Goal: Task Accomplishment & Management: Complete application form

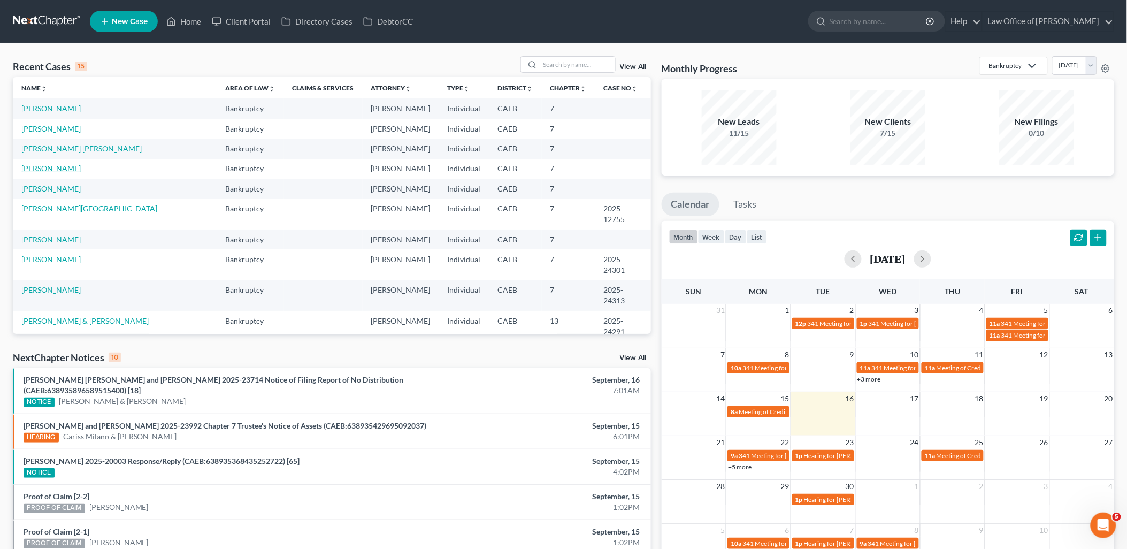
click at [50, 166] on link "[PERSON_NAME]" at bounding box center [50, 168] width 59 height 9
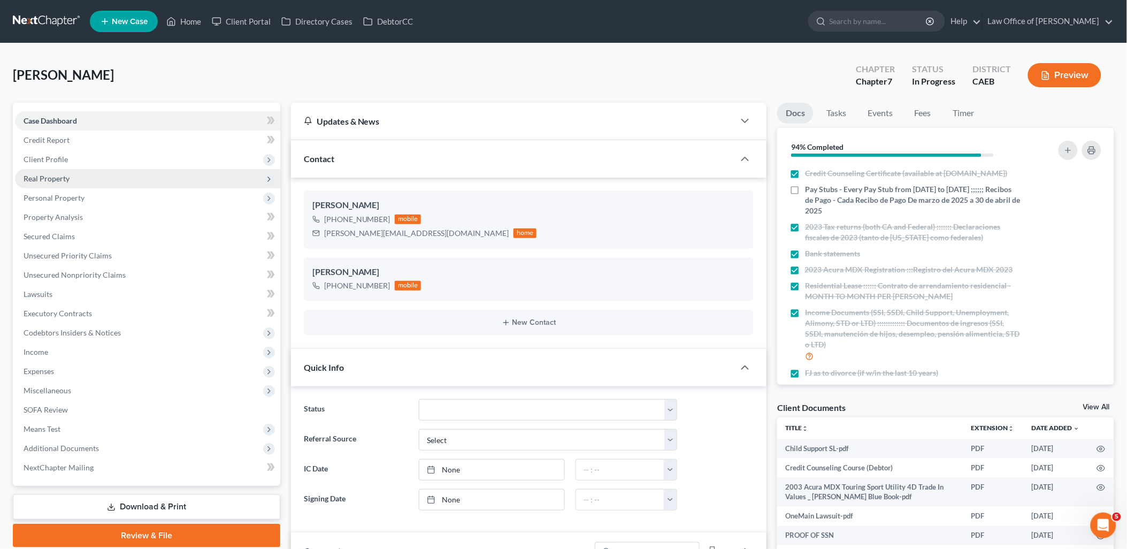
scroll to position [543, 0]
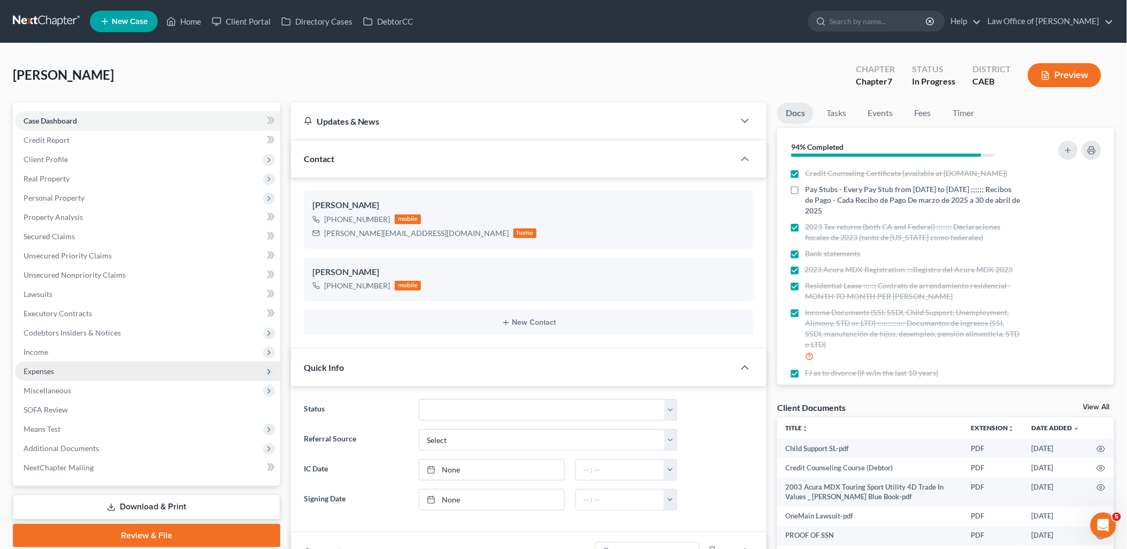
click at [39, 371] on span "Expenses" at bounding box center [39, 370] width 30 height 9
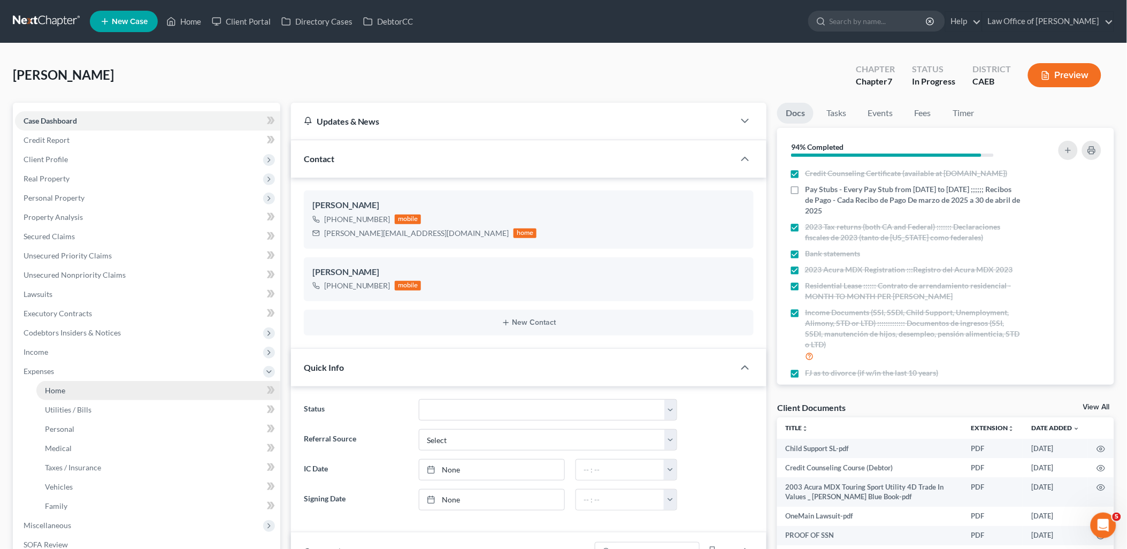
click at [59, 388] on span "Home" at bounding box center [55, 390] width 20 height 9
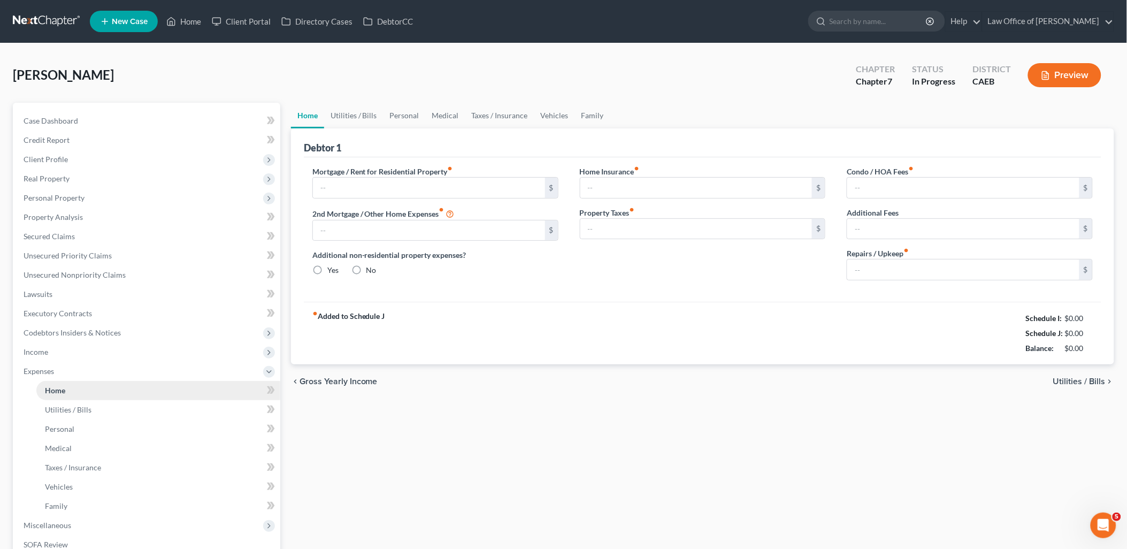
type input "980.00"
type input "0.00"
radio input "true"
type input "0.00"
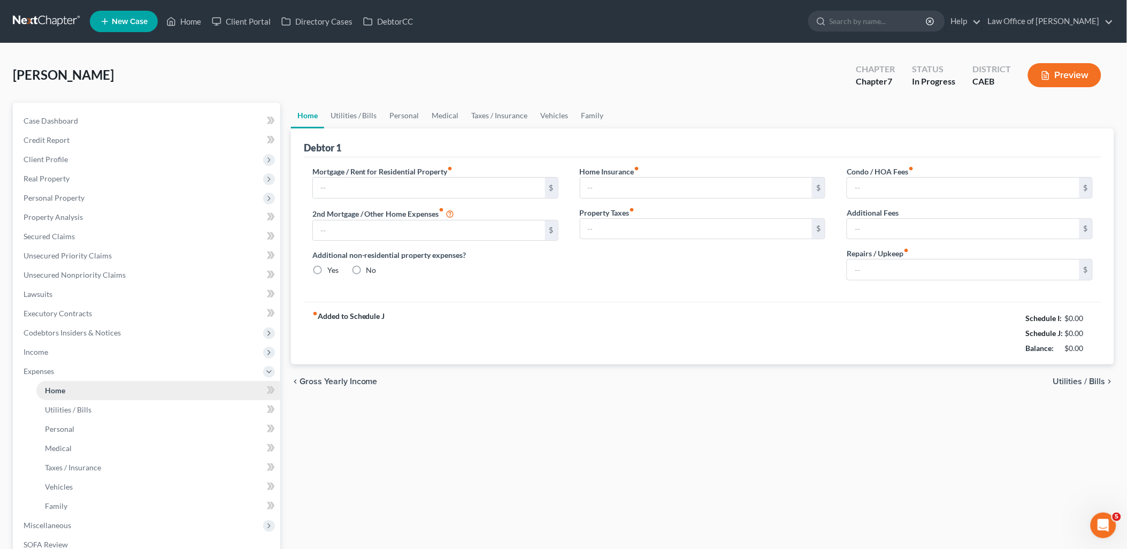
type input "0.00"
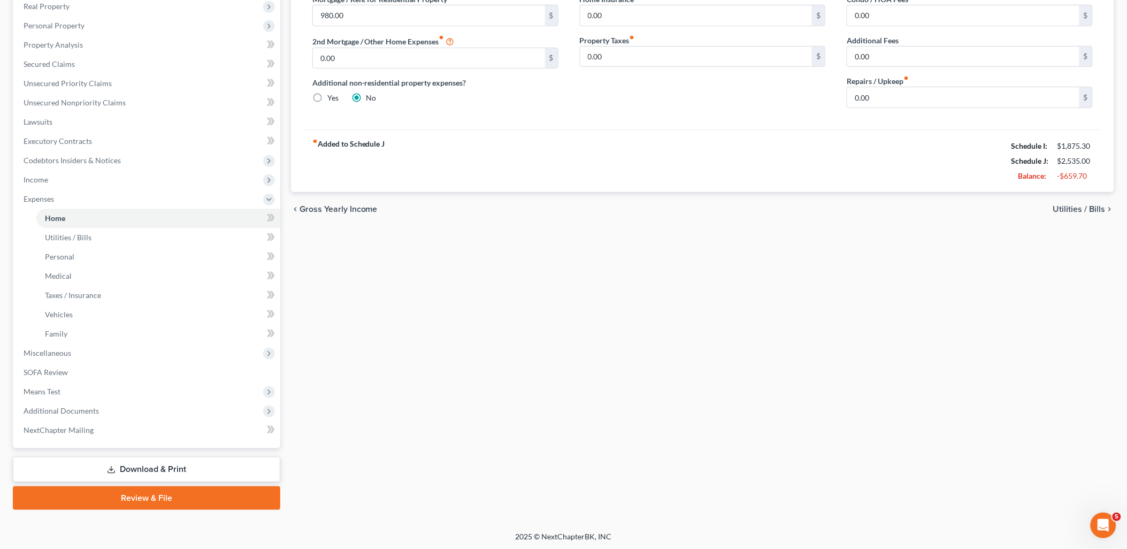
click at [152, 468] on link "Download & Print" at bounding box center [146, 469] width 267 height 25
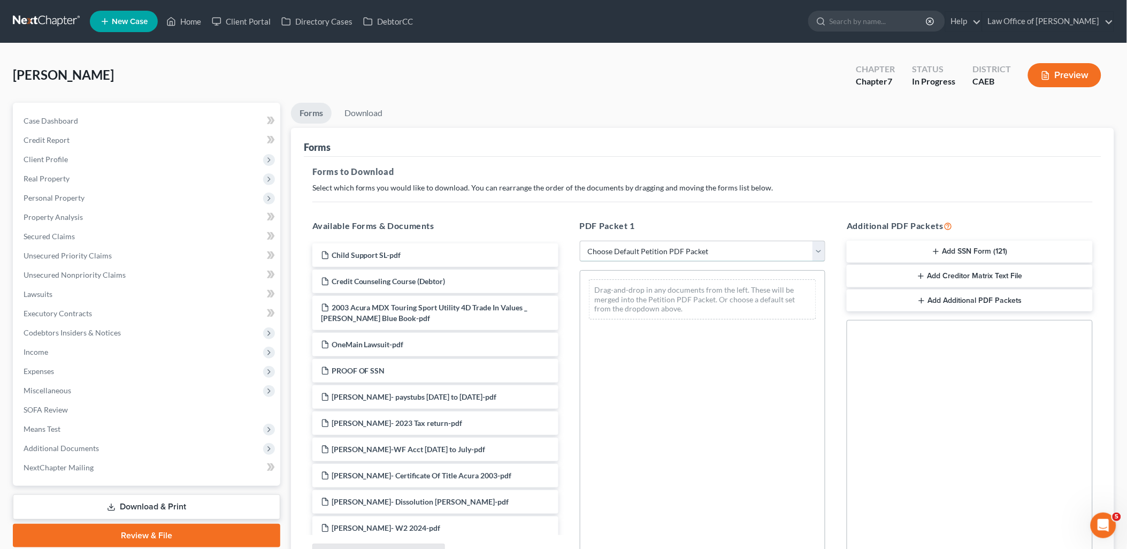
click at [683, 250] on select "Choose Default Petition PDF Packet Complete Bankruptcy Petition (all forms and …" at bounding box center [703, 251] width 246 height 21
select select "6"
click at [580, 241] on select "Choose Default Petition PDF Packet Complete Bankruptcy Petition (all forms and …" at bounding box center [703, 251] width 246 height 21
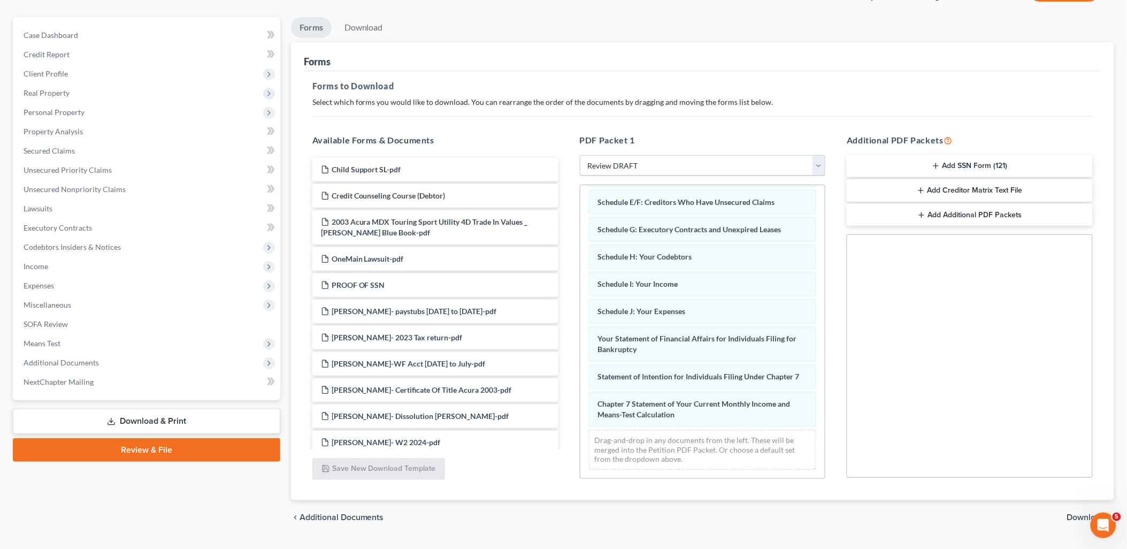
scroll to position [111, 0]
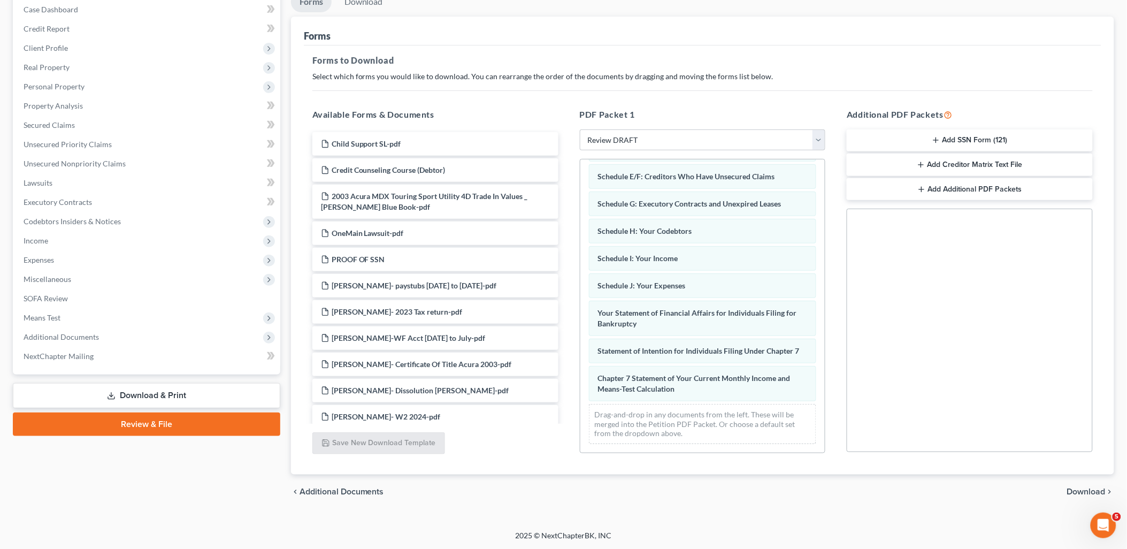
click at [1097, 489] on span "Download" at bounding box center [1086, 491] width 39 height 9
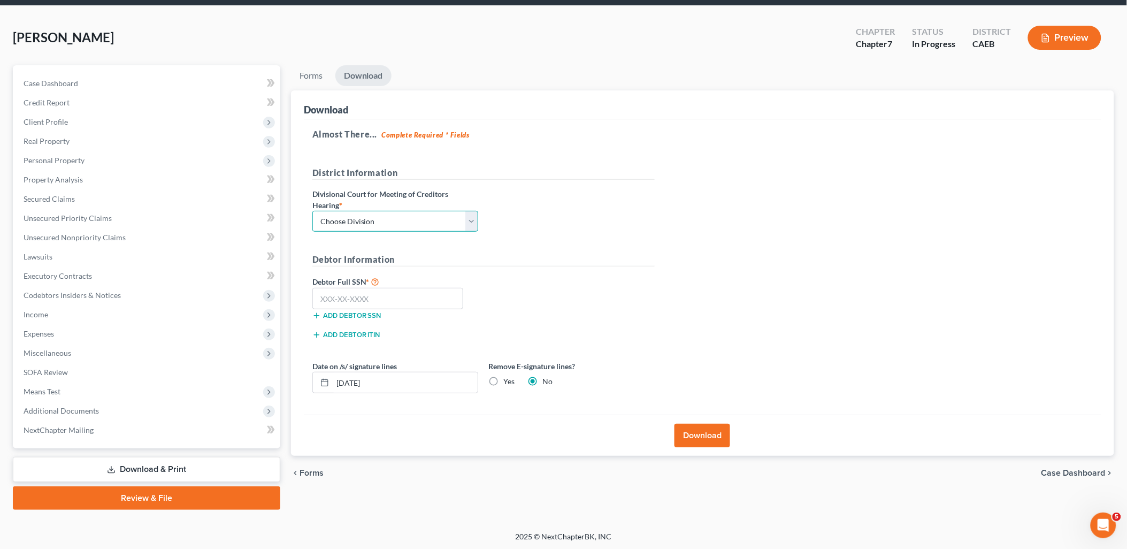
click at [387, 222] on select "Choose Division Fresno Modesto [GEOGRAPHIC_DATA]" at bounding box center [395, 221] width 166 height 21
select select "1"
click at [312, 211] on select "Choose Division Fresno Modesto [GEOGRAPHIC_DATA]" at bounding box center [395, 221] width 166 height 21
click at [703, 435] on button "Download" at bounding box center [702, 436] width 56 height 24
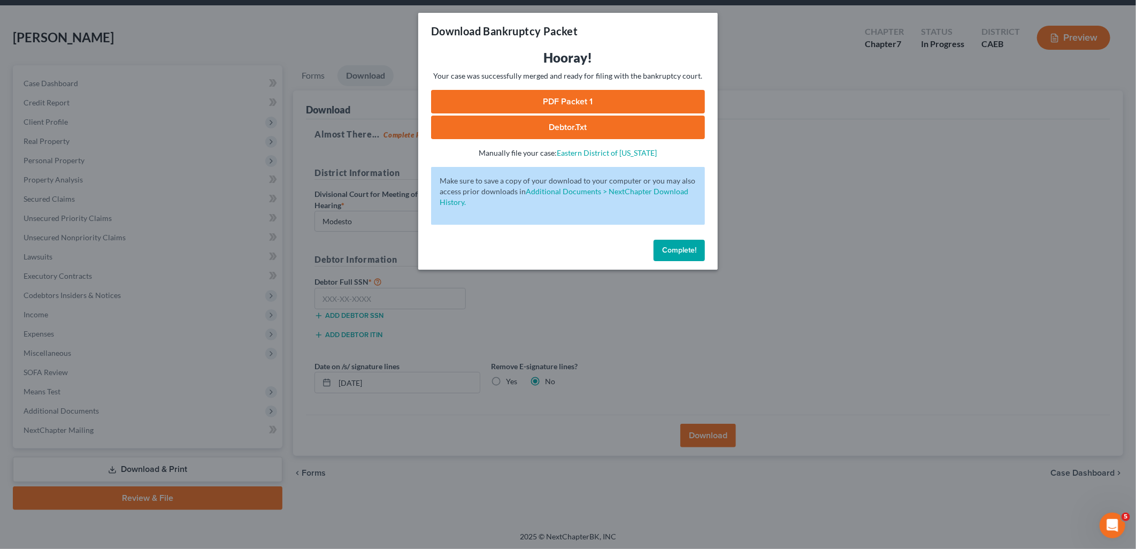
drag, startPoint x: 588, startPoint y: 104, endPoint x: 594, endPoint y: 104, distance: 5.9
click at [588, 104] on link "PDF Packet 1" at bounding box center [568, 102] width 274 height 24
click at [679, 249] on span "Complete!" at bounding box center [679, 249] width 34 height 9
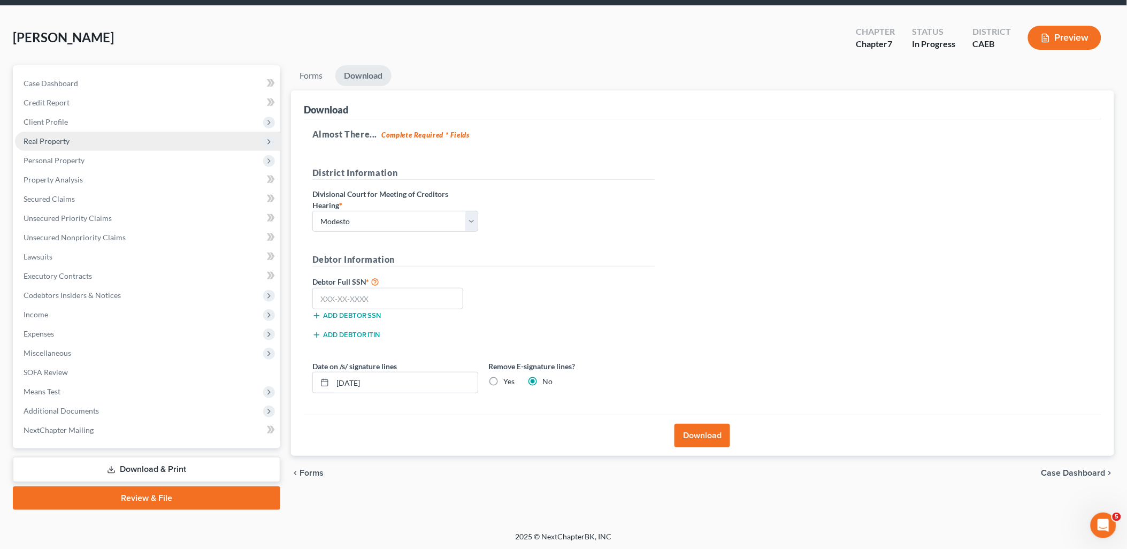
click at [46, 137] on span "Real Property" at bounding box center [47, 140] width 46 height 9
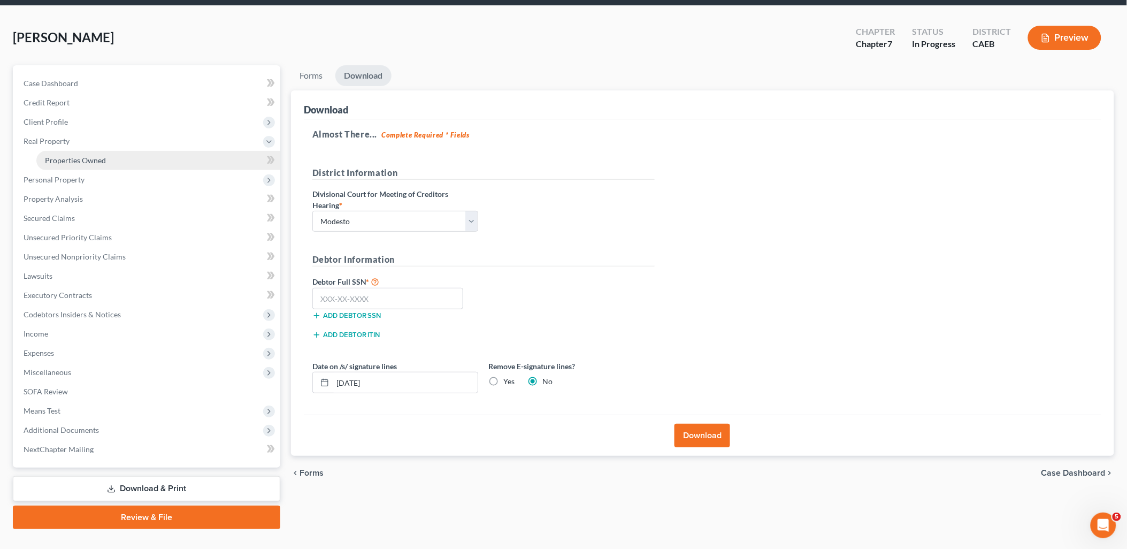
click at [53, 164] on span "Properties Owned" at bounding box center [75, 160] width 61 height 9
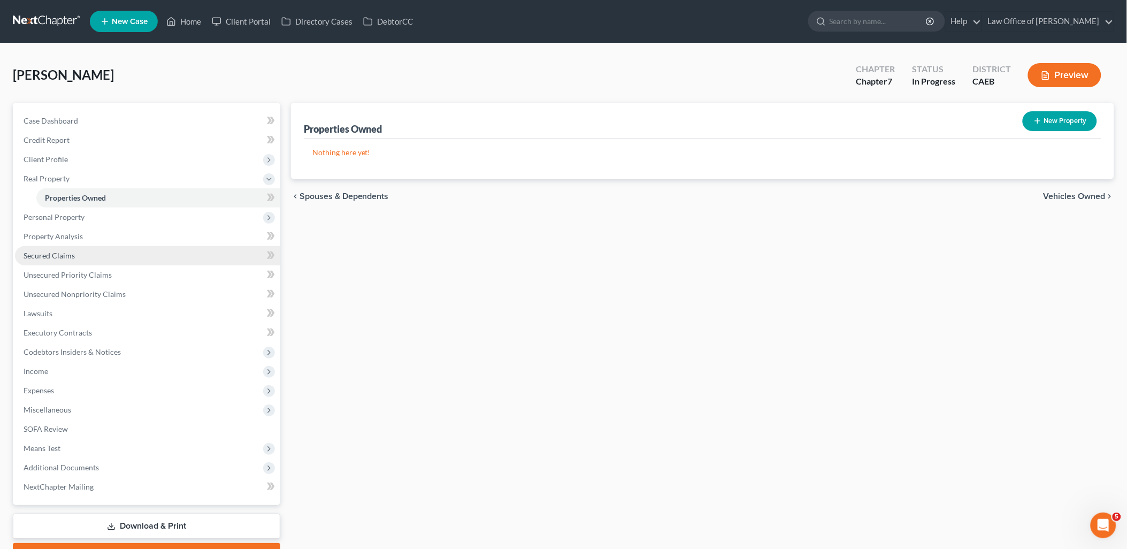
click at [52, 255] on span "Secured Claims" at bounding box center [49, 255] width 51 height 9
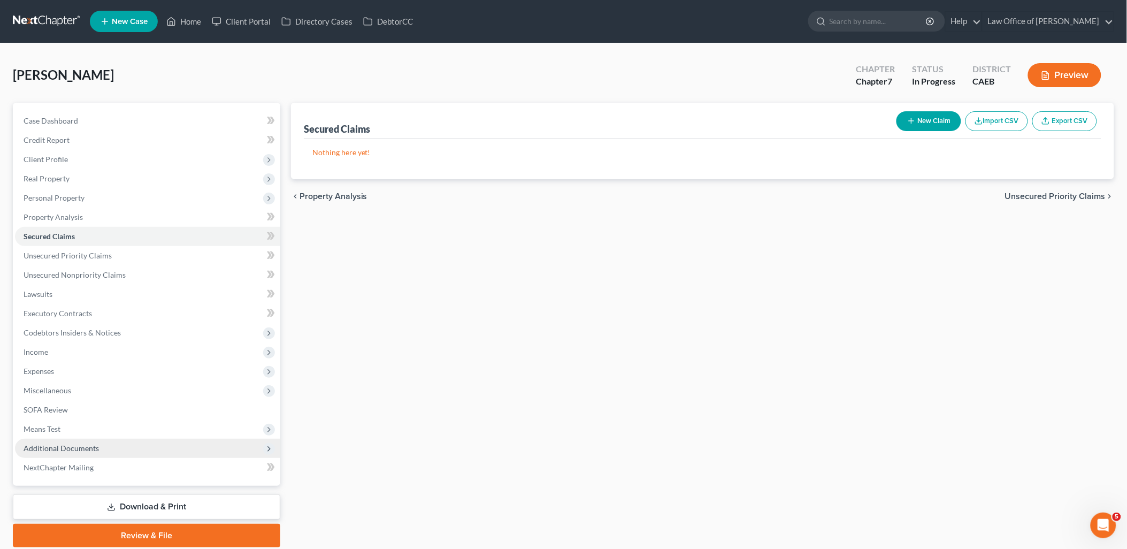
click at [47, 445] on span "Additional Documents" at bounding box center [61, 447] width 75 height 9
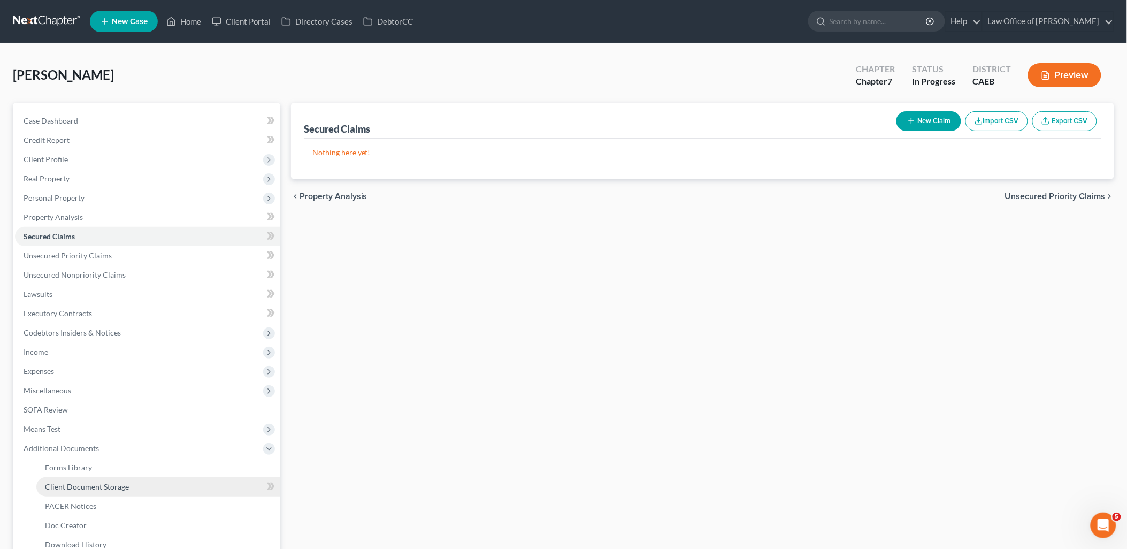
click at [63, 484] on span "Client Document Storage" at bounding box center [87, 486] width 84 height 9
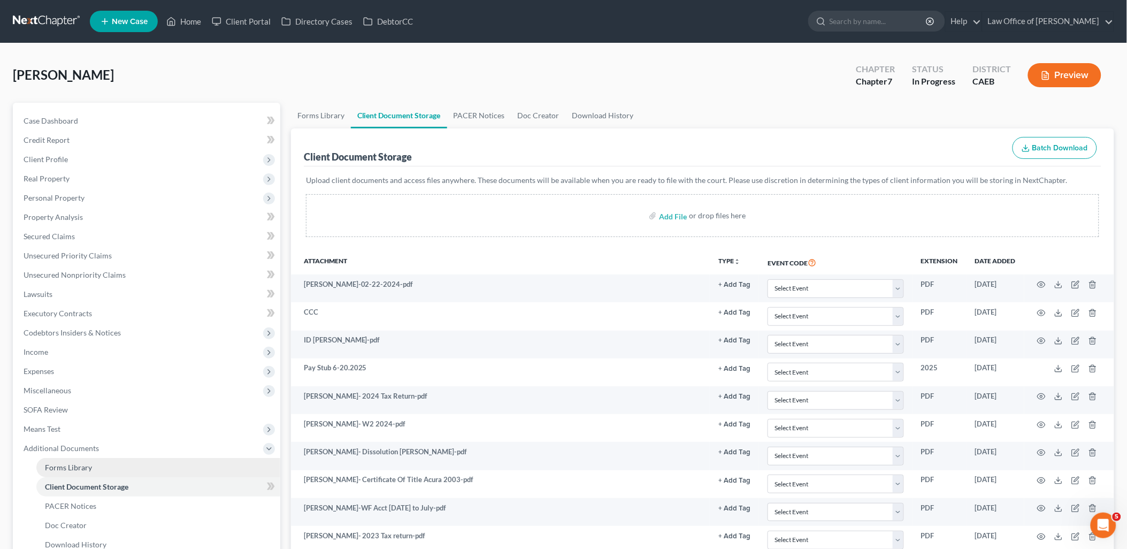
click at [63, 471] on span "Forms Library" at bounding box center [68, 467] width 47 height 9
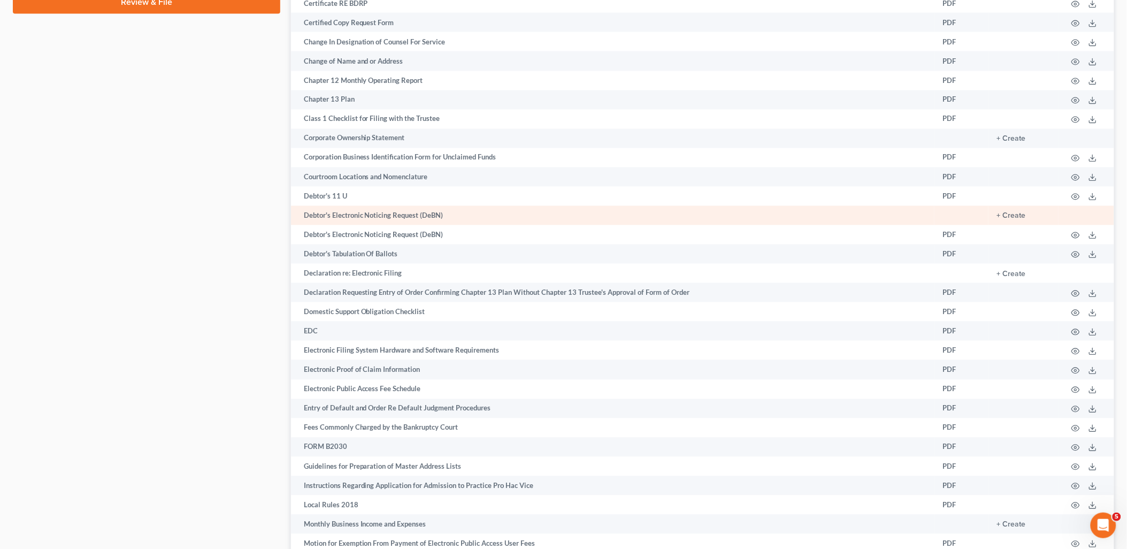
scroll to position [713, 0]
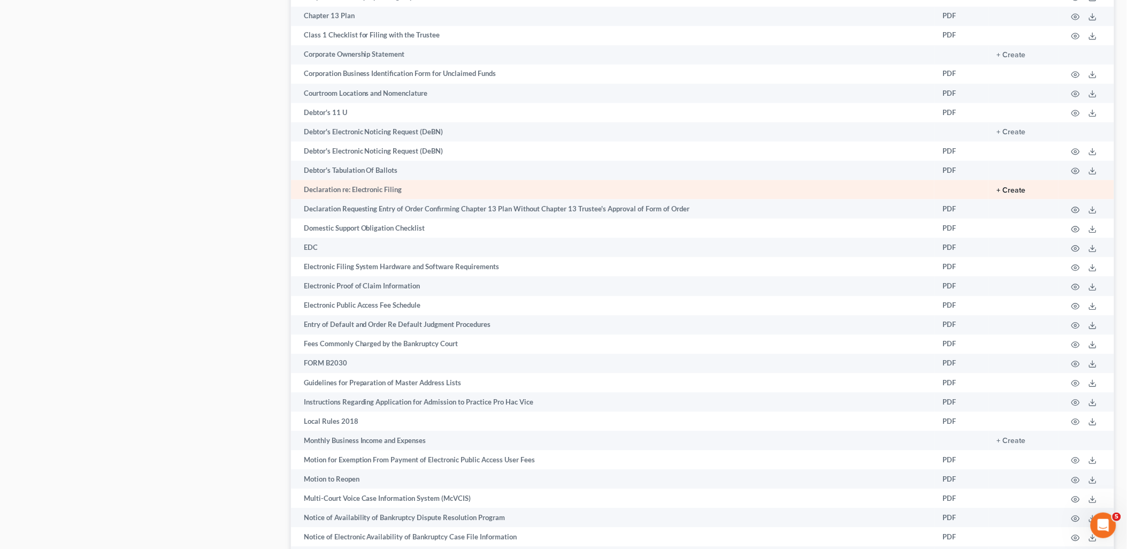
click at [1025, 195] on button "+ Create" at bounding box center [1011, 190] width 29 height 7
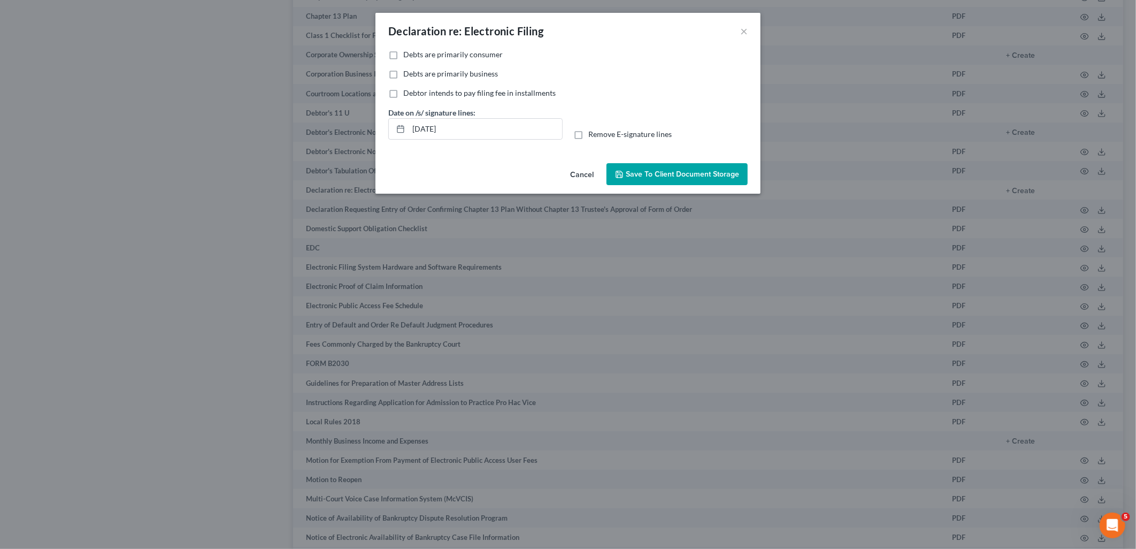
click at [403, 56] on label "Debts are primarily consumer" at bounding box center [452, 54] width 99 height 11
click at [407, 56] on input "Debts are primarily consumer" at bounding box center [410, 52] width 7 height 7
checkbox input "true"
click at [588, 132] on label "Remove E-signature lines" at bounding box center [629, 134] width 83 height 11
click at [592, 132] on input "Remove E-signature lines" at bounding box center [595, 132] width 7 height 7
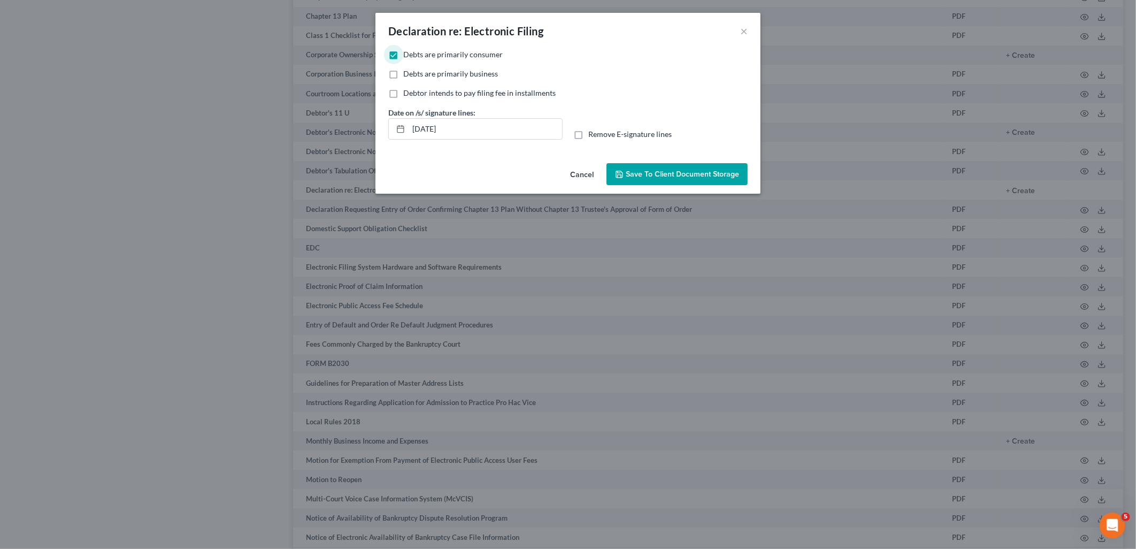
checkbox input "true"
click at [676, 178] on span "Save to Client Document Storage" at bounding box center [682, 174] width 113 height 9
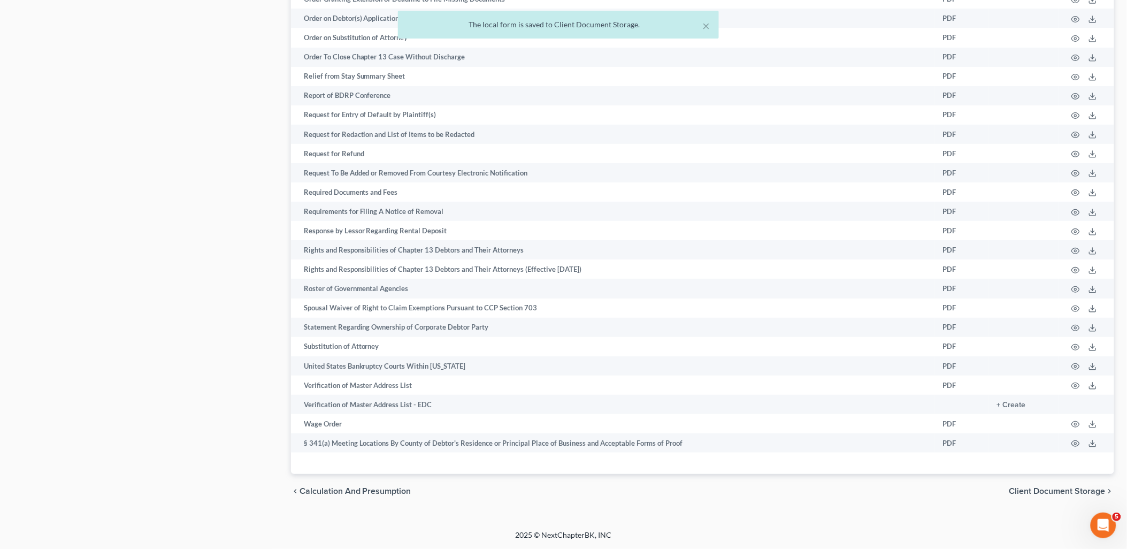
scroll to position [1500, 0]
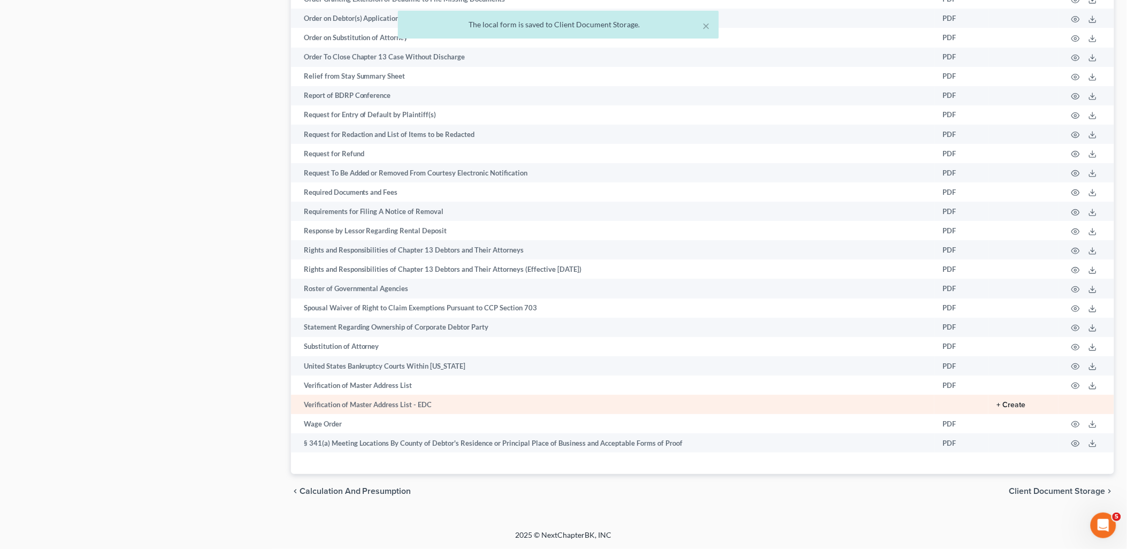
click at [1018, 408] on button "+ Create" at bounding box center [1011, 404] width 29 height 7
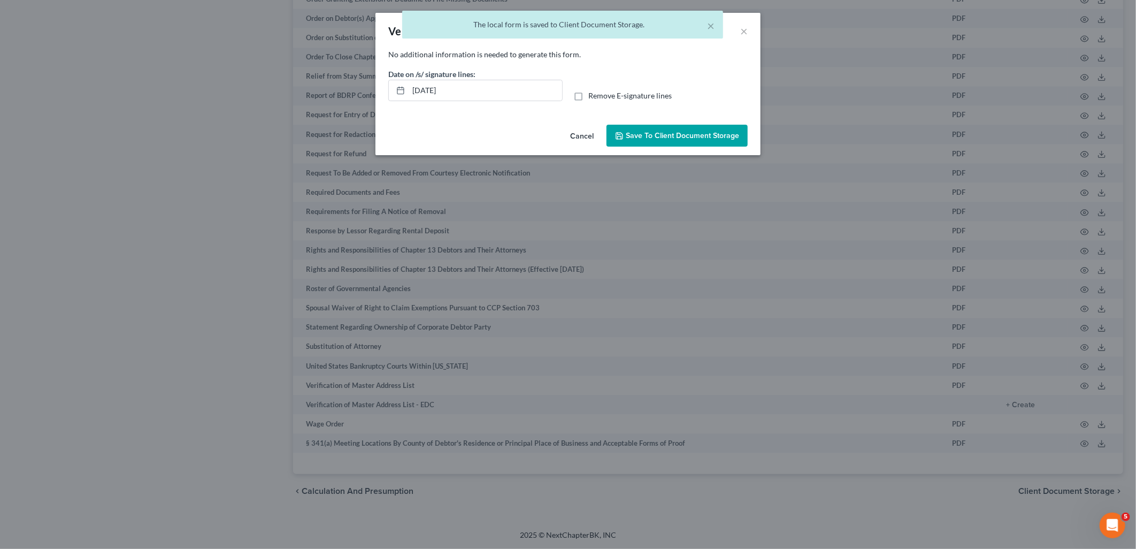
click at [588, 93] on label "Remove E-signature lines" at bounding box center [629, 95] width 83 height 11
click at [592, 93] on input "Remove E-signature lines" at bounding box center [595, 93] width 7 height 7
checkbox input "true"
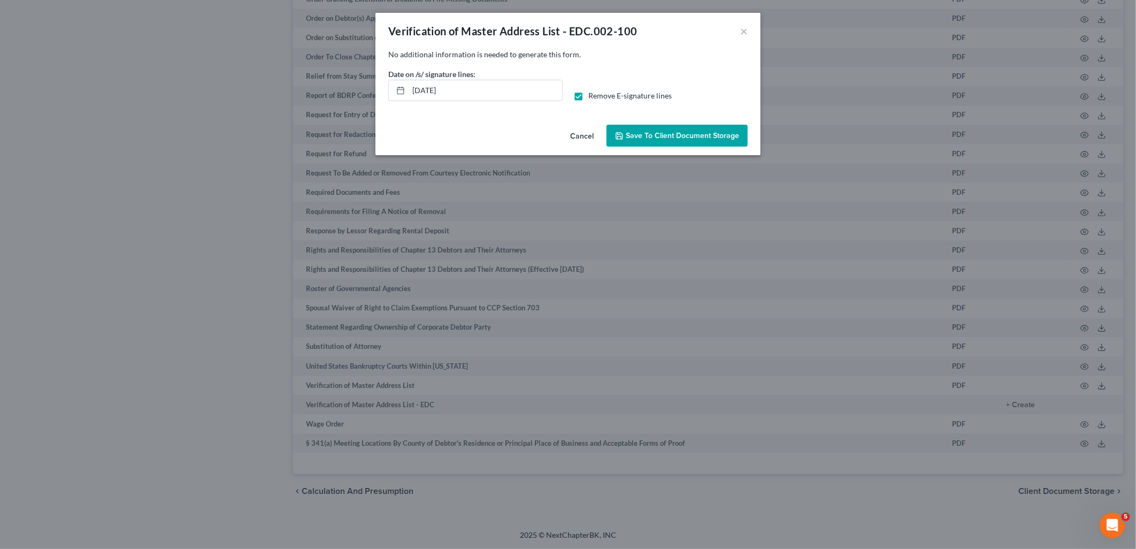
click at [675, 138] on span "Save to Client Document Storage" at bounding box center [682, 135] width 113 height 9
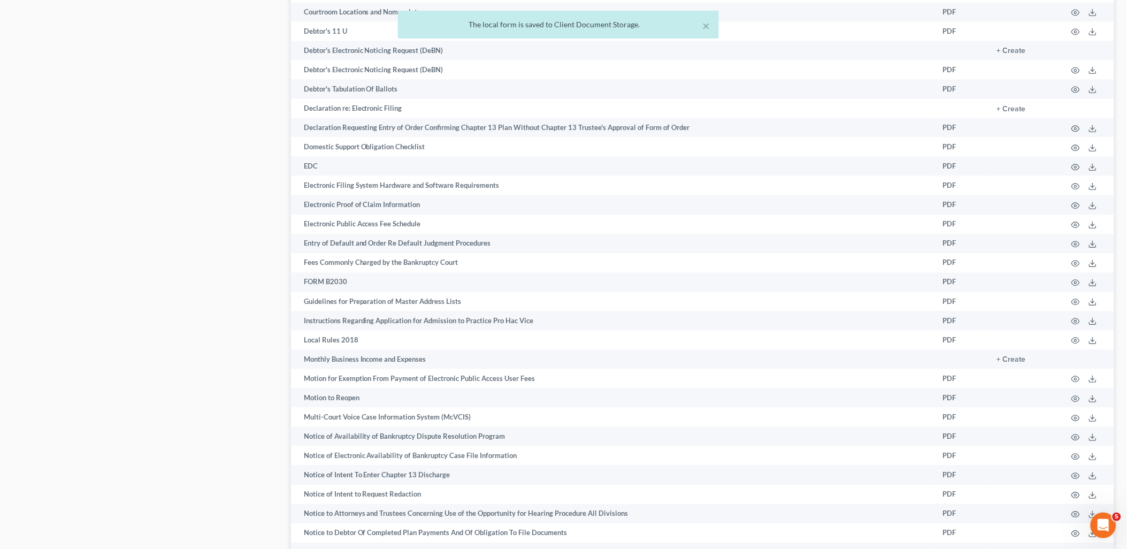
scroll to position [430, 0]
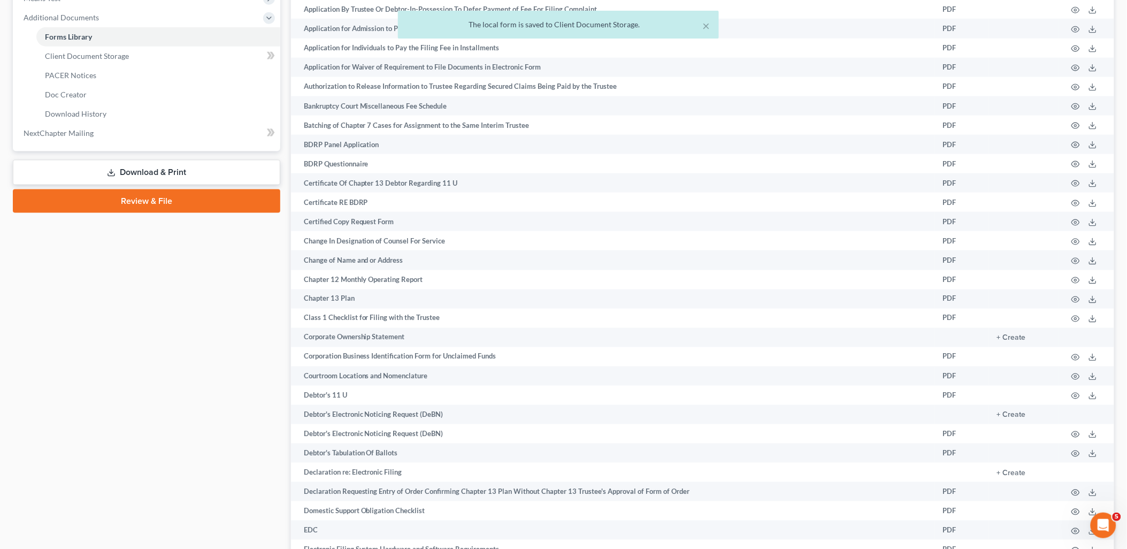
drag, startPoint x: 117, startPoint y: 174, endPoint x: 219, endPoint y: 194, distance: 104.7
click at [117, 174] on link "Download & Print" at bounding box center [146, 172] width 267 height 25
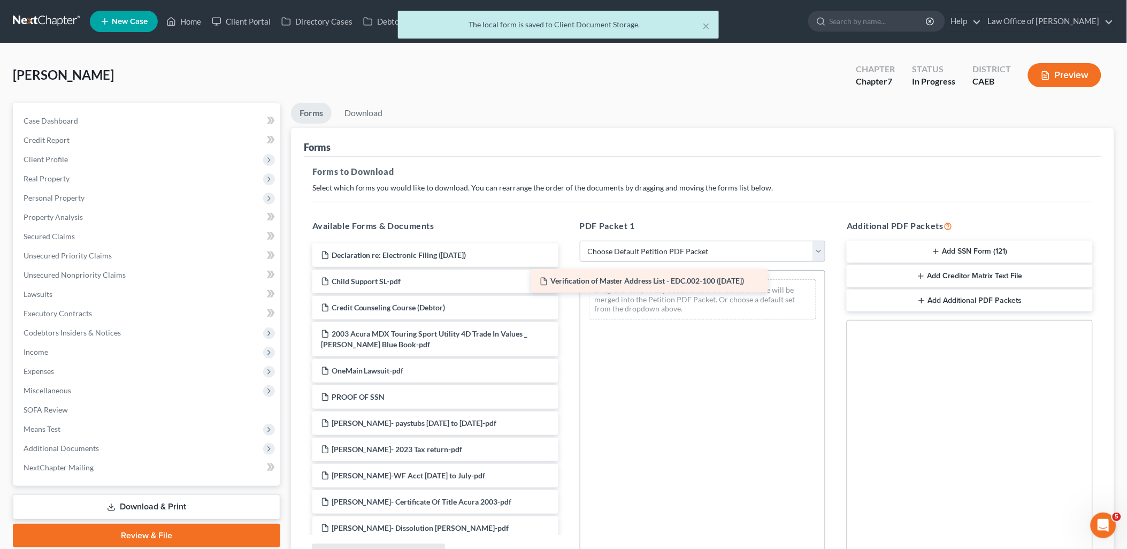
drag, startPoint x: 364, startPoint y: 255, endPoint x: 655, endPoint y: 294, distance: 293.5
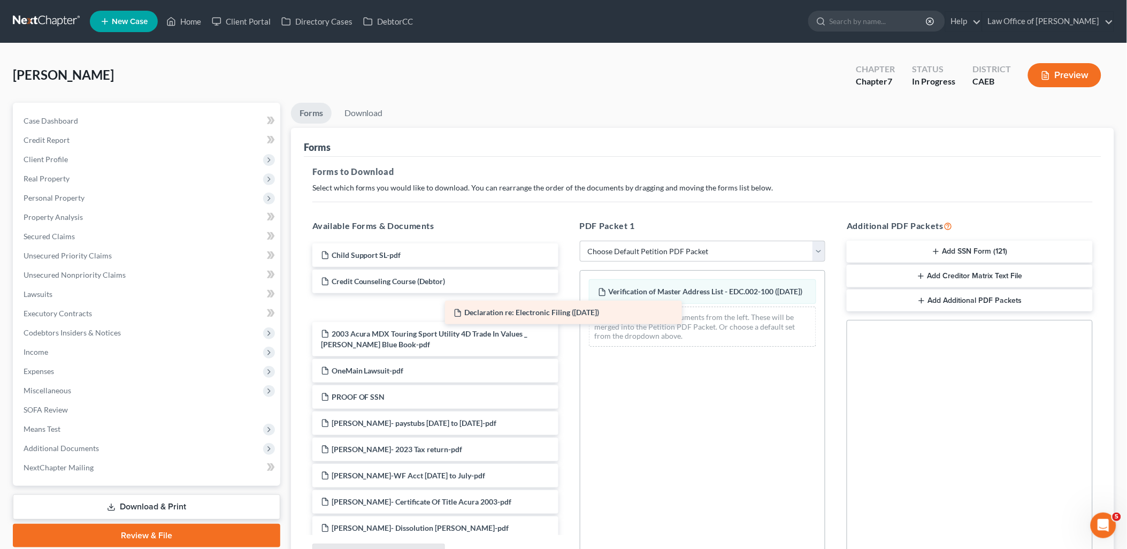
drag, startPoint x: 404, startPoint y: 250, endPoint x: 680, endPoint y: 324, distance: 285.2
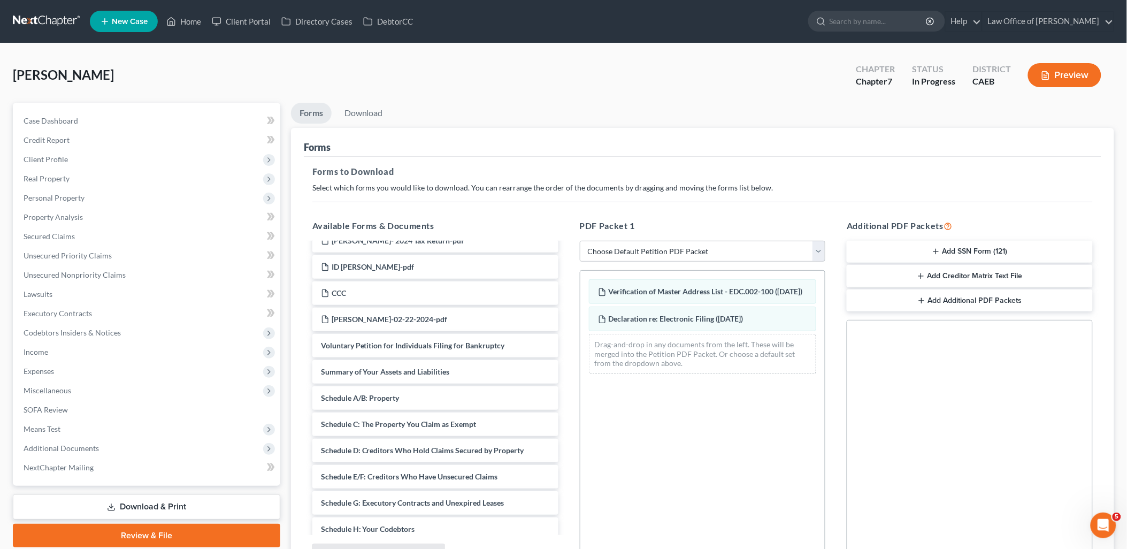
scroll to position [356, 0]
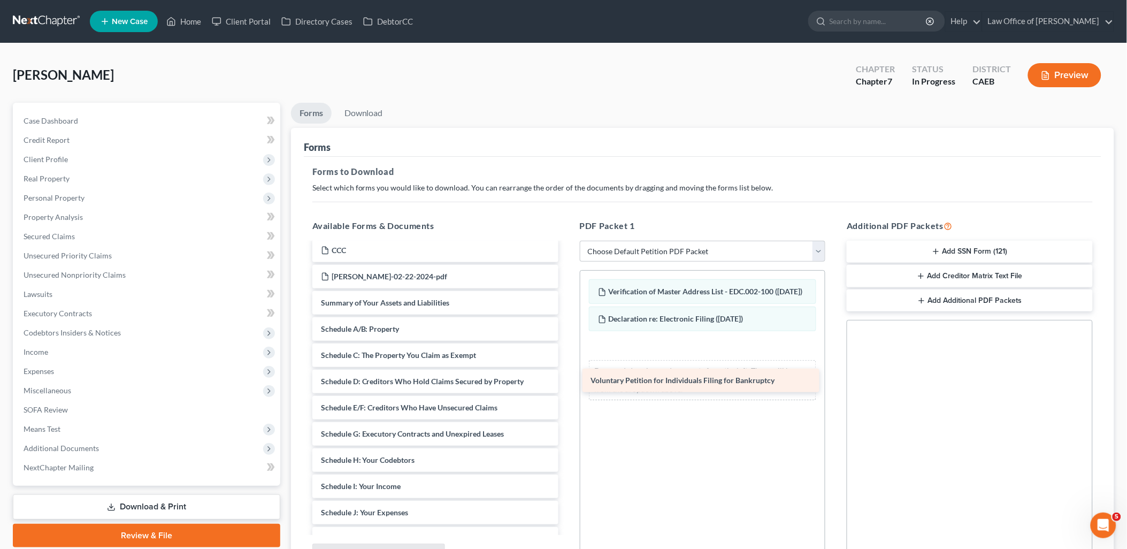
drag, startPoint x: 402, startPoint y: 300, endPoint x: 670, endPoint y: 373, distance: 277.1
click at [567, 375] on div "Voluntary Petition for Individuals Filing for Bankruptcy Child Support SL-pdf C…" at bounding box center [435, 326] width 263 height 879
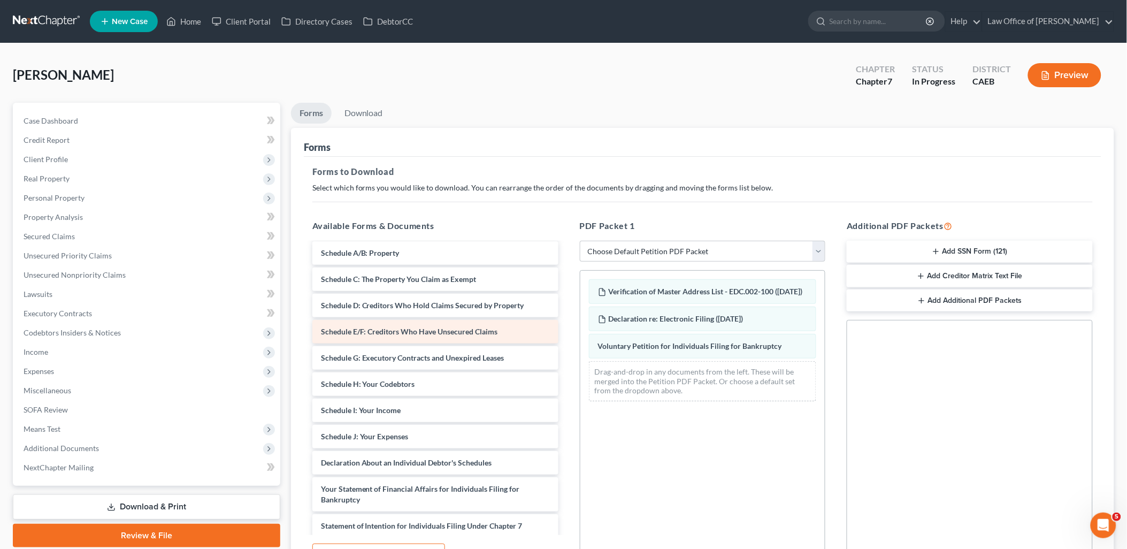
scroll to position [475, 0]
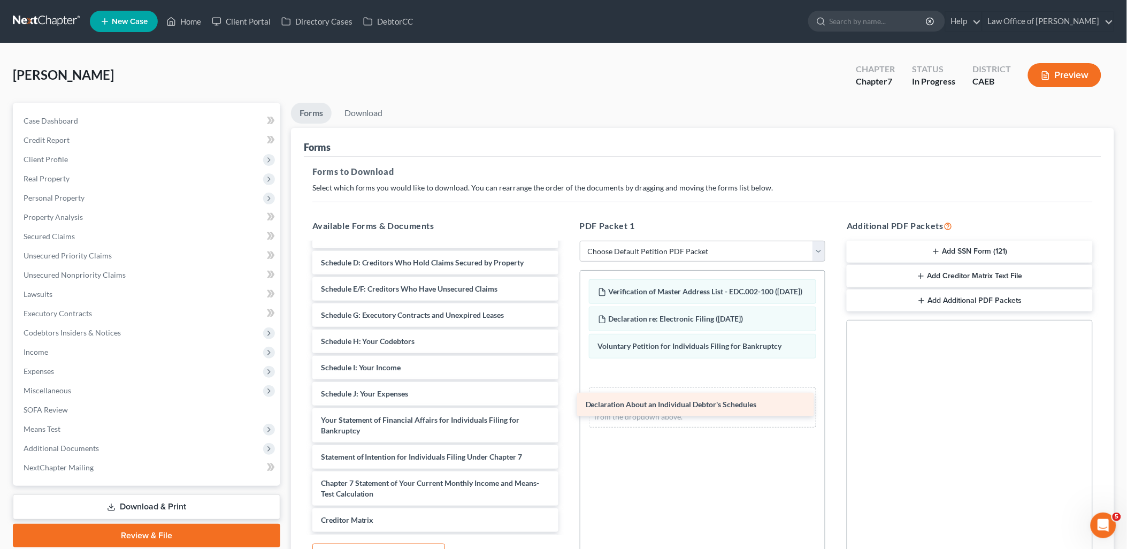
drag, startPoint x: 395, startPoint y: 417, endPoint x: 659, endPoint y: 403, distance: 265.1
click at [567, 403] on div "Declaration About an Individual Debtor's Schedules Child Support SL-pdf Credit …" at bounding box center [435, 194] width 263 height 852
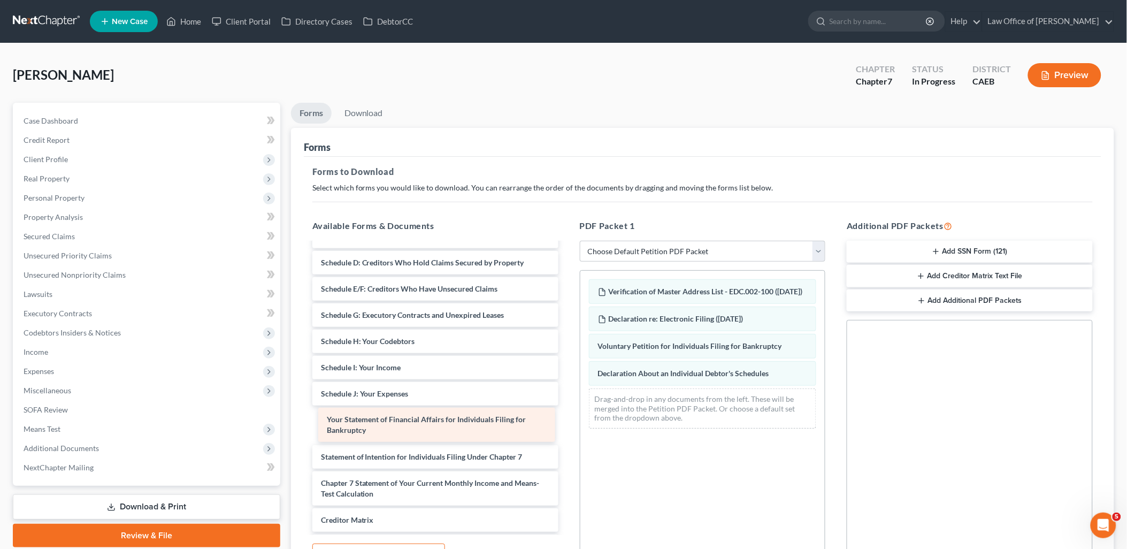
drag, startPoint x: 394, startPoint y: 426, endPoint x: 659, endPoint y: 432, distance: 265.3
click at [567, 430] on div "Your Statement of Financial Affairs for Individuals Filing for Bankruptcy Child…" at bounding box center [435, 194] width 263 height 852
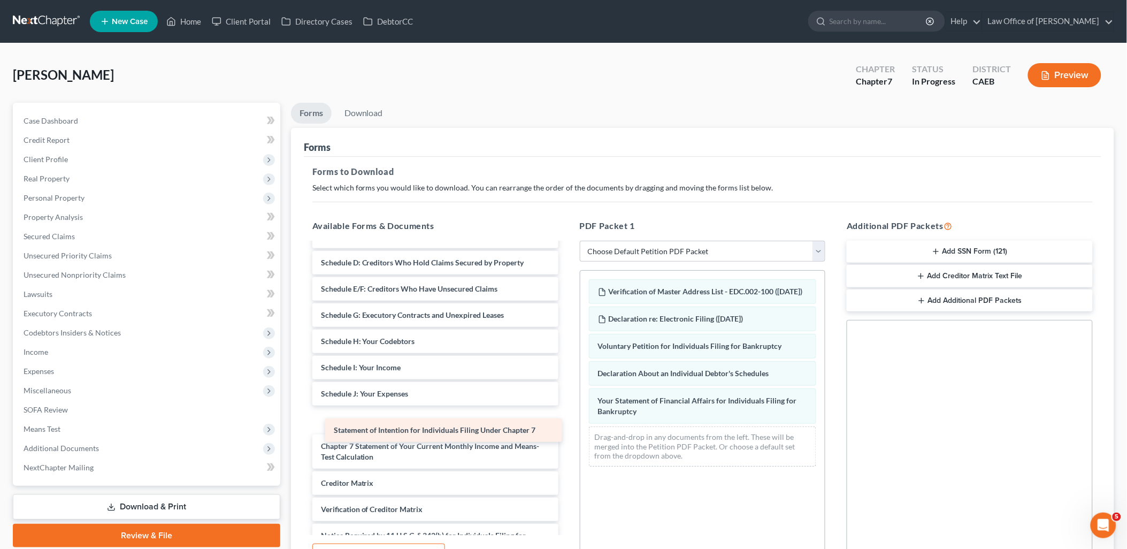
drag, startPoint x: 381, startPoint y: 421, endPoint x: 660, endPoint y: 483, distance: 285.4
click at [567, 483] on div "Statement of Intention for Individuals Filing Under Chapter 7 Child Support SL-…" at bounding box center [435, 175] width 263 height 815
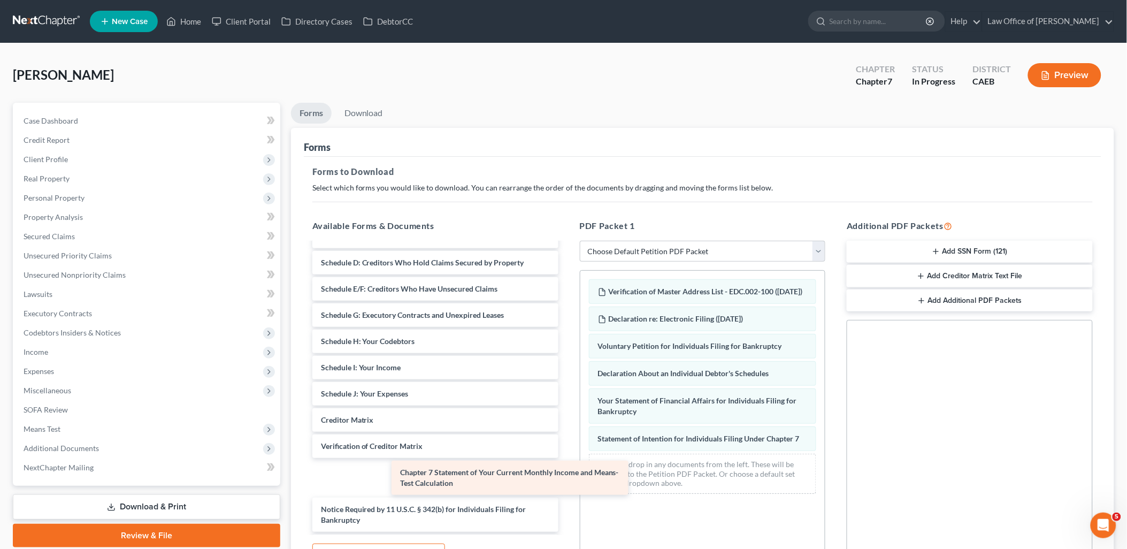
scroll to position [463, 0]
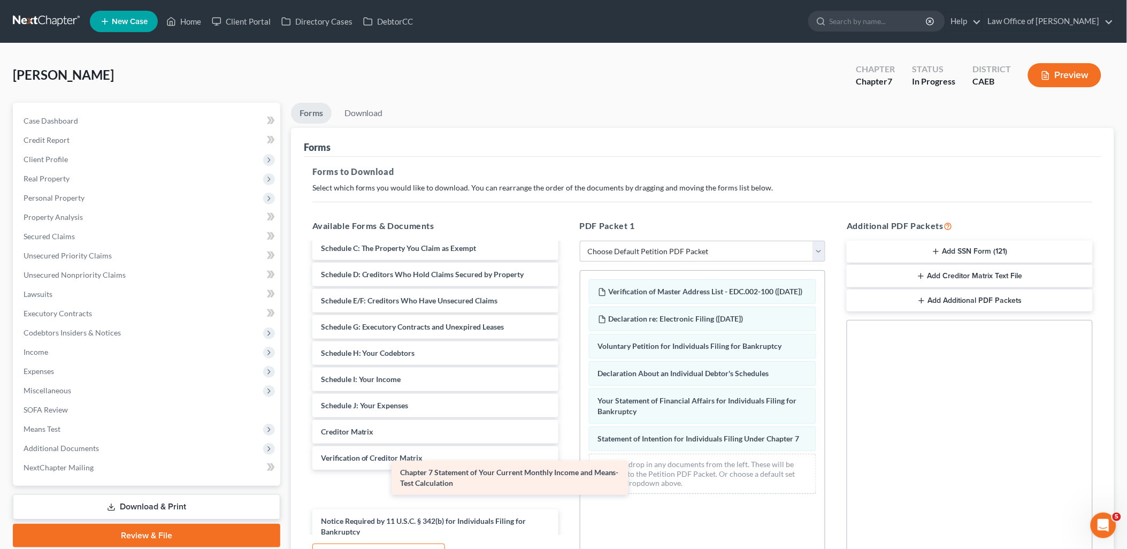
drag, startPoint x: 382, startPoint y: 432, endPoint x: 672, endPoint y: 506, distance: 299.7
click at [567, 512] on div "Chapter 7 Statement of Your Current Monthly Income and Means-Test Calculation C…" at bounding box center [435, 174] width 263 height 789
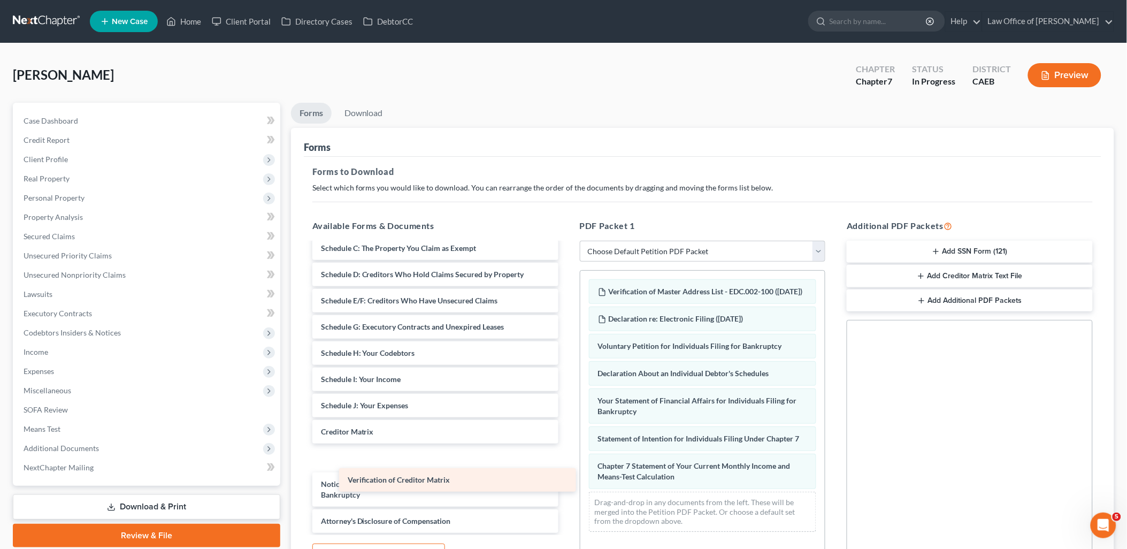
drag, startPoint x: 383, startPoint y: 456, endPoint x: 688, endPoint y: 536, distance: 315.3
click at [567, 533] on div "Verification of Creditor Matrix Child Support SL-pdf Credit Counseling Course (…" at bounding box center [435, 156] width 263 height 752
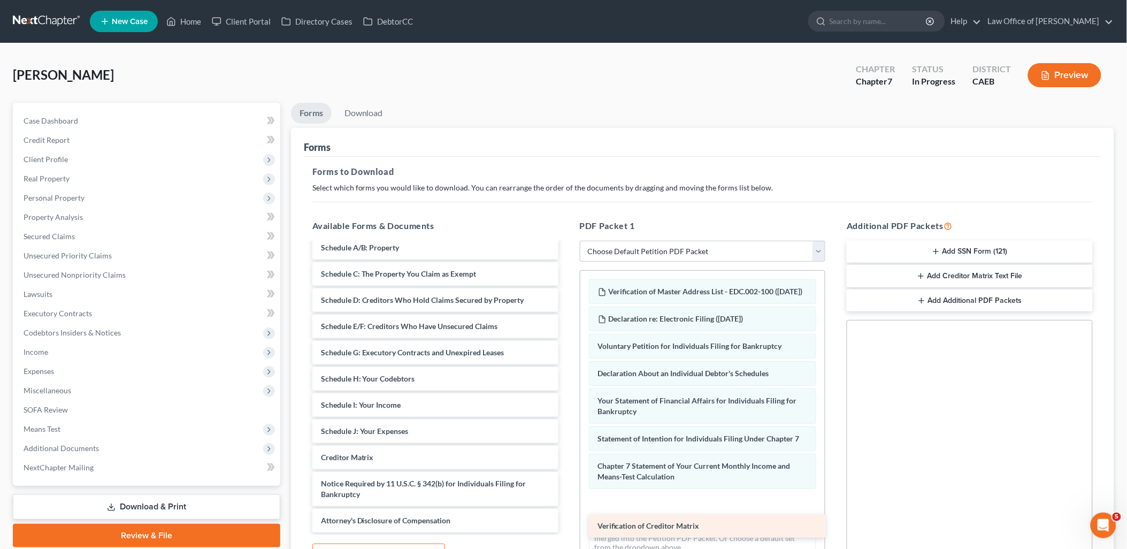
scroll to position [437, 0]
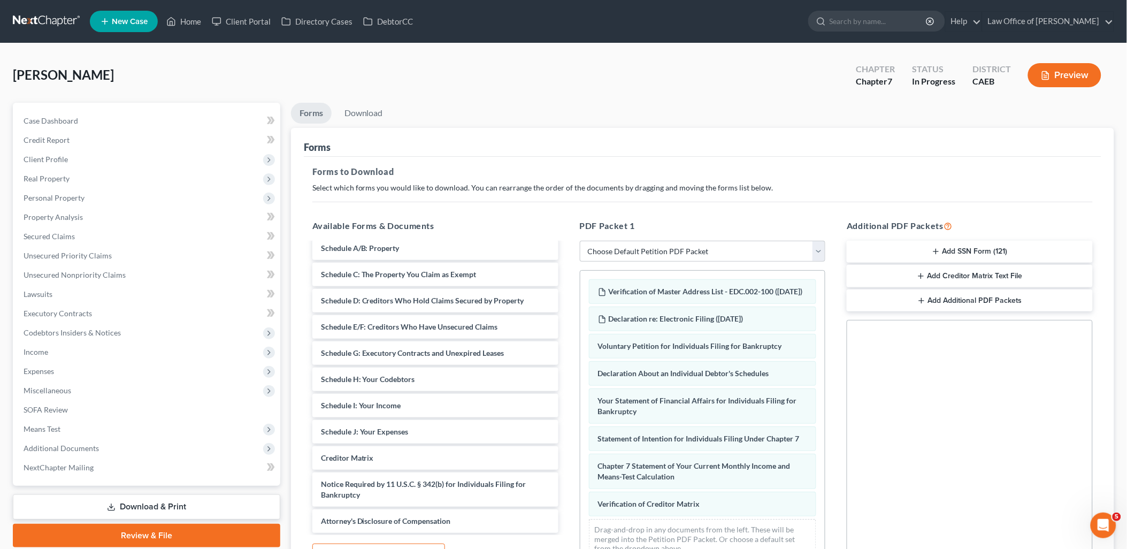
click at [933, 253] on icon "button" at bounding box center [936, 251] width 9 height 9
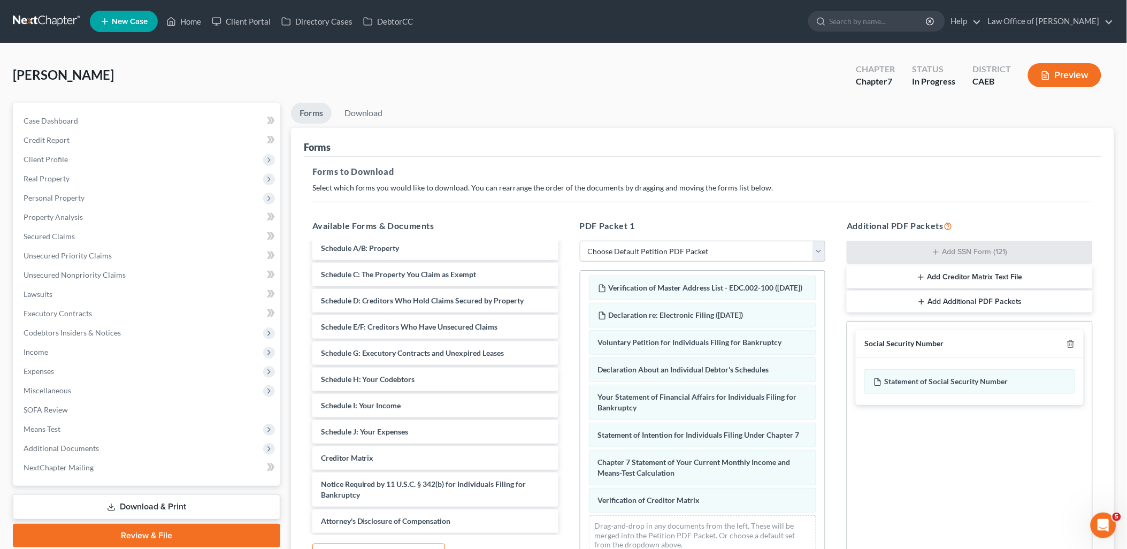
scroll to position [25, 0]
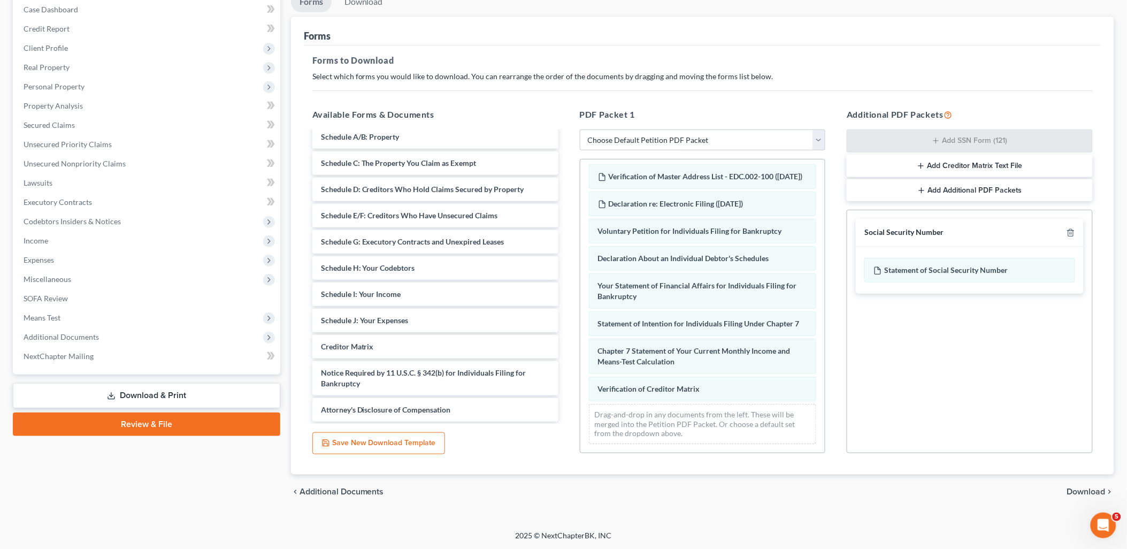
click at [1100, 492] on span "Download" at bounding box center [1086, 491] width 39 height 9
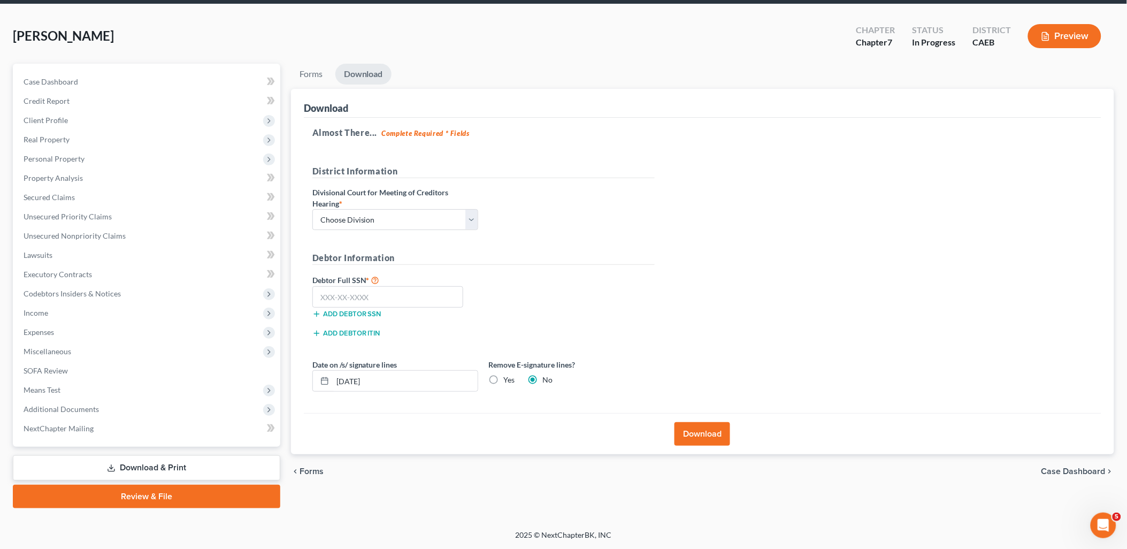
scroll to position [37, 0]
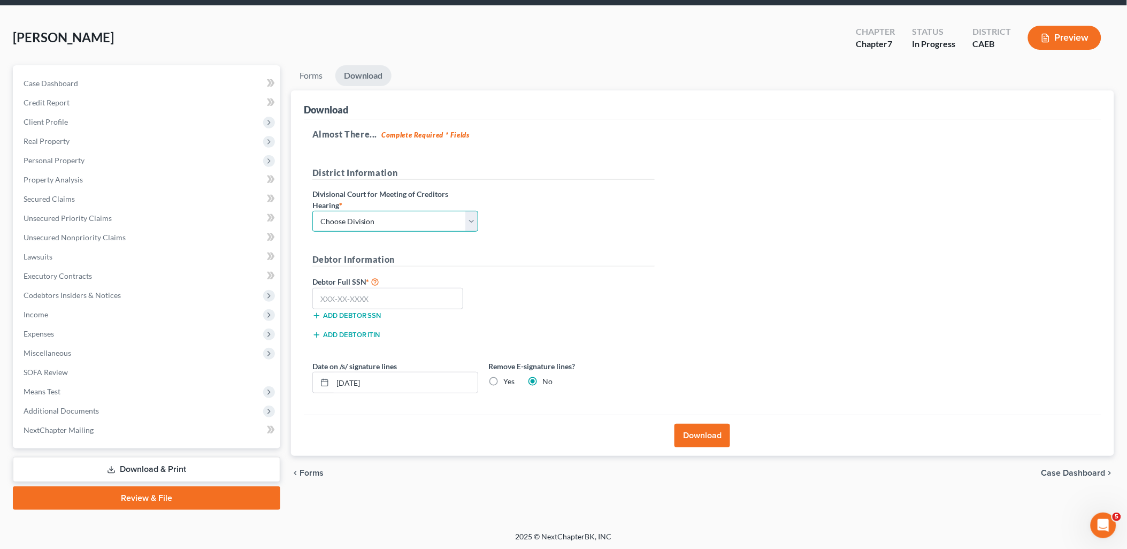
click at [389, 217] on select "Choose Division Fresno Modesto [GEOGRAPHIC_DATA]" at bounding box center [395, 221] width 166 height 21
select select "1"
click at [312, 211] on select "Choose Division Fresno Modesto [GEOGRAPHIC_DATA]" at bounding box center [395, 221] width 166 height 21
drag, startPoint x: 356, startPoint y: 302, endPoint x: 397, endPoint y: 304, distance: 41.7
click at [356, 303] on input "text" at bounding box center [387, 298] width 151 height 21
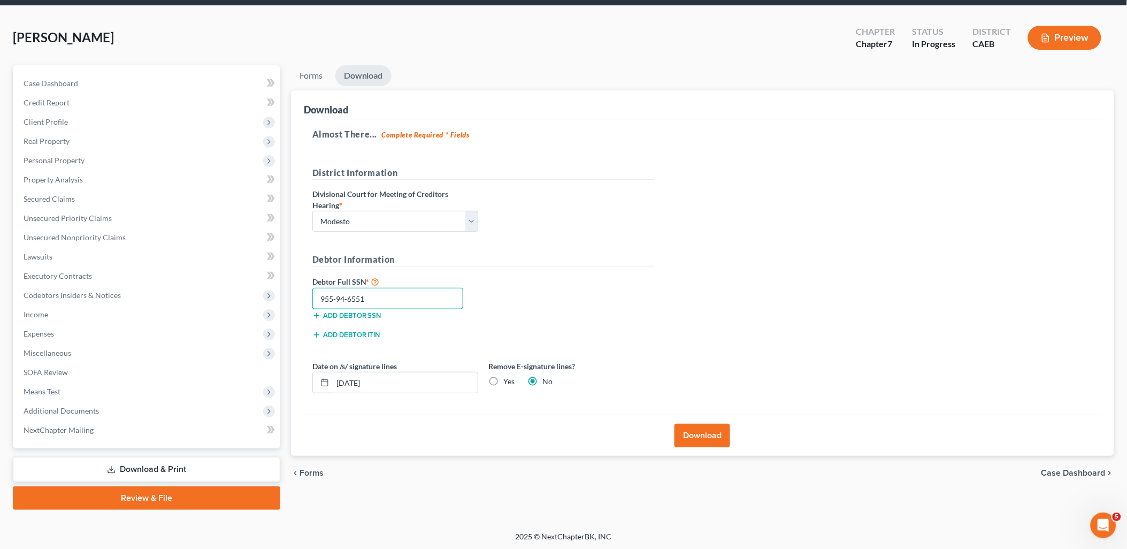
type input "955-94-6551"
click at [504, 380] on label "Yes" at bounding box center [509, 381] width 11 height 11
click at [508, 380] on input "Yes" at bounding box center [511, 379] width 7 height 7
radio input "true"
radio input "false"
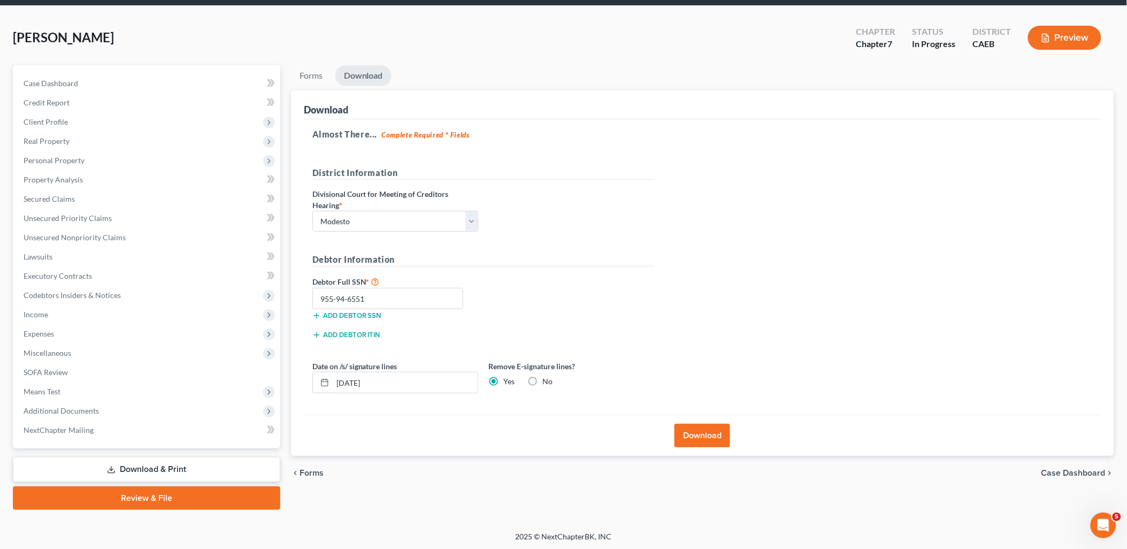
click at [720, 440] on button "Download" at bounding box center [702, 436] width 56 height 24
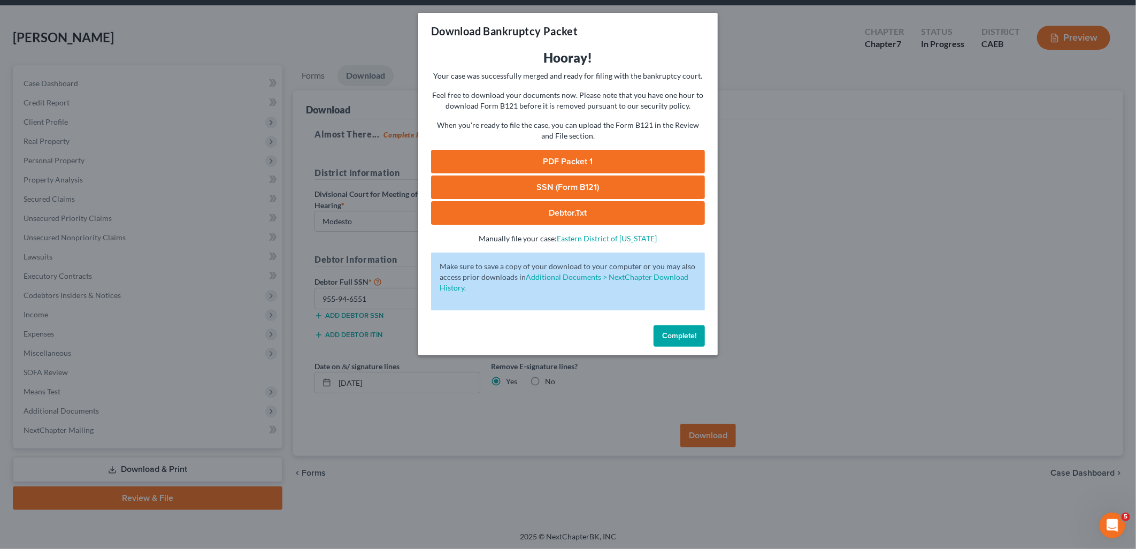
click at [571, 157] on link "PDF Packet 1" at bounding box center [568, 162] width 274 height 24
drag, startPoint x: 534, startPoint y: 177, endPoint x: 525, endPoint y: 179, distance: 9.2
click at [534, 177] on link "SSN (Form B121)" at bounding box center [568, 187] width 274 height 24
click at [672, 337] on span "Complete!" at bounding box center [679, 335] width 34 height 9
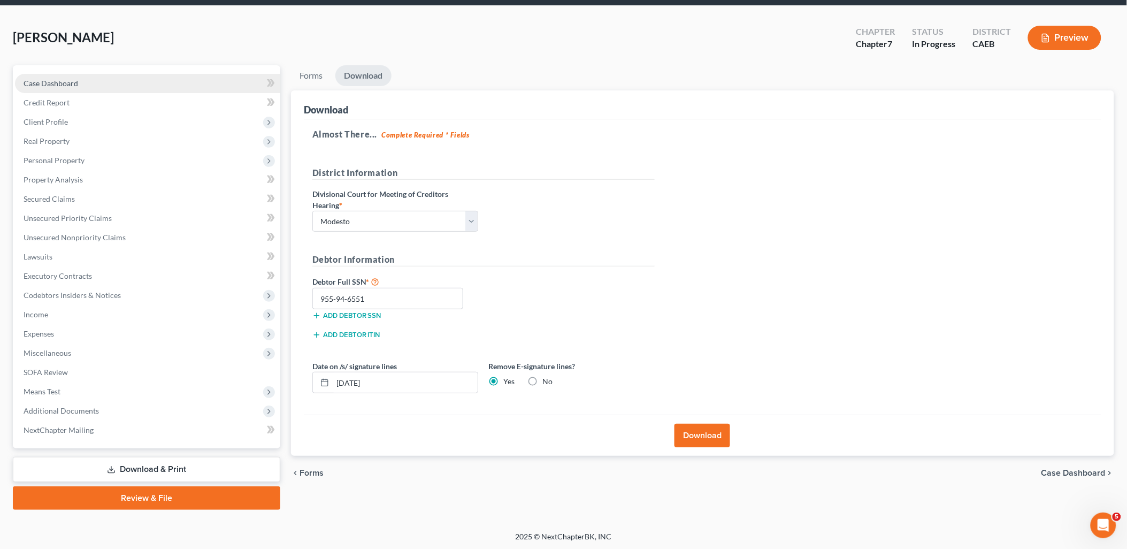
click at [59, 83] on span "Case Dashboard" at bounding box center [51, 83] width 55 height 9
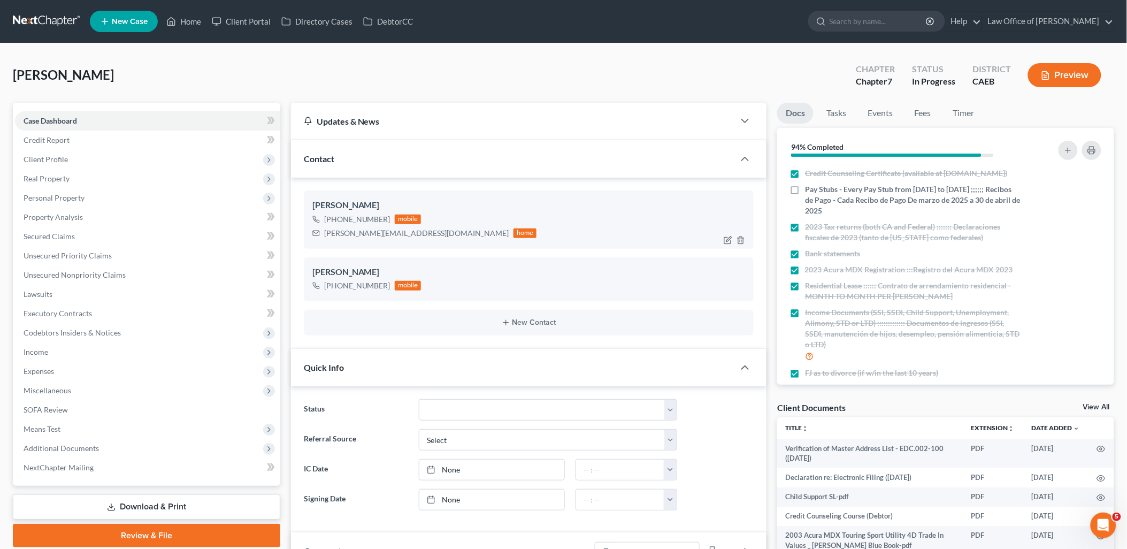
scroll to position [543, 0]
drag, startPoint x: 326, startPoint y: 231, endPoint x: 418, endPoint y: 238, distance: 91.7
click at [418, 238] on div "[PERSON_NAME][EMAIL_ADDRESS][DOMAIN_NAME] home" at bounding box center [424, 233] width 225 height 14
drag, startPoint x: 349, startPoint y: 238, endPoint x: 327, endPoint y: 233, distance: 22.6
click at [348, 236] on div "[PERSON_NAME][EMAIL_ADDRESS][DOMAIN_NAME]" at bounding box center [416, 233] width 185 height 11
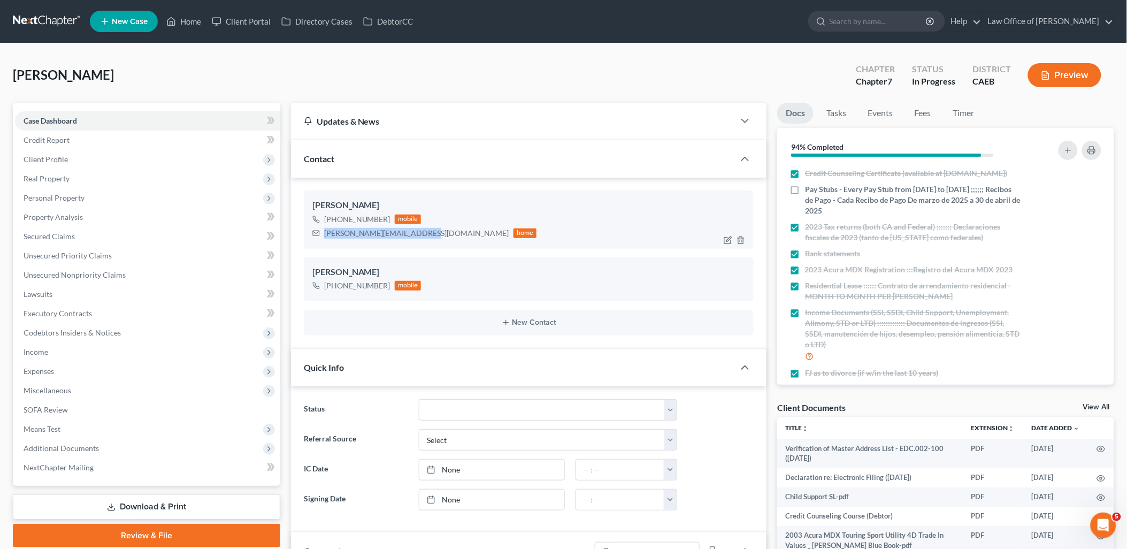
drag, startPoint x: 324, startPoint y: 232, endPoint x: 413, endPoint y: 238, distance: 89.6
click at [413, 238] on div "[PERSON_NAME][EMAIL_ADDRESS][DOMAIN_NAME] home" at bounding box center [424, 233] width 225 height 14
copy div "[PERSON_NAME][EMAIL_ADDRESS][DOMAIN_NAME]"
click at [40, 158] on span "Client Profile" at bounding box center [46, 159] width 44 height 9
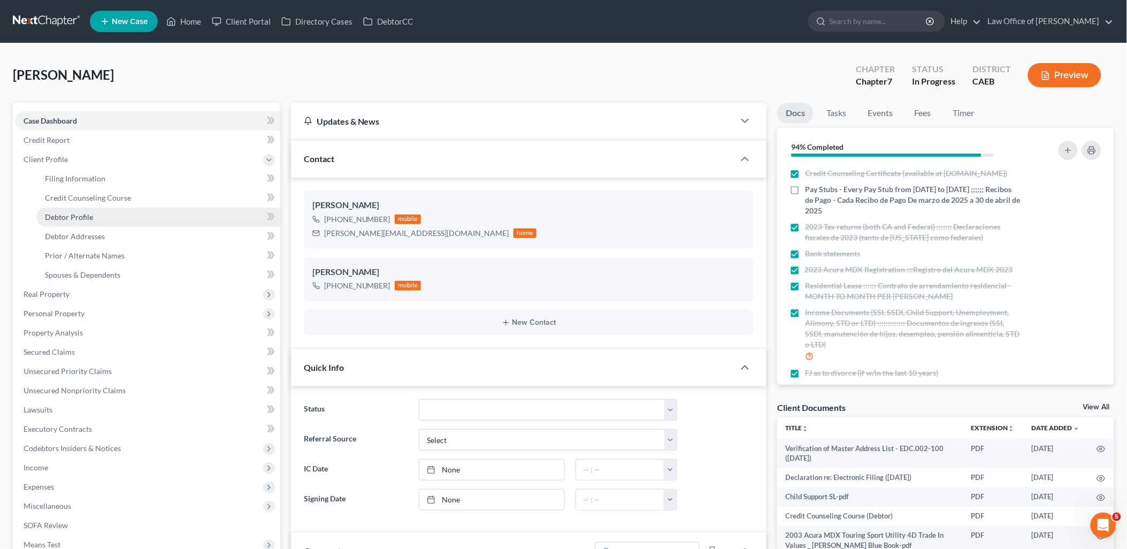
click at [60, 216] on span "Debtor Profile" at bounding box center [69, 216] width 48 height 9
select select "3"
select select "4"
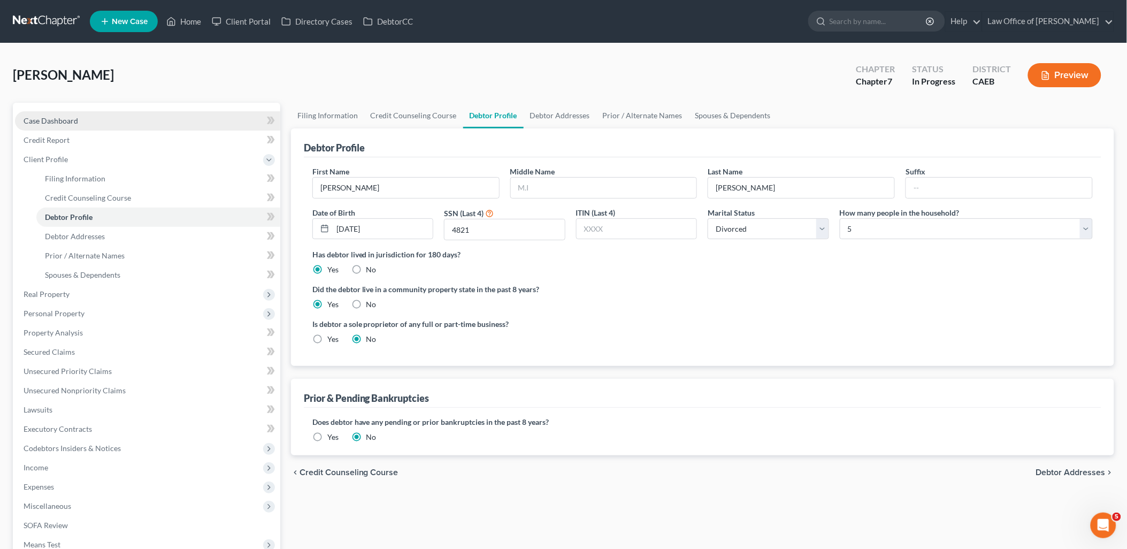
click at [45, 118] on span "Case Dashboard" at bounding box center [51, 120] width 55 height 9
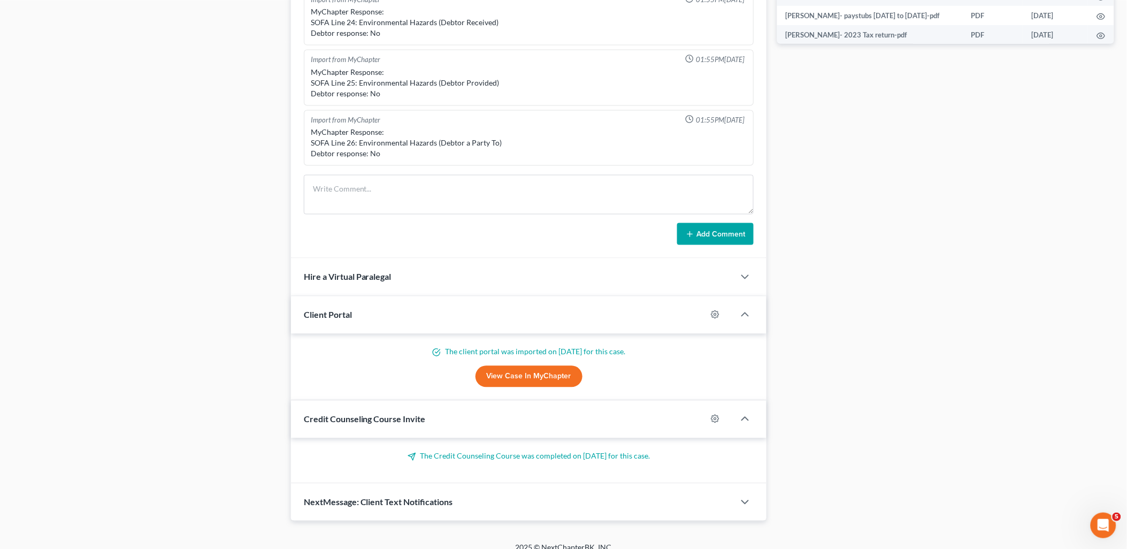
scroll to position [594, 0]
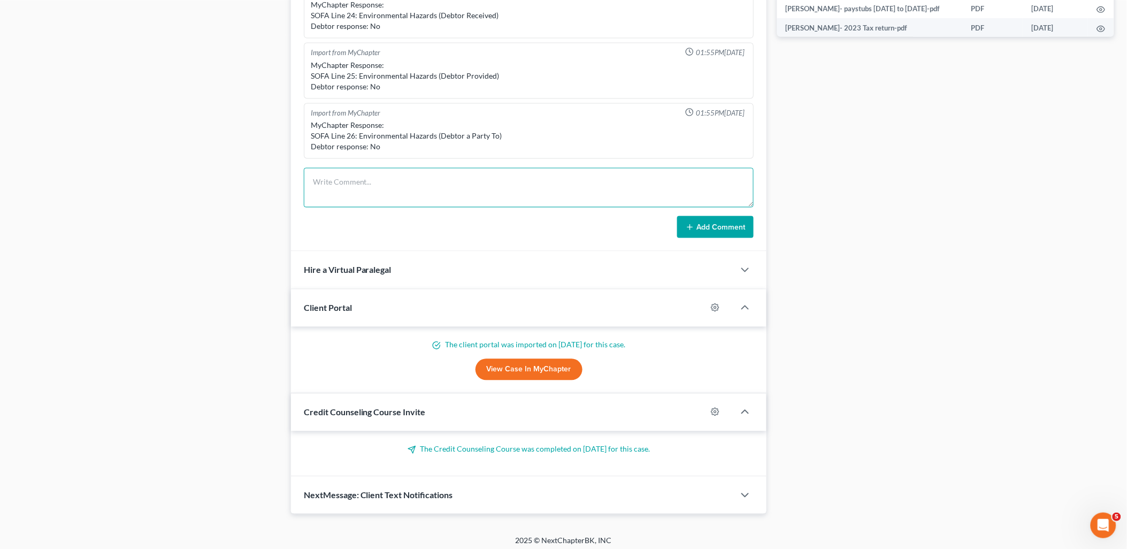
click at [344, 189] on textarea at bounding box center [529, 188] width 450 height 40
type textarea "Draft and sign pages to client."
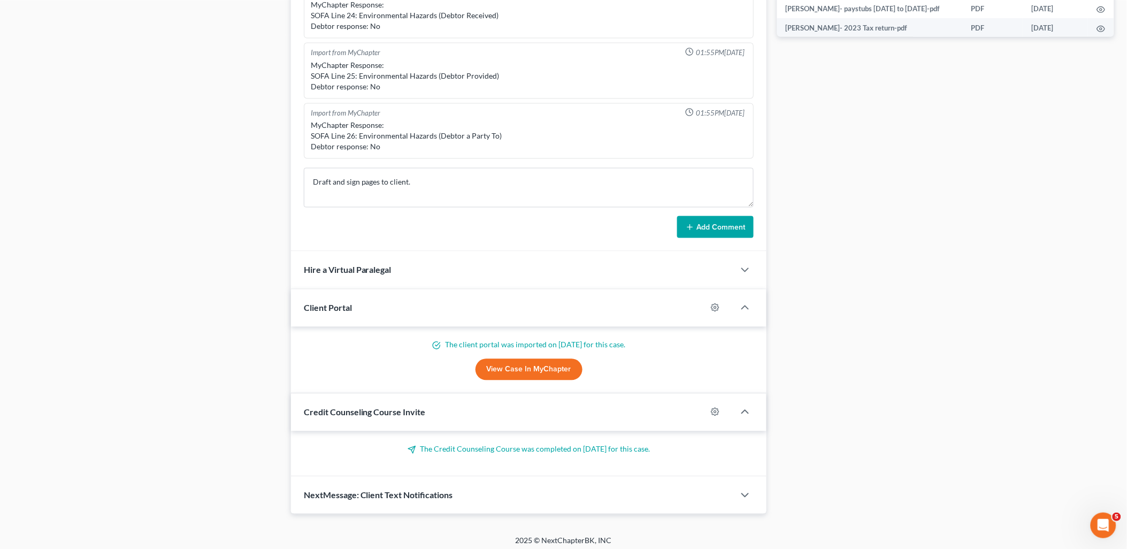
click at [726, 232] on button "Add Comment" at bounding box center [715, 227] width 76 height 22
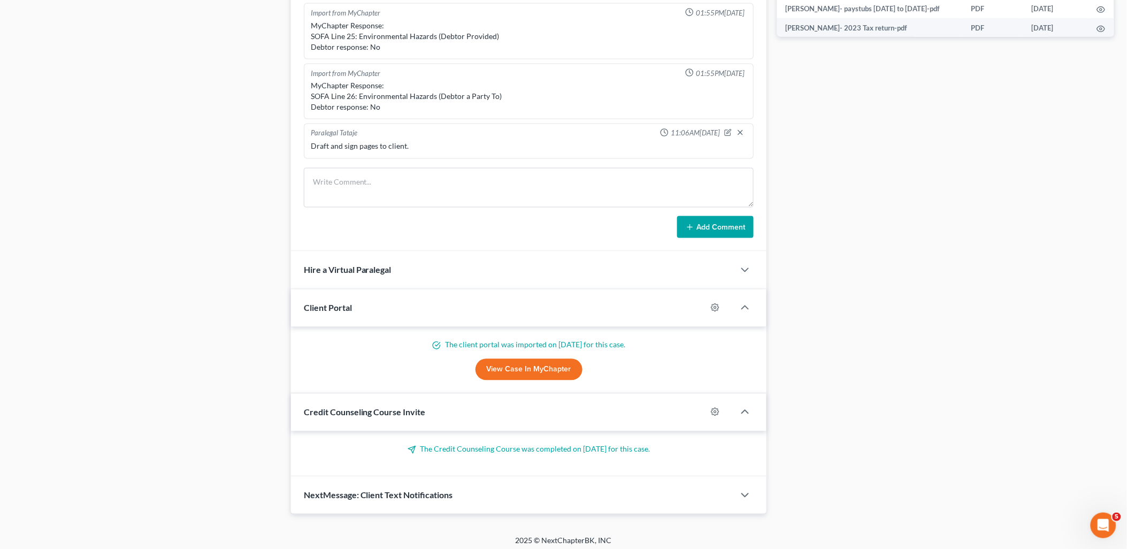
scroll to position [0, 0]
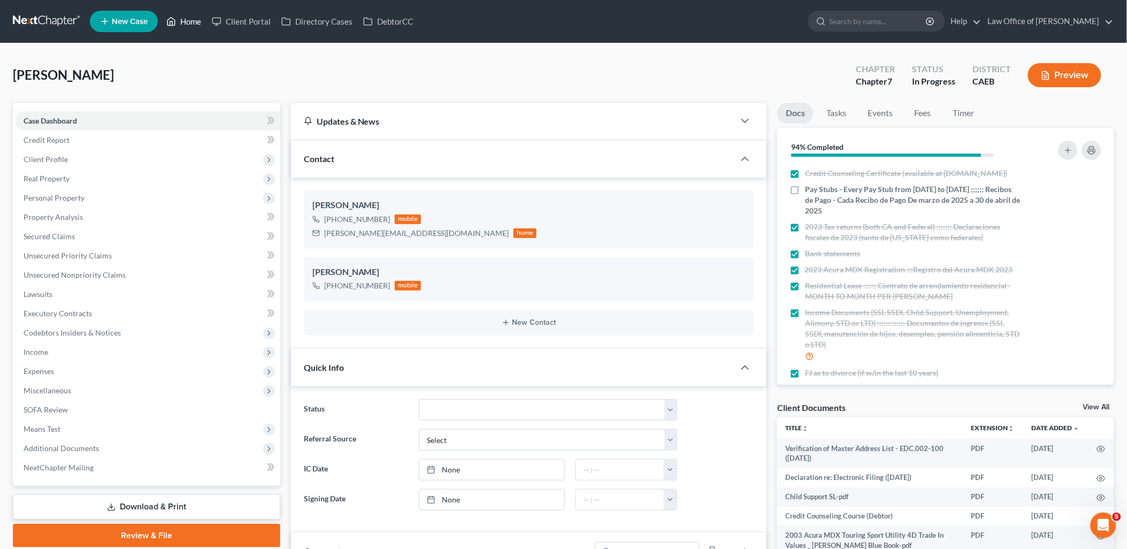
click at [194, 23] on link "Home" at bounding box center [183, 21] width 45 height 19
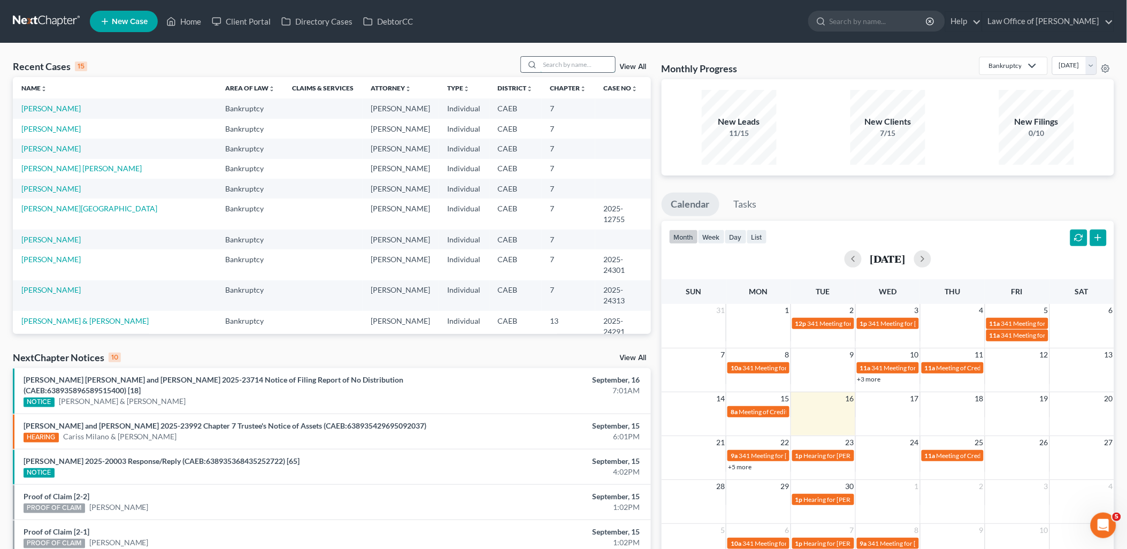
click at [565, 65] on input "search" at bounding box center [577, 65] width 75 height 16
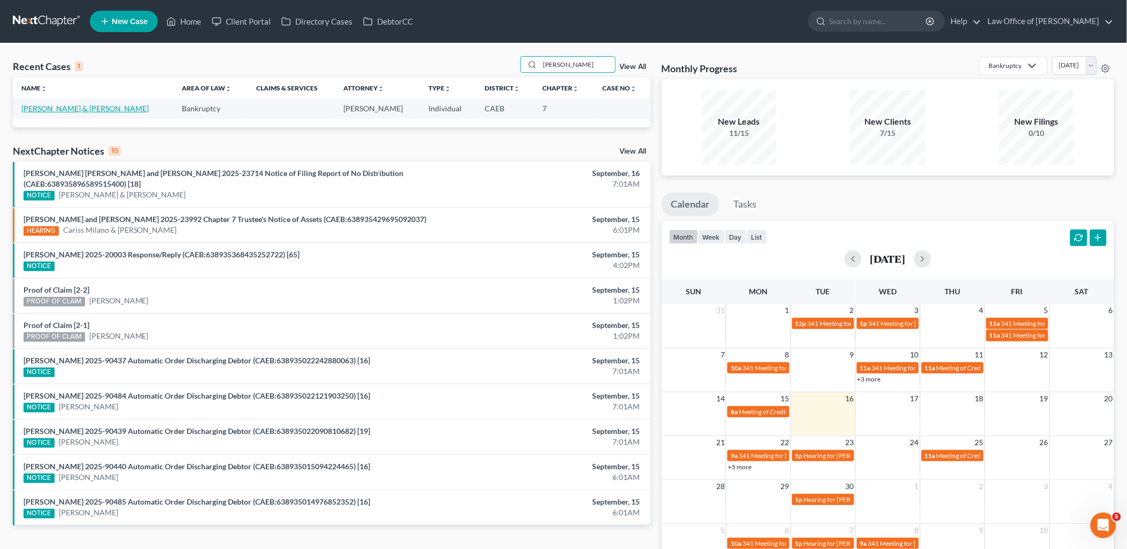
type input "[PERSON_NAME]"
click at [52, 106] on link "[PERSON_NAME] & [PERSON_NAME]" at bounding box center [84, 108] width 127 height 9
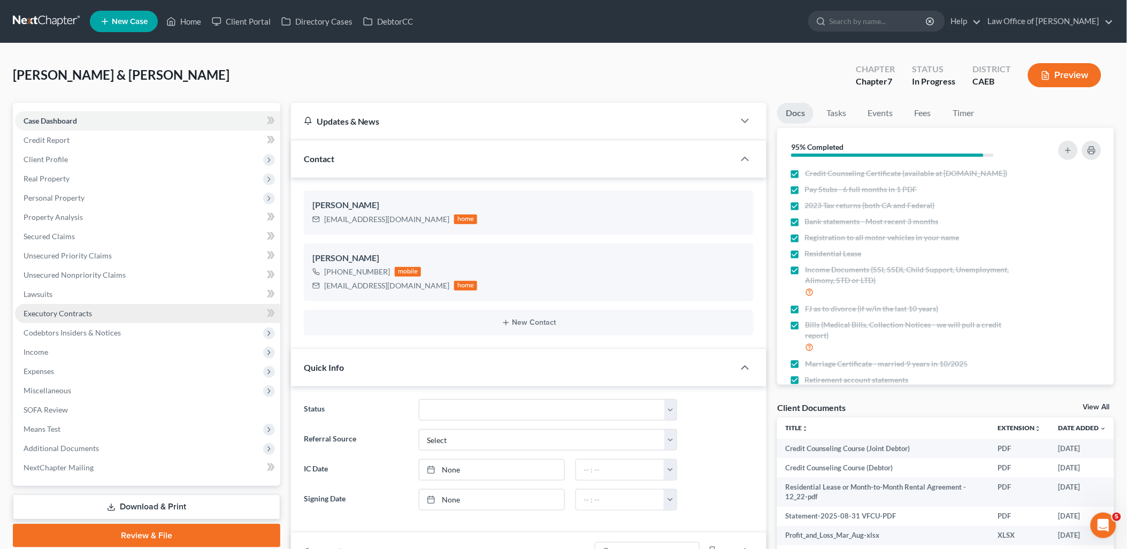
scroll to position [539, 0]
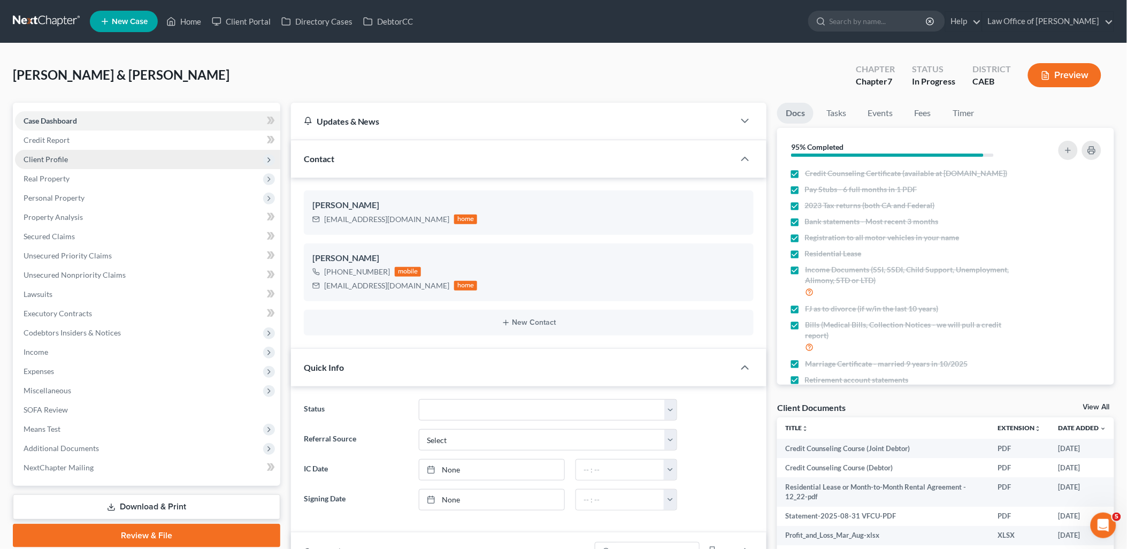
click at [45, 160] on span "Client Profile" at bounding box center [46, 159] width 44 height 9
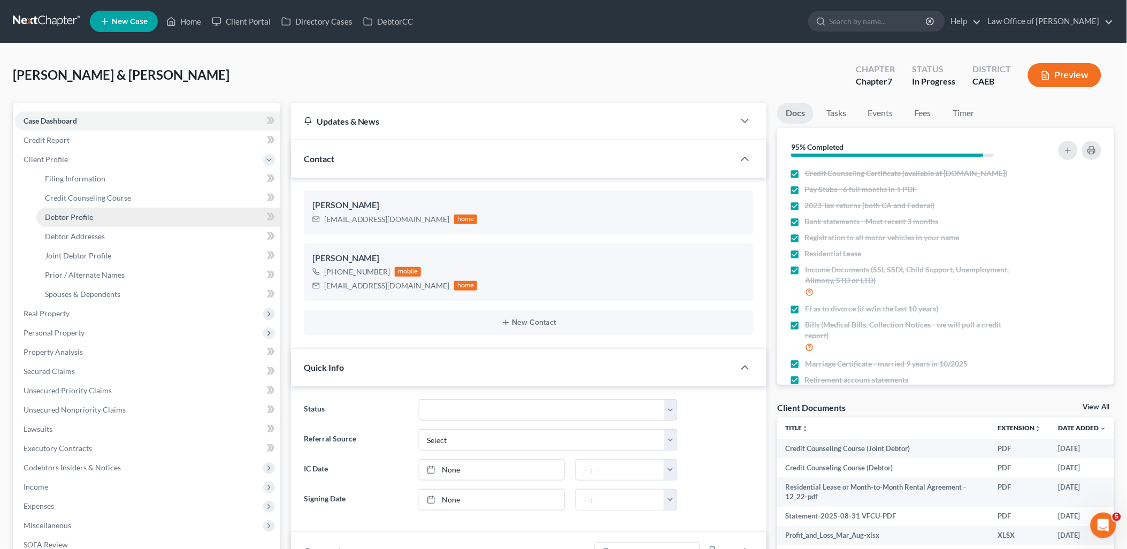
click at [73, 212] on span "Debtor Profile" at bounding box center [69, 216] width 48 height 9
select select "1"
select select "3"
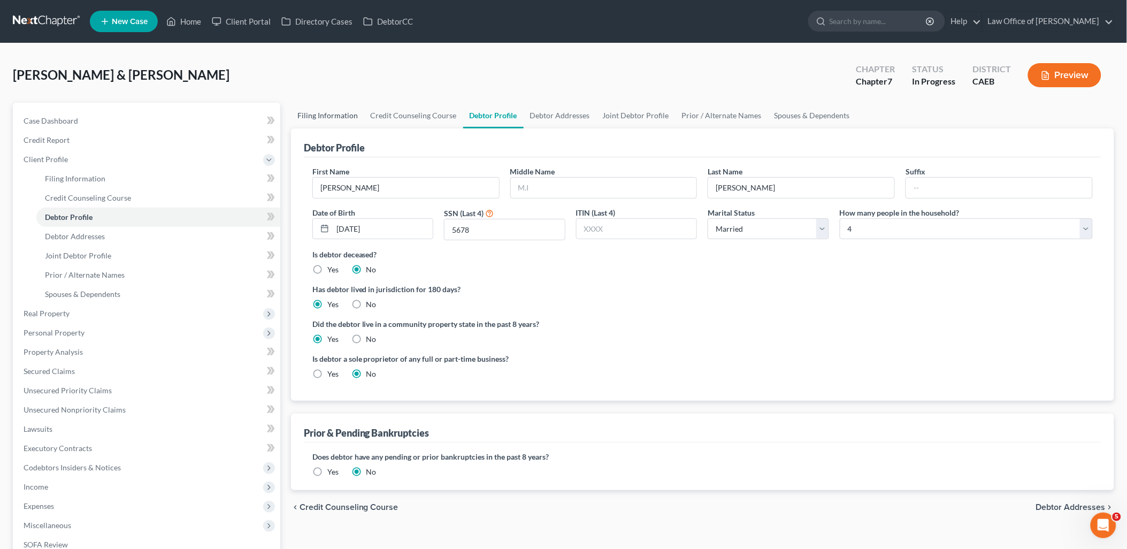
click at [328, 114] on link "Filing Information" at bounding box center [327, 116] width 73 height 26
select select "1"
select select "0"
select select "8"
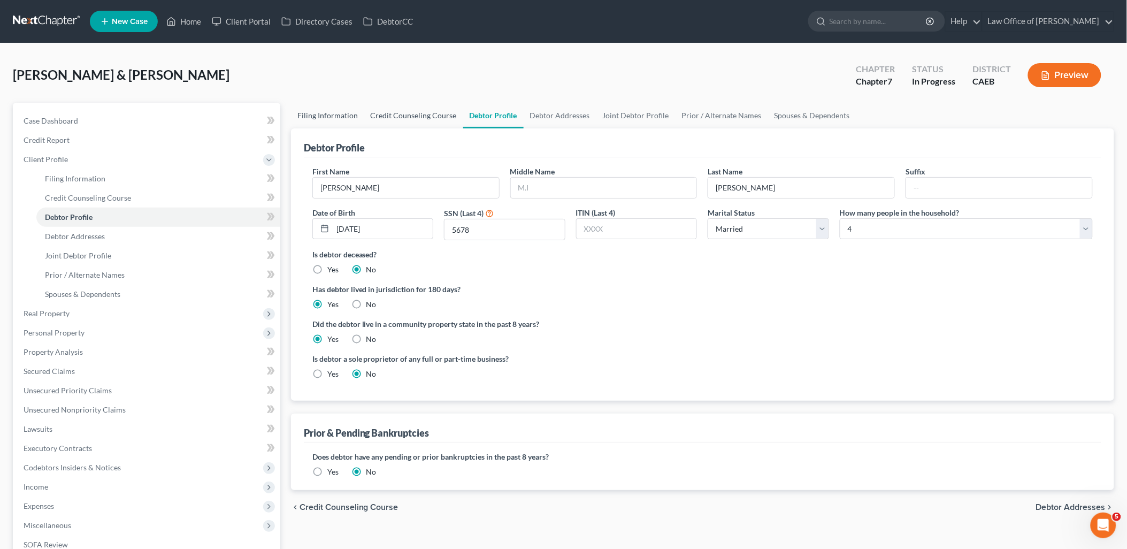
select select "0"
select select "4"
select select "0"
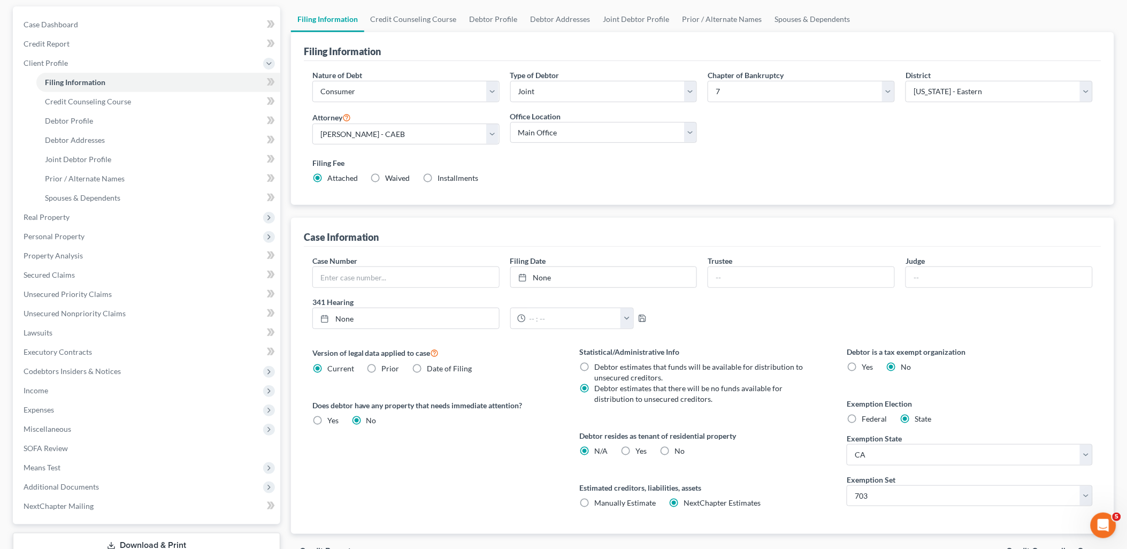
scroll to position [172, 0]
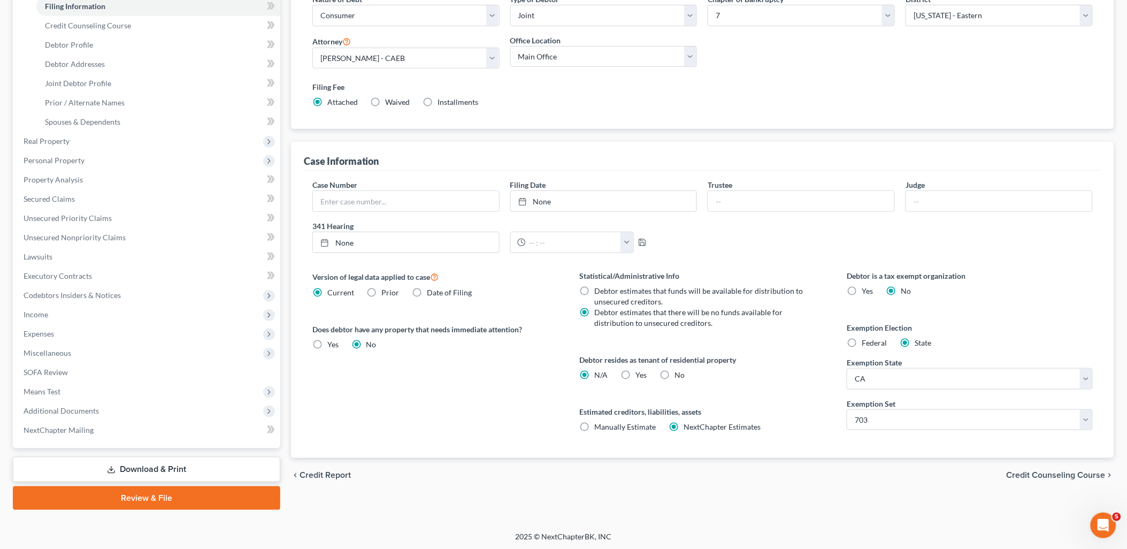
click at [636, 372] on label "Yes Yes" at bounding box center [641, 375] width 11 height 11
click at [640, 372] on input "Yes Yes" at bounding box center [643, 373] width 7 height 7
radio input "true"
radio input "false"
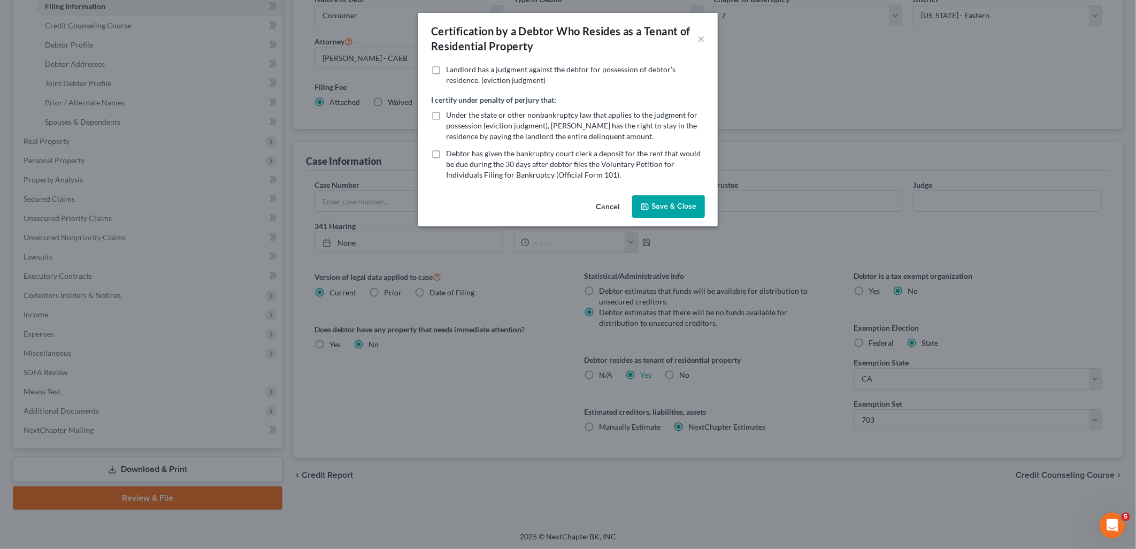
click at [668, 205] on button "Save & Close" at bounding box center [668, 206] width 73 height 22
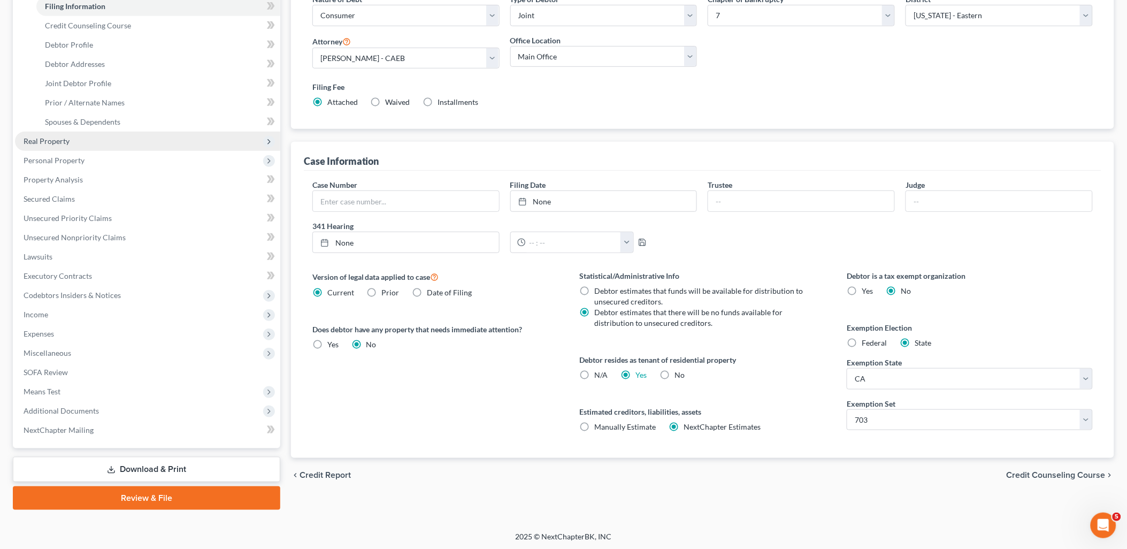
click at [43, 138] on span "Real Property" at bounding box center [47, 140] width 46 height 9
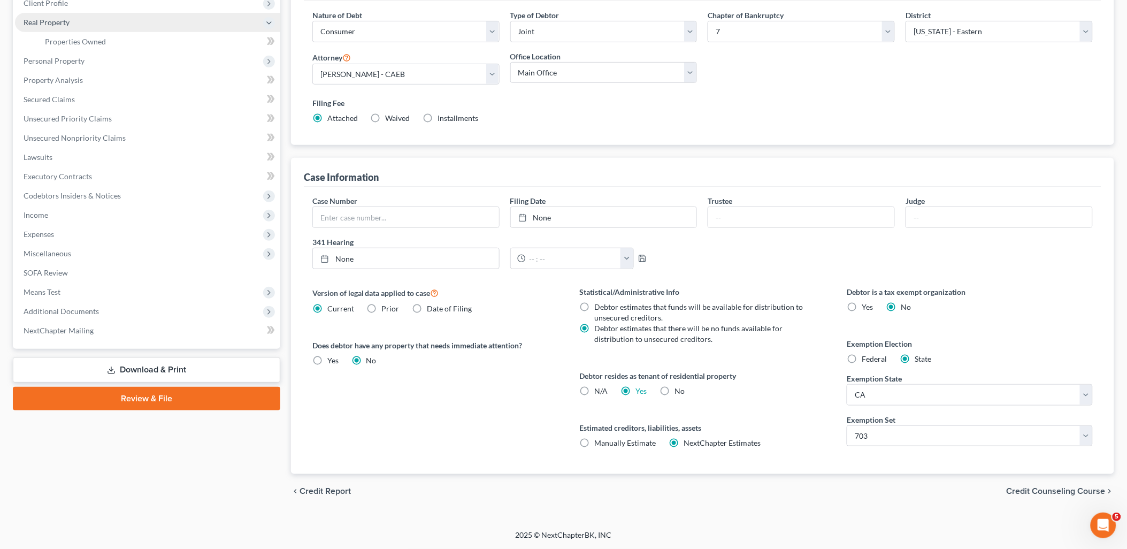
scroll to position [156, 0]
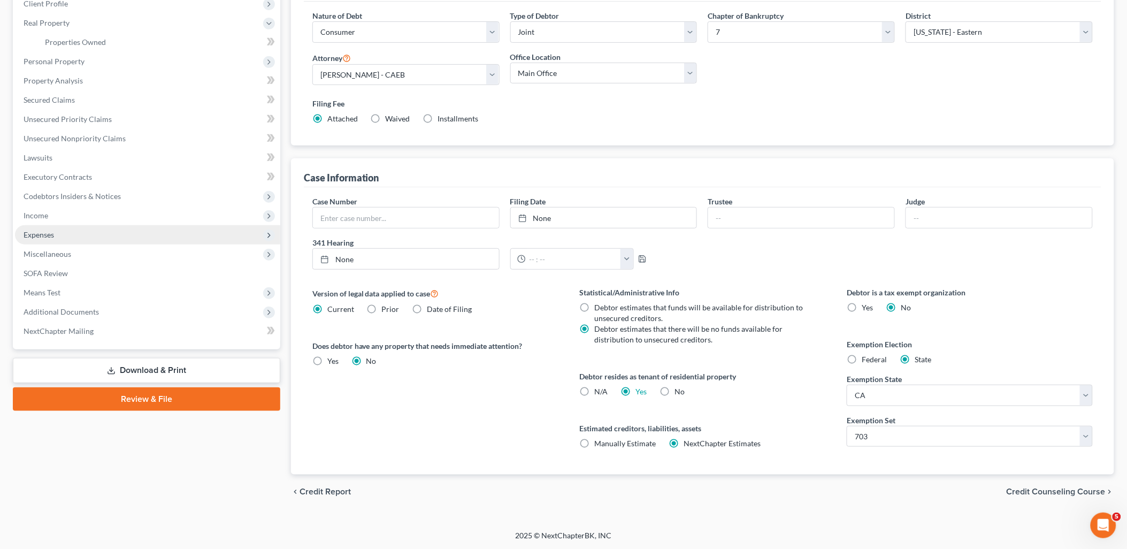
click at [44, 233] on span "Expenses" at bounding box center [39, 234] width 30 height 9
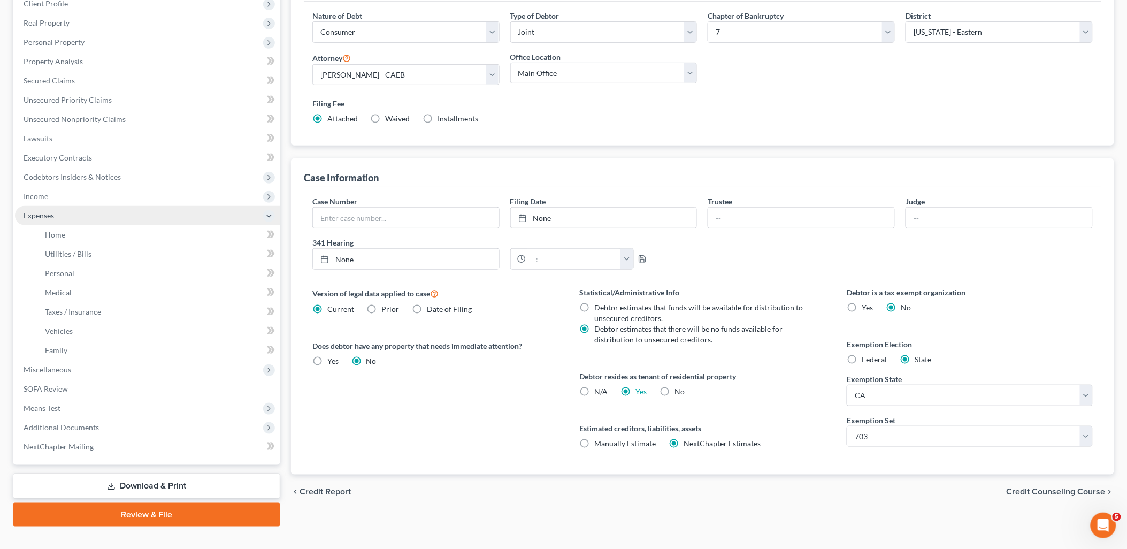
scroll to position [164, 0]
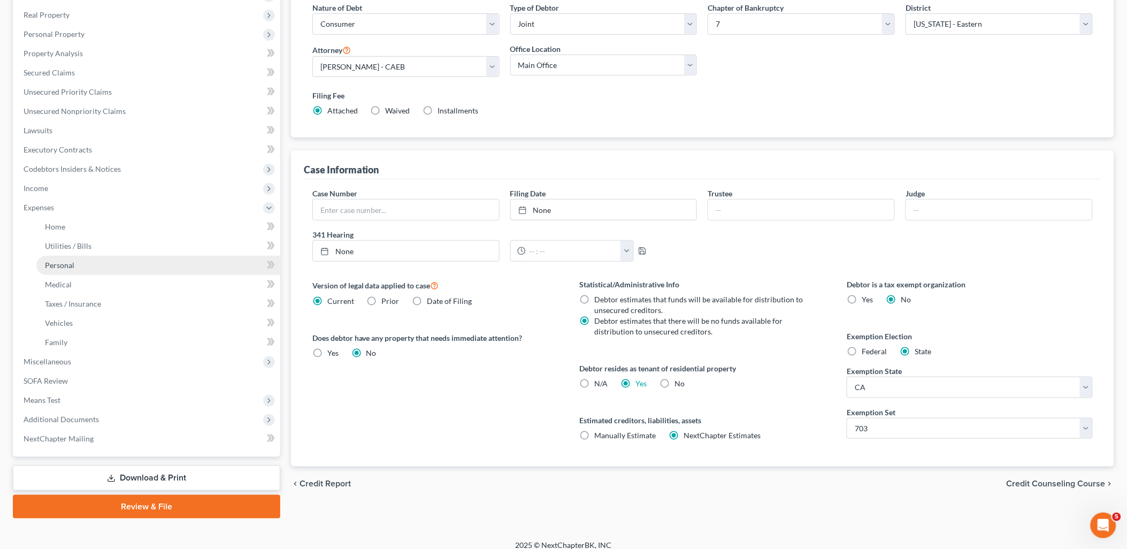
click at [57, 260] on span "Personal" at bounding box center [59, 264] width 29 height 9
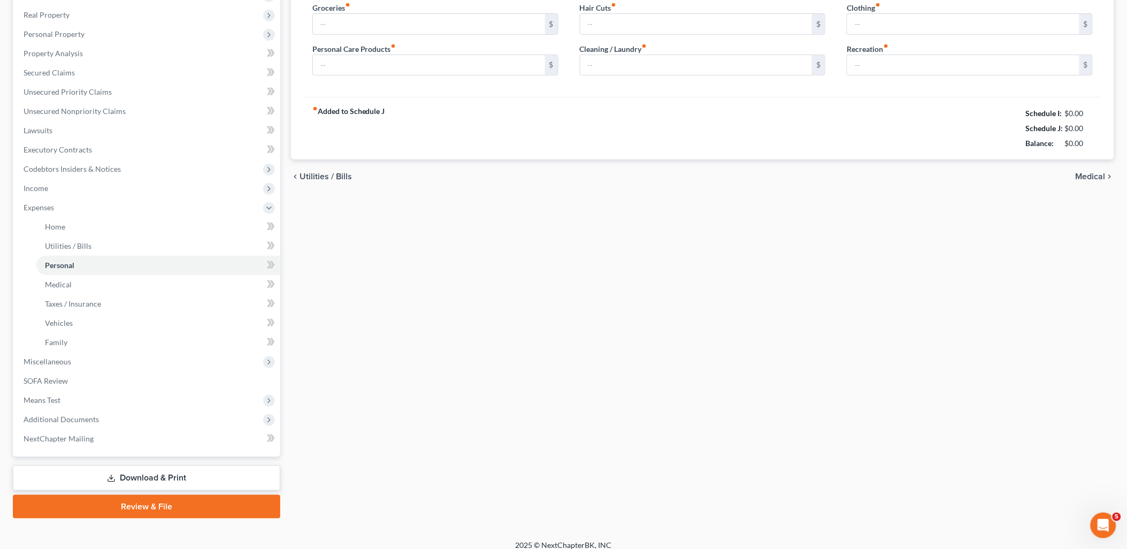
type input "1,200.00"
type input "50.00"
type input "10.00"
type input "50.00"
type input "25.00"
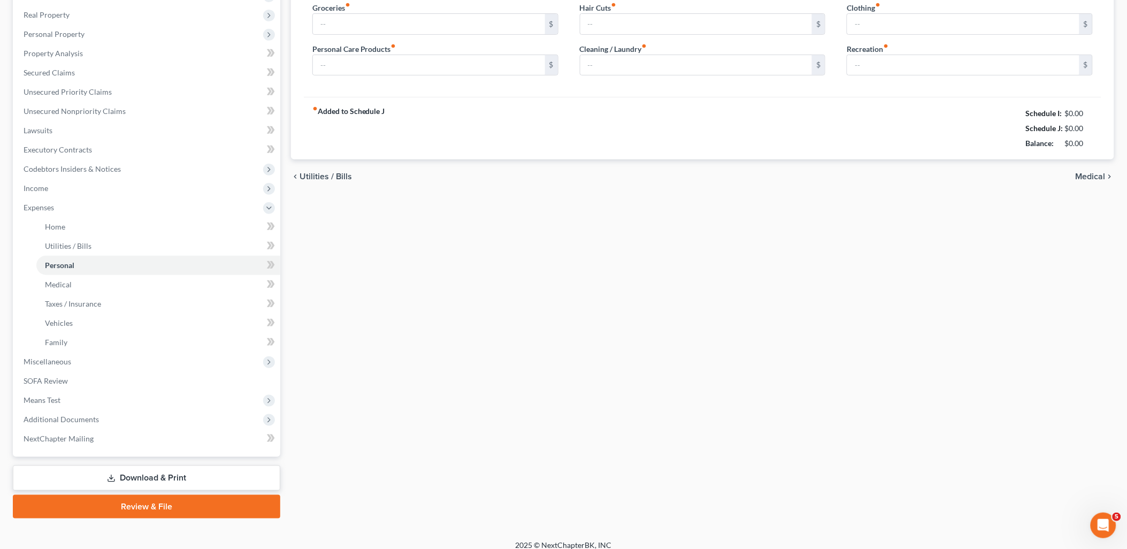
type input "25.00"
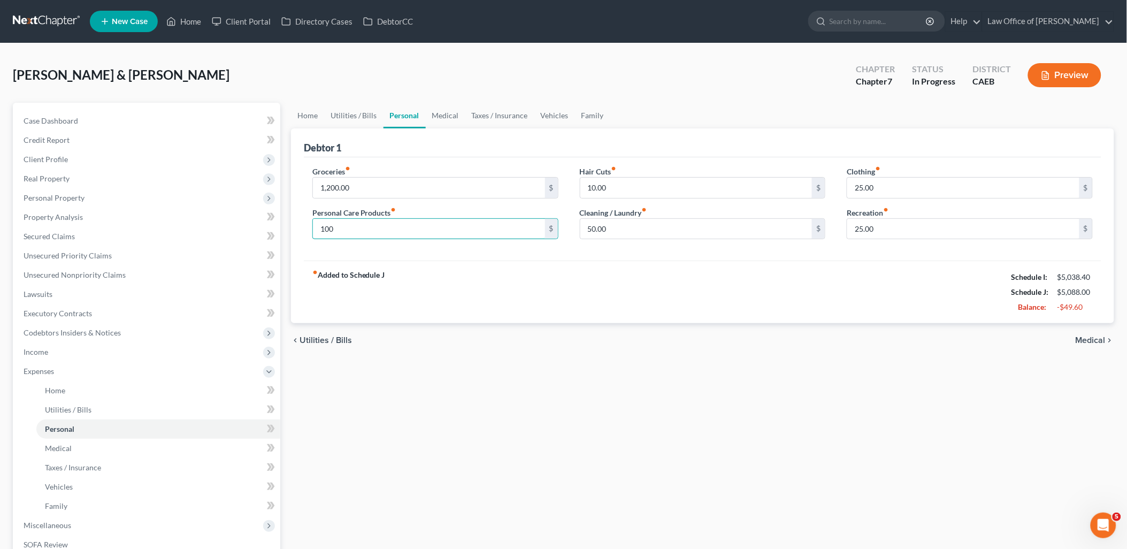
type input "100"
type input "0"
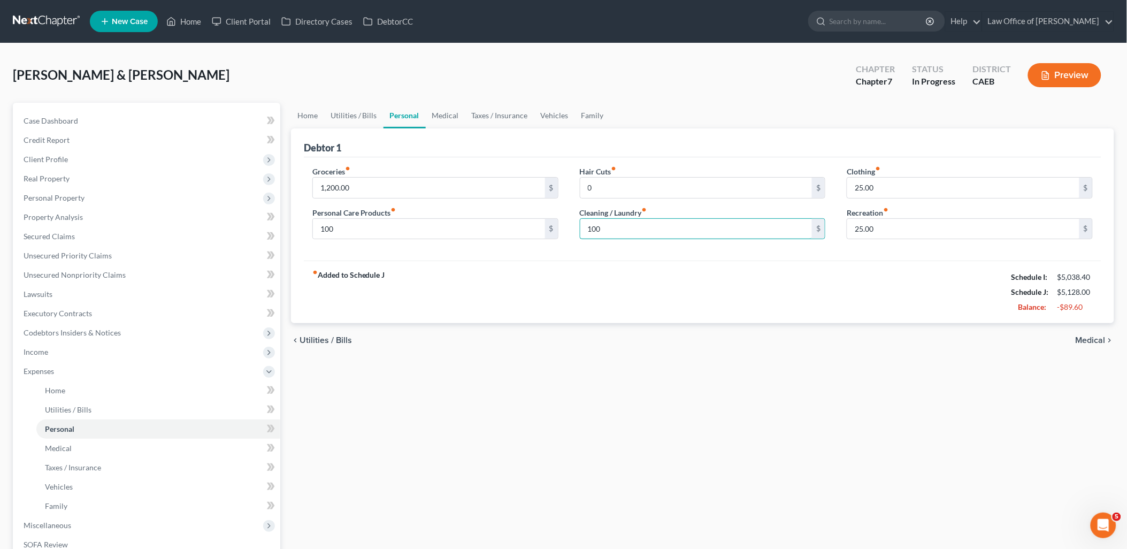
type input "100"
type input "0"
drag, startPoint x: 495, startPoint y: 297, endPoint x: 512, endPoint y: 315, distance: 25.7
click at [498, 297] on div "fiber_manual_record Added to Schedule J Schedule I: $5,038.40 Schedule J: $5,10…" at bounding box center [702, 291] width 797 height 63
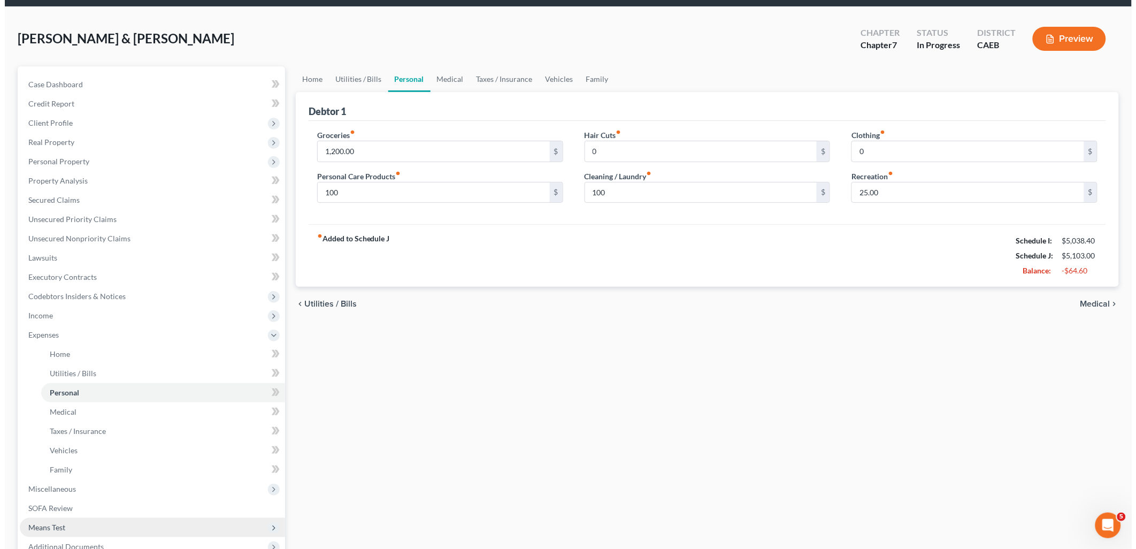
scroll to position [172, 0]
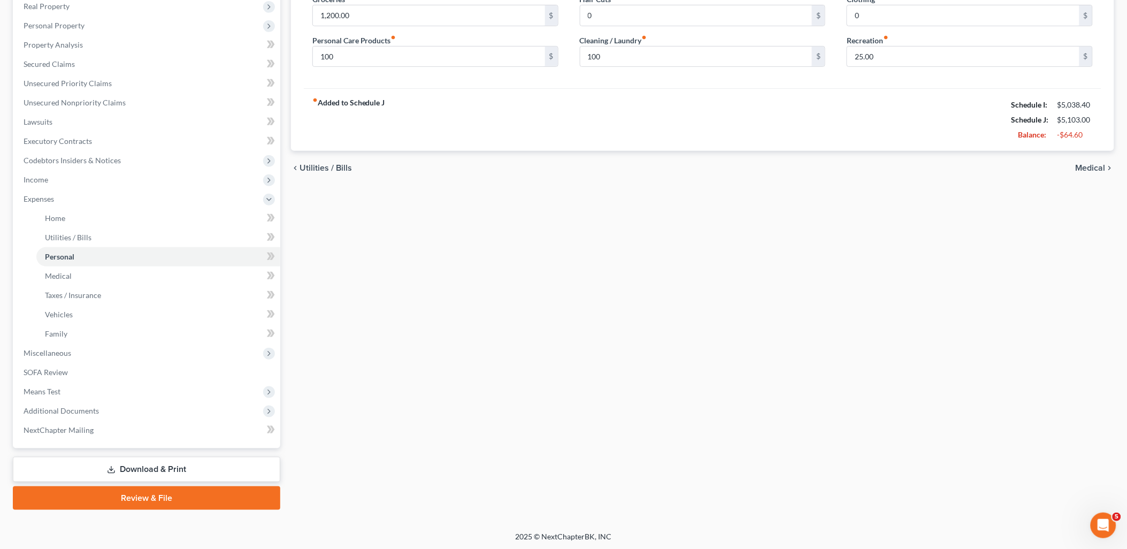
click at [142, 465] on link "Download & Print" at bounding box center [146, 469] width 267 height 25
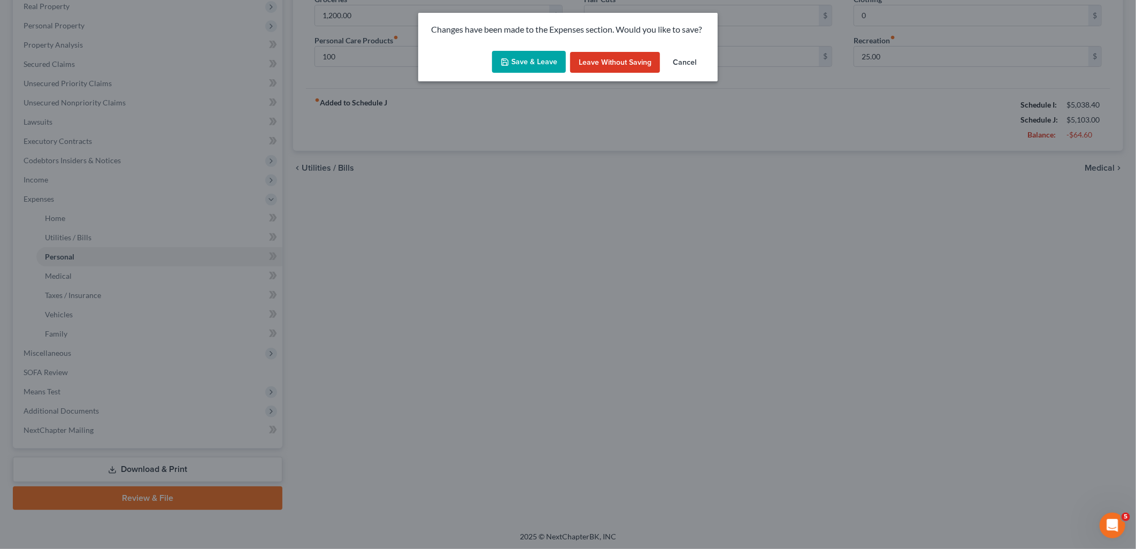
click at [514, 56] on button "Save & Leave" at bounding box center [529, 62] width 74 height 22
type input "100.00"
type input "0.00"
type input "100.00"
type input "0.00"
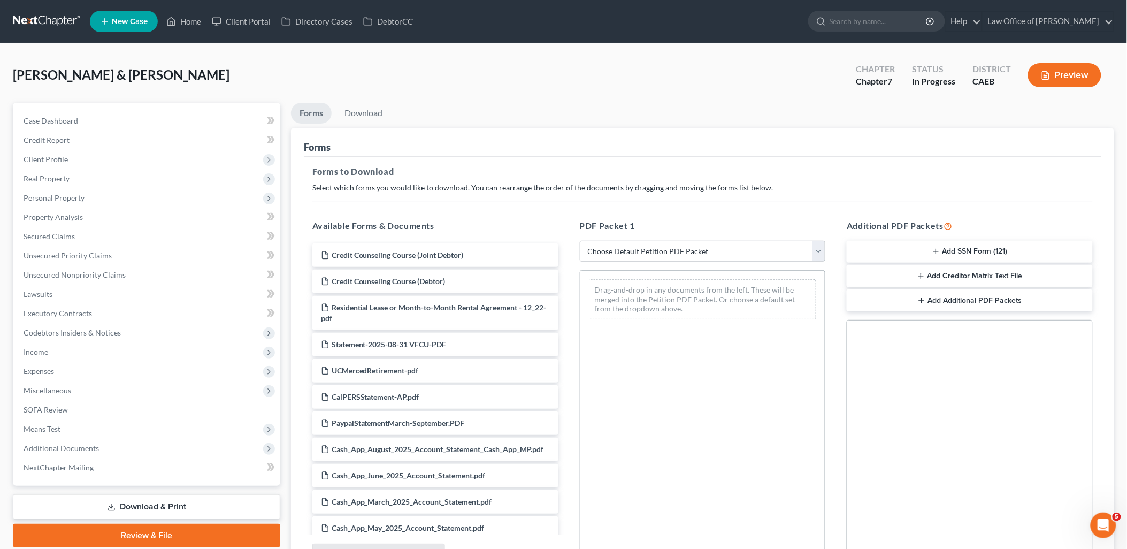
click at [648, 255] on select "Choose Default Petition PDF Packet Complete Bankruptcy Petition (all forms and …" at bounding box center [703, 251] width 246 height 21
select select "6"
click at [580, 241] on select "Choose Default Petition PDF Packet Complete Bankruptcy Petition (all forms and …" at bounding box center [703, 251] width 246 height 21
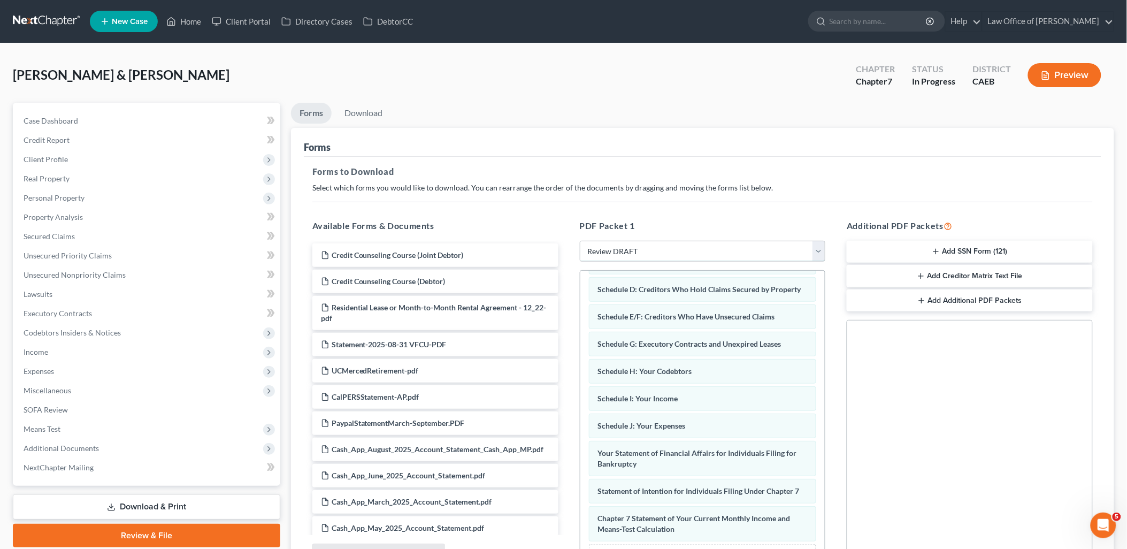
scroll to position [135, 0]
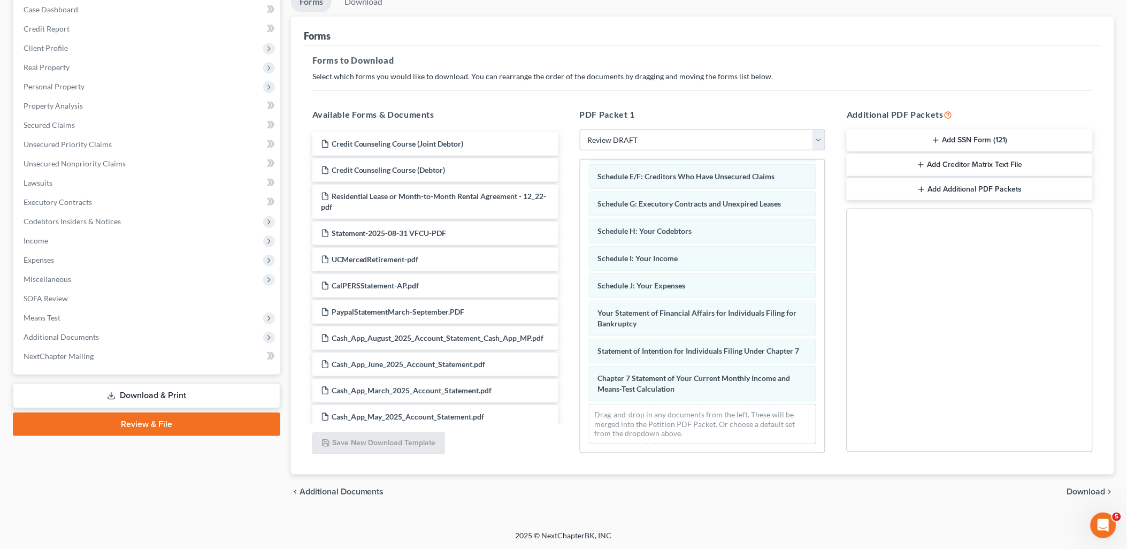
click at [1101, 489] on span "Download" at bounding box center [1086, 491] width 39 height 9
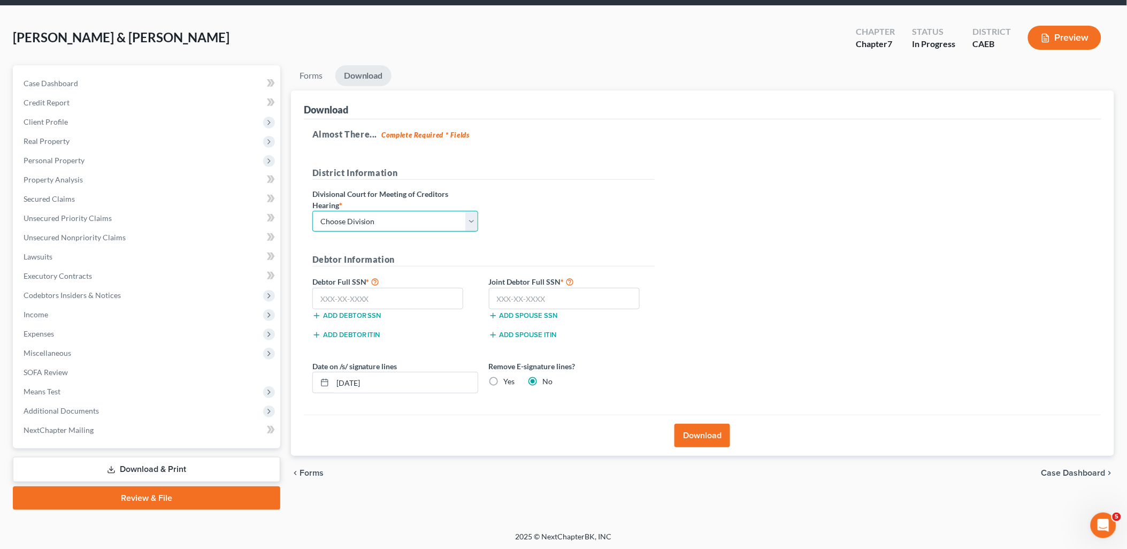
drag, startPoint x: 399, startPoint y: 221, endPoint x: 378, endPoint y: 233, distance: 24.9
click at [399, 221] on select "Choose Division Fresno Modesto [GEOGRAPHIC_DATA]" at bounding box center [395, 221] width 166 height 21
select select "1"
click at [312, 211] on select "Choose Division Fresno Modesto [GEOGRAPHIC_DATA]" at bounding box center [395, 221] width 166 height 21
click at [692, 440] on button "Download" at bounding box center [702, 436] width 56 height 24
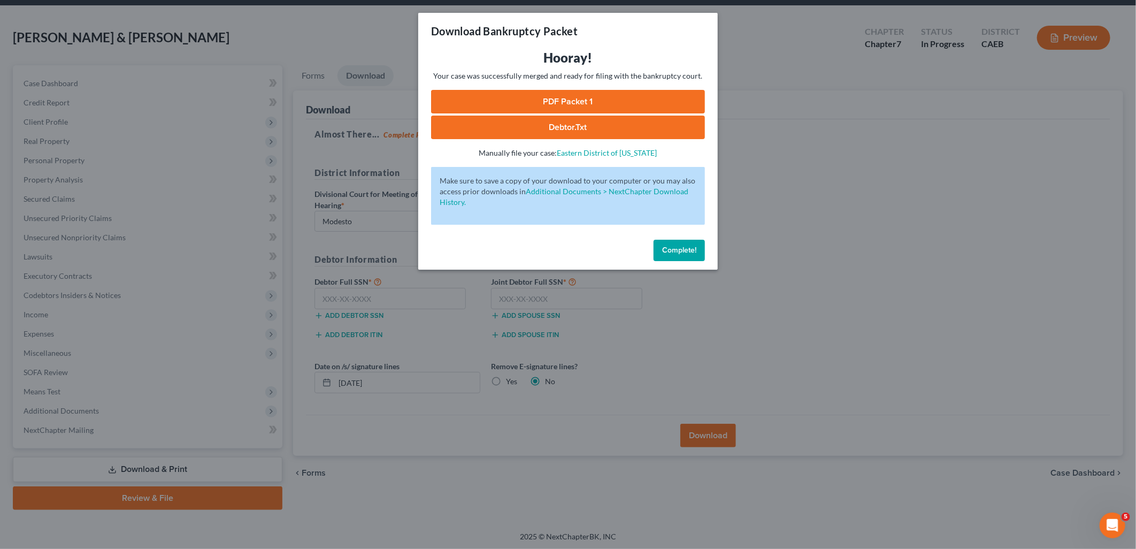
click at [563, 126] on link "Debtor.txt" at bounding box center [568, 128] width 274 height 24
click at [559, 99] on link "PDF Packet 1" at bounding box center [568, 102] width 274 height 24
click at [681, 247] on span "Complete!" at bounding box center [679, 249] width 34 height 9
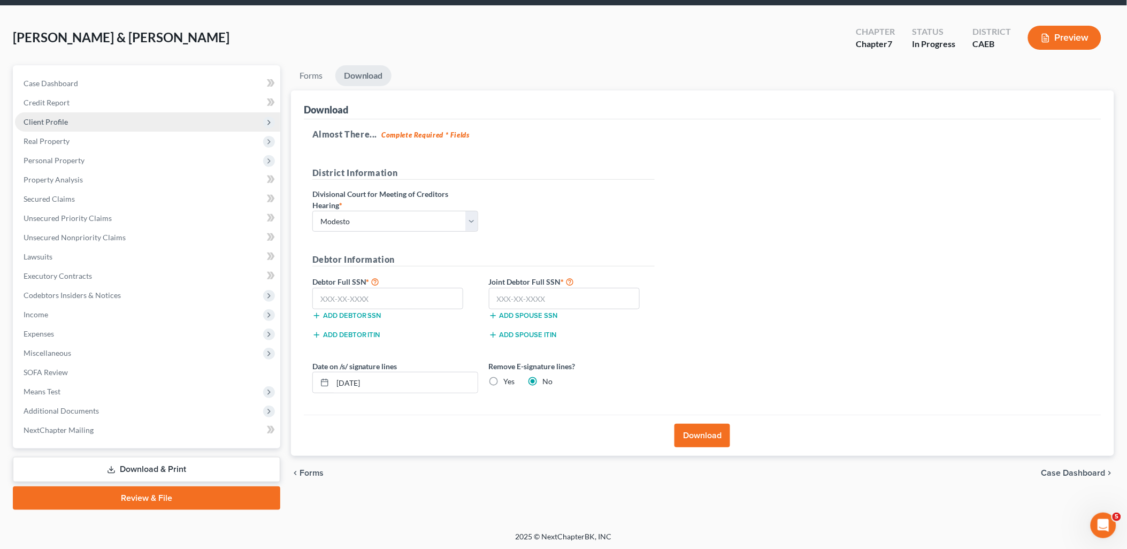
click at [49, 120] on span "Client Profile" at bounding box center [46, 121] width 44 height 9
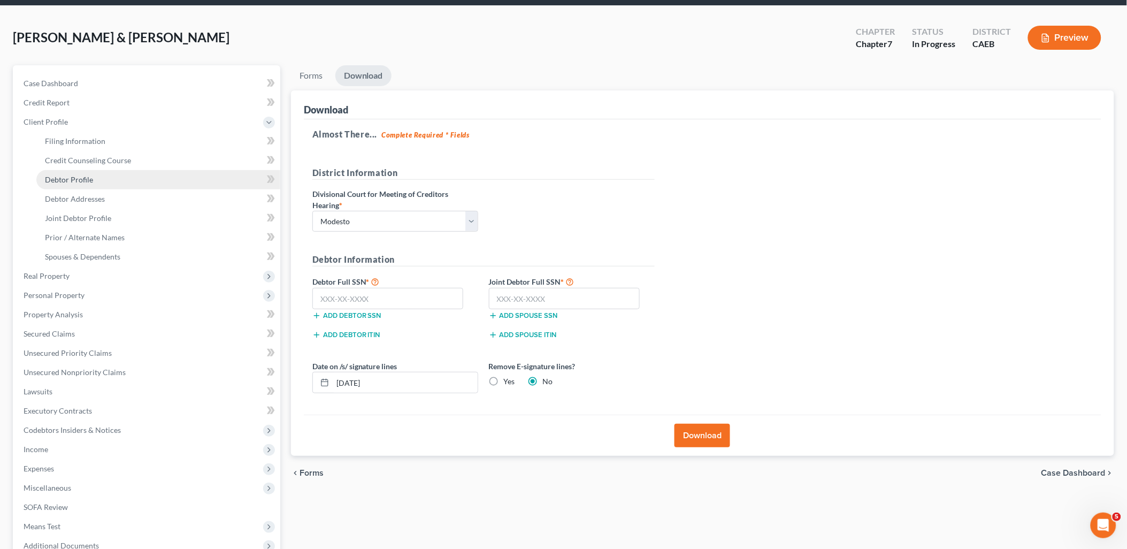
click at [59, 176] on span "Debtor Profile" at bounding box center [69, 179] width 48 height 9
select select "1"
select select "3"
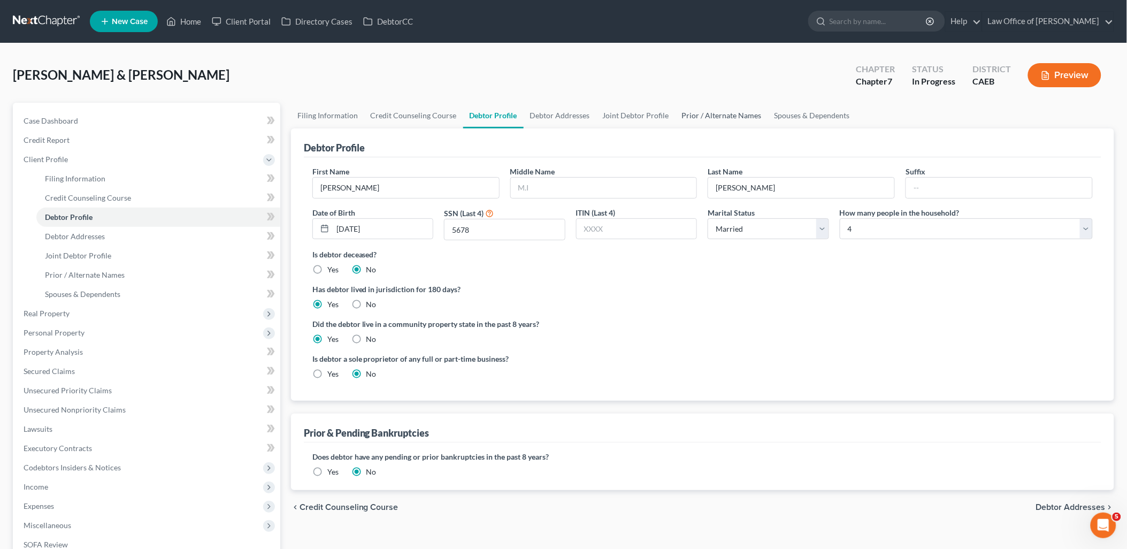
click at [738, 114] on link "Prior / Alternate Names" at bounding box center [721, 116] width 93 height 26
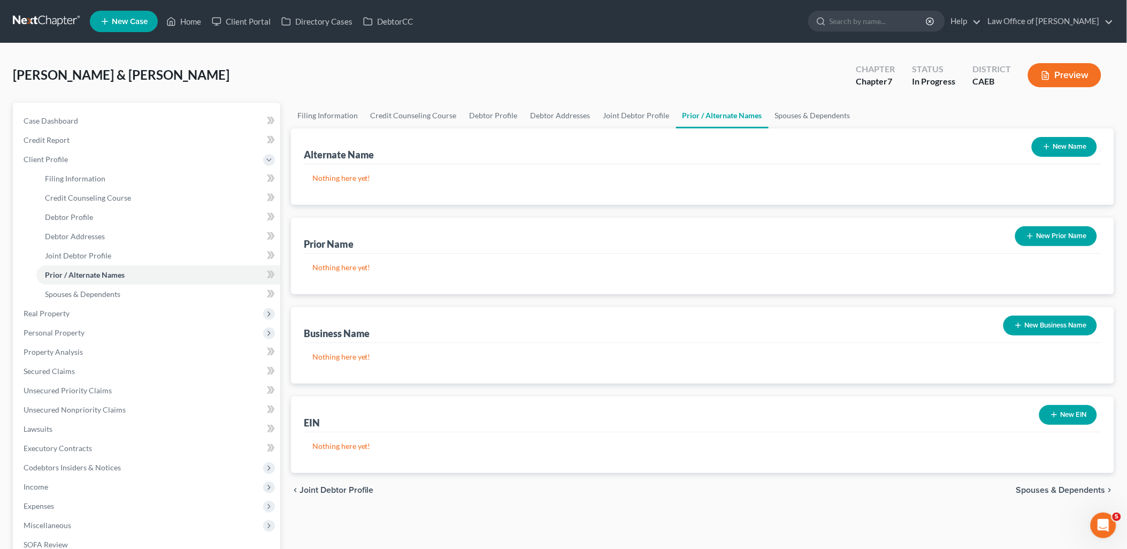
click at [1063, 148] on button "New Name" at bounding box center [1064, 147] width 65 height 20
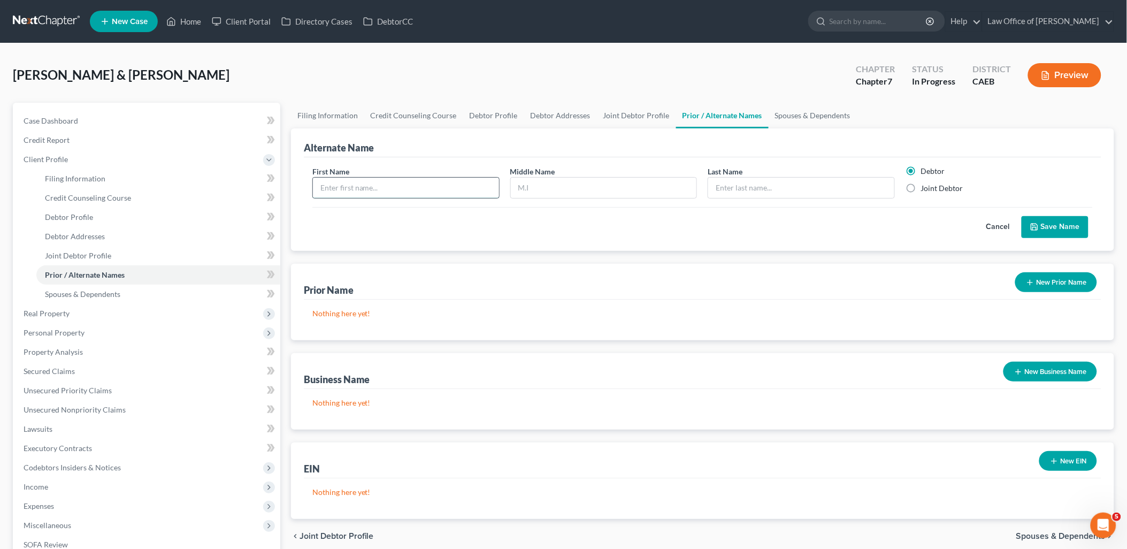
click at [388, 188] on input "text" at bounding box center [406, 188] width 186 height 20
type input "[PERSON_NAME]"
click at [920, 190] on label "Joint Debtor" at bounding box center [941, 188] width 42 height 11
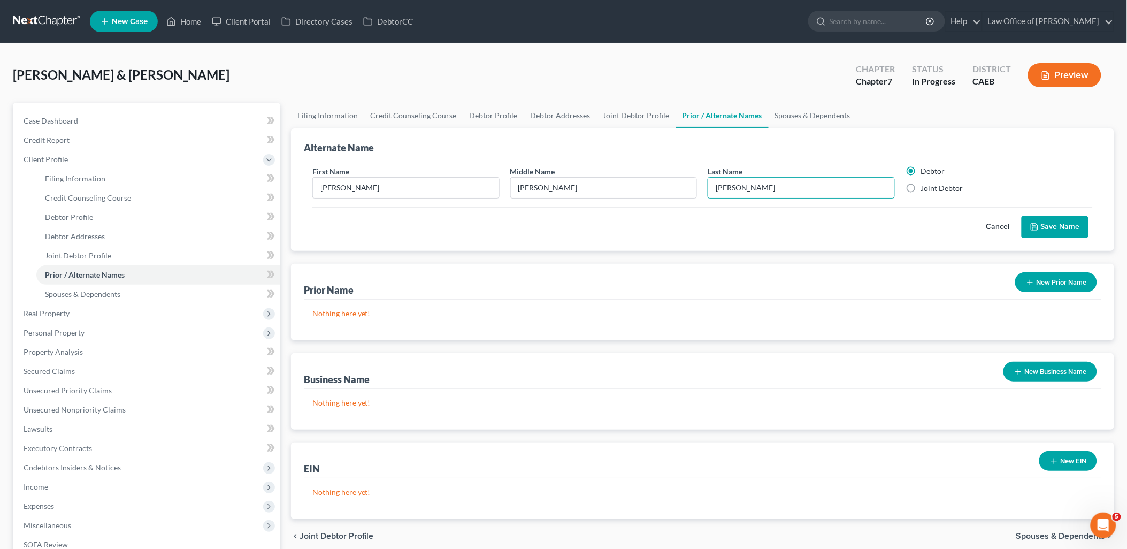
click at [925, 190] on input "Joint Debtor" at bounding box center [928, 186] width 7 height 7
radio input "true"
radio input "false"
click at [799, 193] on input "[PERSON_NAME]" at bounding box center [801, 188] width 186 height 20
type input "[PERSON_NAME]"
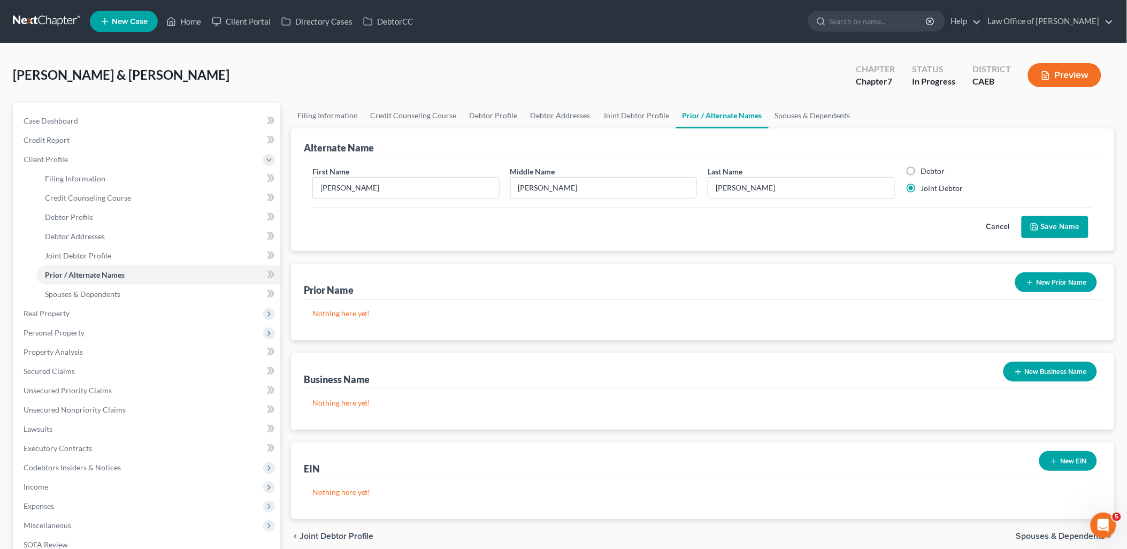
click at [1056, 224] on button "Save Name" at bounding box center [1054, 227] width 67 height 22
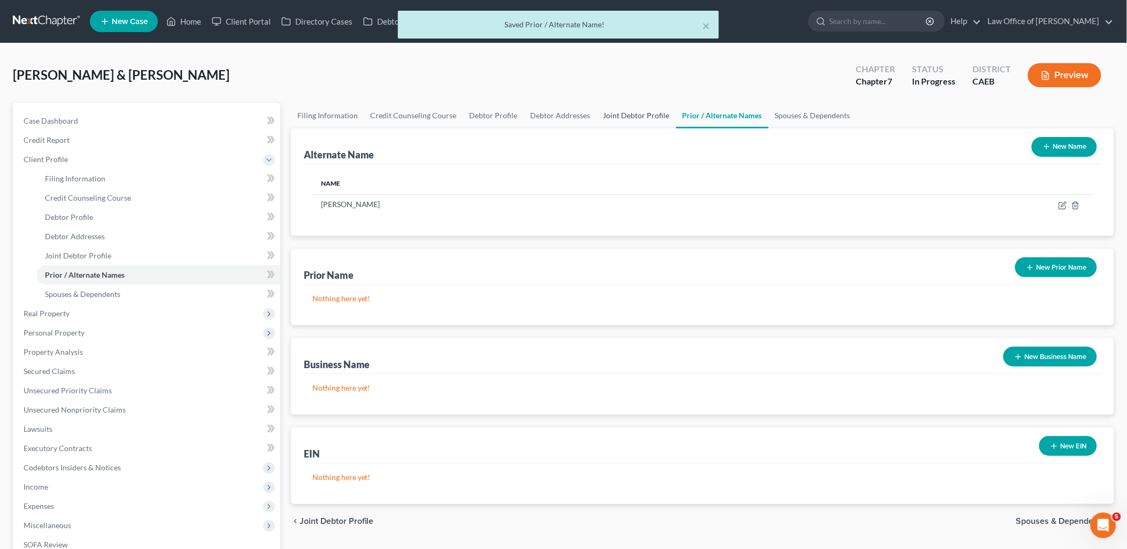
click at [640, 115] on link "Joint Debtor Profile" at bounding box center [636, 116] width 79 height 26
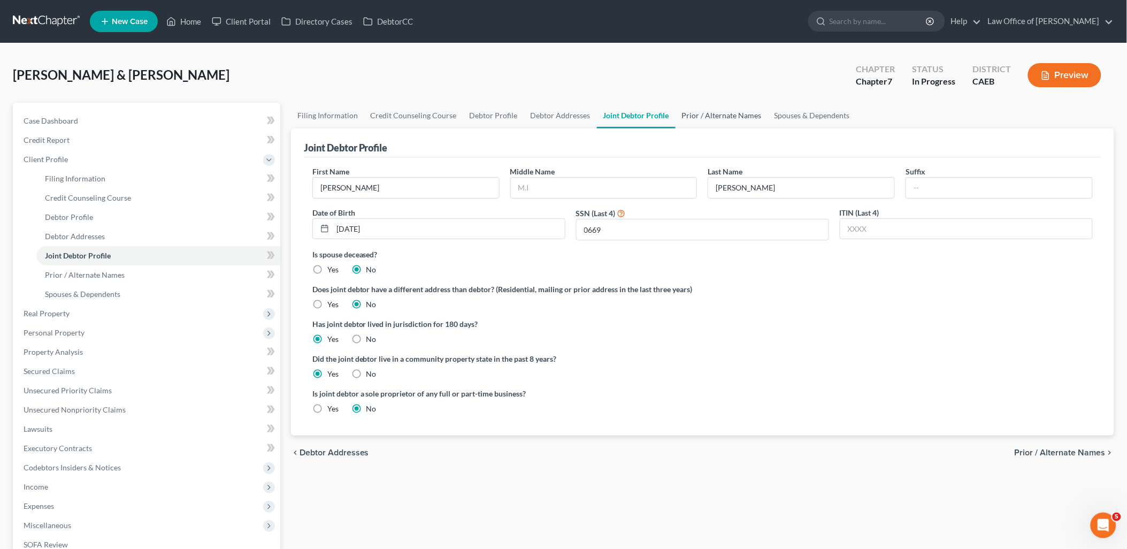
click at [726, 118] on link "Prior / Alternate Names" at bounding box center [721, 116] width 93 height 26
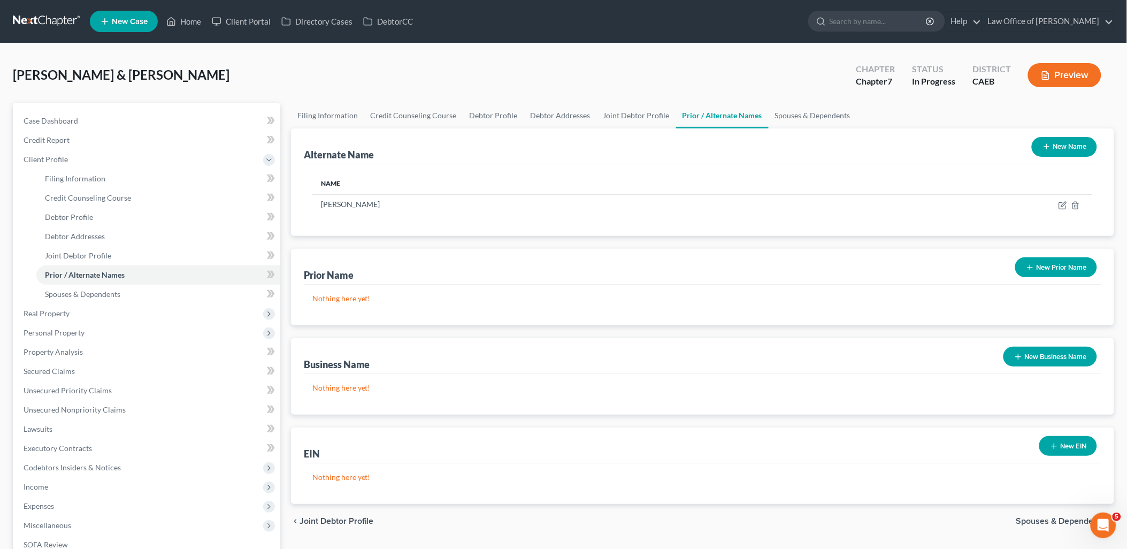
drag, startPoint x: 1057, startPoint y: 148, endPoint x: 668, endPoint y: 132, distance: 389.1
click at [1057, 148] on button "New Name" at bounding box center [1064, 147] width 65 height 20
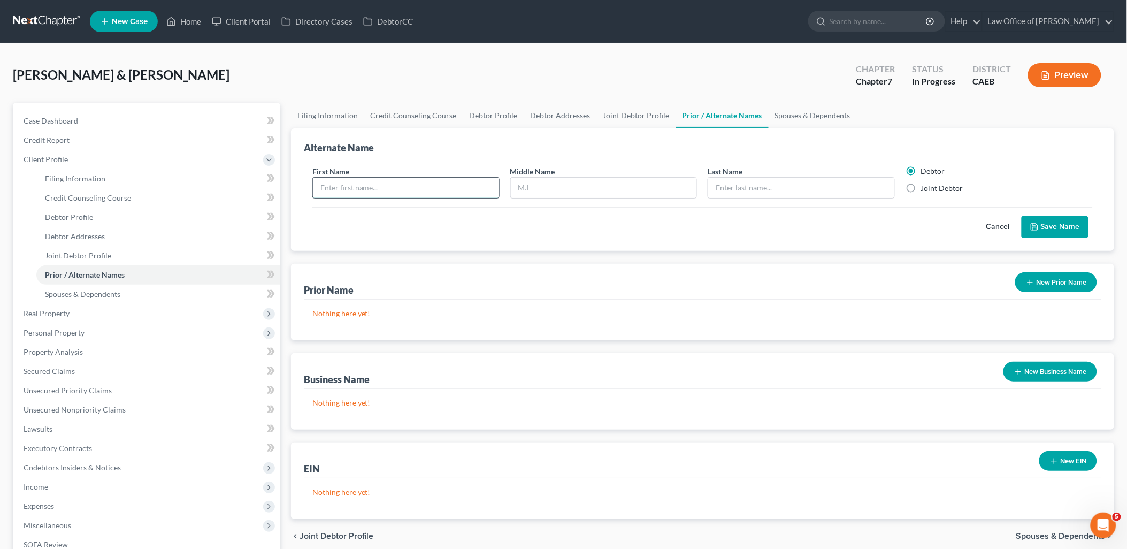
click at [392, 183] on input "text" at bounding box center [406, 188] width 186 height 20
type input "[PERSON_NAME]"
click at [1069, 228] on button "Save Name" at bounding box center [1054, 227] width 67 height 22
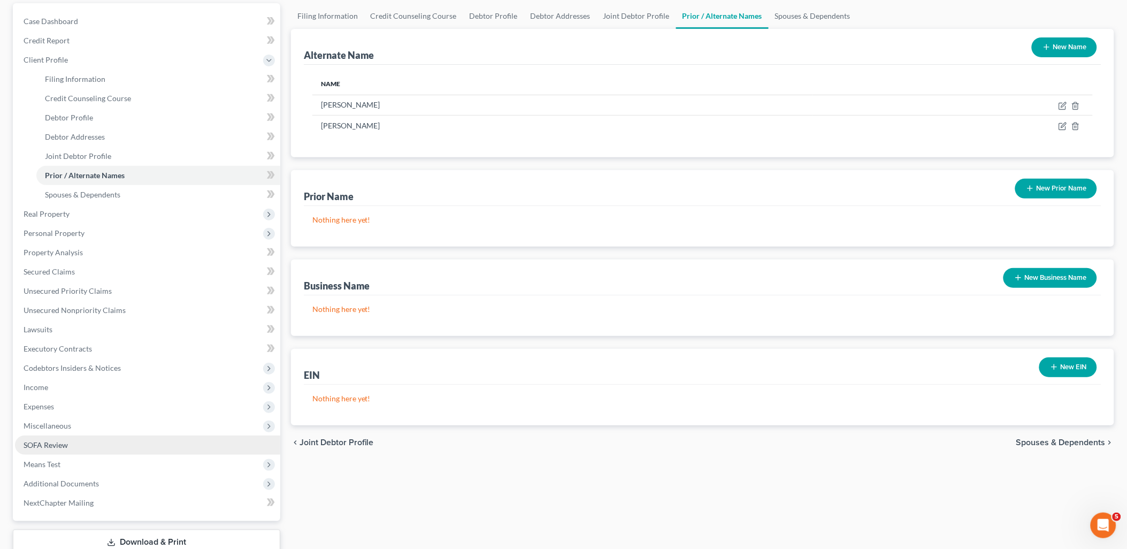
scroll to position [172, 0]
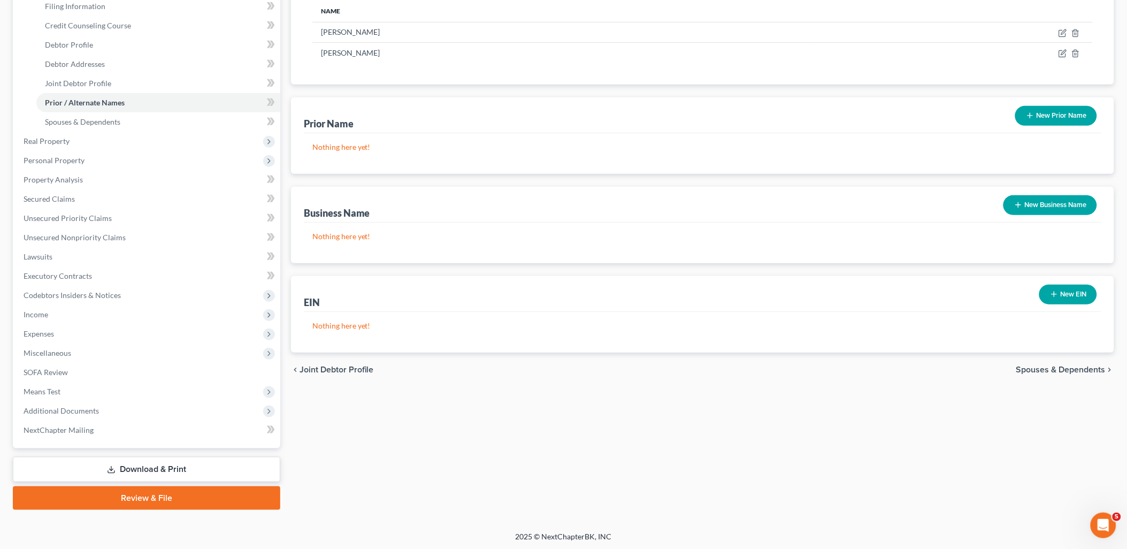
click at [166, 472] on link "Download & Print" at bounding box center [146, 469] width 267 height 25
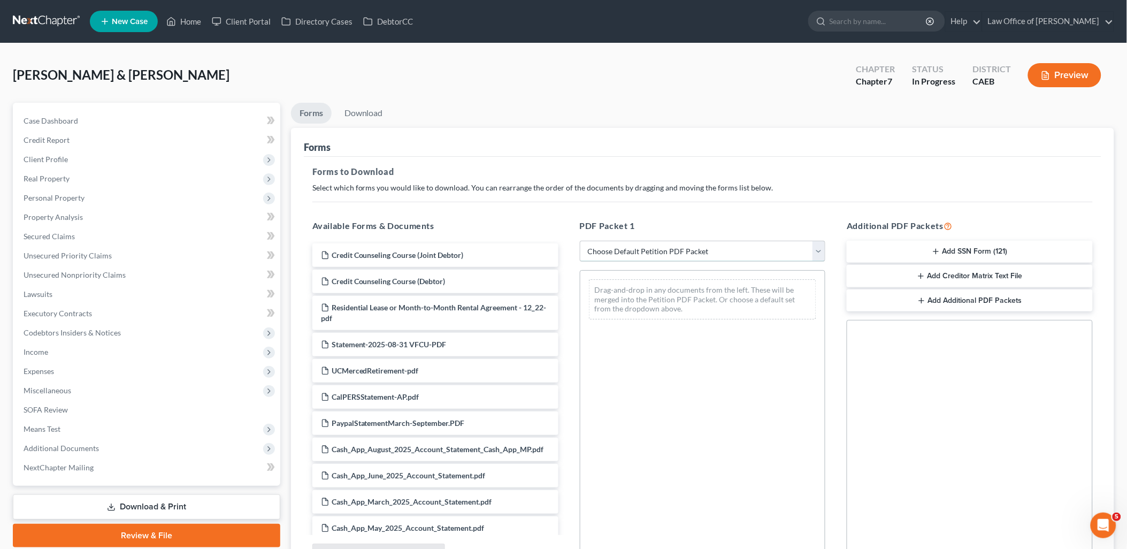
drag, startPoint x: 661, startPoint y: 253, endPoint x: 651, endPoint y: 263, distance: 14.0
click at [661, 253] on select "Choose Default Petition PDF Packet Complete Bankruptcy Petition (all forms and …" at bounding box center [703, 251] width 246 height 21
select select "6"
click at [580, 241] on select "Choose Default Petition PDF Packet Complete Bankruptcy Petition (all forms and …" at bounding box center [703, 251] width 246 height 21
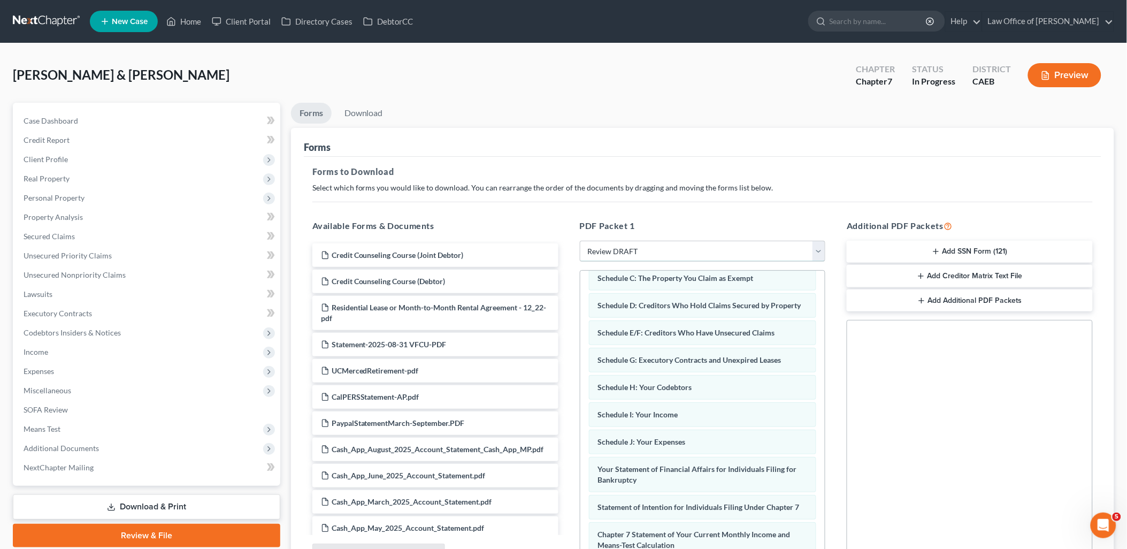
scroll to position [135, 0]
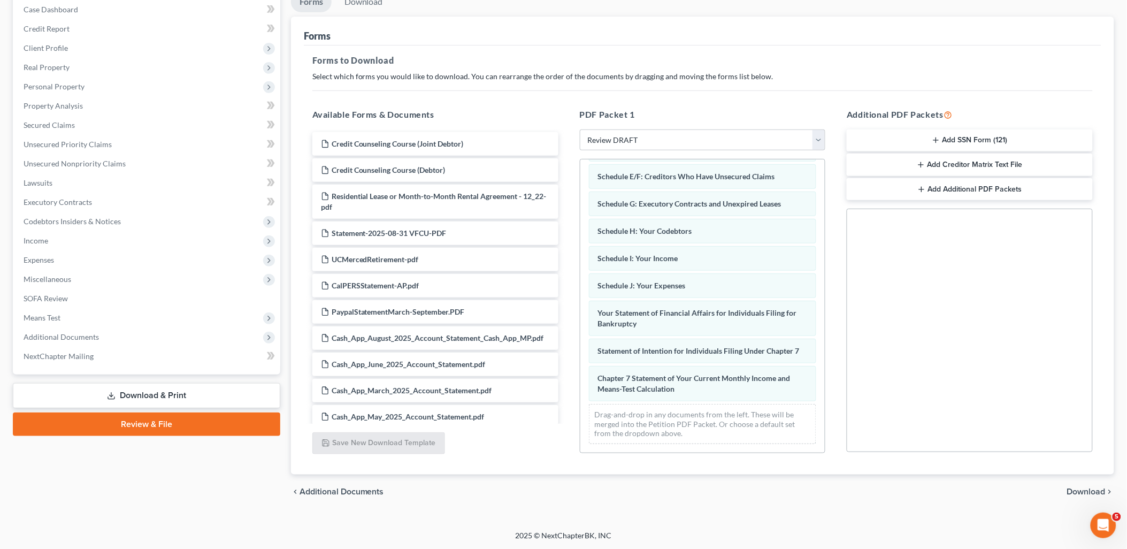
click at [1105, 494] on icon "chevron_right" at bounding box center [1109, 491] width 9 height 9
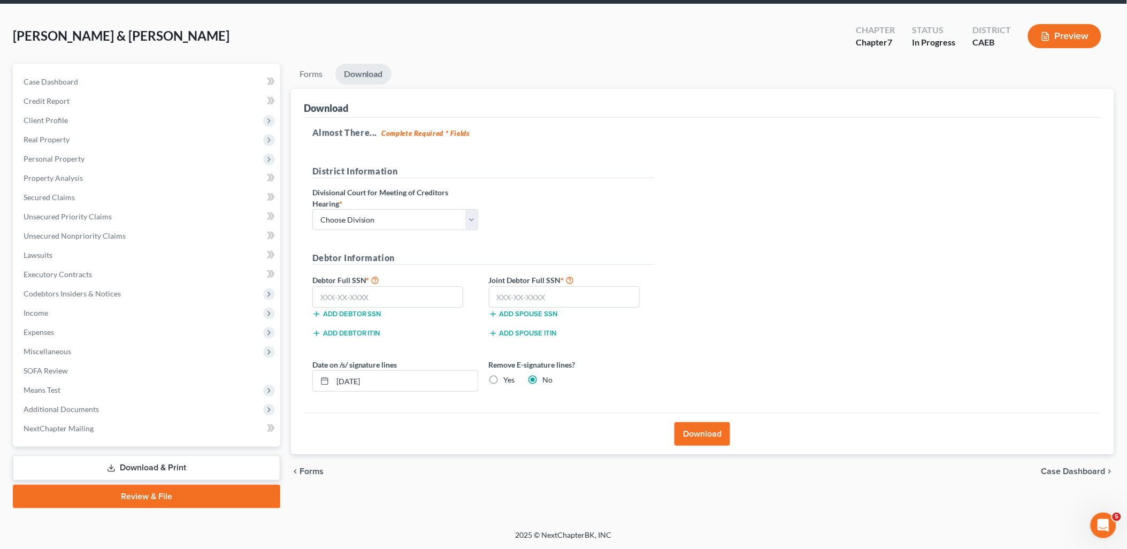
scroll to position [37, 0]
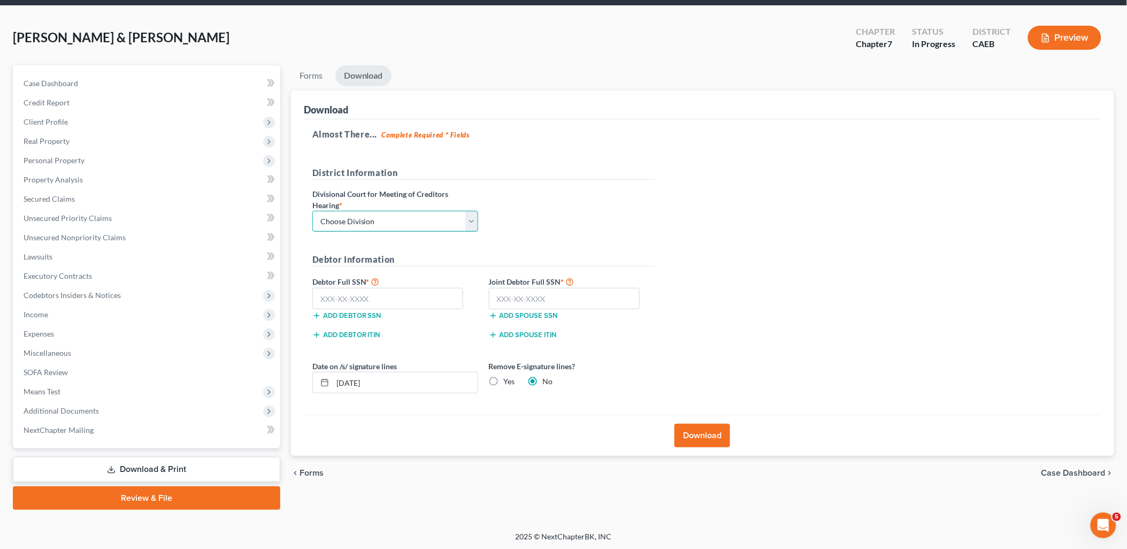
drag, startPoint x: 378, startPoint y: 217, endPoint x: 353, endPoint y: 233, distance: 29.7
click at [378, 217] on select "Choose Division Fresno Modesto [GEOGRAPHIC_DATA]" at bounding box center [395, 221] width 166 height 21
select select "1"
click at [312, 211] on select "Choose Division Fresno Modesto [GEOGRAPHIC_DATA]" at bounding box center [395, 221] width 166 height 21
click at [701, 441] on button "Download" at bounding box center [702, 436] width 56 height 24
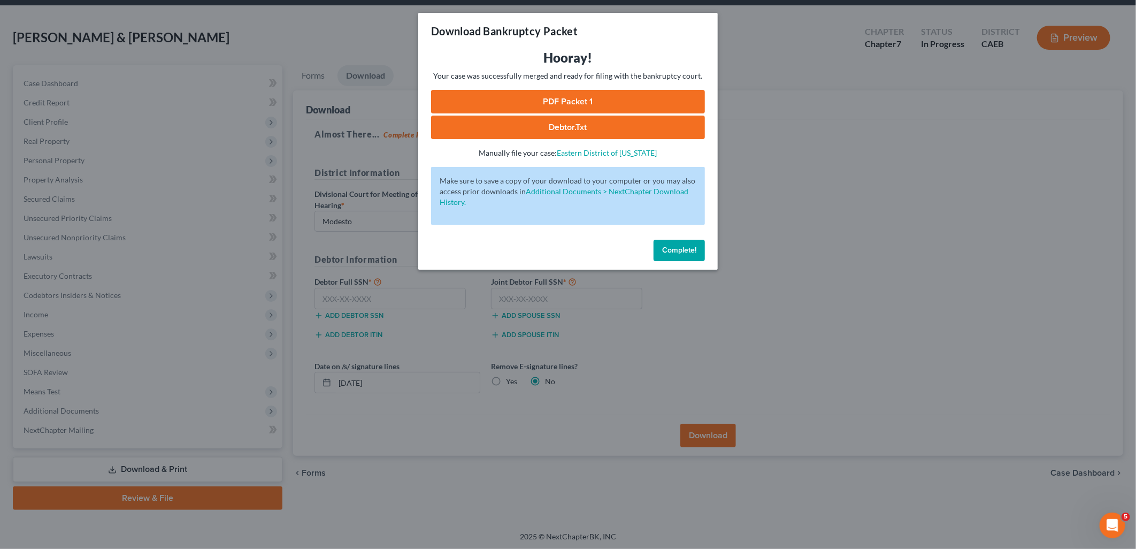
click at [584, 109] on link "PDF Packet 1" at bounding box center [568, 102] width 274 height 24
drag, startPoint x: 683, startPoint y: 253, endPoint x: 267, endPoint y: 295, distance: 417.6
click at [682, 252] on span "Complete!" at bounding box center [679, 249] width 34 height 9
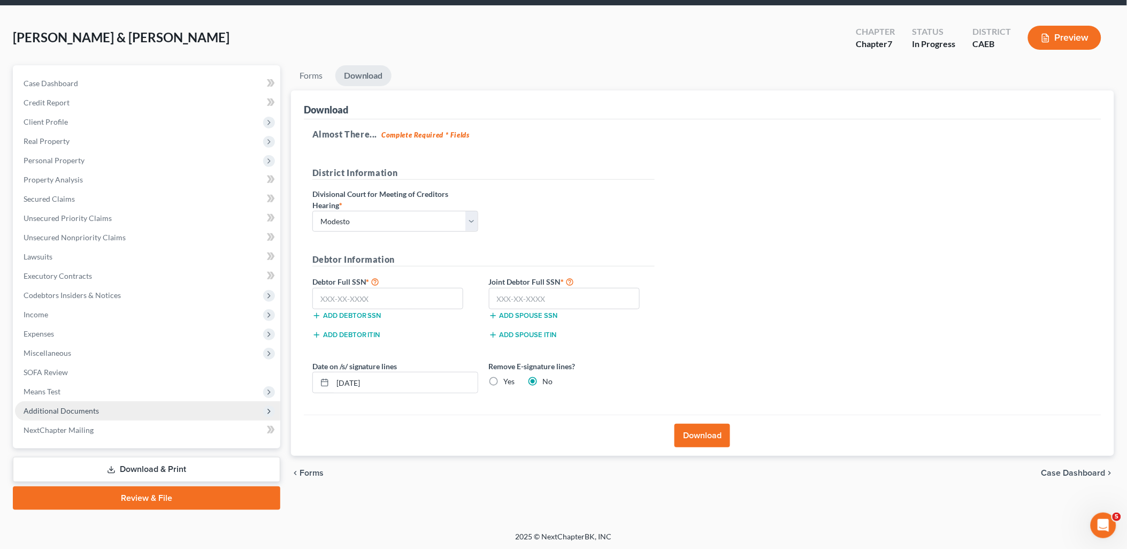
click at [68, 410] on span "Additional Documents" at bounding box center [61, 410] width 75 height 9
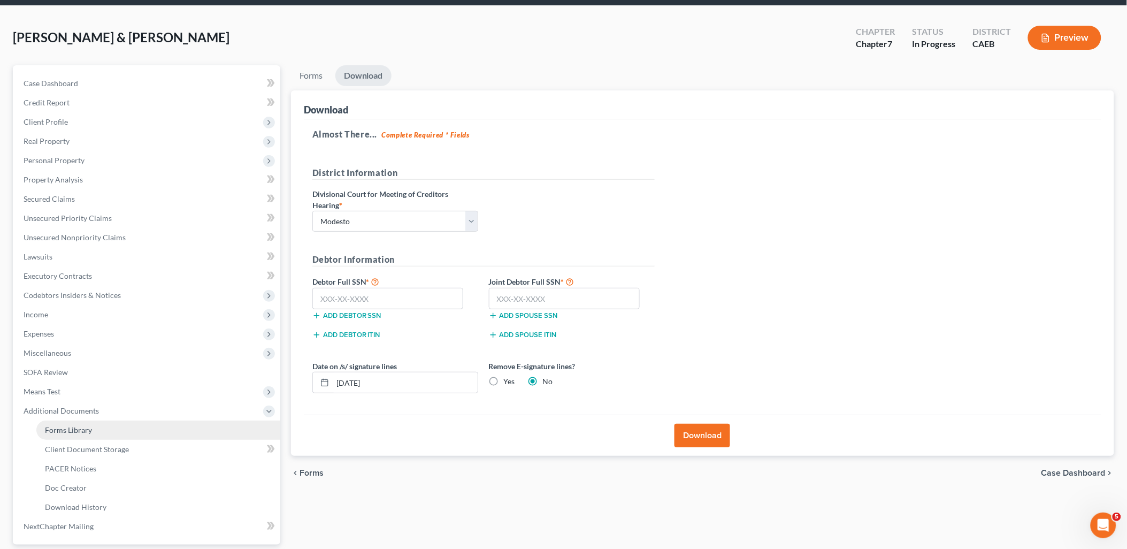
click at [75, 425] on span "Forms Library" at bounding box center [68, 429] width 47 height 9
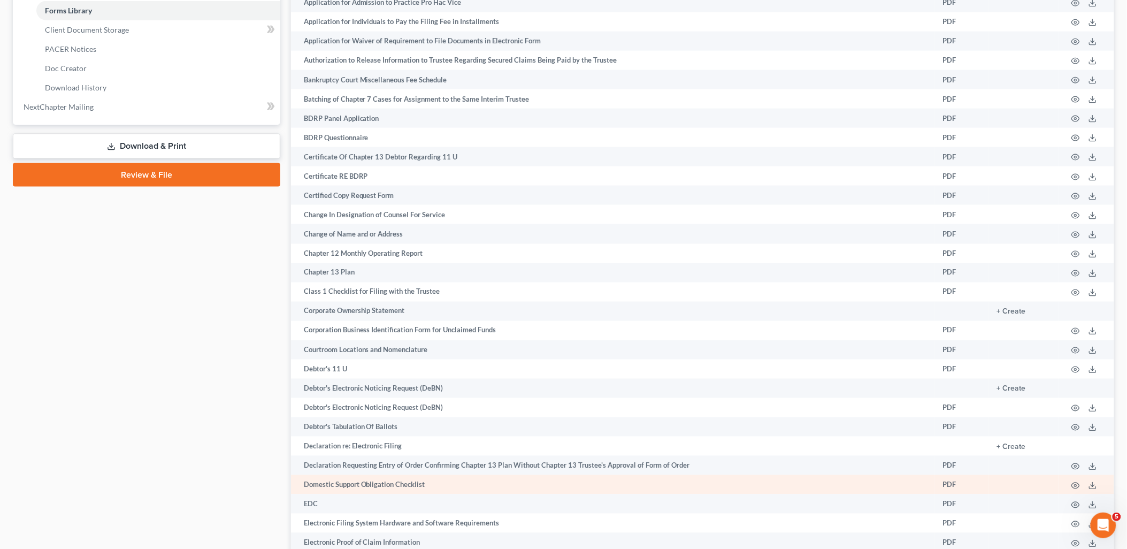
scroll to position [594, 0]
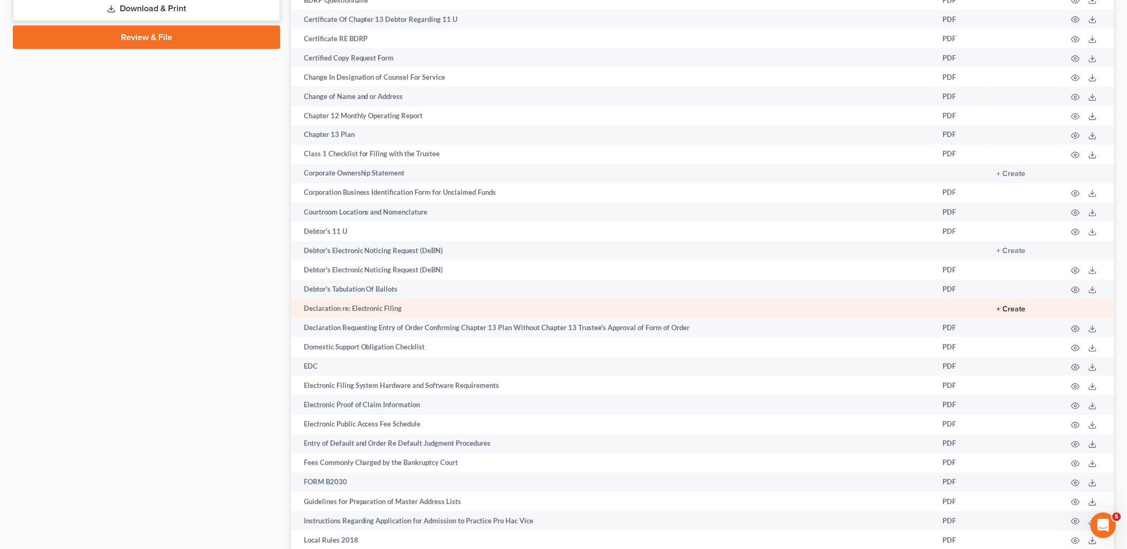
click at [1018, 313] on button "+ Create" at bounding box center [1011, 309] width 29 height 7
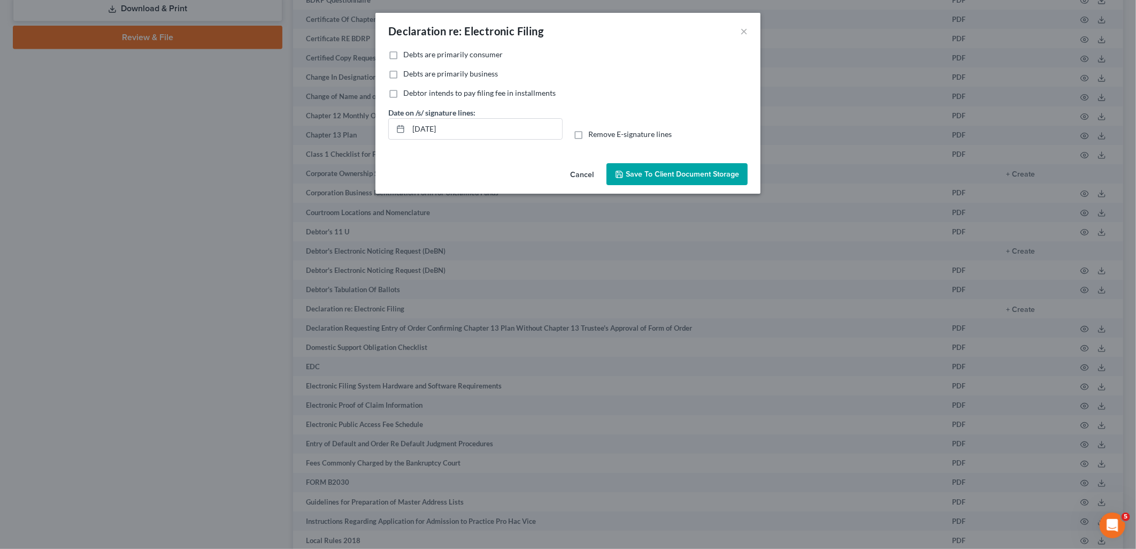
drag, startPoint x: 391, startPoint y: 51, endPoint x: 445, endPoint y: 75, distance: 59.4
click at [403, 51] on label "Debts are primarily consumer" at bounding box center [452, 54] width 99 height 11
click at [407, 51] on input "Debts are primarily consumer" at bounding box center [410, 52] width 7 height 7
checkbox input "true"
click at [588, 132] on label "Remove E-signature lines" at bounding box center [629, 134] width 83 height 11
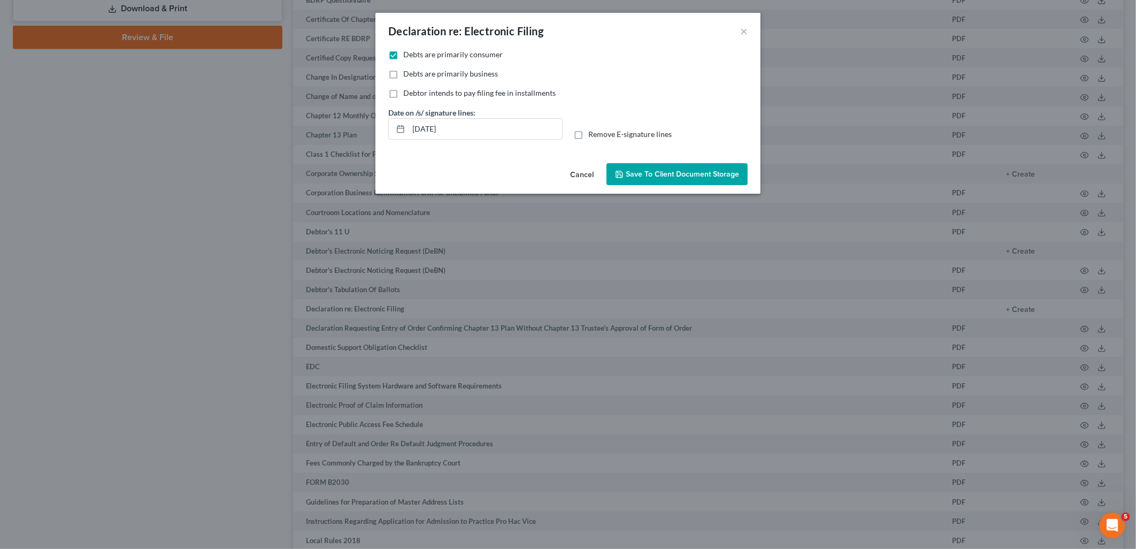
click at [592, 132] on input "Remove E-signature lines" at bounding box center [595, 132] width 7 height 7
checkbox input "true"
click at [693, 176] on span "Save to Client Document Storage" at bounding box center [682, 174] width 113 height 9
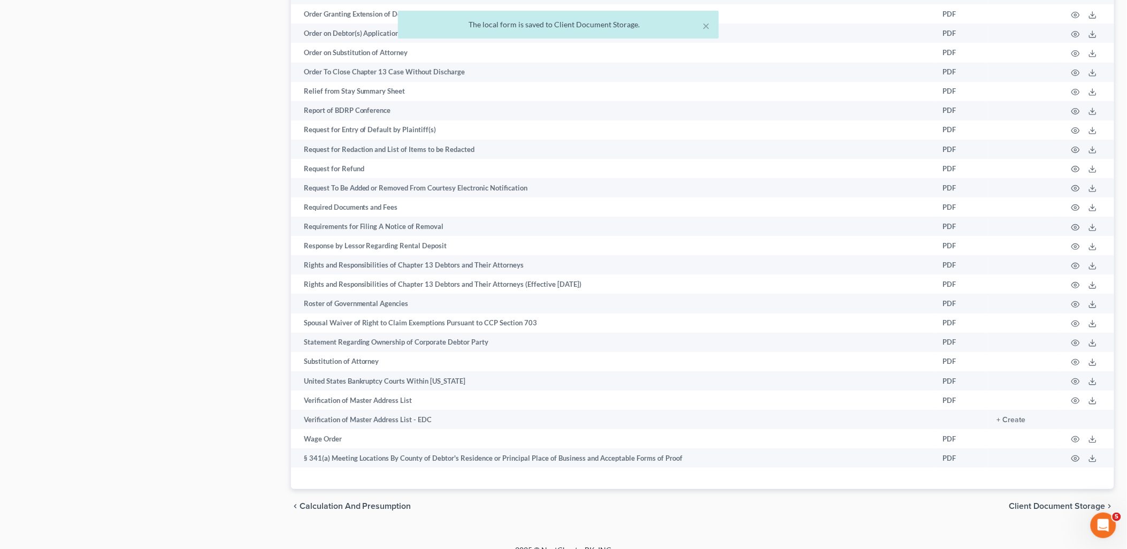
scroll to position [1500, 0]
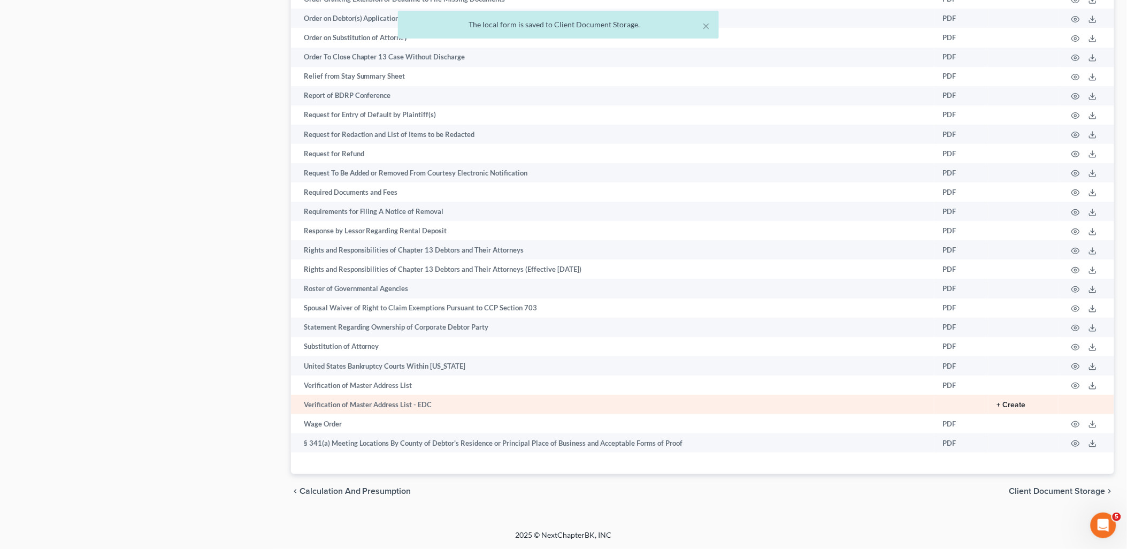
click at [1014, 408] on button "+ Create" at bounding box center [1011, 404] width 29 height 7
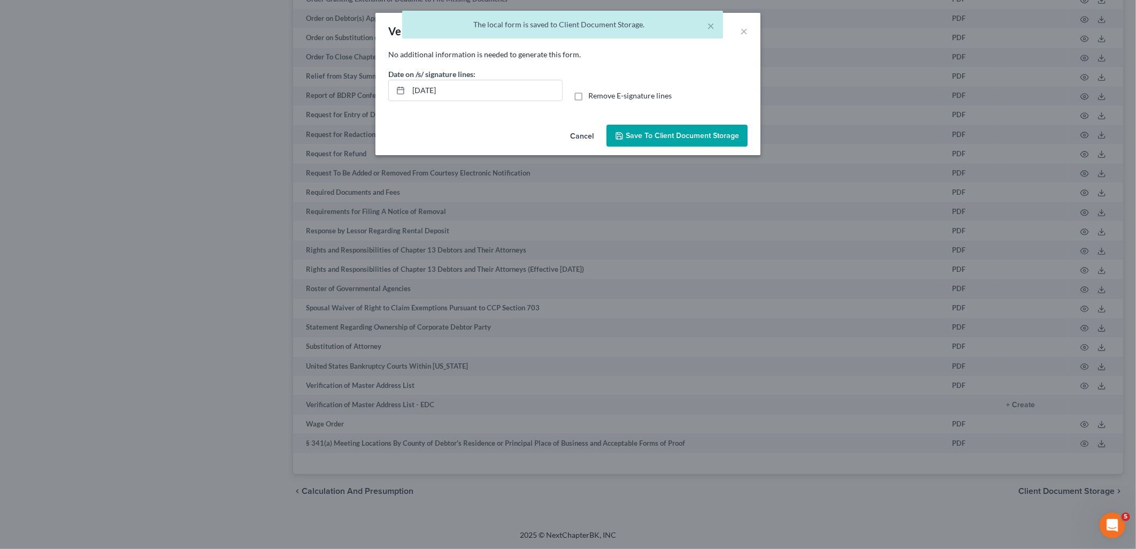
click at [588, 97] on label "Remove E-signature lines" at bounding box center [629, 95] width 83 height 11
click at [592, 97] on input "Remove E-signature lines" at bounding box center [595, 93] width 7 height 7
checkbox input "true"
click at [680, 140] on button "Save to Client Document Storage" at bounding box center [676, 136] width 141 height 22
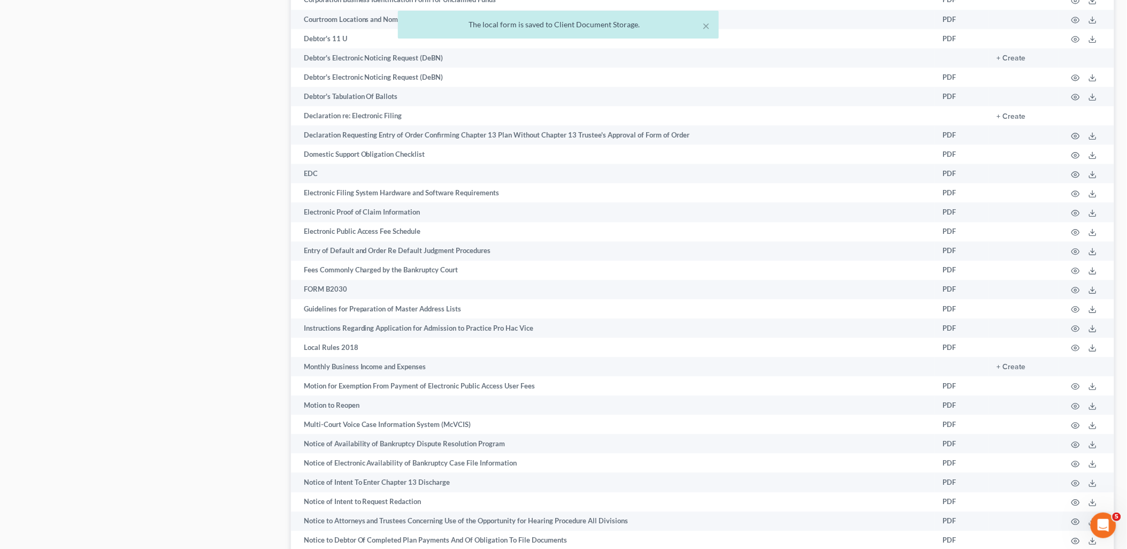
scroll to position [74, 0]
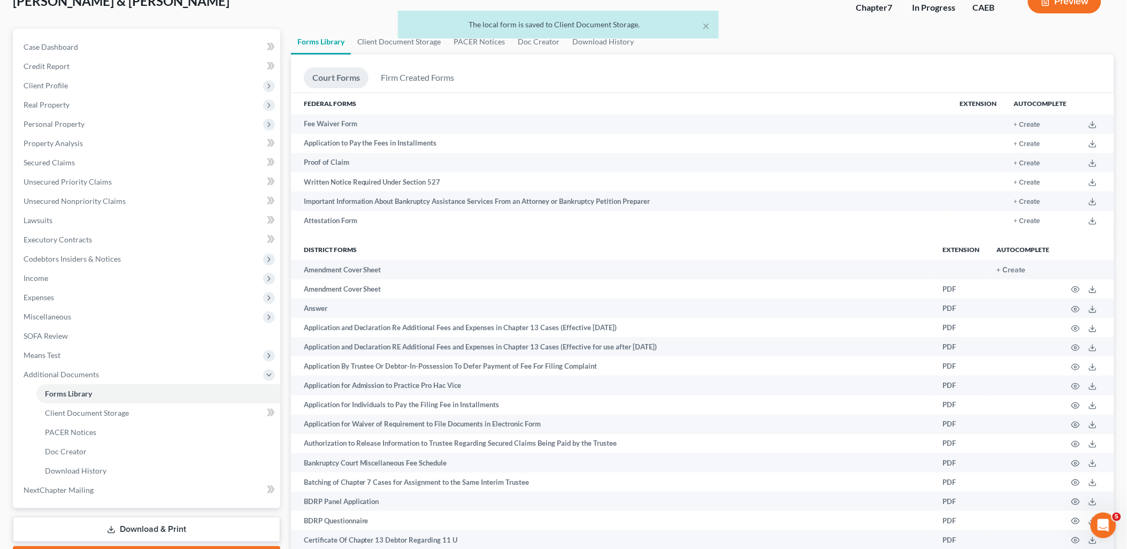
click at [161, 530] on link "Download & Print" at bounding box center [146, 529] width 267 height 25
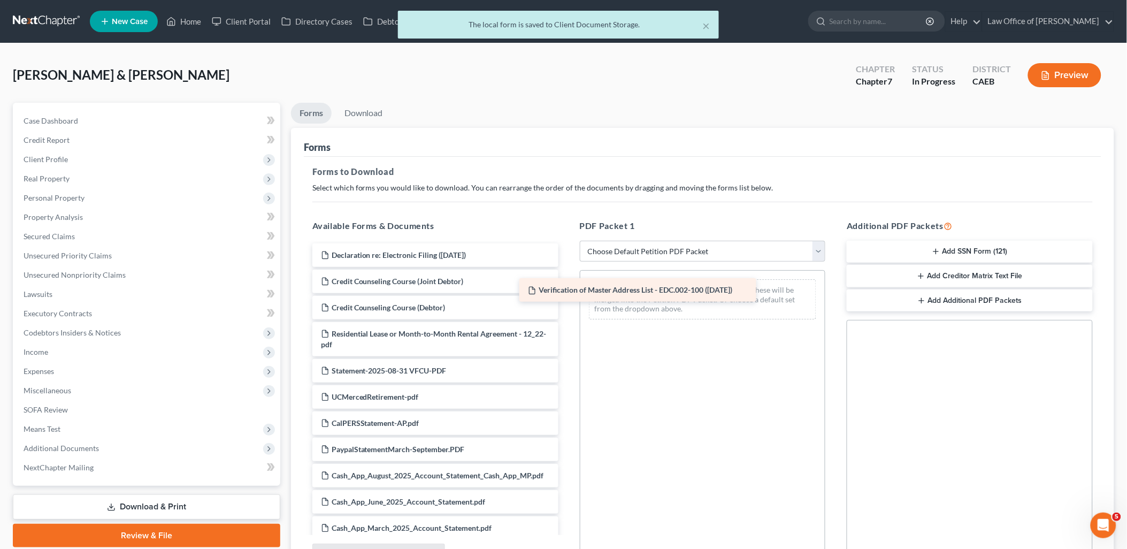
drag, startPoint x: 430, startPoint y: 260, endPoint x: 637, endPoint y: 296, distance: 209.9
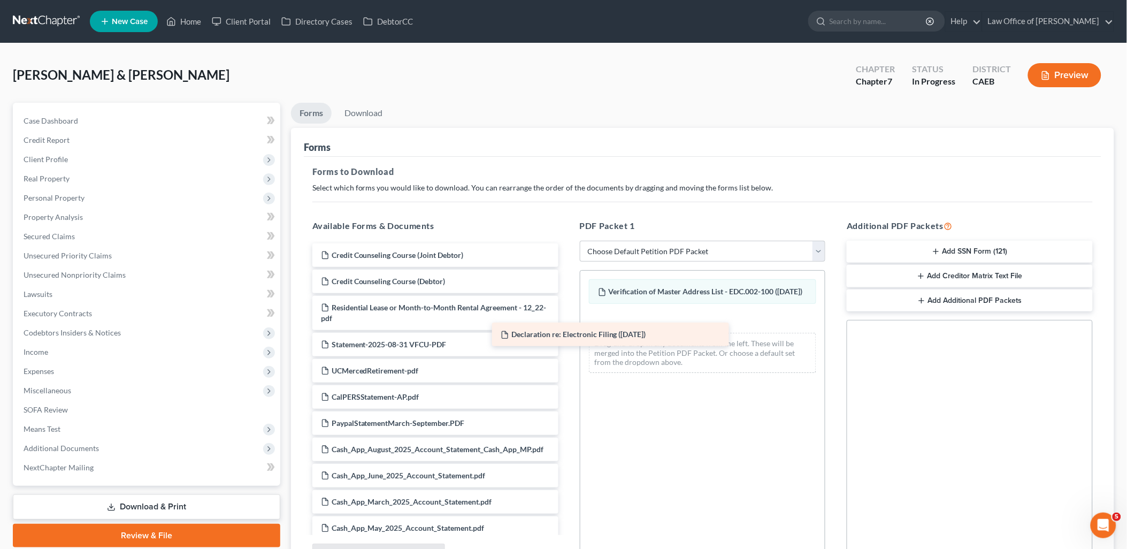
drag, startPoint x: 428, startPoint y: 254, endPoint x: 680, endPoint y: 344, distance: 267.4
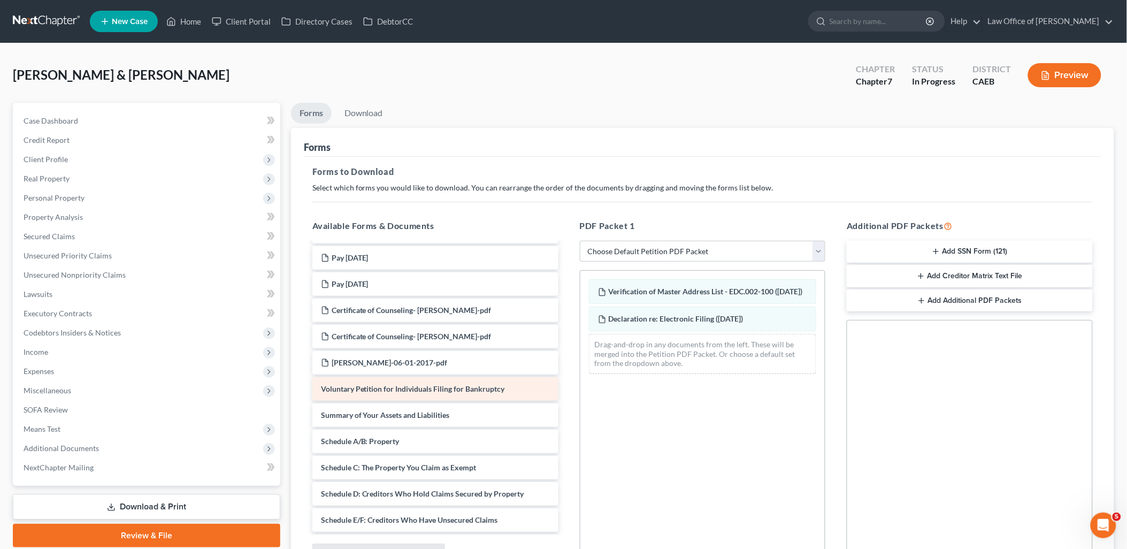
scroll to position [1069, 0]
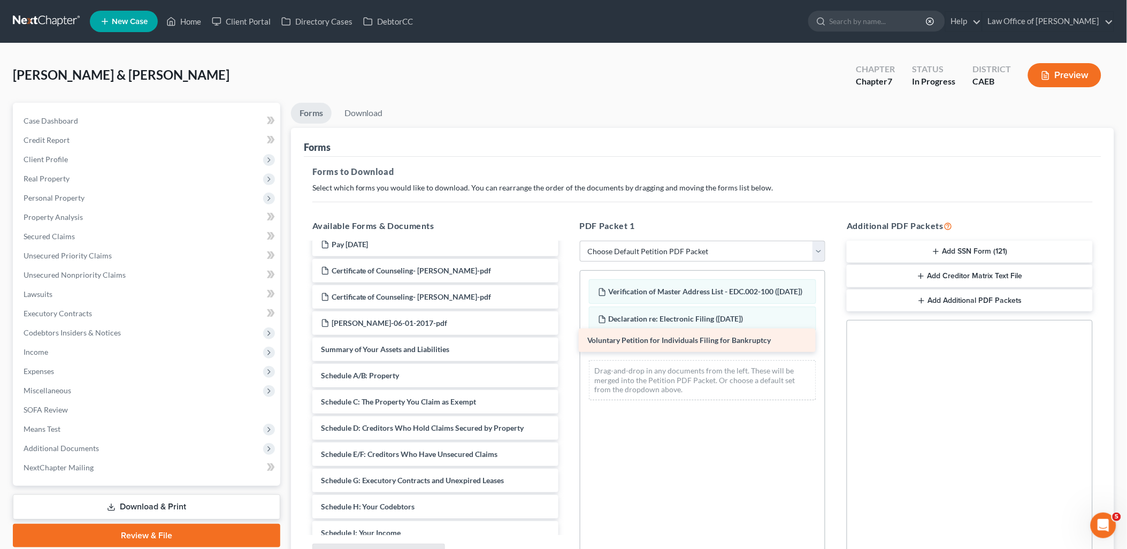
drag, startPoint x: 408, startPoint y: 361, endPoint x: 674, endPoint y: 342, distance: 267.0
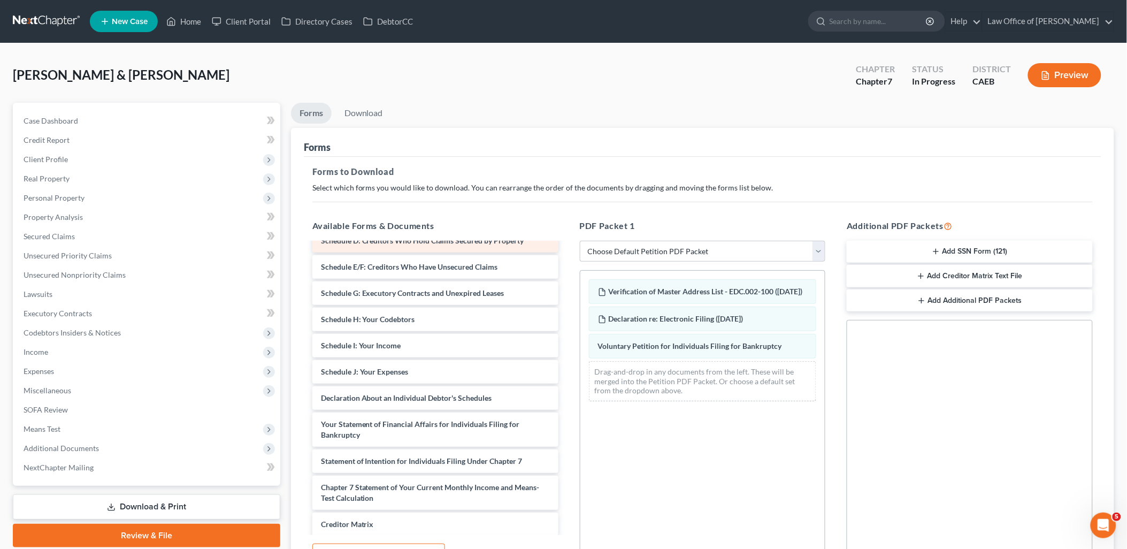
scroll to position [1307, 0]
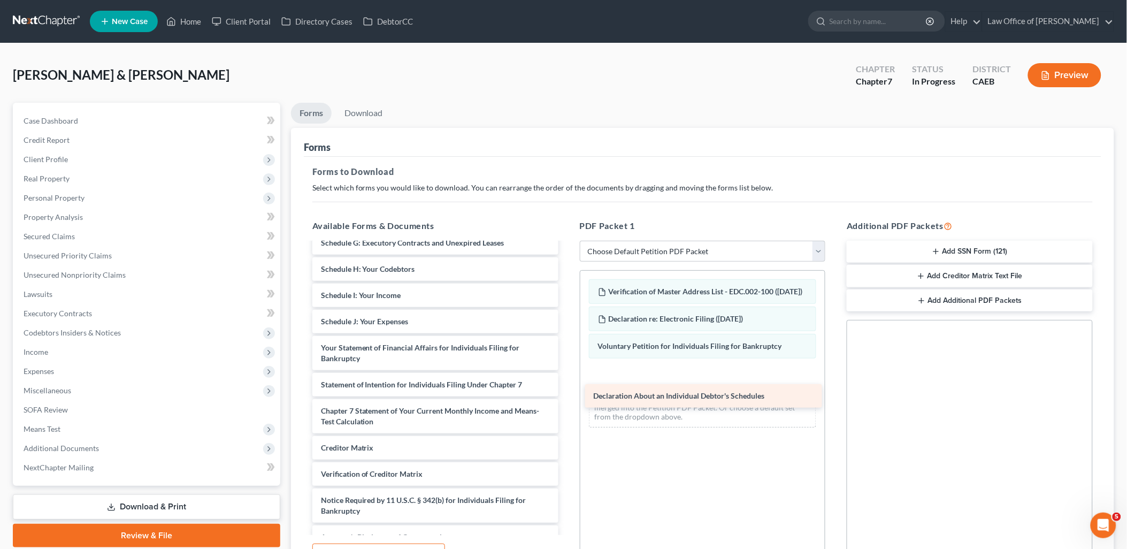
drag, startPoint x: 378, startPoint y: 353, endPoint x: 650, endPoint y: 392, distance: 275.5
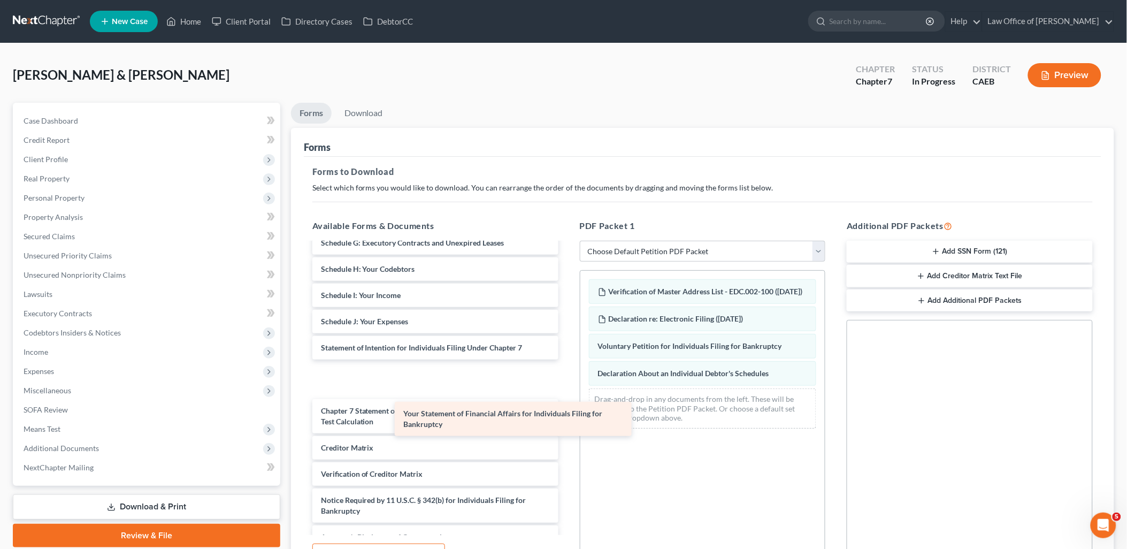
scroll to position [1296, 0]
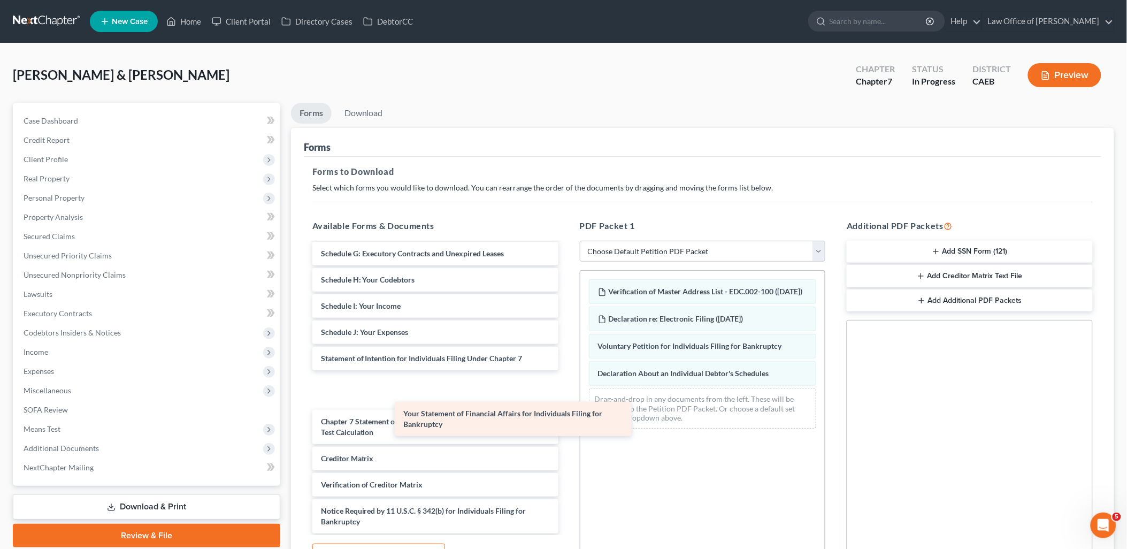
drag, startPoint x: 405, startPoint y: 362, endPoint x: 656, endPoint y: 434, distance: 261.3
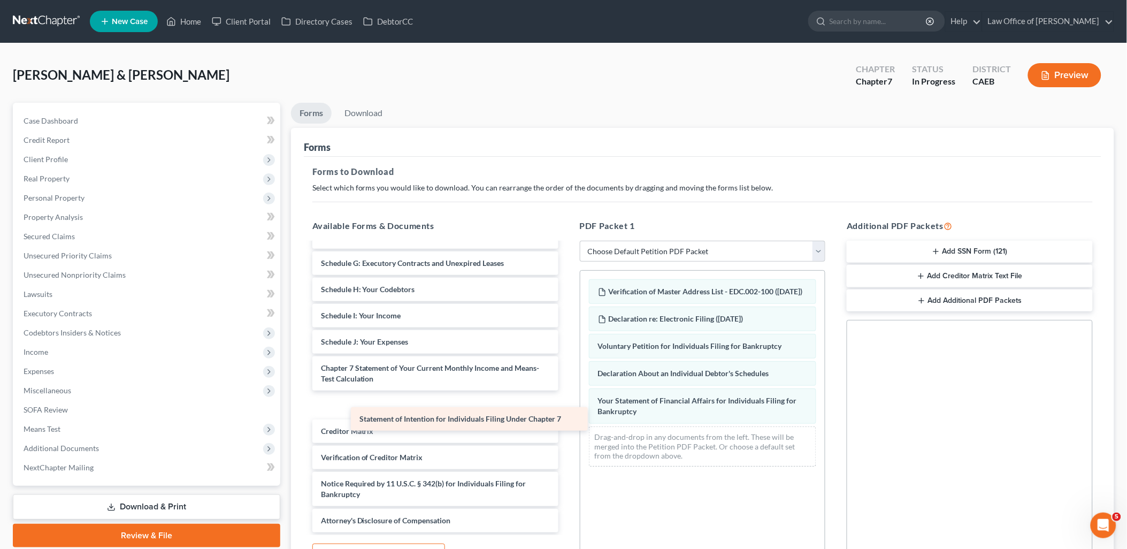
scroll to position [1270, 0]
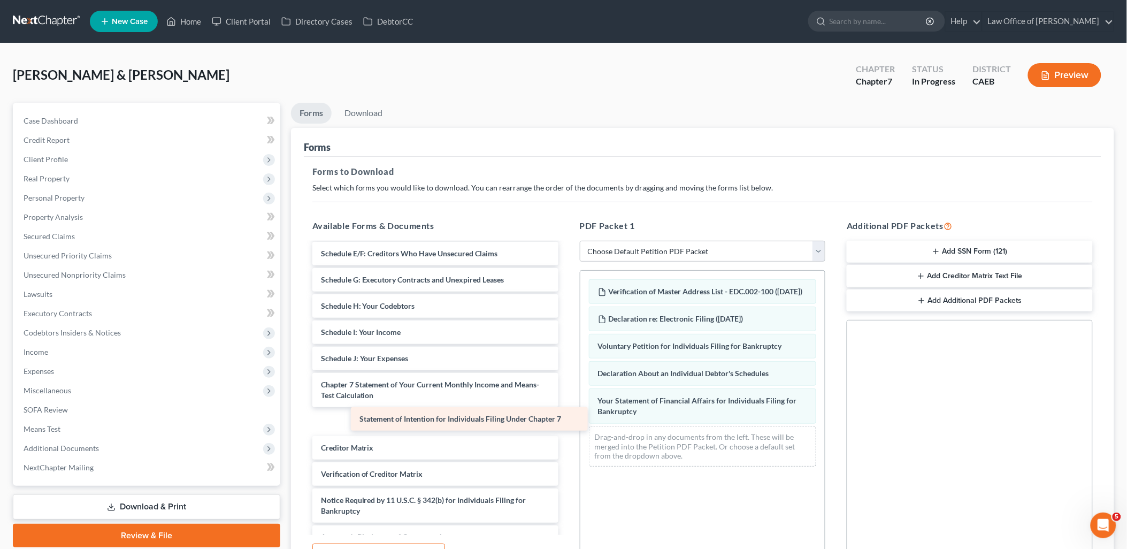
drag, startPoint x: 420, startPoint y: 370, endPoint x: 678, endPoint y: 456, distance: 271.1
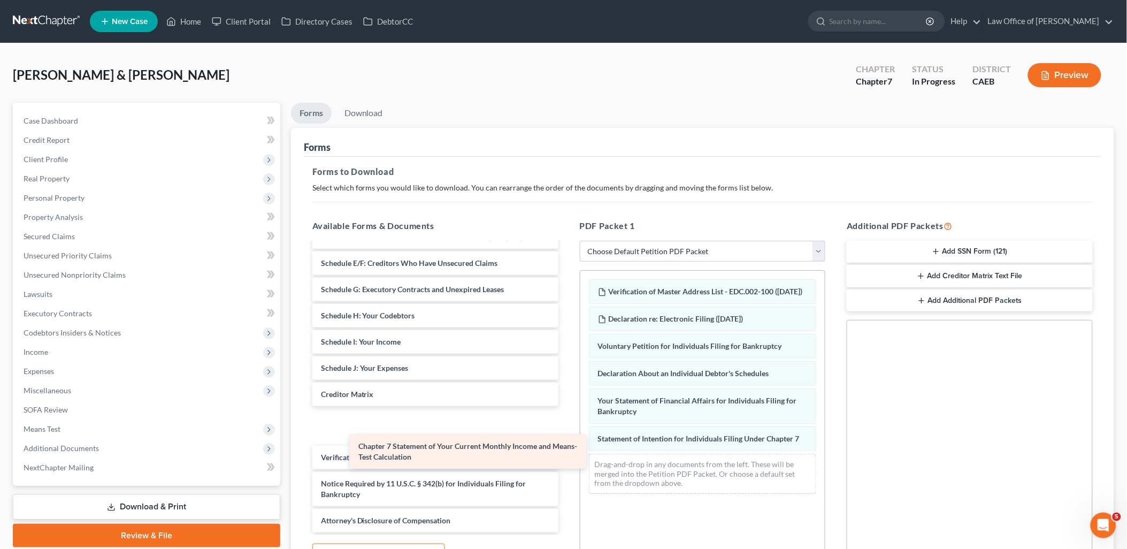
scroll to position [1233, 0]
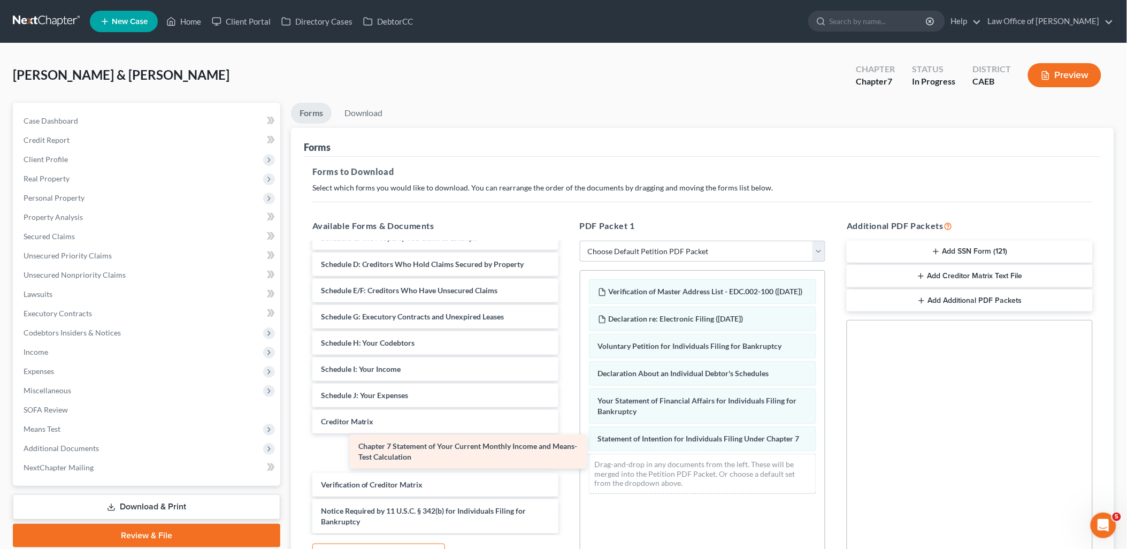
drag, startPoint x: 407, startPoint y: 399, endPoint x: 649, endPoint y: 495, distance: 260.5
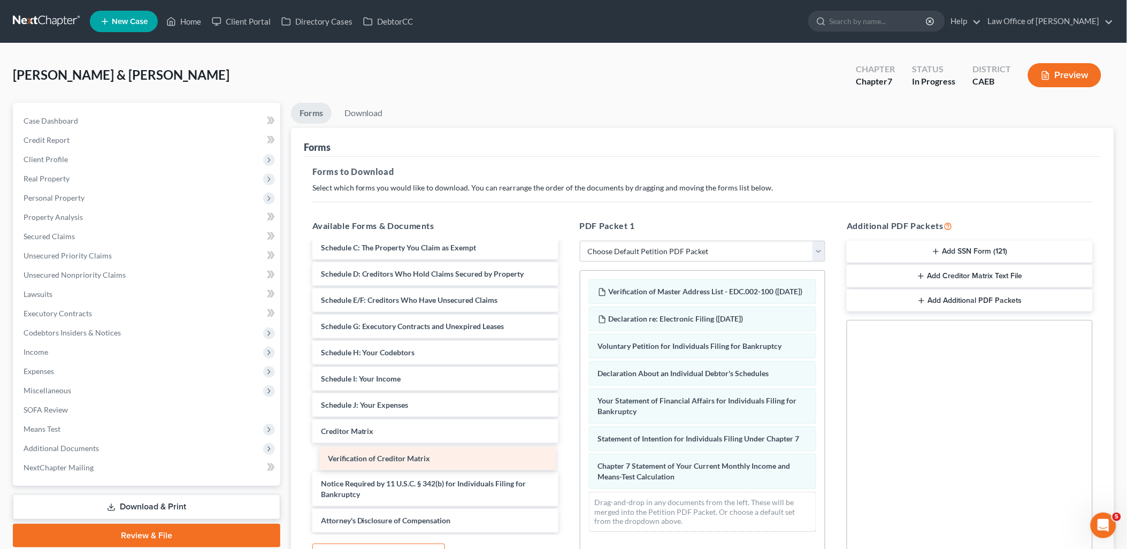
drag, startPoint x: 383, startPoint y: 456, endPoint x: 692, endPoint y: 510, distance: 313.2
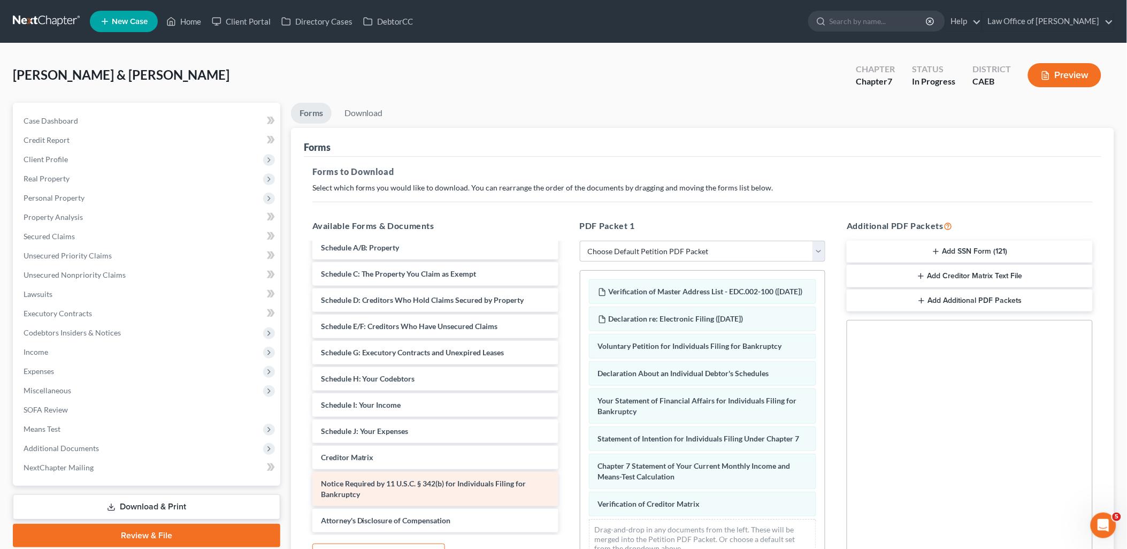
scroll to position [111, 0]
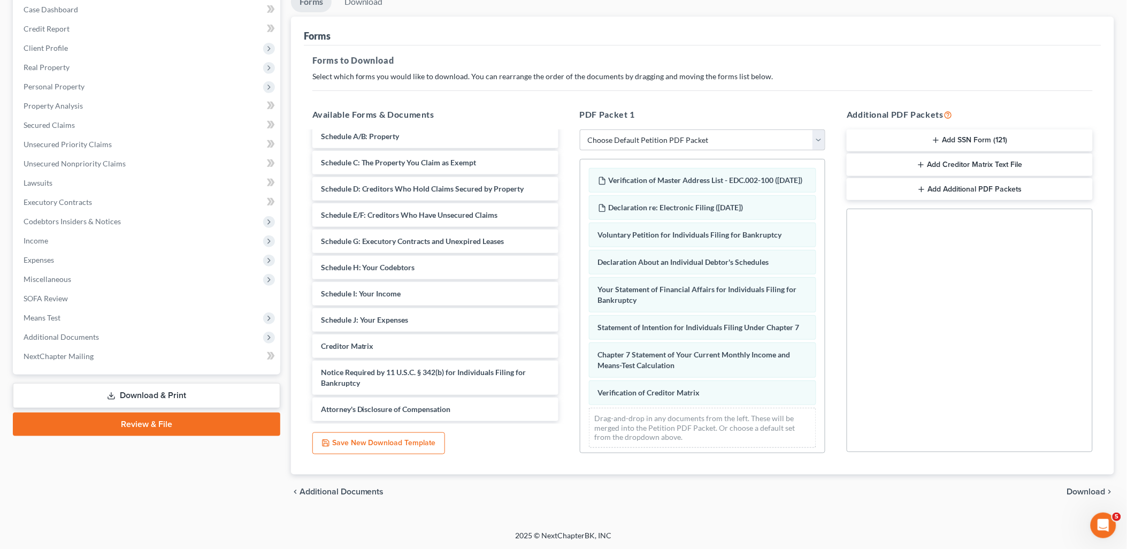
click at [934, 140] on line "button" at bounding box center [935, 140] width 5 height 0
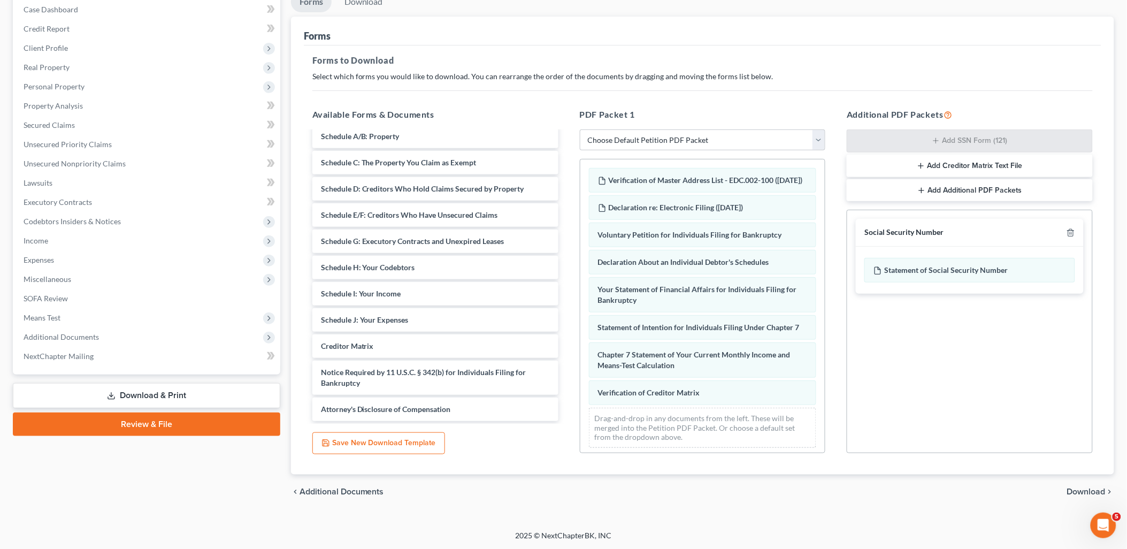
click at [1078, 489] on span "Download" at bounding box center [1086, 491] width 39 height 9
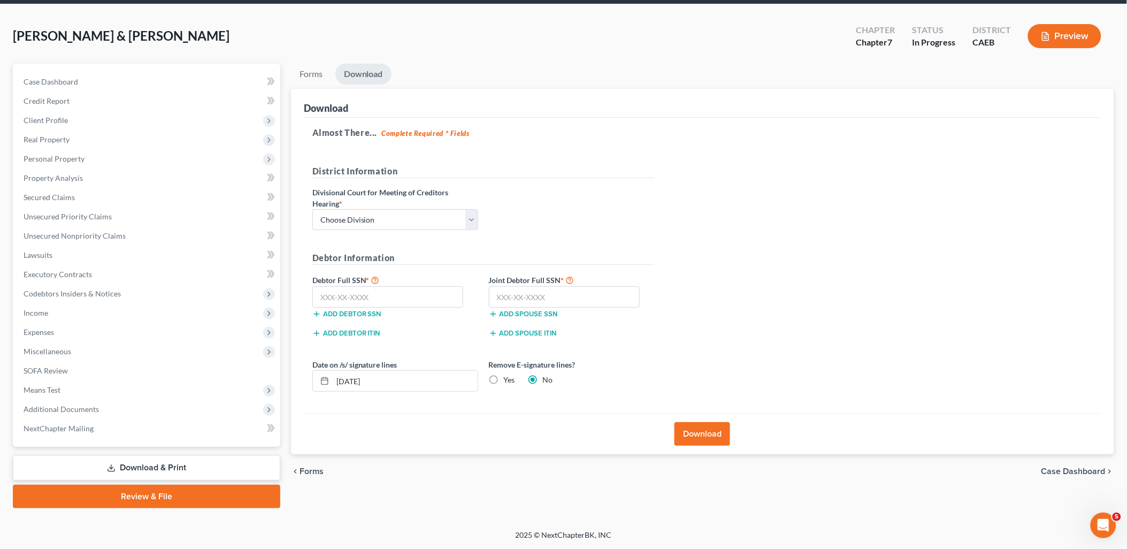
scroll to position [37, 0]
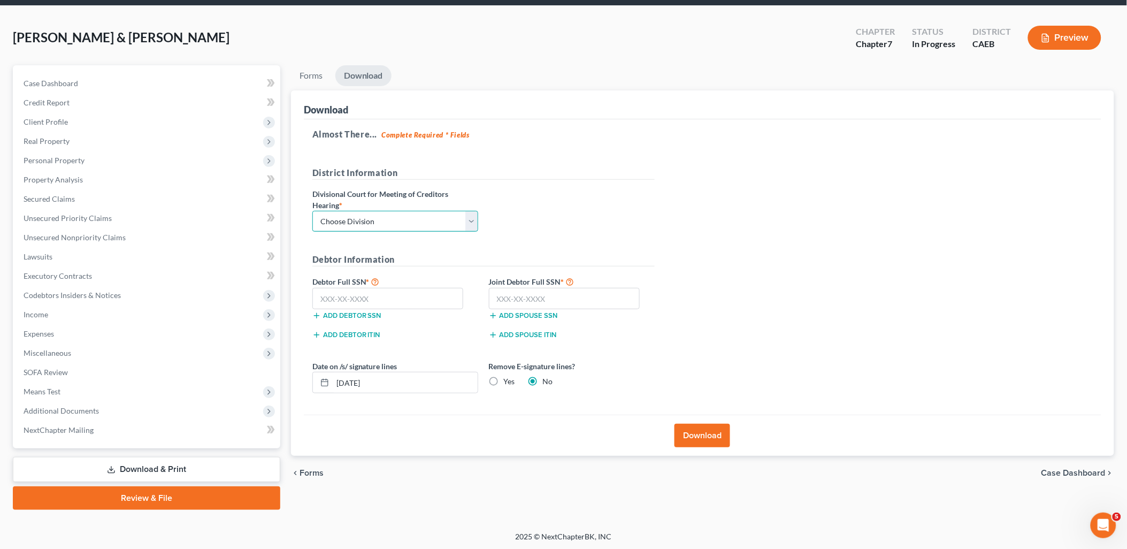
drag, startPoint x: 365, startPoint y: 223, endPoint x: 361, endPoint y: 233, distance: 10.5
click at [365, 223] on select "Choose Division Fresno Modesto [GEOGRAPHIC_DATA]" at bounding box center [395, 221] width 166 height 21
select select "1"
click at [312, 211] on select "Choose Division Fresno Modesto [GEOGRAPHIC_DATA]" at bounding box center [395, 221] width 166 height 21
drag, startPoint x: 375, startPoint y: 305, endPoint x: 989, endPoint y: 156, distance: 631.8
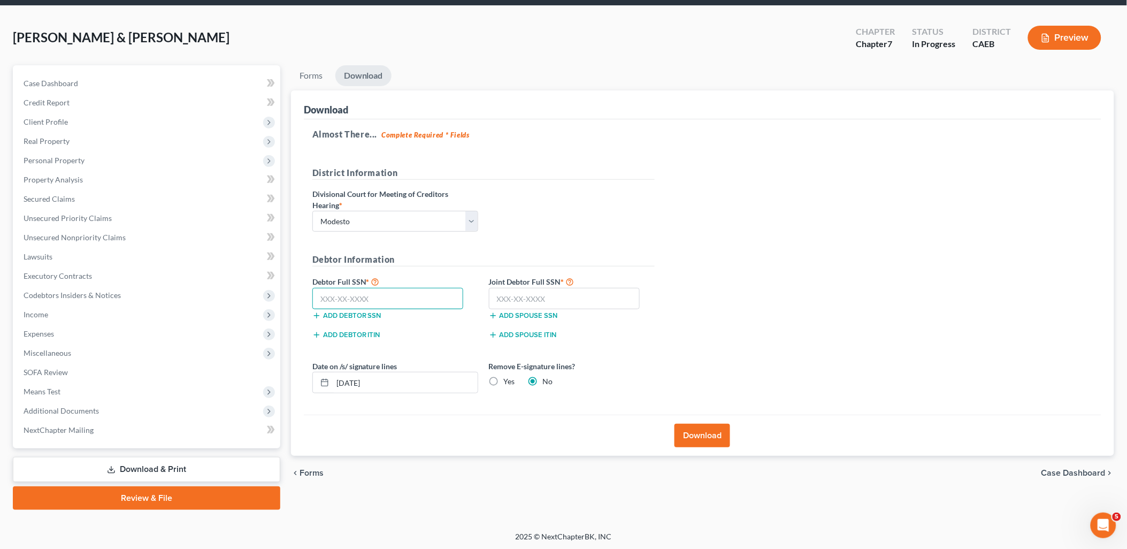
click at [378, 306] on input "text" at bounding box center [387, 298] width 151 height 21
drag, startPoint x: 379, startPoint y: 302, endPoint x: 986, endPoint y: 286, distance: 607.1
click at [381, 301] on input "text" at bounding box center [387, 298] width 151 height 21
click at [371, 296] on input "text" at bounding box center [387, 298] width 151 height 21
type input "619-62-5678"
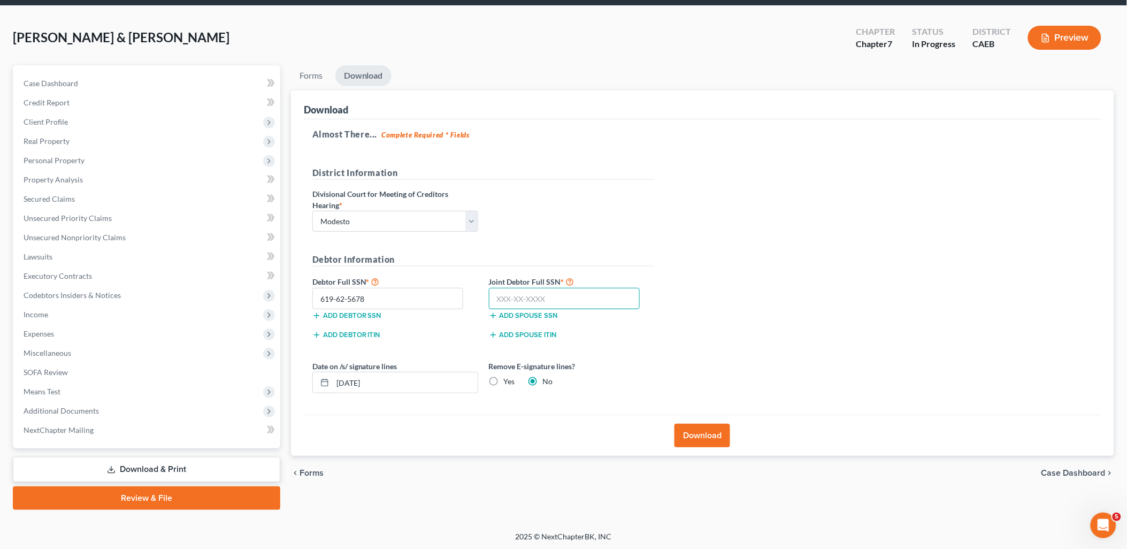
click at [542, 300] on input "text" at bounding box center [564, 298] width 151 height 21
type input "523-52-0669"
click at [504, 380] on label "Yes" at bounding box center [509, 381] width 11 height 11
click at [508, 380] on input "Yes" at bounding box center [511, 379] width 7 height 7
radio input "true"
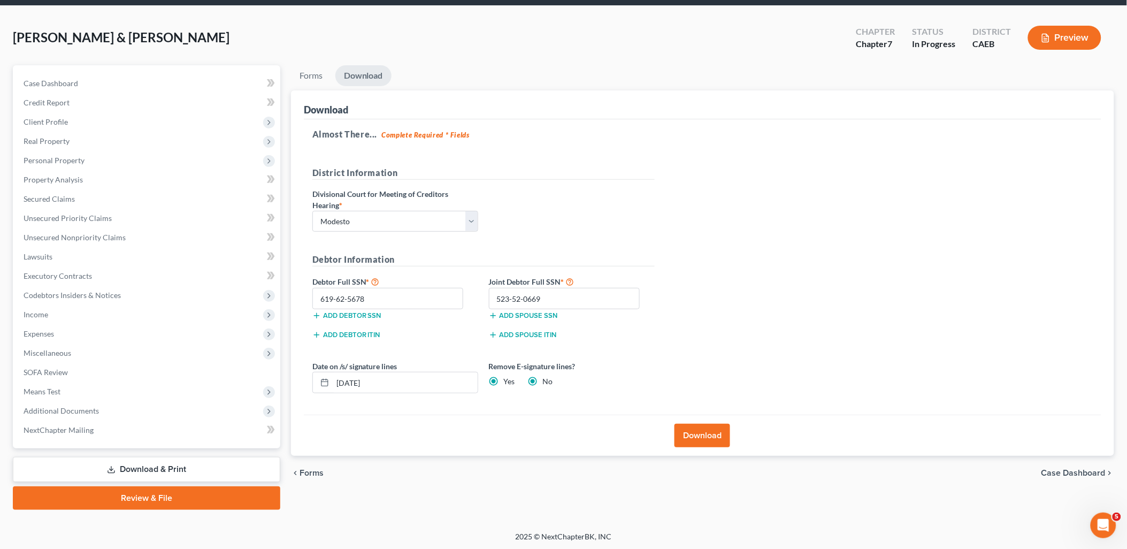
radio input "false"
click at [719, 428] on button "Download" at bounding box center [702, 436] width 56 height 24
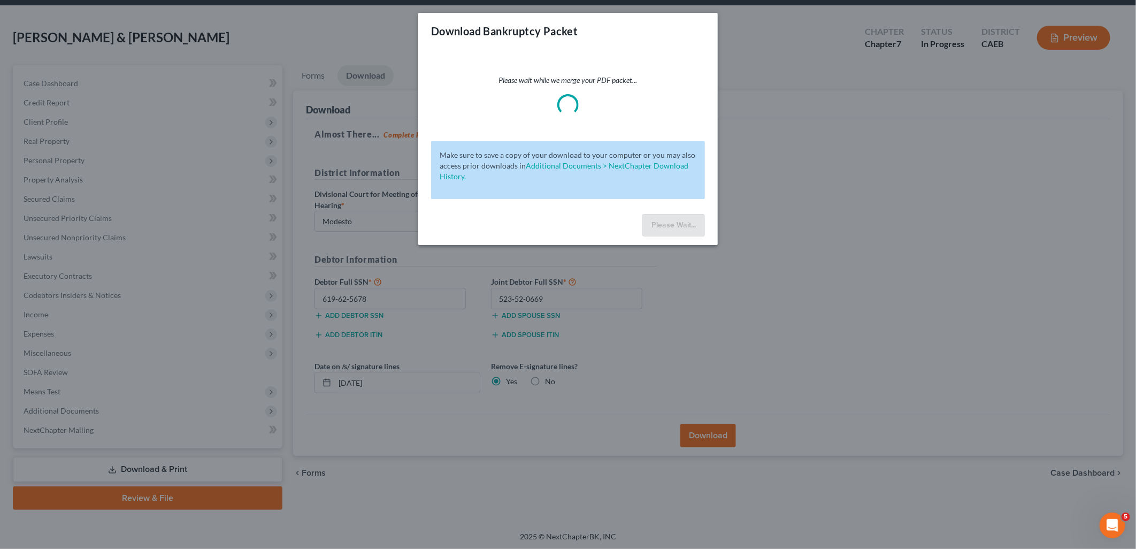
click at [520, 296] on div "Download Bankruptcy Packet Please wait while we merge your PDF packet... Make s…" at bounding box center [568, 274] width 1136 height 549
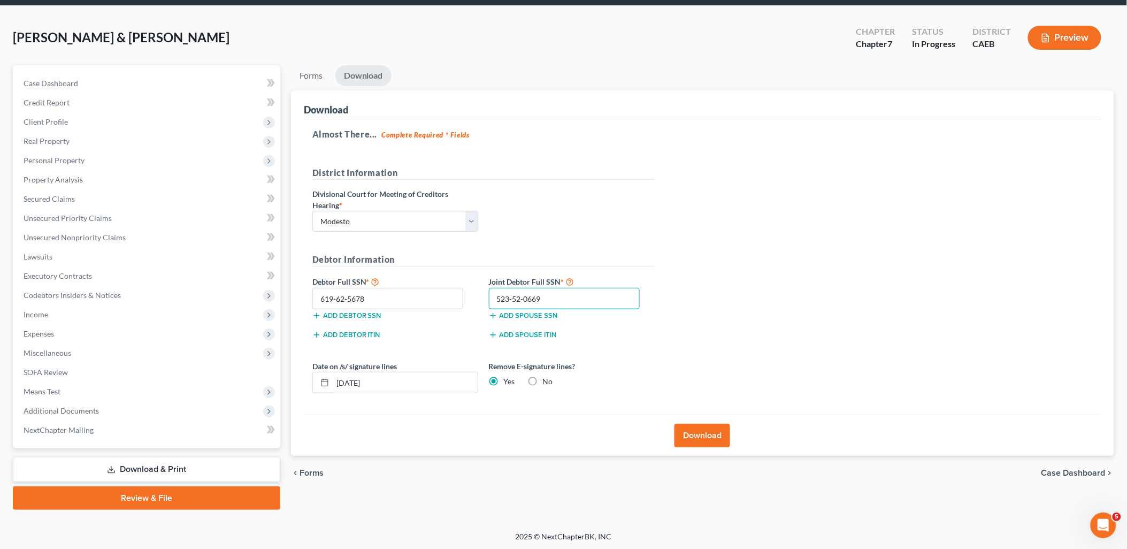
drag, startPoint x: 550, startPoint y: 293, endPoint x: 483, endPoint y: 286, distance: 66.7
click at [485, 292] on div "523-52-0669" at bounding box center [564, 298] width 162 height 21
type input "623-52-0669"
click at [698, 433] on button "Download" at bounding box center [702, 436] width 56 height 24
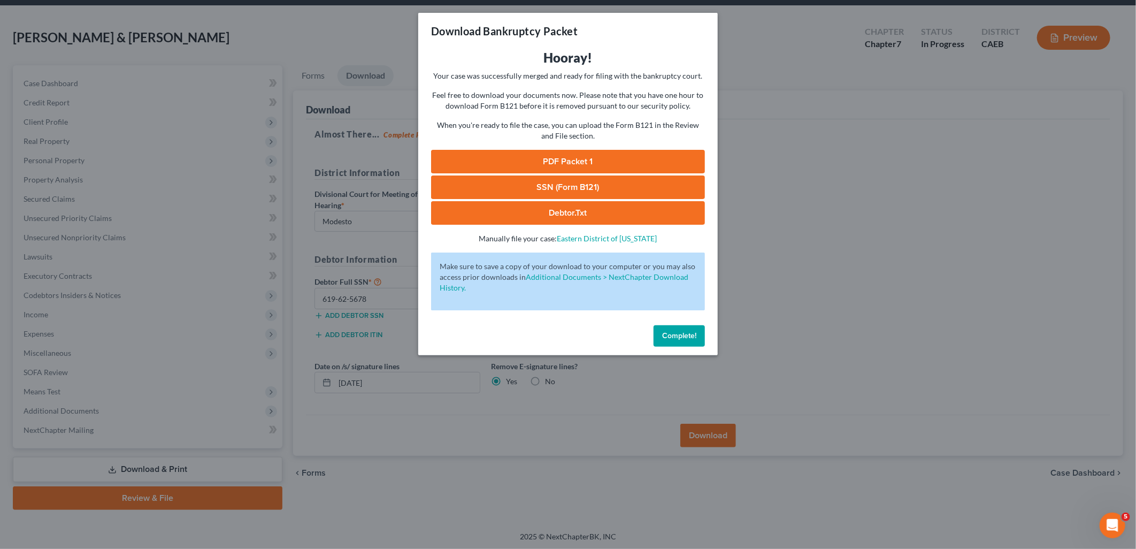
click at [595, 161] on link "PDF Packet 1" at bounding box center [568, 162] width 274 height 24
drag, startPoint x: 557, startPoint y: 191, endPoint x: 567, endPoint y: 184, distance: 12.3
click at [557, 191] on link "SSN (Form B121)" at bounding box center [568, 187] width 274 height 24
drag, startPoint x: 693, startPoint y: 335, endPoint x: 229, endPoint y: 237, distance: 474.4
click at [693, 335] on span "Complete!" at bounding box center [679, 335] width 34 height 9
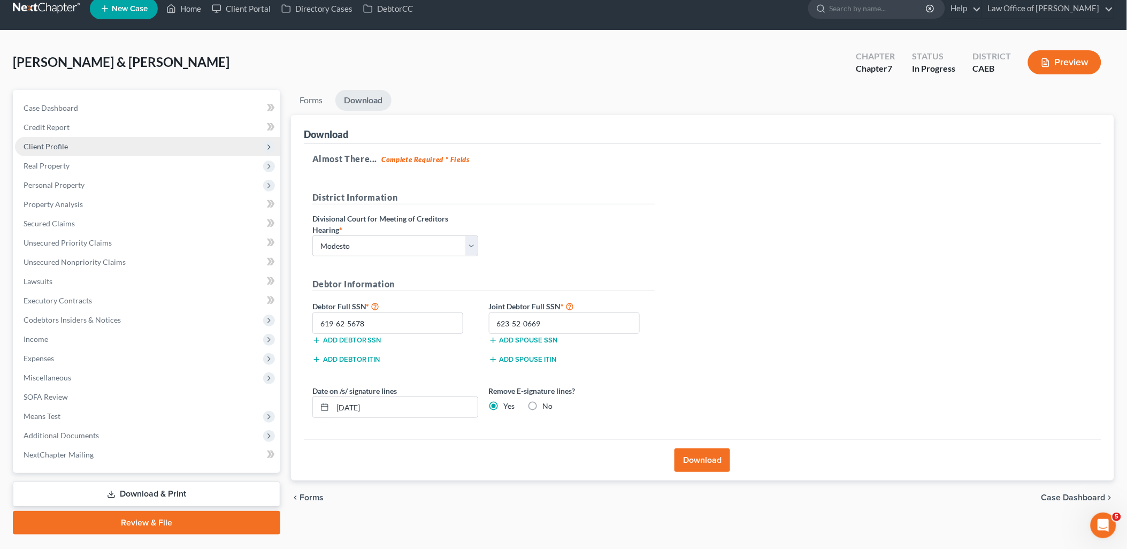
scroll to position [0, 0]
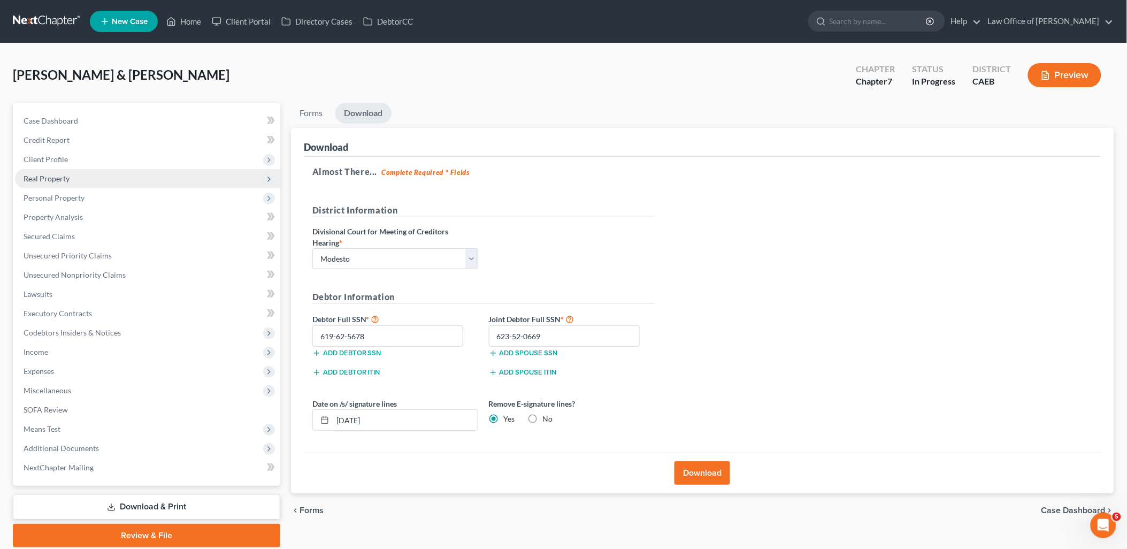
click at [56, 183] on span "Real Property" at bounding box center [147, 178] width 265 height 19
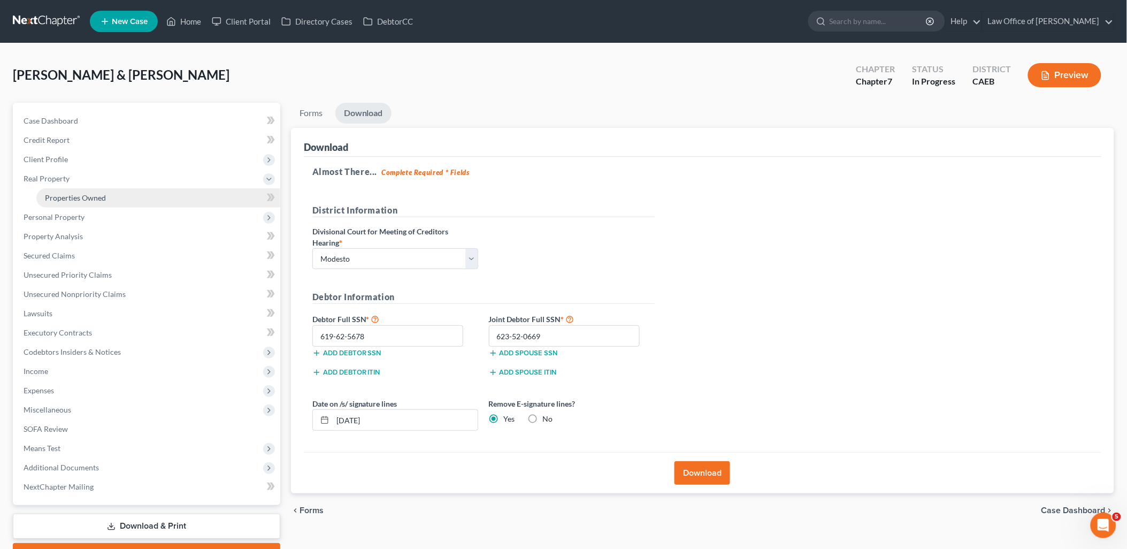
click at [68, 196] on span "Properties Owned" at bounding box center [75, 197] width 61 height 9
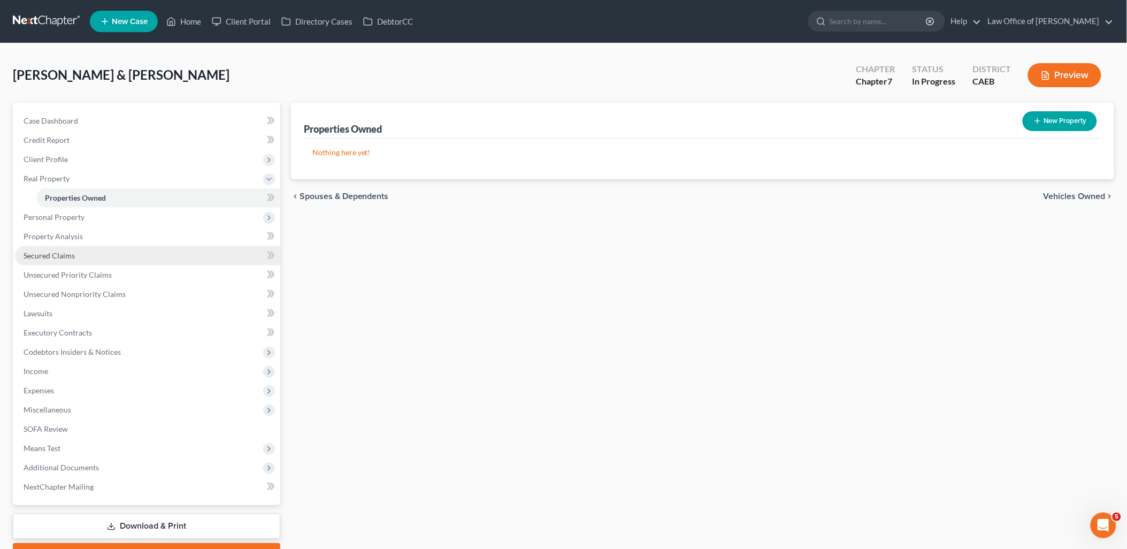
click at [45, 258] on span "Secured Claims" at bounding box center [49, 255] width 51 height 9
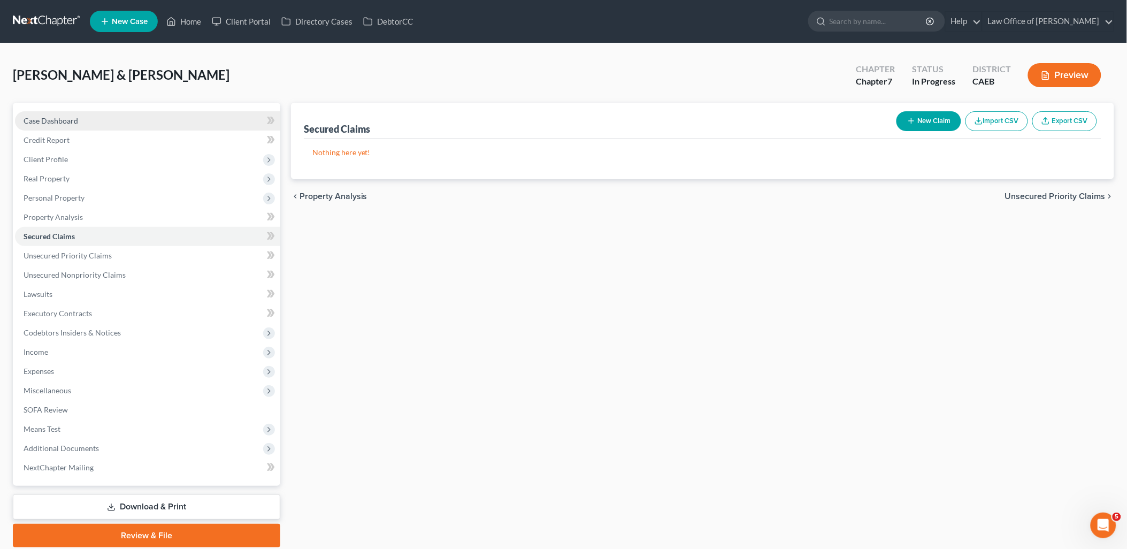
drag, startPoint x: 58, startPoint y: 123, endPoint x: 74, endPoint y: 128, distance: 16.9
click at [58, 123] on span "Case Dashboard" at bounding box center [51, 120] width 55 height 9
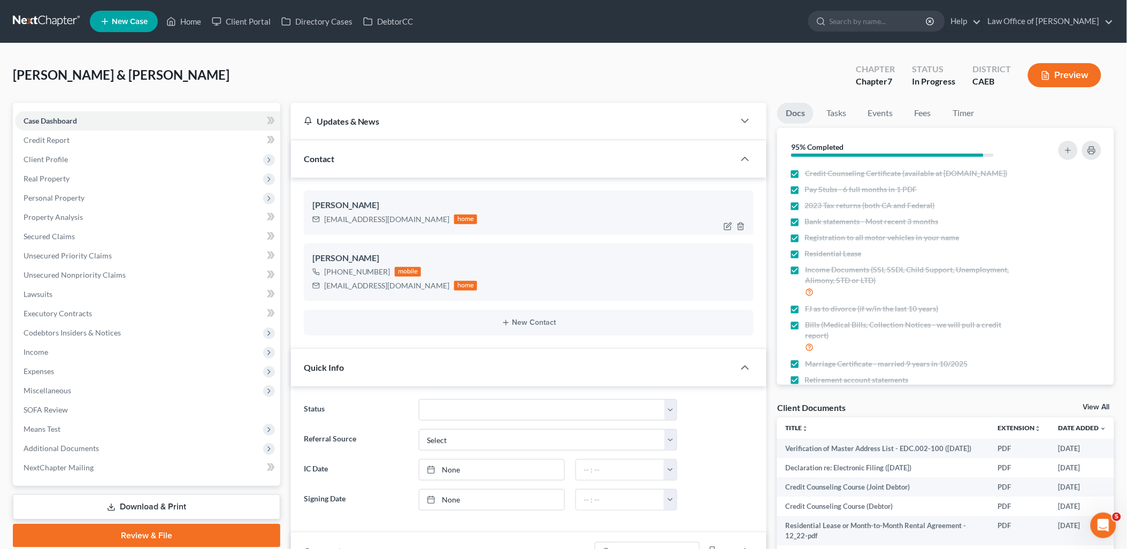
scroll to position [539, 0]
drag, startPoint x: 325, startPoint y: 218, endPoint x: 1133, endPoint y: 378, distance: 823.2
click at [429, 218] on div "[EMAIL_ADDRESS][DOMAIN_NAME] home" at bounding box center [394, 219] width 165 height 14
copy div "[EMAIL_ADDRESS][DOMAIN_NAME]"
drag, startPoint x: 325, startPoint y: 282, endPoint x: 1135, endPoint y: 271, distance: 810.8
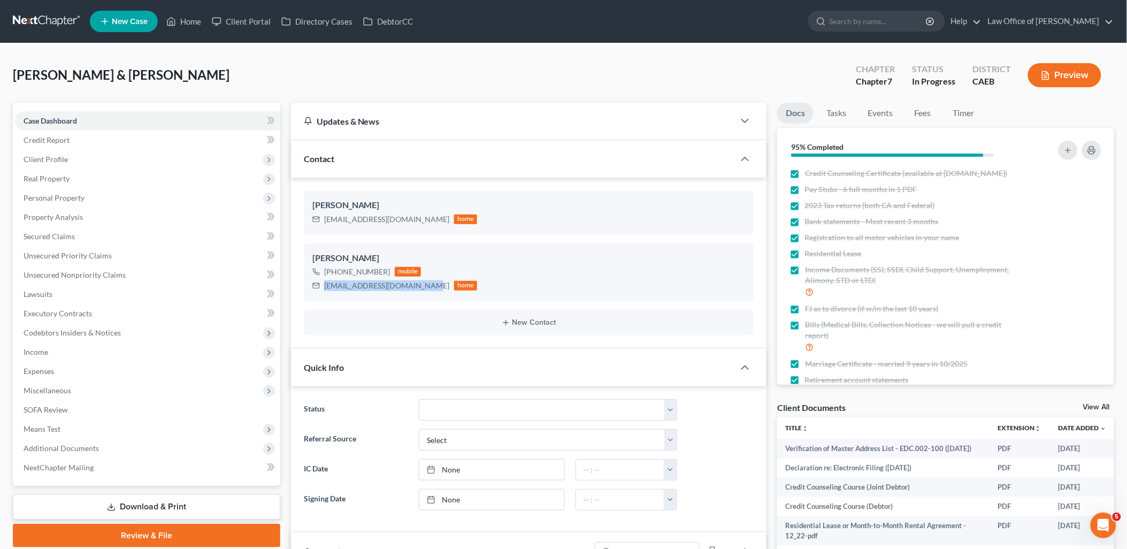
click at [427, 290] on div "[EMAIL_ADDRESS][DOMAIN_NAME]" at bounding box center [387, 285] width 126 height 11
copy div "[EMAIL_ADDRESS][DOMAIN_NAME]"
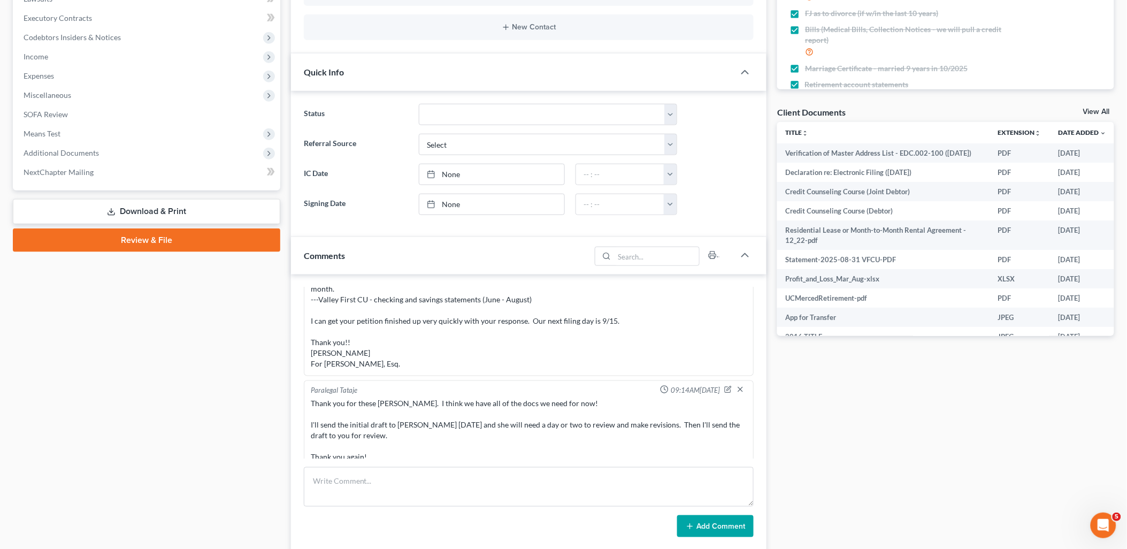
scroll to position [594, 0]
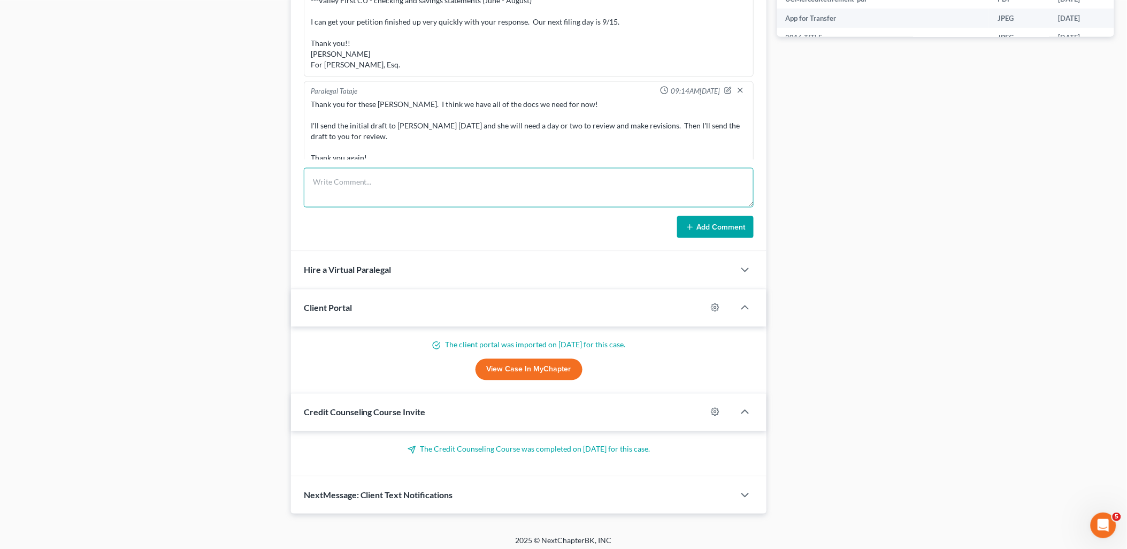
drag, startPoint x: 369, startPoint y: 193, endPoint x: 618, endPoint y: 234, distance: 252.6
click at [369, 193] on textarea at bounding box center [529, 188] width 450 height 40
paste textarea "Lore Ipsumdo Sitame & Cons, Adipisci elitse doei tem incid ut labo etdolore mag…"
type textarea "Lore Ipsumdo Sitame & Cons, Adipisci elitse doei tem incid ut labo etdolore mag…"
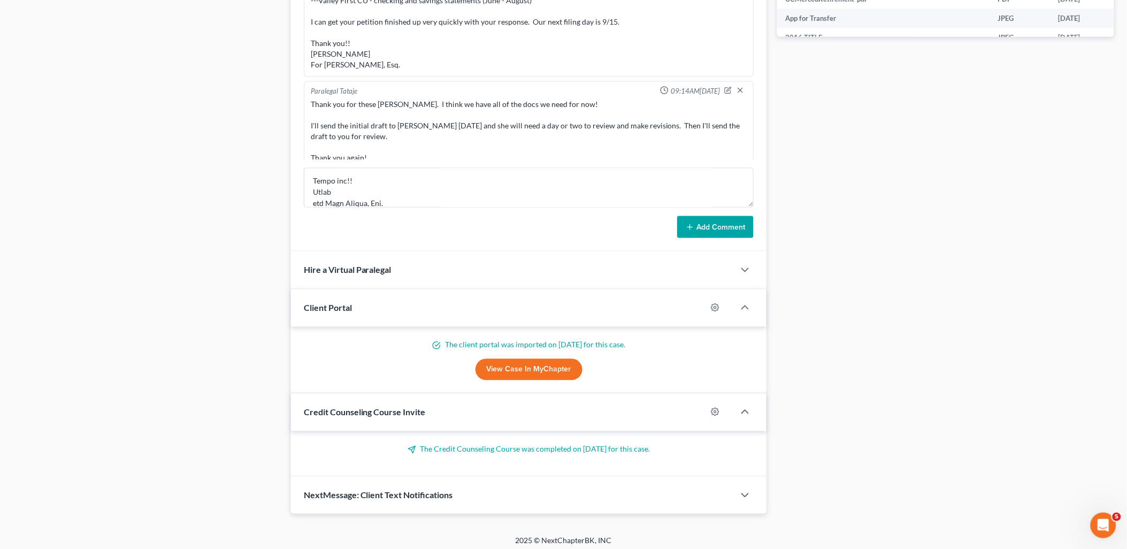
drag, startPoint x: 709, startPoint y: 225, endPoint x: 1133, endPoint y: 220, distance: 423.5
click at [711, 224] on button "Add Comment" at bounding box center [715, 227] width 76 height 22
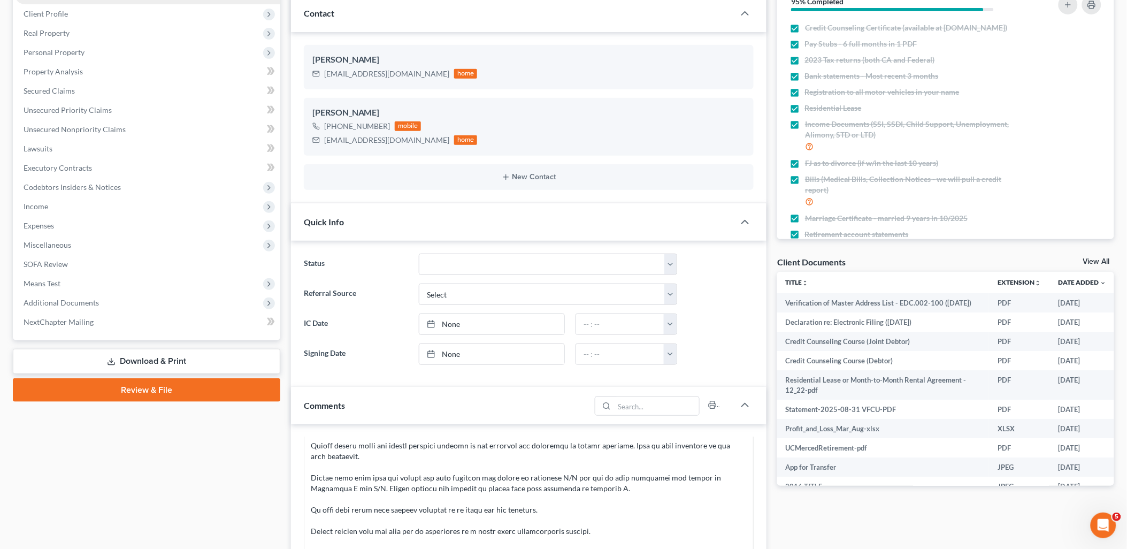
scroll to position [0, 0]
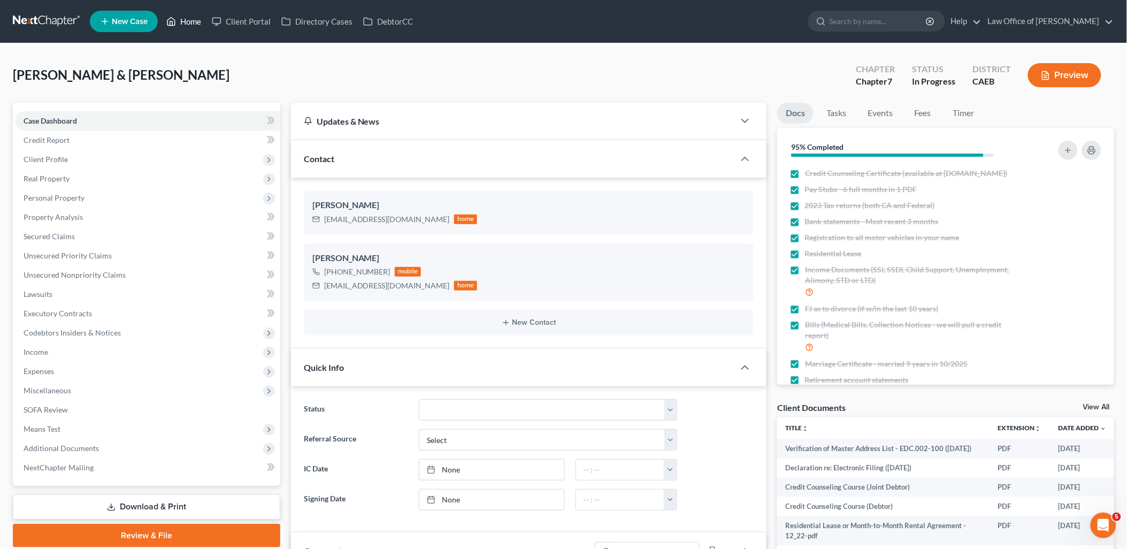
click at [183, 23] on link "Home" at bounding box center [183, 21] width 45 height 19
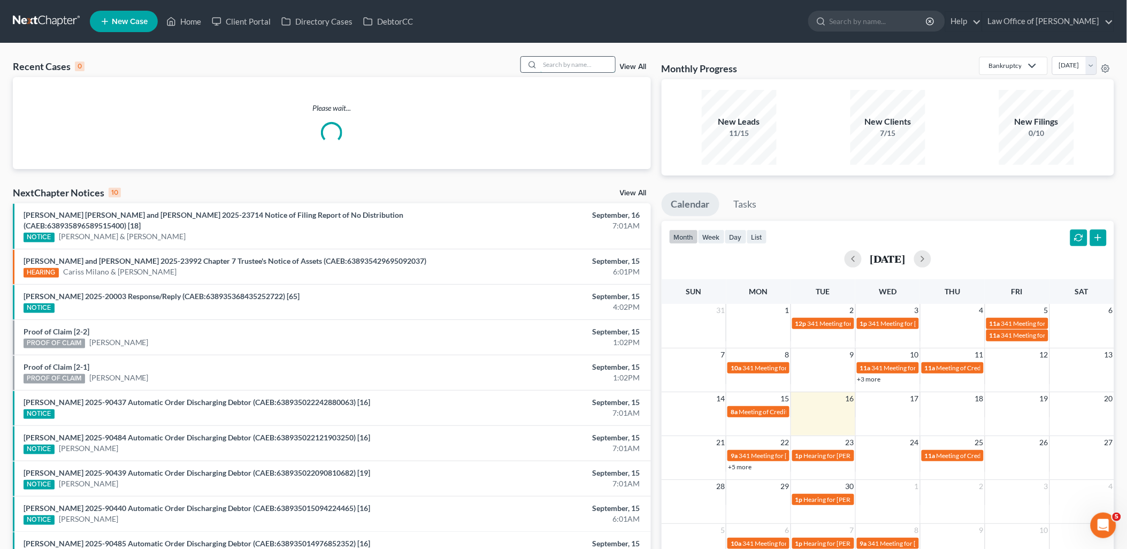
click at [569, 66] on input "search" at bounding box center [577, 65] width 75 height 16
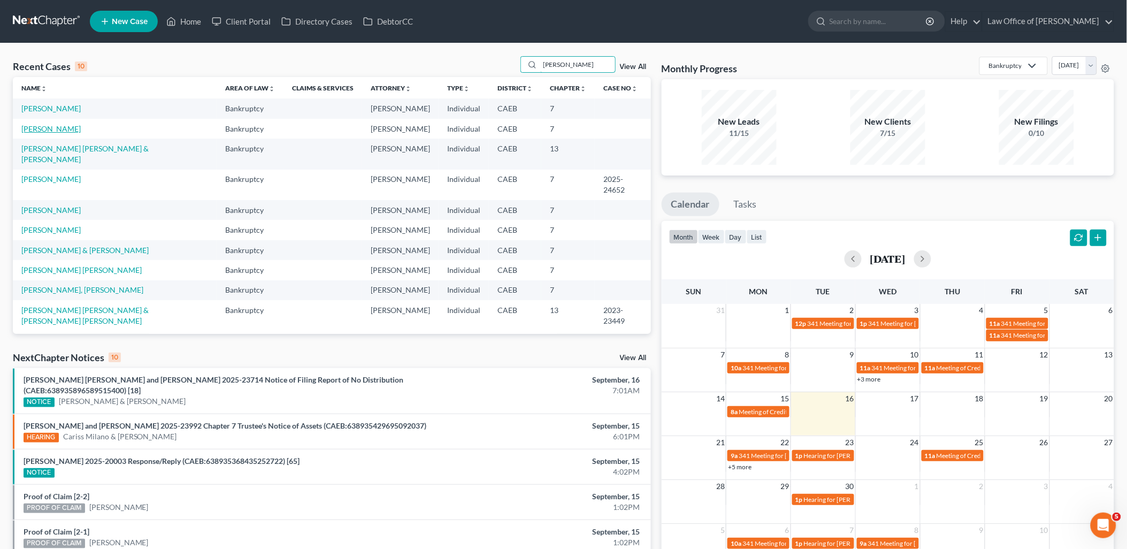
type input "[PERSON_NAME]"
click at [45, 131] on link "[PERSON_NAME]" at bounding box center [50, 128] width 59 height 9
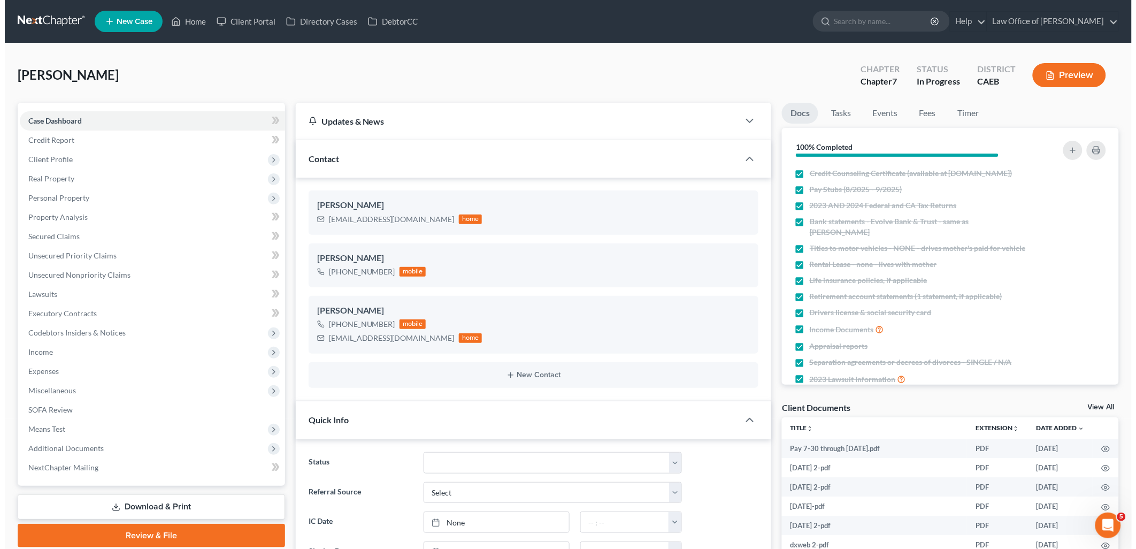
scroll to position [1226, 0]
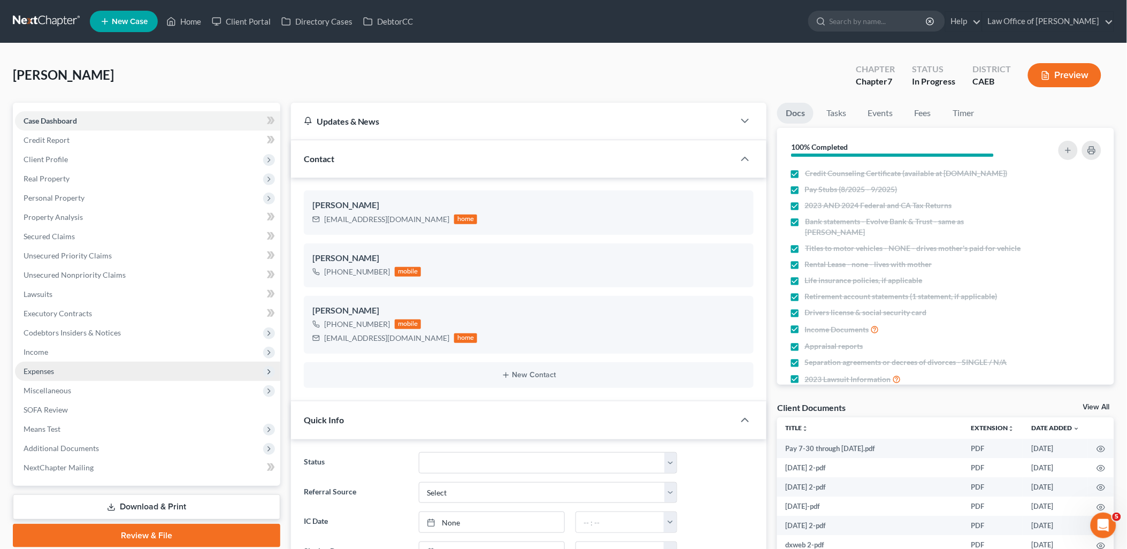
click at [35, 372] on span "Expenses" at bounding box center [39, 370] width 30 height 9
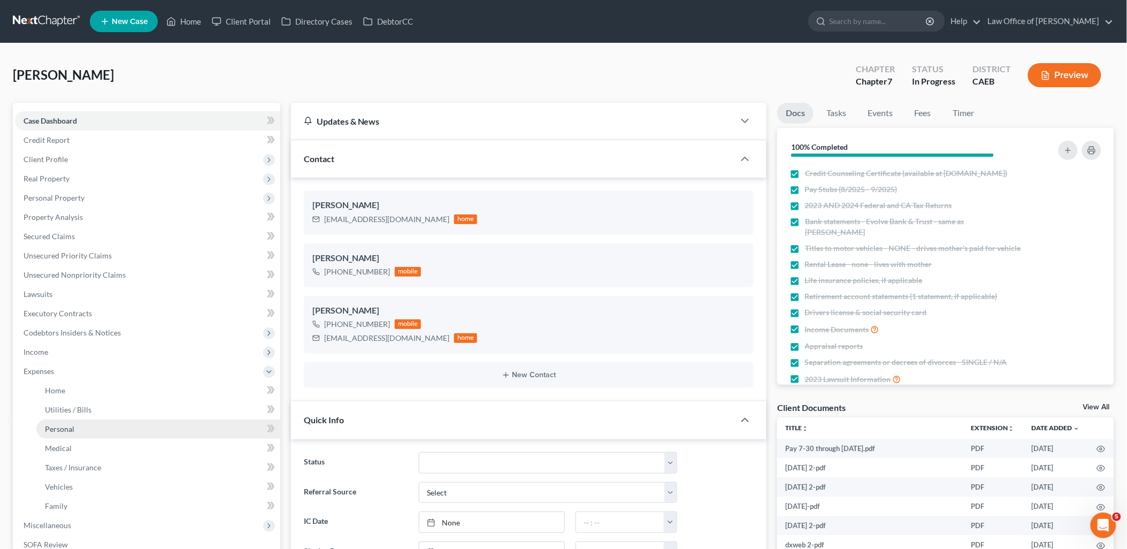
click at [56, 429] on span "Personal" at bounding box center [59, 428] width 29 height 9
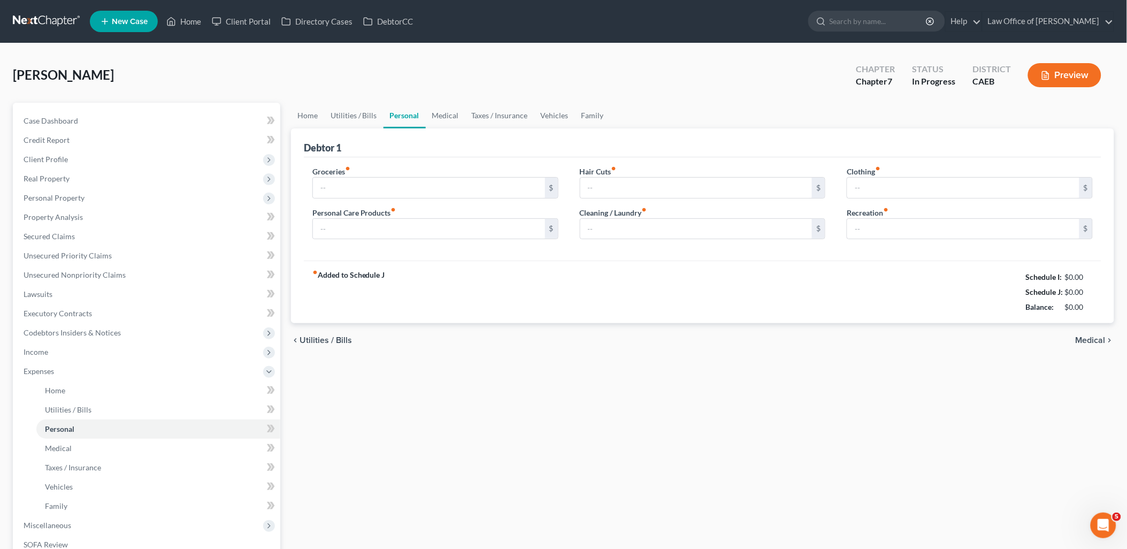
type input "525.00"
type input "200.00"
type input "0.00"
type input "200.00"
type input "0.00"
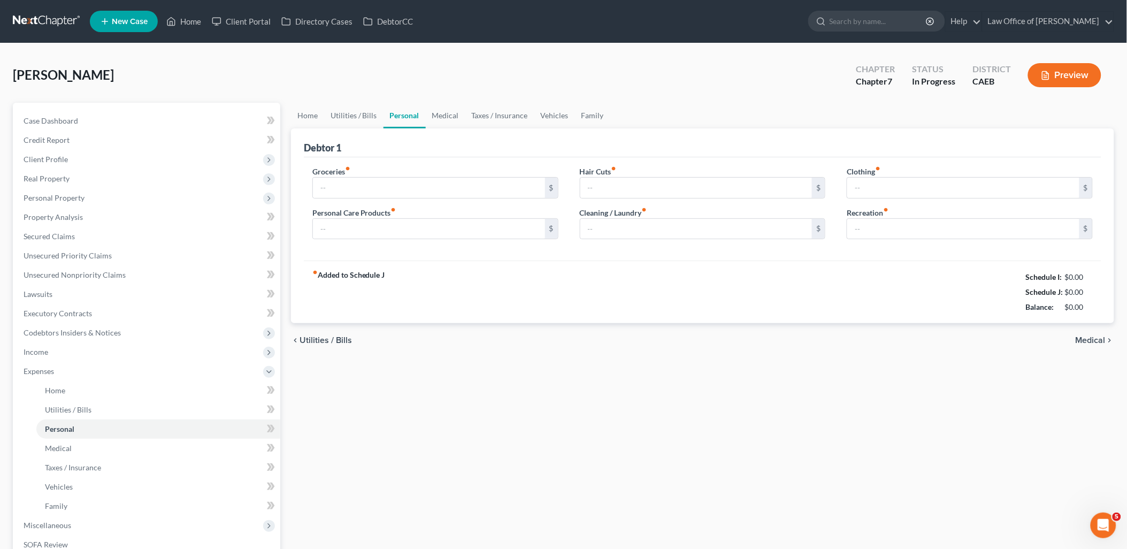
type input "75.00"
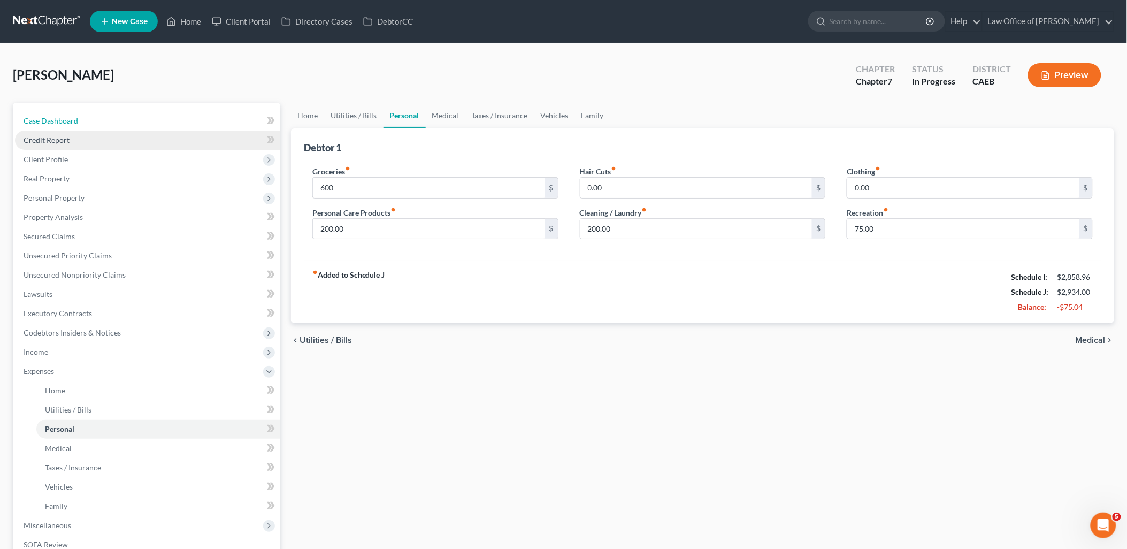
drag, startPoint x: 51, startPoint y: 124, endPoint x: 79, endPoint y: 131, distance: 28.3
click at [51, 124] on span "Case Dashboard" at bounding box center [51, 120] width 55 height 9
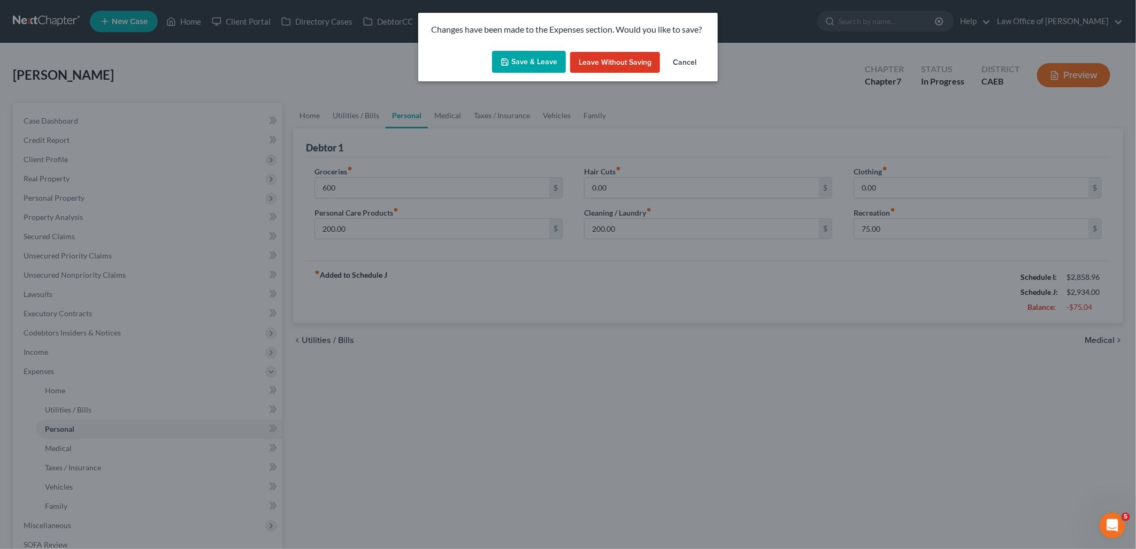
drag, startPoint x: 535, startPoint y: 56, endPoint x: 583, endPoint y: 194, distance: 145.4
click at [535, 59] on button "Save & Leave" at bounding box center [529, 62] width 74 height 22
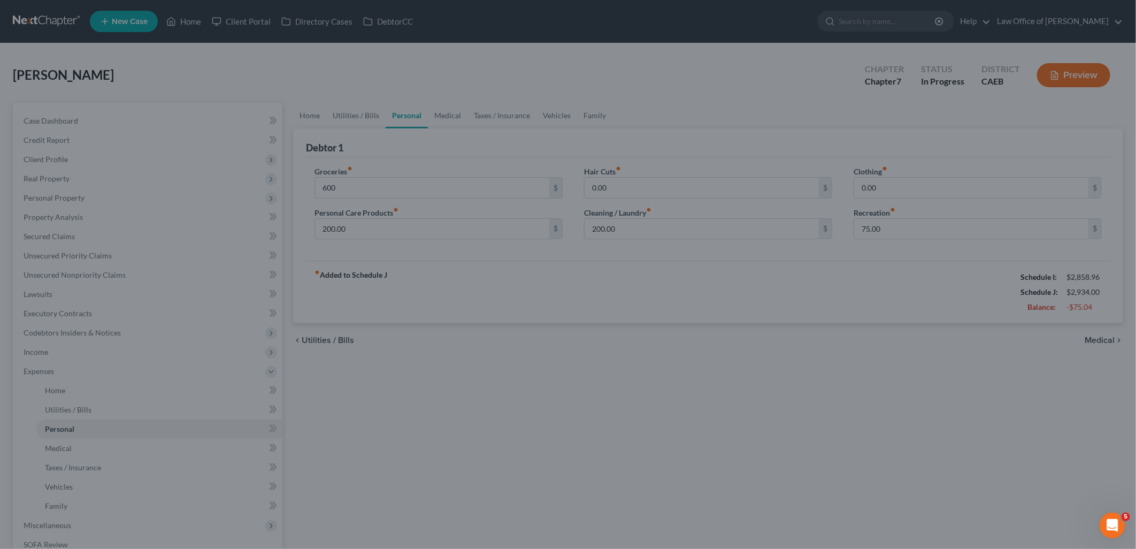
type input "600.00"
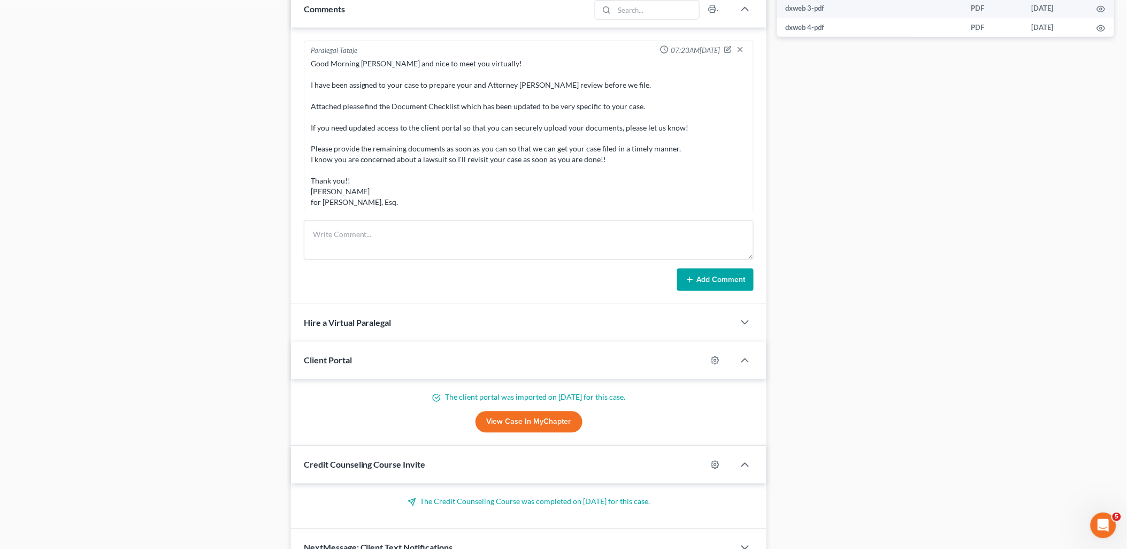
scroll to position [1226, 0]
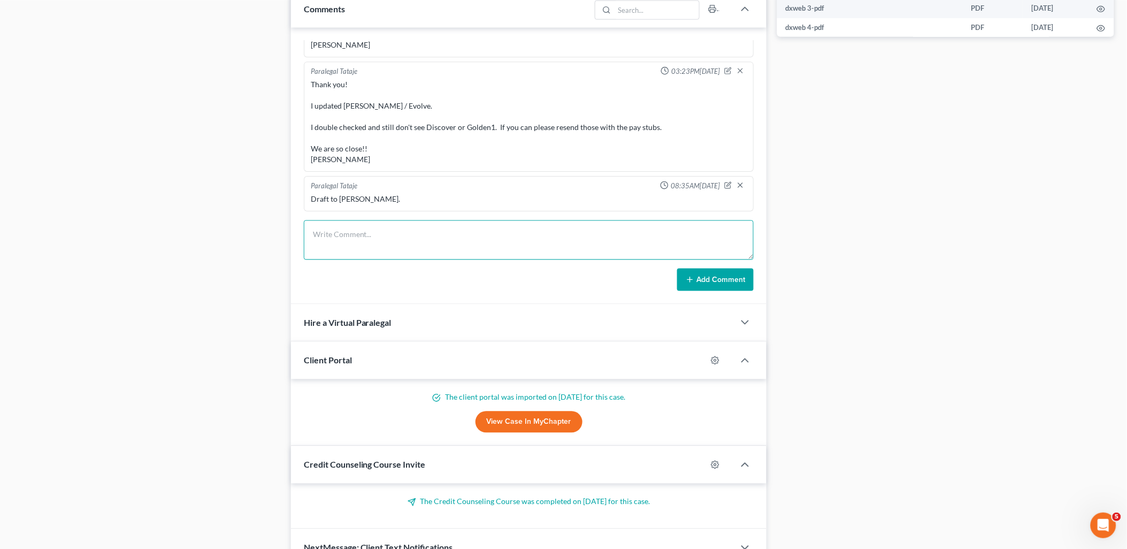
click at [390, 233] on textarea at bounding box center [529, 240] width 450 height 40
paste textarea "Thanks for the draft. Increase schedule J- food $600 Everything else looks good…"
type textarea "Thanks for the draft. Increase schedule J- food $600 Everything else looks good…"
click at [715, 277] on button "Add Comment" at bounding box center [715, 279] width 76 height 22
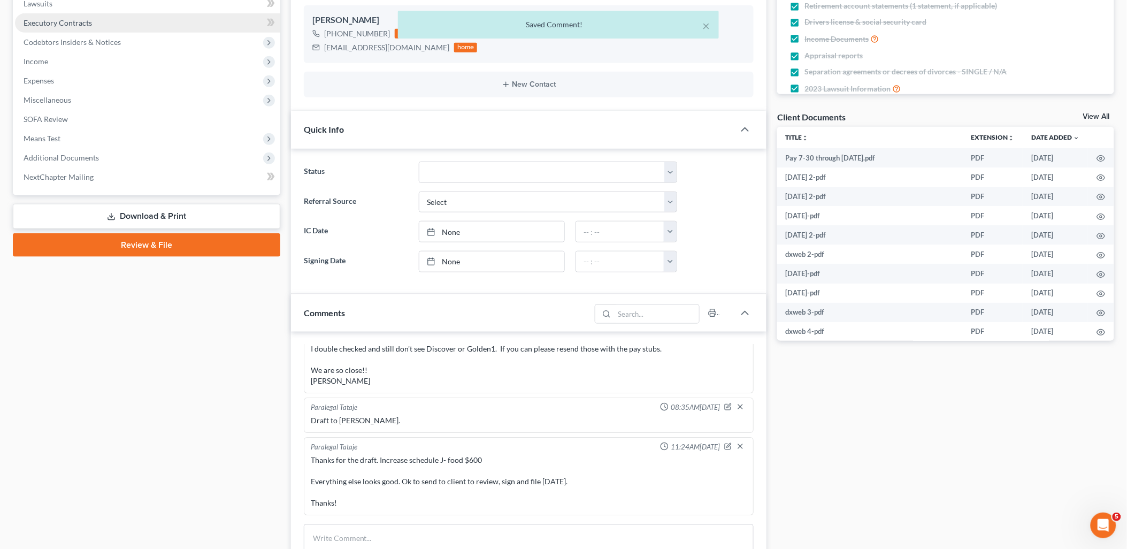
scroll to position [0, 0]
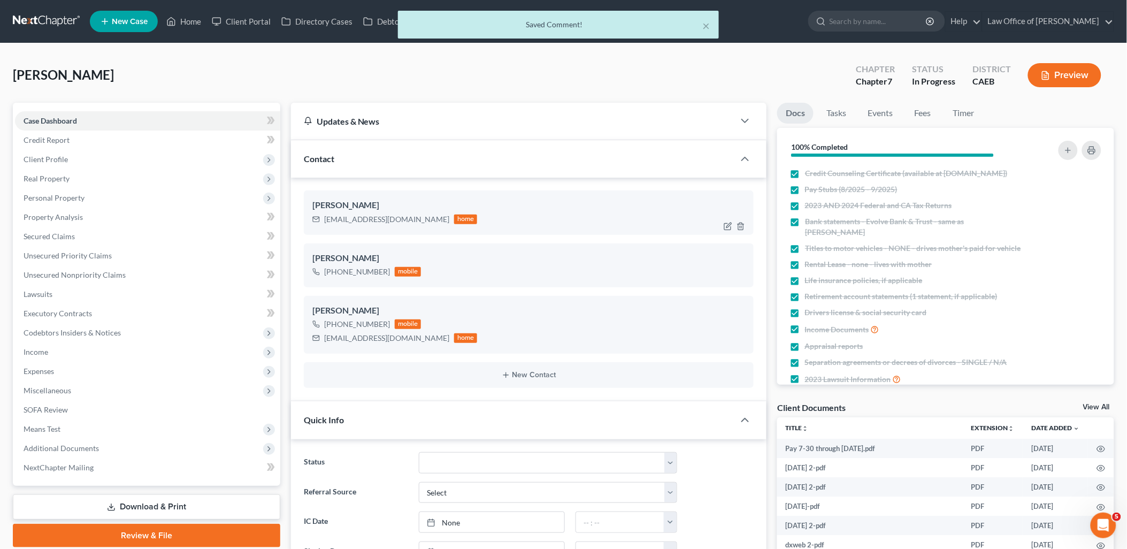
click at [130, 502] on link "Download & Print" at bounding box center [146, 506] width 267 height 25
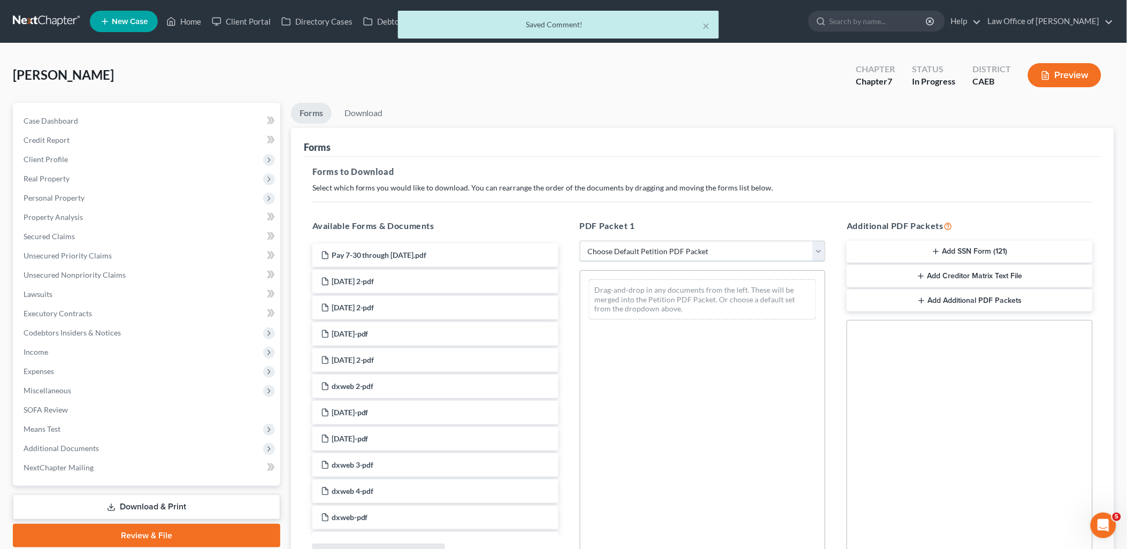
click at [671, 250] on select "Choose Default Petition PDF Packet Complete Bankruptcy Petition (all forms and …" at bounding box center [703, 251] width 246 height 21
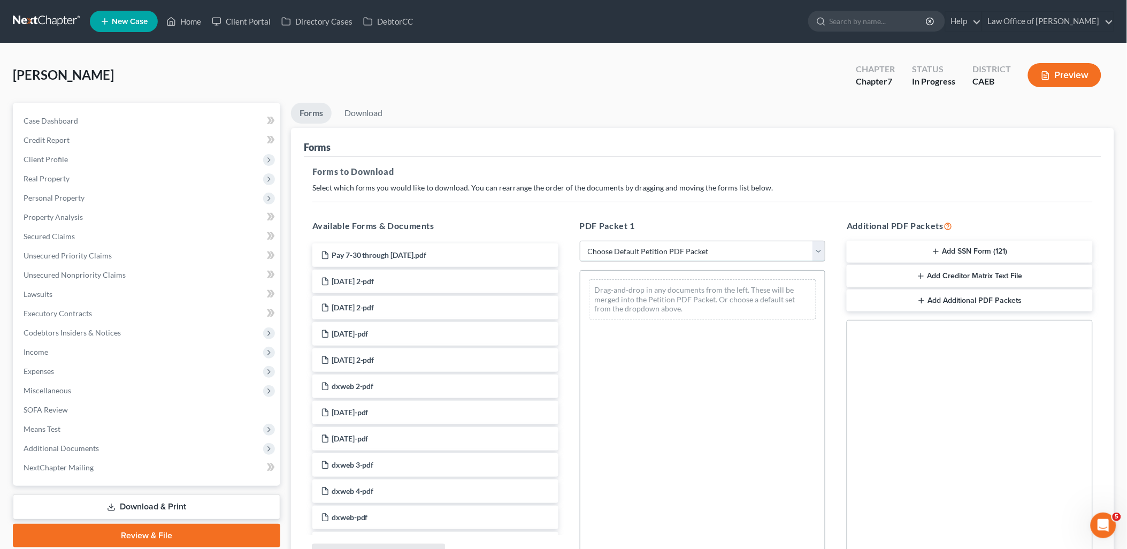
select select "6"
click at [580, 241] on select "Choose Default Petition PDF Packet Complete Bankruptcy Petition (all forms and …" at bounding box center [703, 251] width 246 height 21
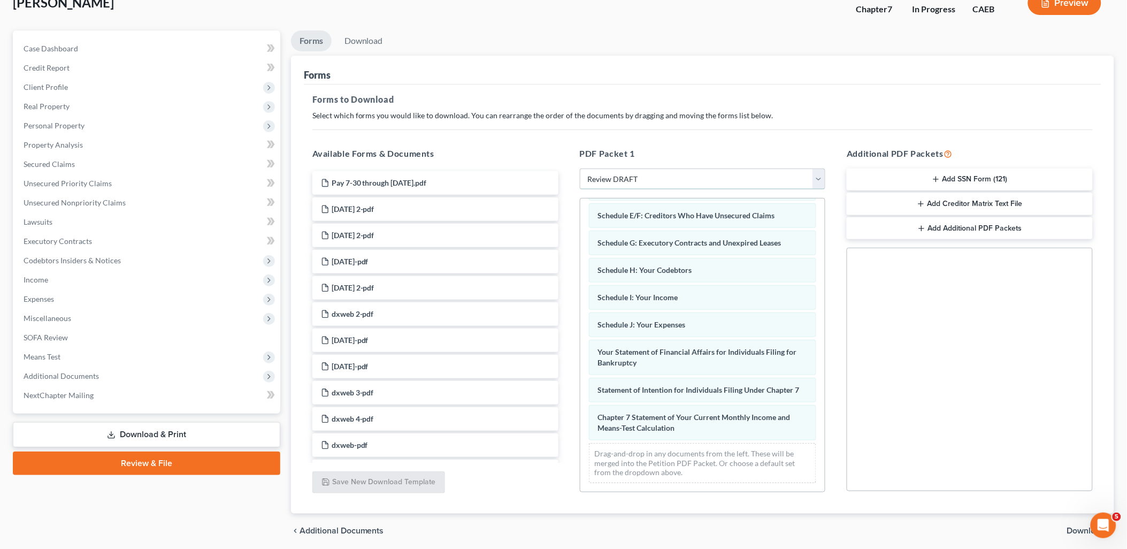
scroll to position [111, 0]
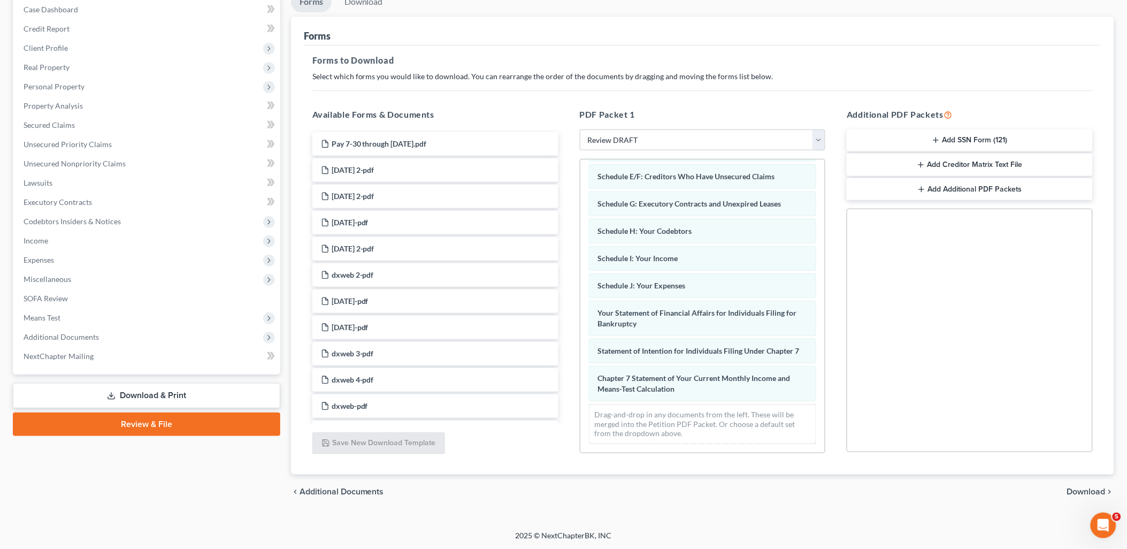
click at [1077, 490] on span "Download" at bounding box center [1086, 491] width 39 height 9
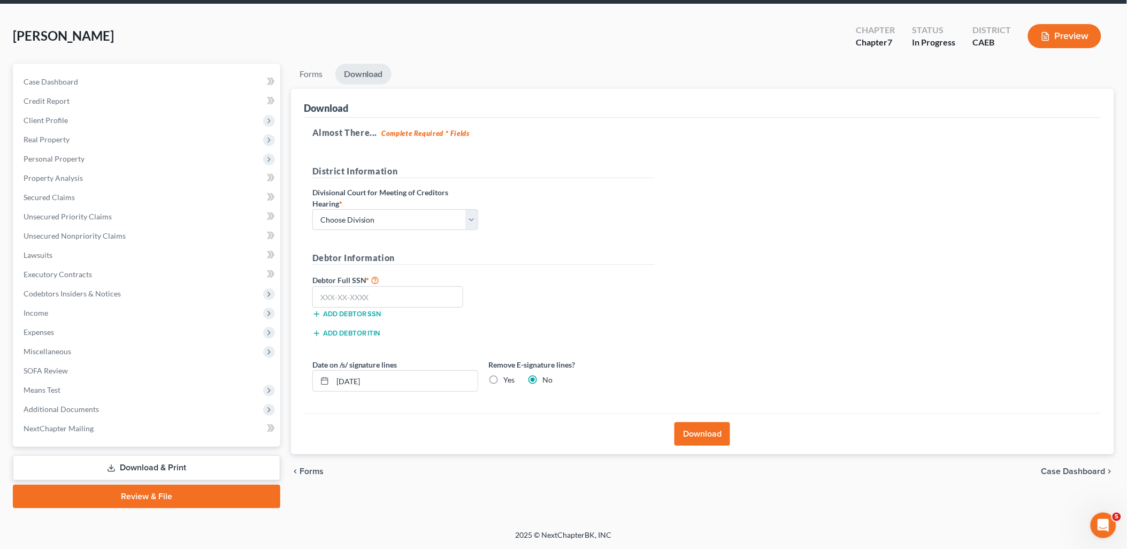
scroll to position [37, 0]
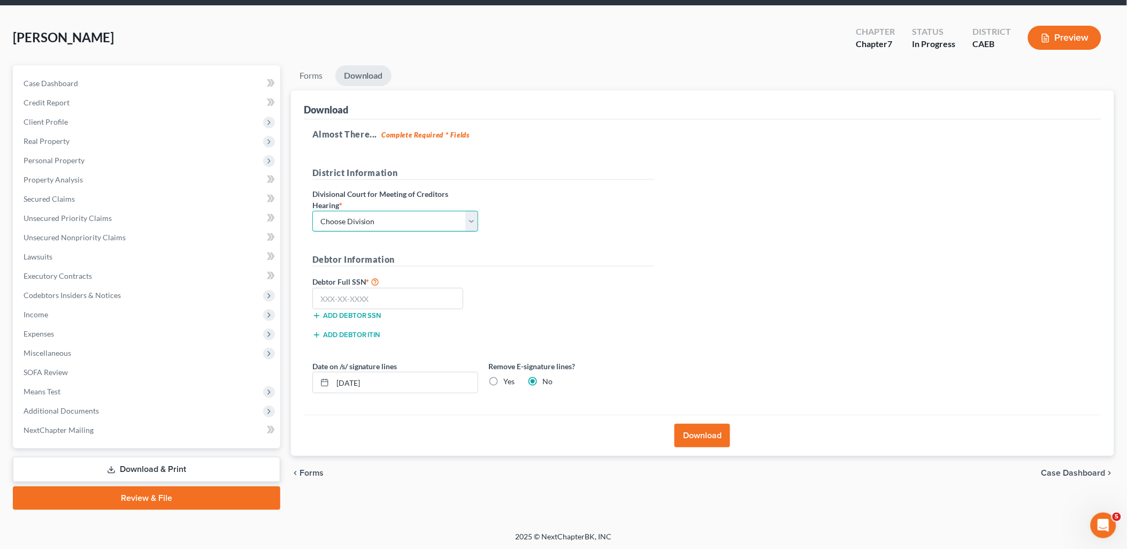
drag, startPoint x: 376, startPoint y: 218, endPoint x: 376, endPoint y: 233, distance: 15.0
click at [376, 220] on select "Choose Division Fresno Modesto [GEOGRAPHIC_DATA]" at bounding box center [395, 221] width 166 height 21
select select "1"
click at [312, 211] on select "Choose Division Fresno Modesto [GEOGRAPHIC_DATA]" at bounding box center [395, 221] width 166 height 21
click at [727, 441] on button "Download" at bounding box center [702, 436] width 56 height 24
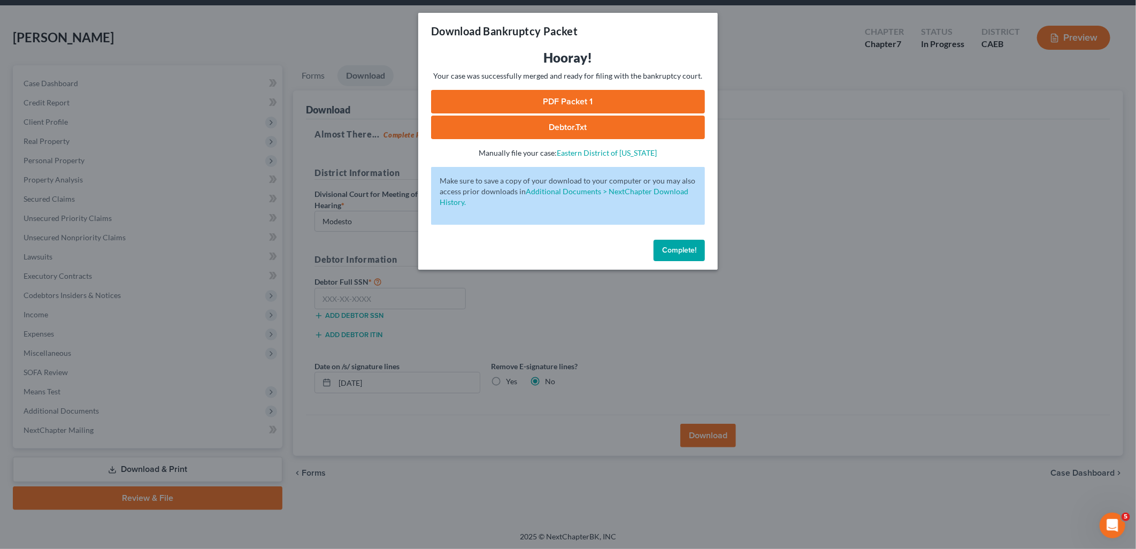
click at [572, 101] on link "PDF Packet 1" at bounding box center [568, 102] width 274 height 24
click at [681, 253] on span "Complete!" at bounding box center [679, 249] width 34 height 9
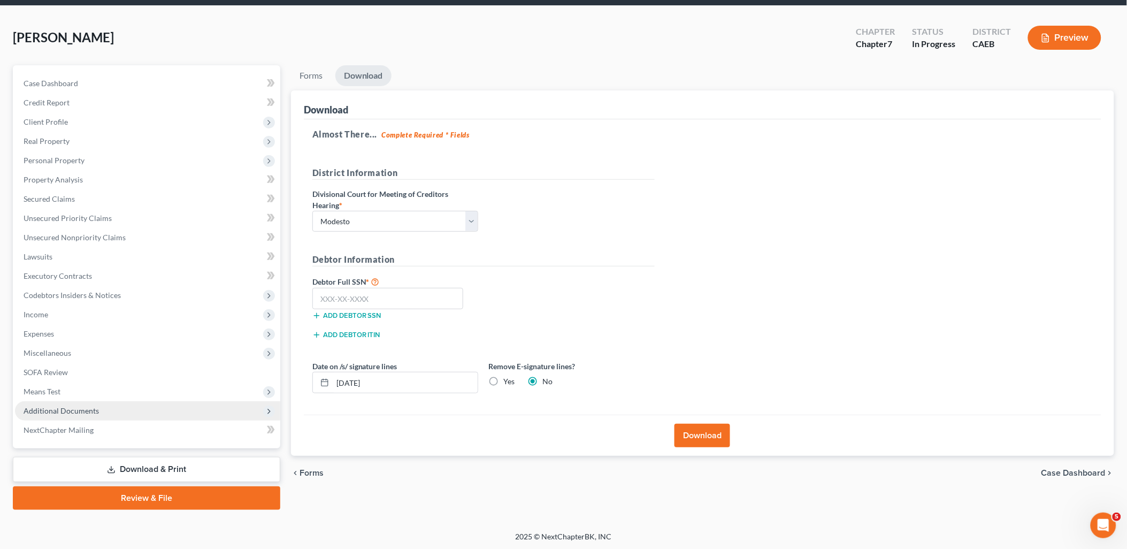
drag, startPoint x: 140, startPoint y: 468, endPoint x: 242, endPoint y: 410, distance: 118.3
click at [140, 468] on link "Download & Print" at bounding box center [146, 469] width 267 height 25
click at [56, 408] on span "Additional Documents" at bounding box center [61, 410] width 75 height 9
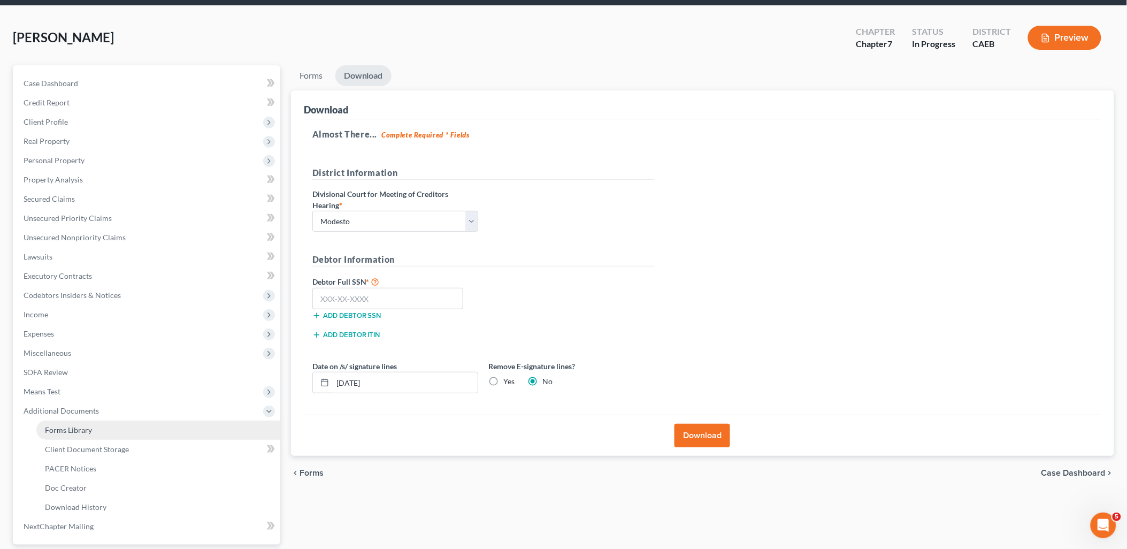
click at [64, 433] on span "Forms Library" at bounding box center [68, 429] width 47 height 9
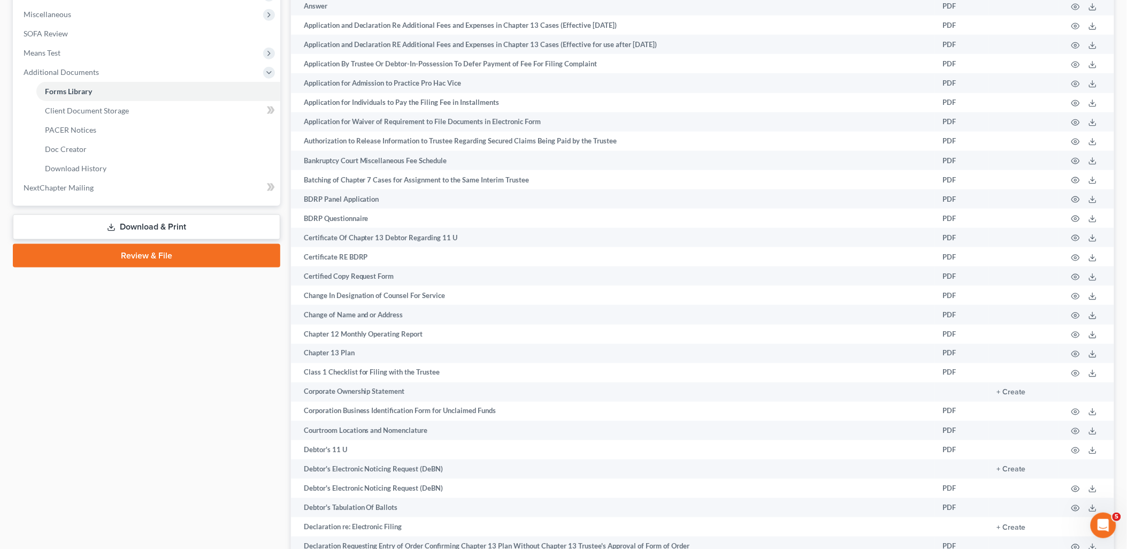
scroll to position [594, 0]
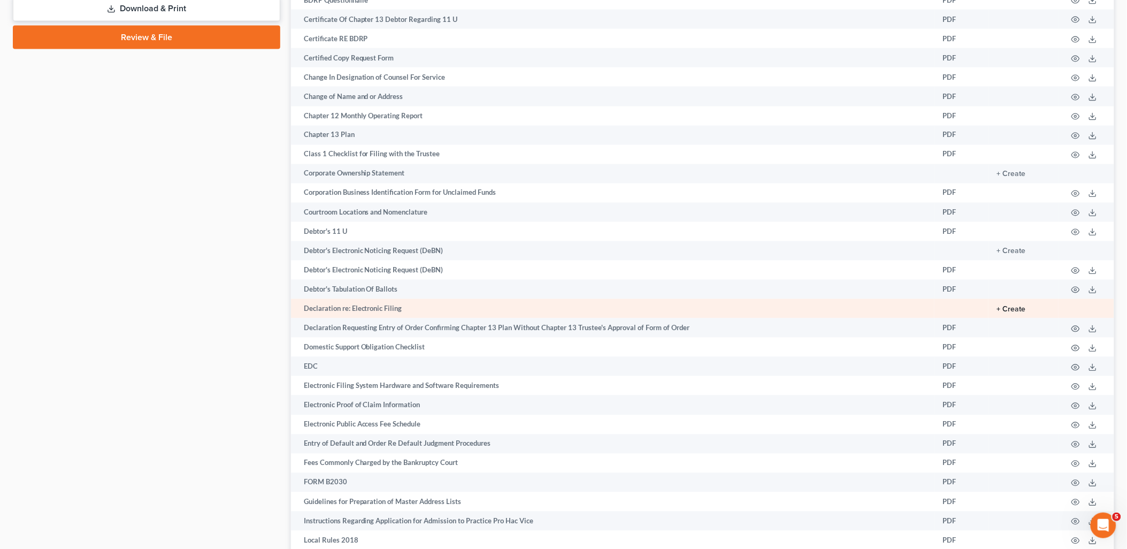
click at [1012, 313] on button "+ Create" at bounding box center [1011, 309] width 29 height 7
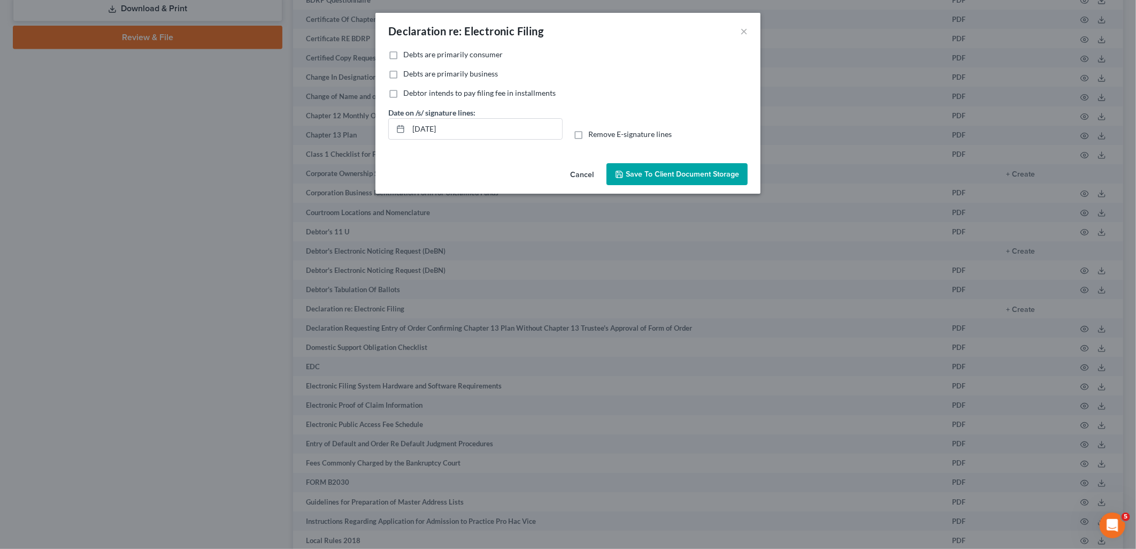
click at [403, 54] on label "Debts are primarily consumer" at bounding box center [452, 54] width 99 height 11
click at [407, 54] on input "Debts are primarily consumer" at bounding box center [410, 52] width 7 height 7
checkbox input "true"
click at [588, 136] on label "Remove E-signature lines" at bounding box center [629, 134] width 83 height 11
click at [592, 136] on input "Remove E-signature lines" at bounding box center [595, 132] width 7 height 7
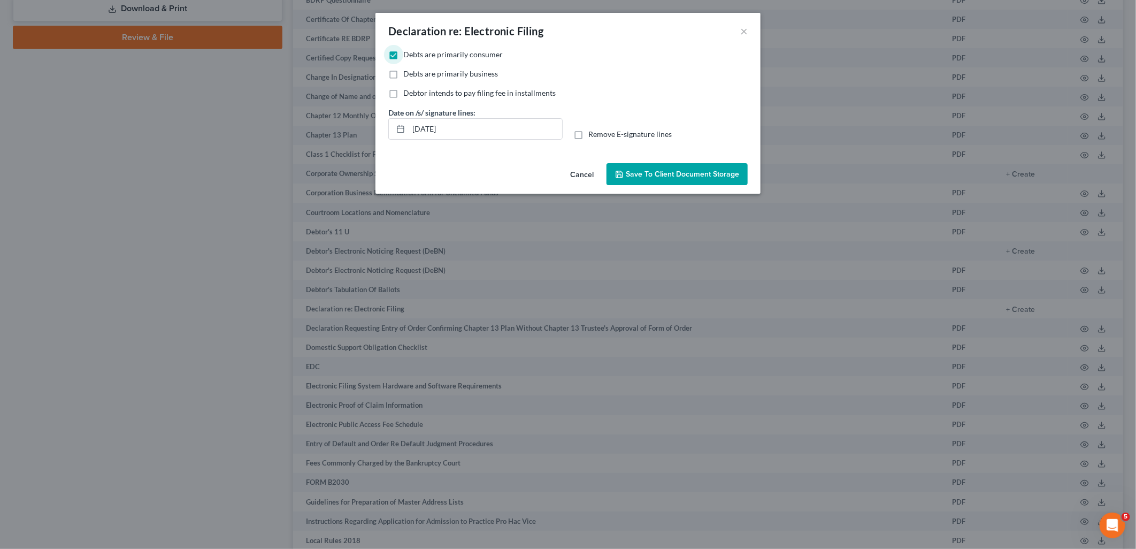
checkbox input "true"
click at [679, 173] on span "Save to Client Document Storage" at bounding box center [682, 174] width 113 height 9
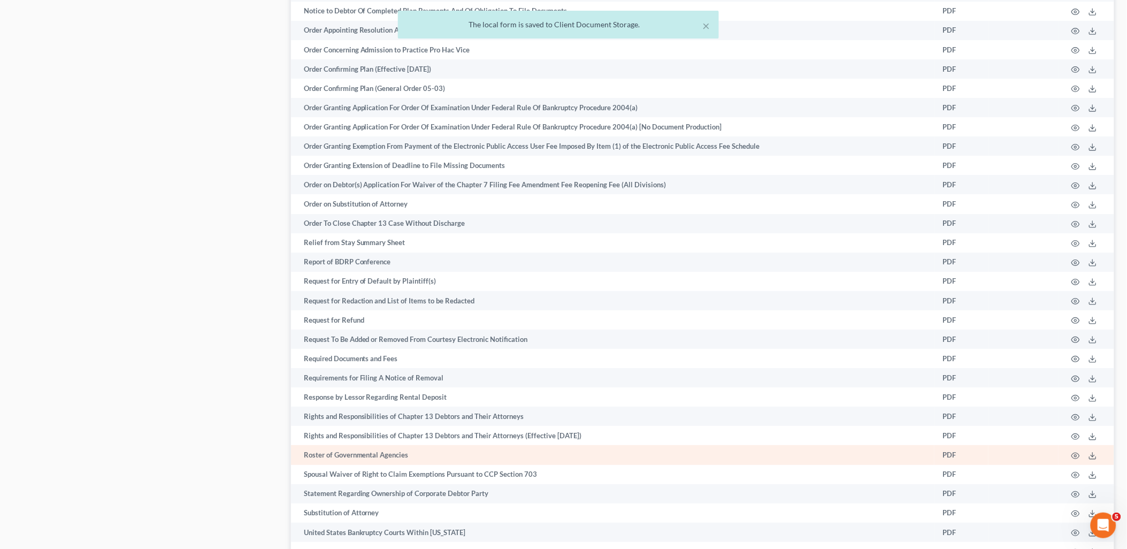
scroll to position [1500, 0]
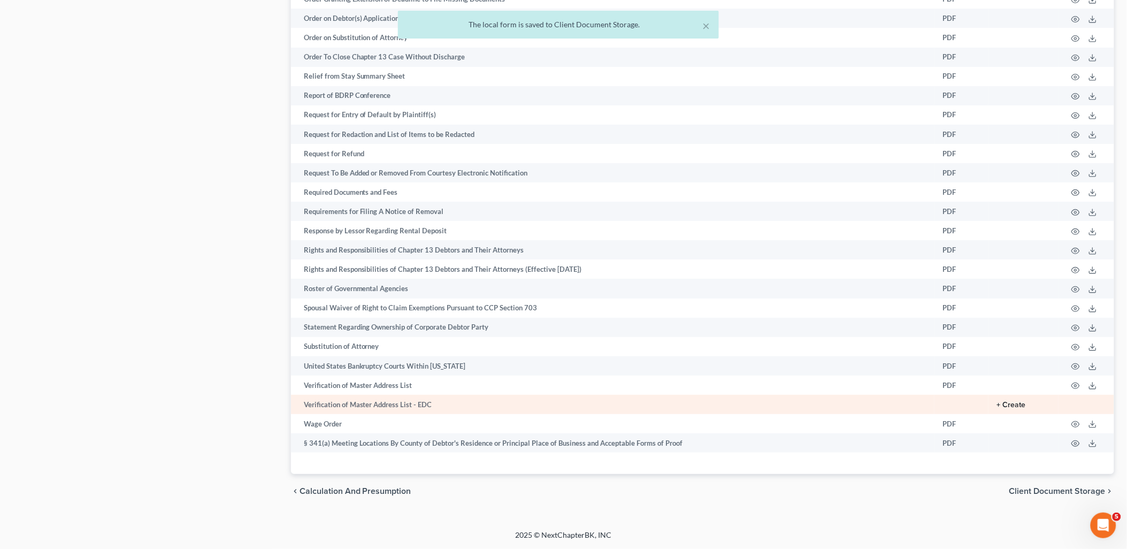
click at [1001, 402] on button "+ Create" at bounding box center [1011, 404] width 29 height 7
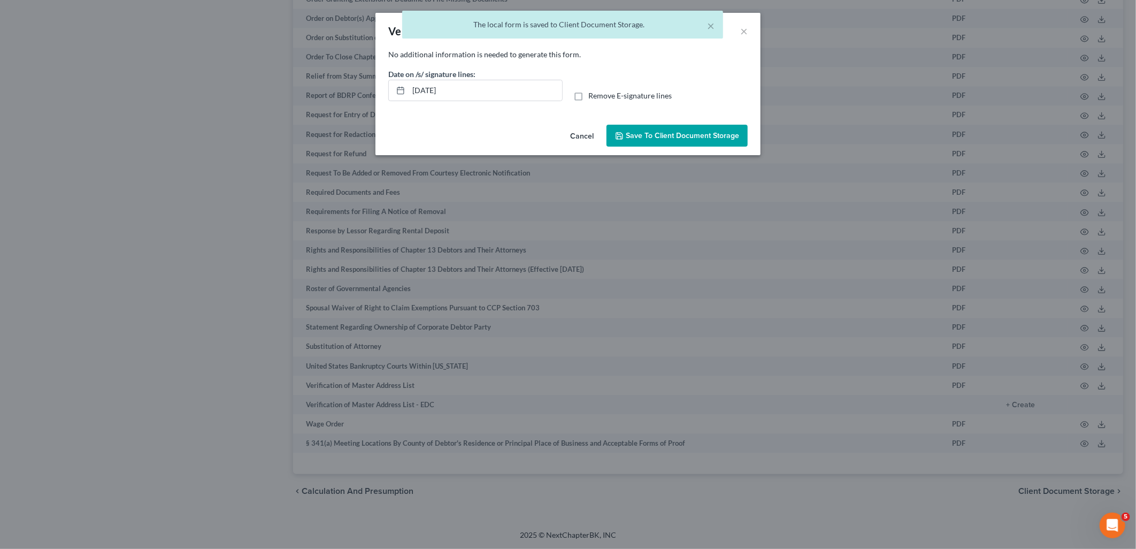
click at [588, 93] on label "Remove E-signature lines" at bounding box center [629, 95] width 83 height 11
click at [592, 93] on input "Remove E-signature lines" at bounding box center [595, 93] width 7 height 7
checkbox input "true"
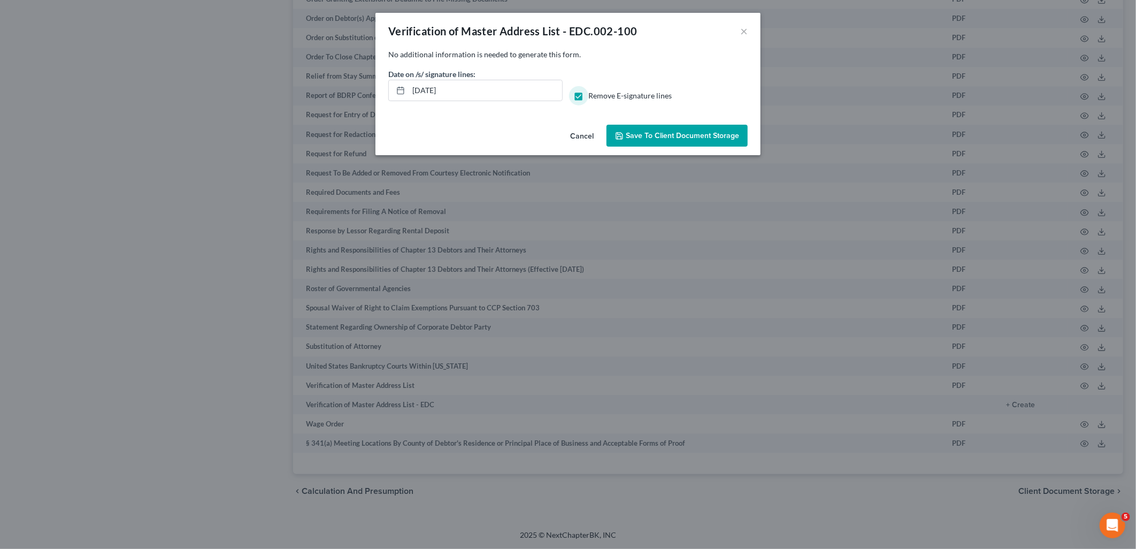
click at [678, 141] on button "Save to Client Document Storage" at bounding box center [676, 136] width 141 height 22
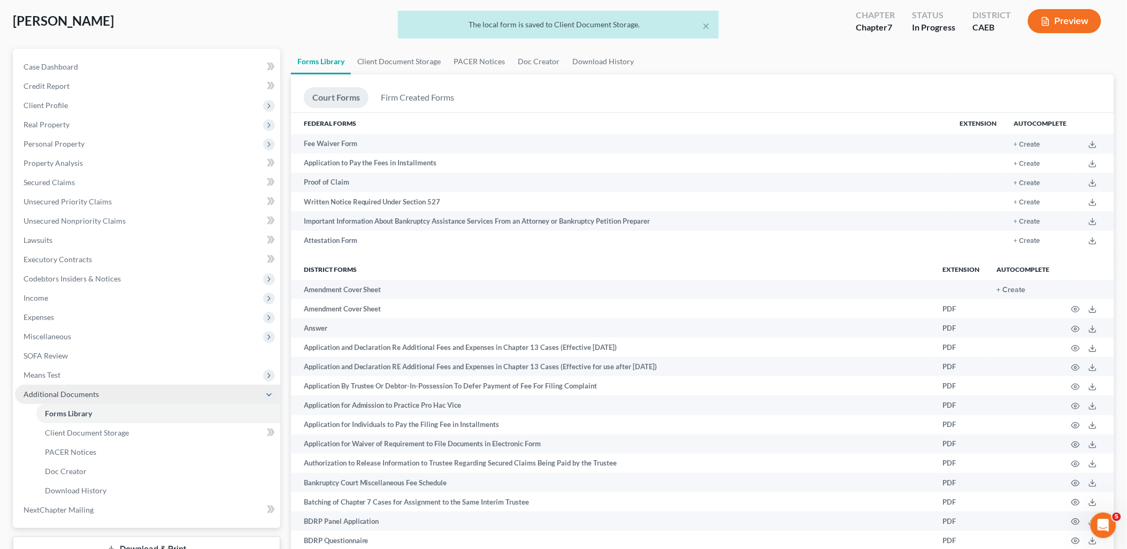
scroll to position [119, 0]
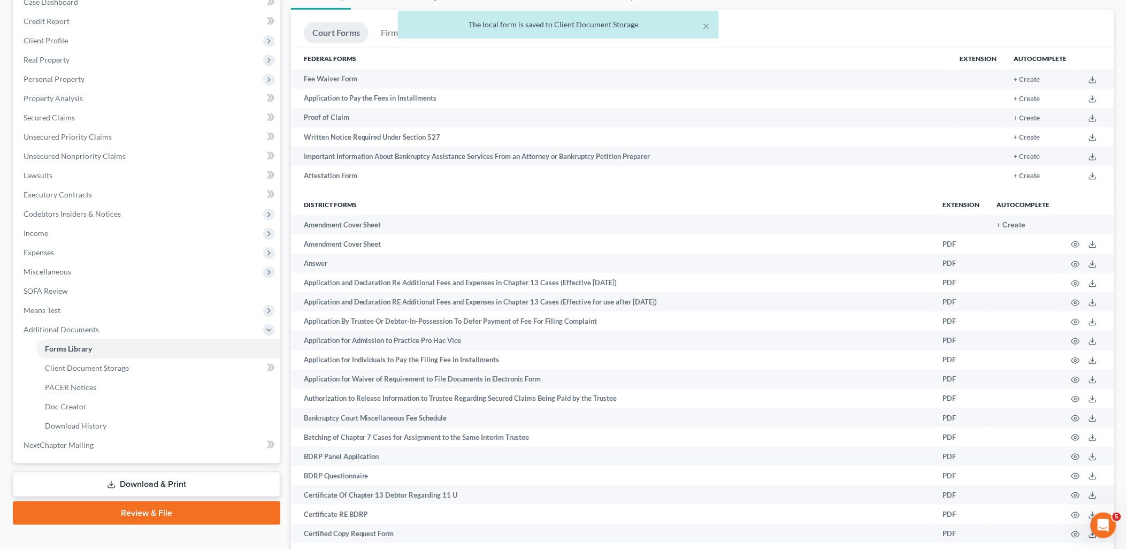
click at [148, 484] on link "Download & Print" at bounding box center [146, 484] width 267 height 25
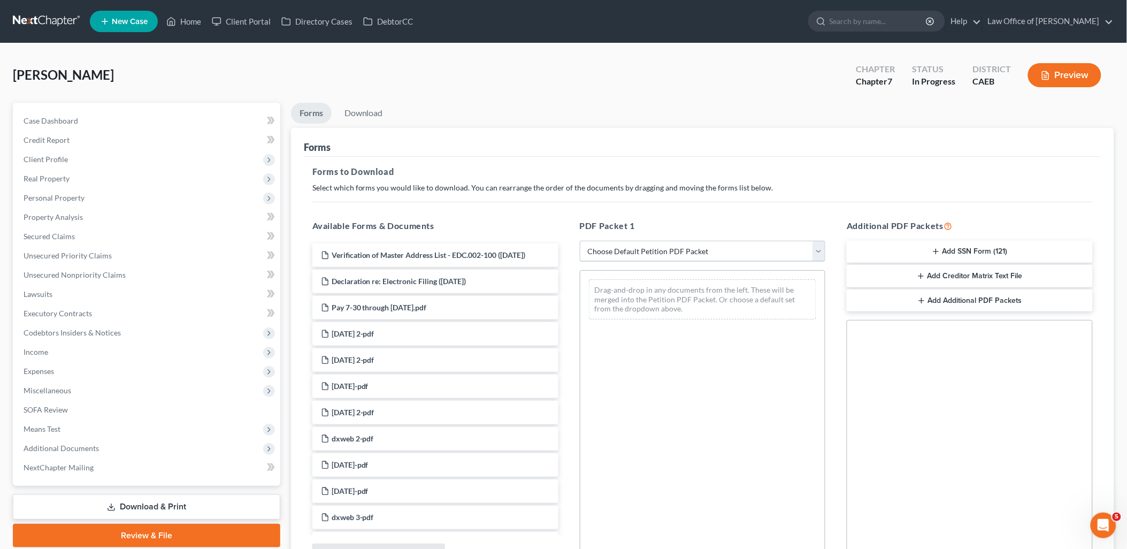
click at [665, 248] on select "Choose Default Petition PDF Packet Complete Bankruptcy Petition (all forms and …" at bounding box center [703, 251] width 246 height 21
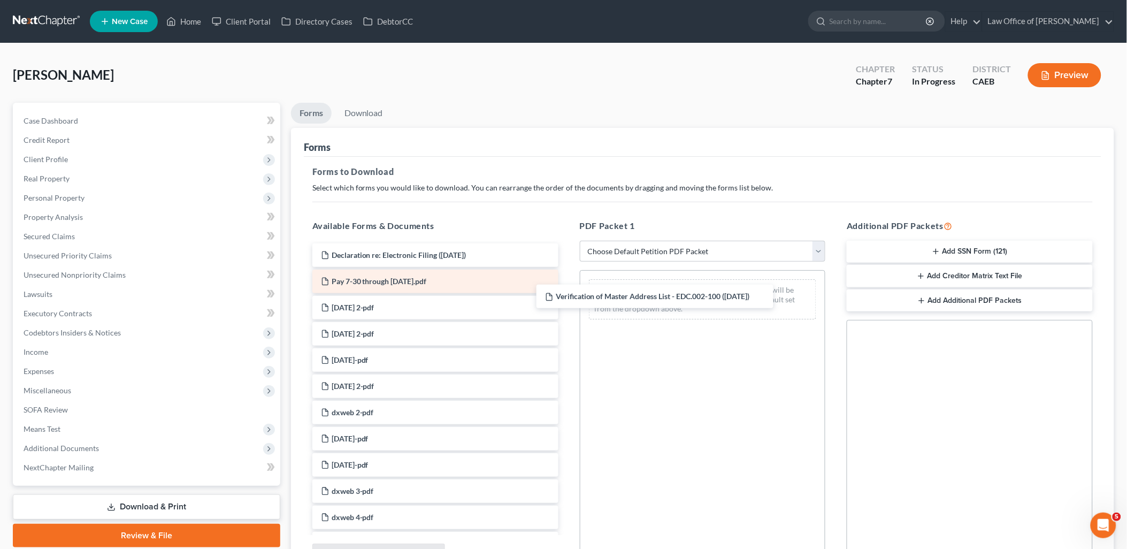
drag, startPoint x: 359, startPoint y: 261, endPoint x: 368, endPoint y: 291, distance: 31.7
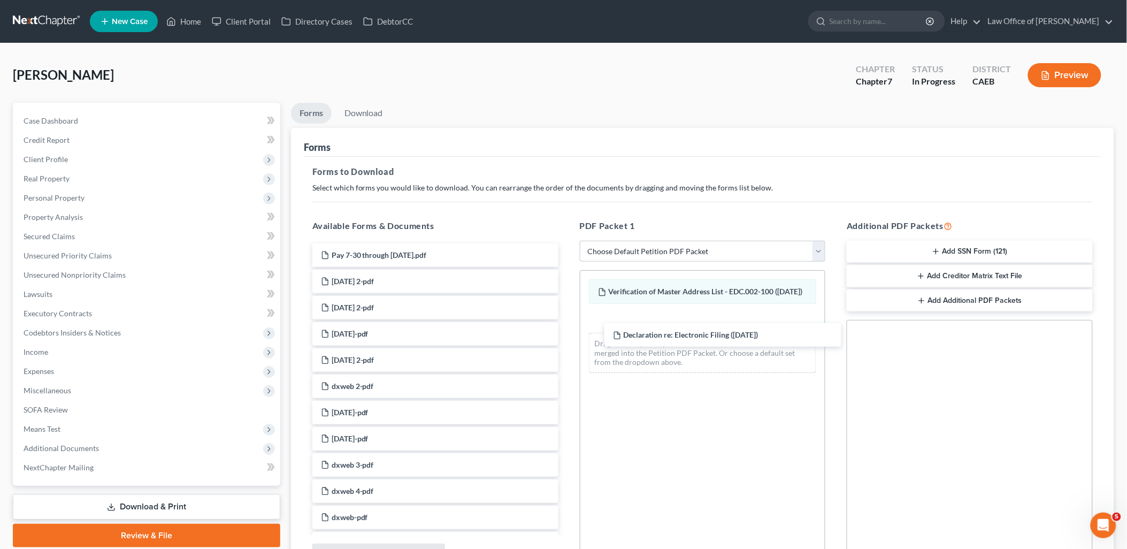
drag, startPoint x: 368, startPoint y: 258, endPoint x: 661, endPoint y: 349, distance: 306.8
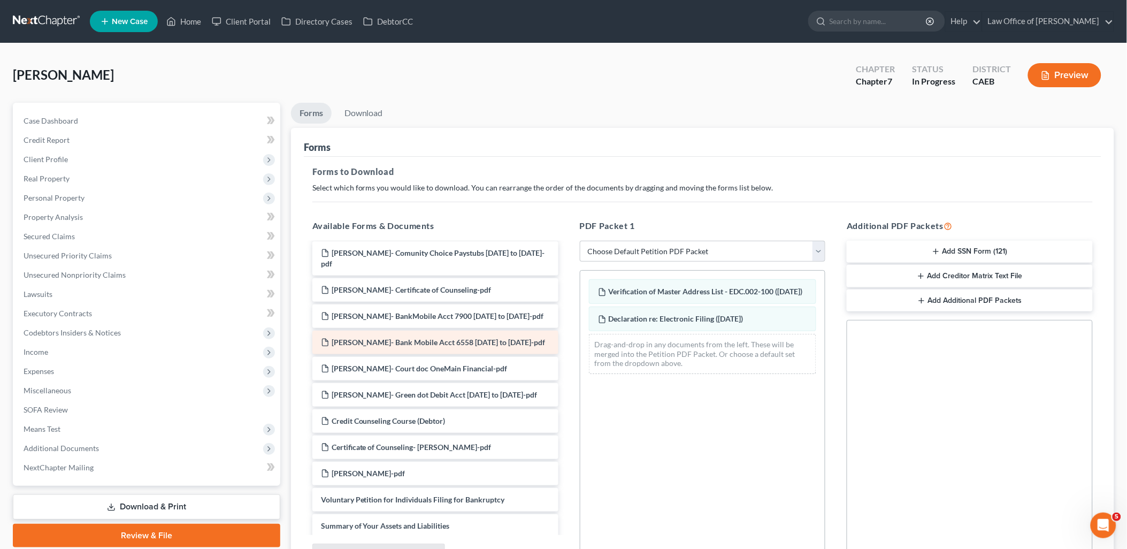
scroll to position [713, 0]
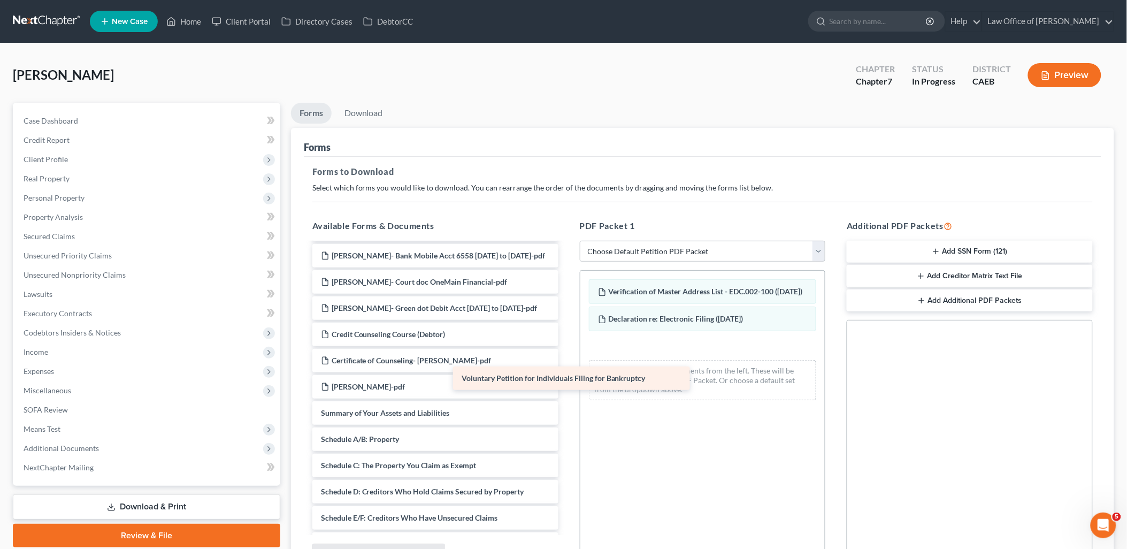
drag, startPoint x: 466, startPoint y: 418, endPoint x: 664, endPoint y: 350, distance: 208.9
click at [567, 350] on div "Voluntary Petition for Individuals Filing for Bankruptcy Pay 7-30 through [DATE…" at bounding box center [435, 202] width 263 height 1345
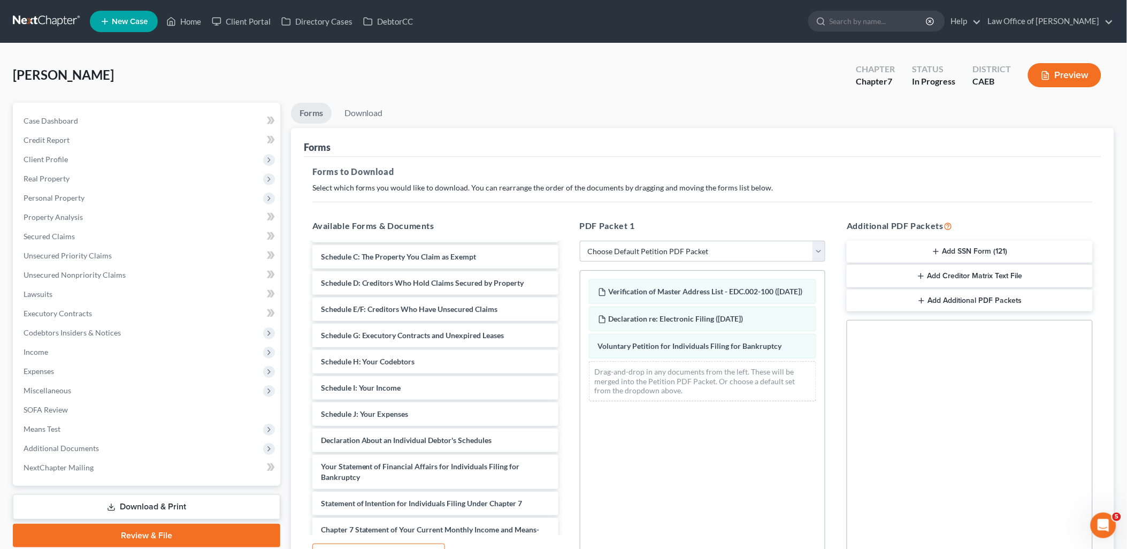
scroll to position [950, 0]
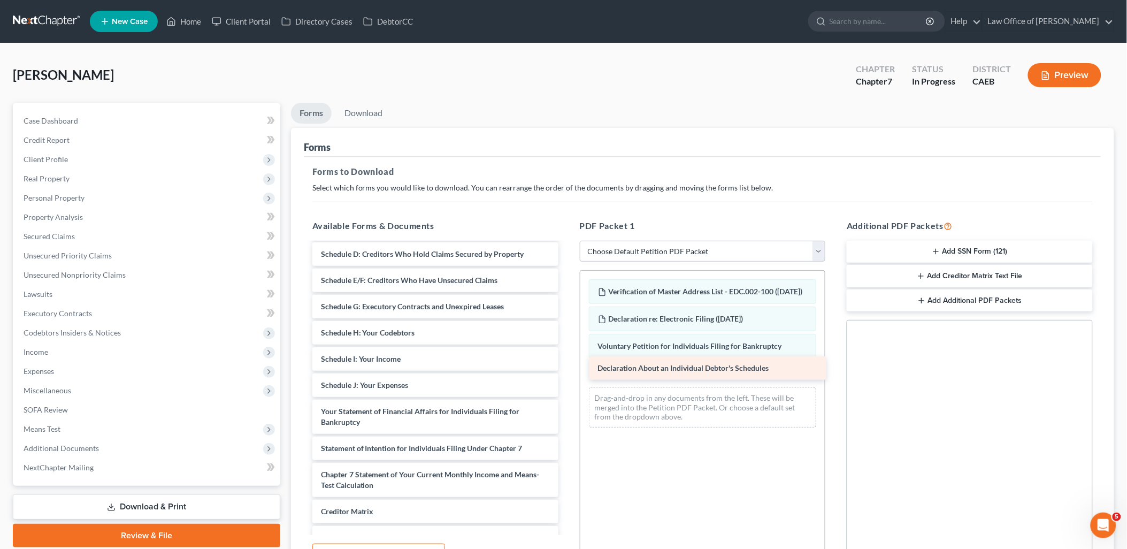
drag, startPoint x: 399, startPoint y: 419, endPoint x: 676, endPoint y: 366, distance: 281.9
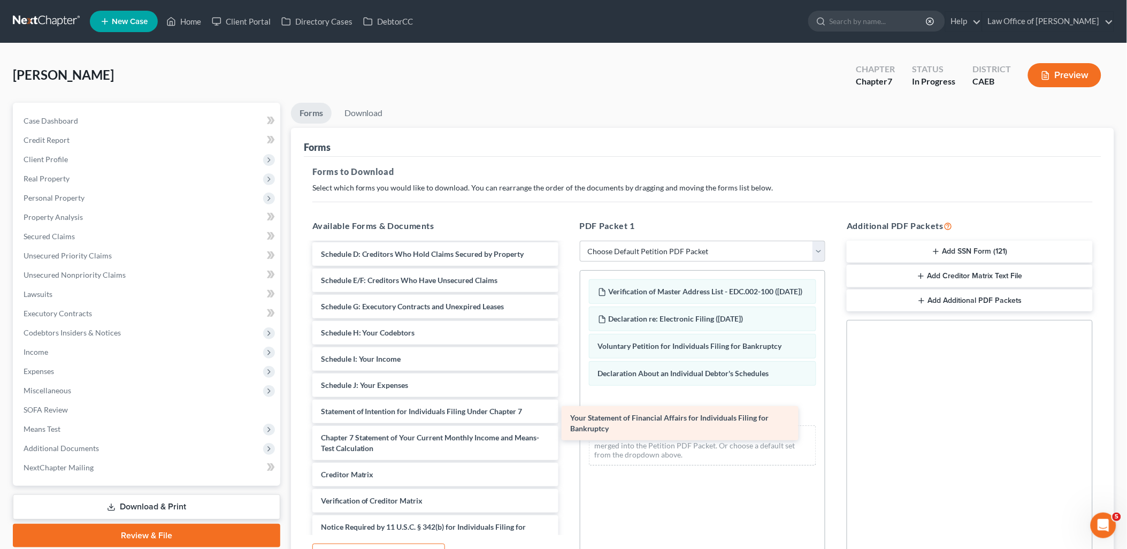
drag, startPoint x: 402, startPoint y: 435, endPoint x: 651, endPoint y: 432, distance: 249.2
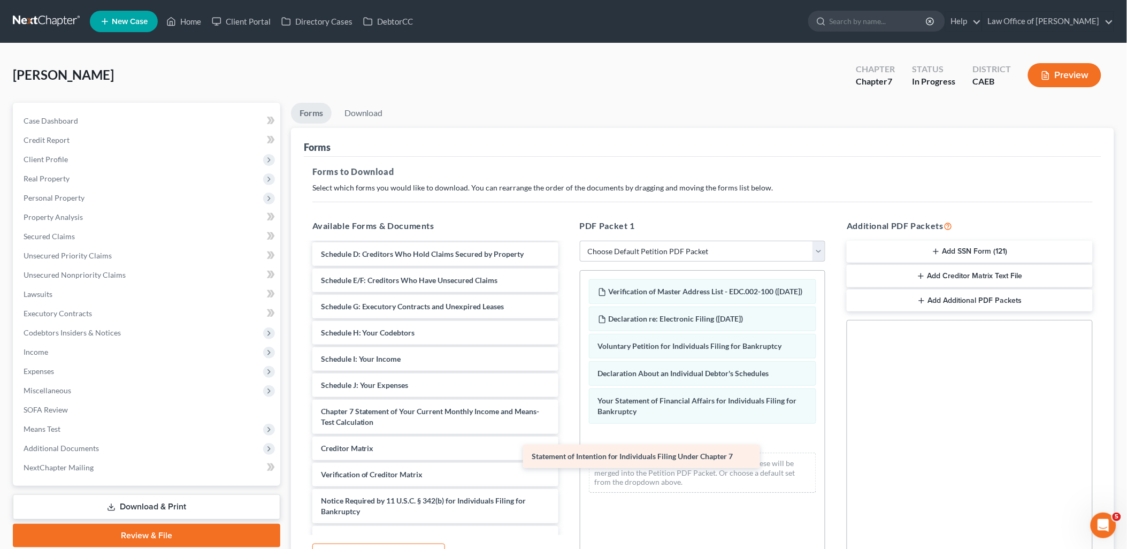
drag, startPoint x: 430, startPoint y: 420, endPoint x: 564, endPoint y: 455, distance: 138.1
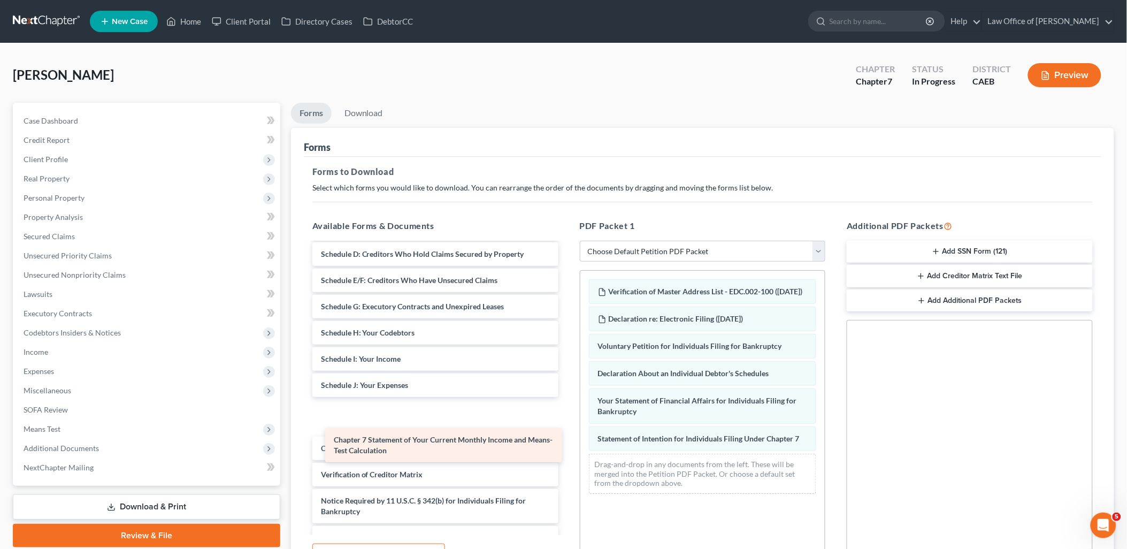
drag, startPoint x: 406, startPoint y: 431, endPoint x: 657, endPoint y: 479, distance: 254.7
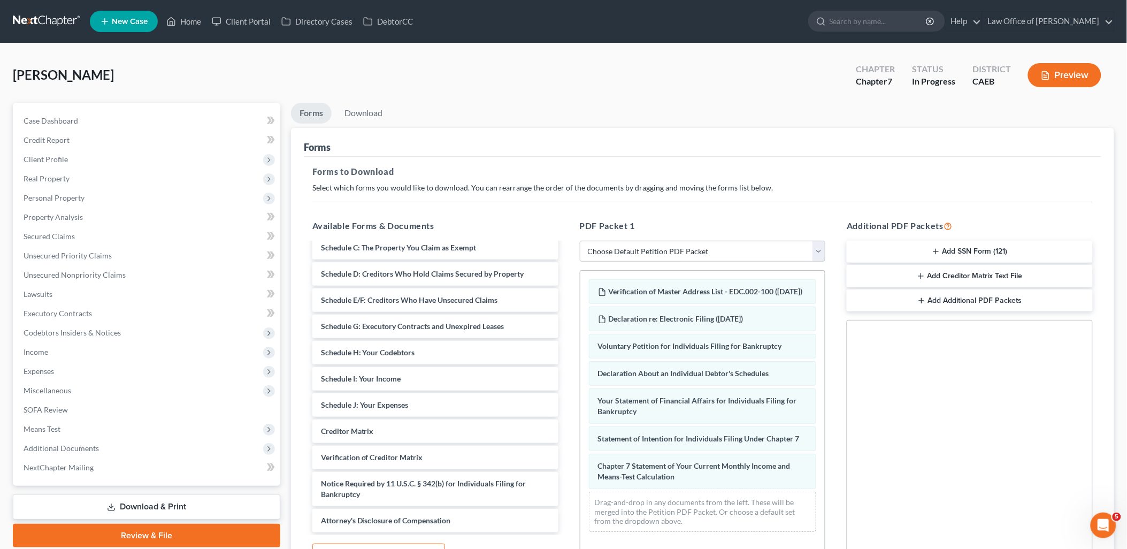
scroll to position [940, 0]
drag, startPoint x: 419, startPoint y: 457, endPoint x: 841, endPoint y: 394, distance: 426.5
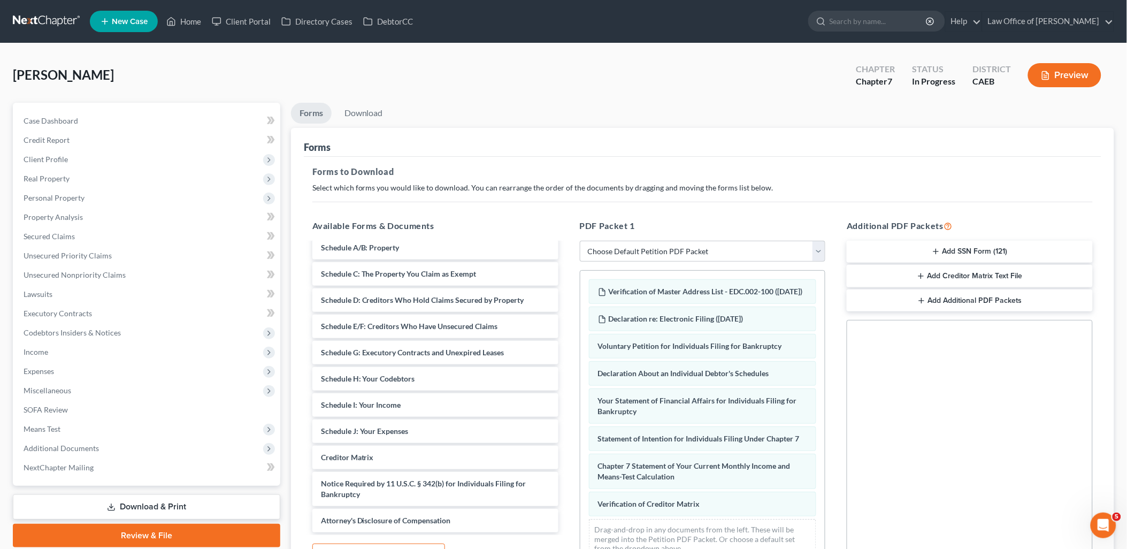
click at [939, 254] on icon "button" at bounding box center [936, 251] width 9 height 9
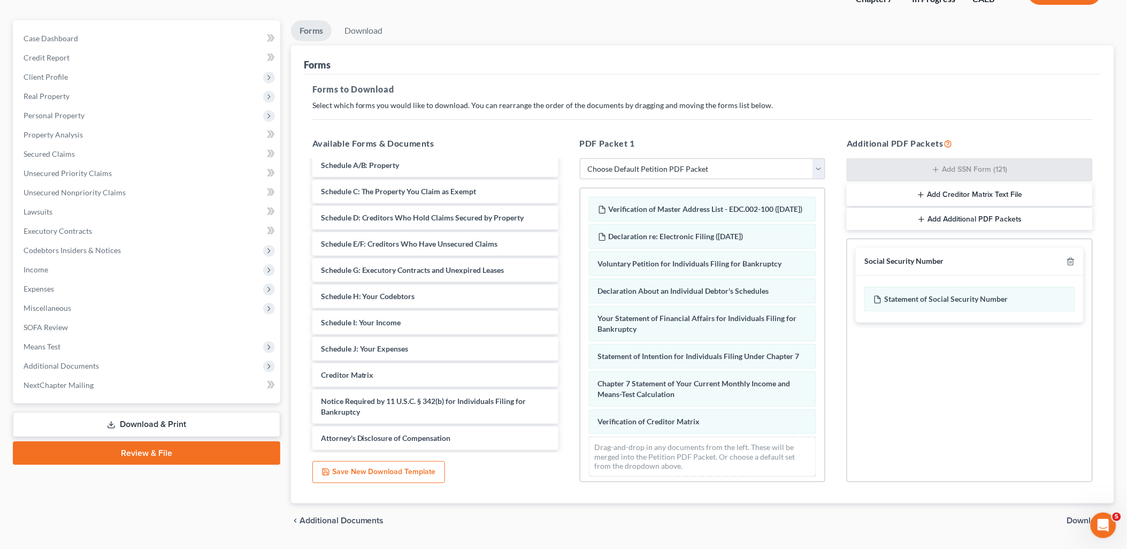
scroll to position [111, 0]
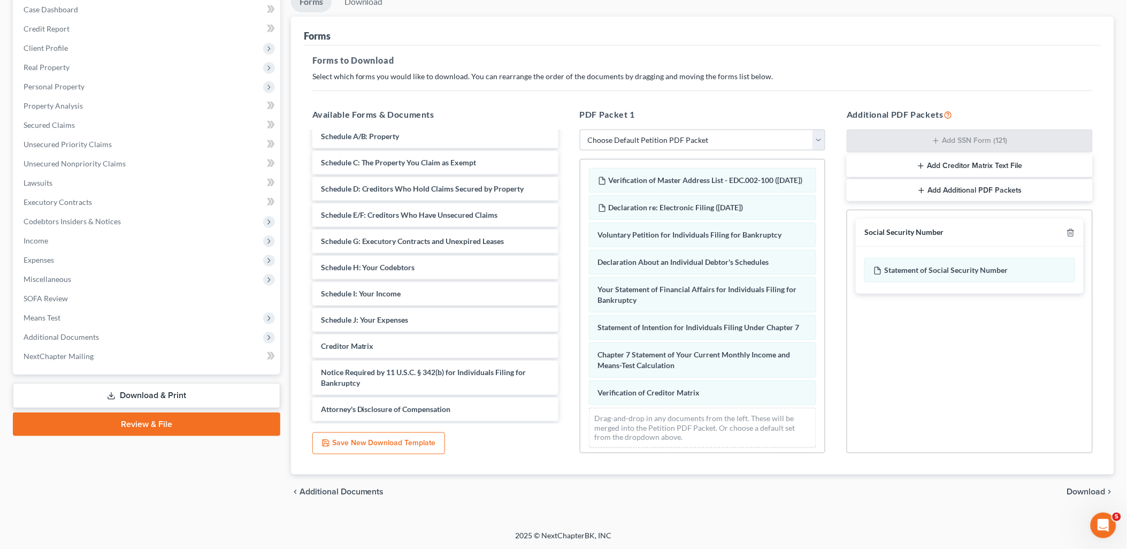
click at [1088, 494] on span "Download" at bounding box center [1086, 491] width 39 height 9
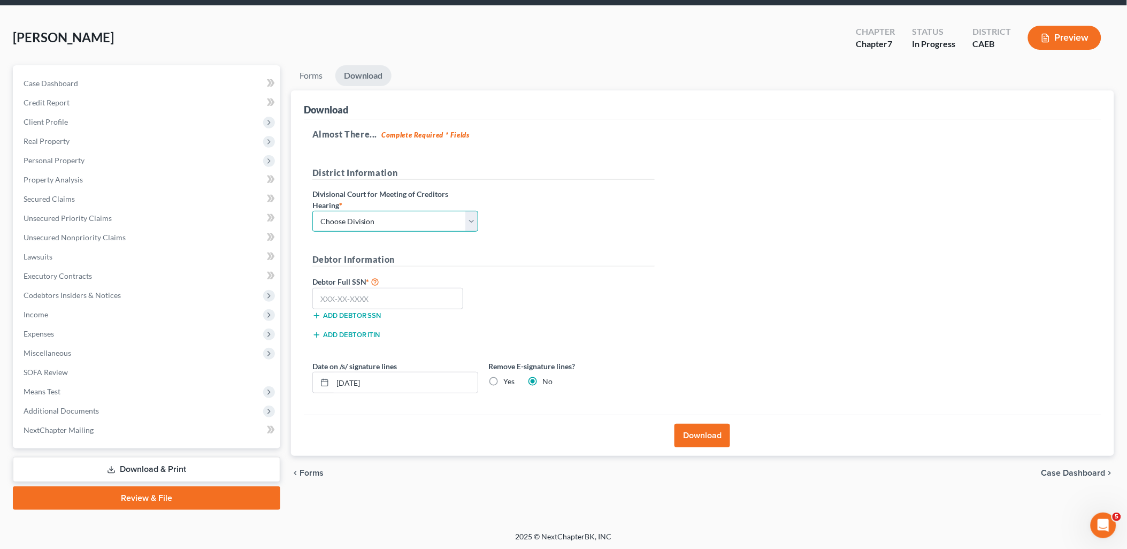
drag, startPoint x: 370, startPoint y: 212, endPoint x: 370, endPoint y: 221, distance: 9.6
click at [370, 212] on select "Choose Division Fresno Modesto [GEOGRAPHIC_DATA]" at bounding box center [395, 221] width 166 height 21
select select "1"
click at [312, 211] on select "Choose Division Fresno Modesto [GEOGRAPHIC_DATA]" at bounding box center [395, 221] width 166 height 21
click at [370, 295] on input "text" at bounding box center [387, 298] width 151 height 21
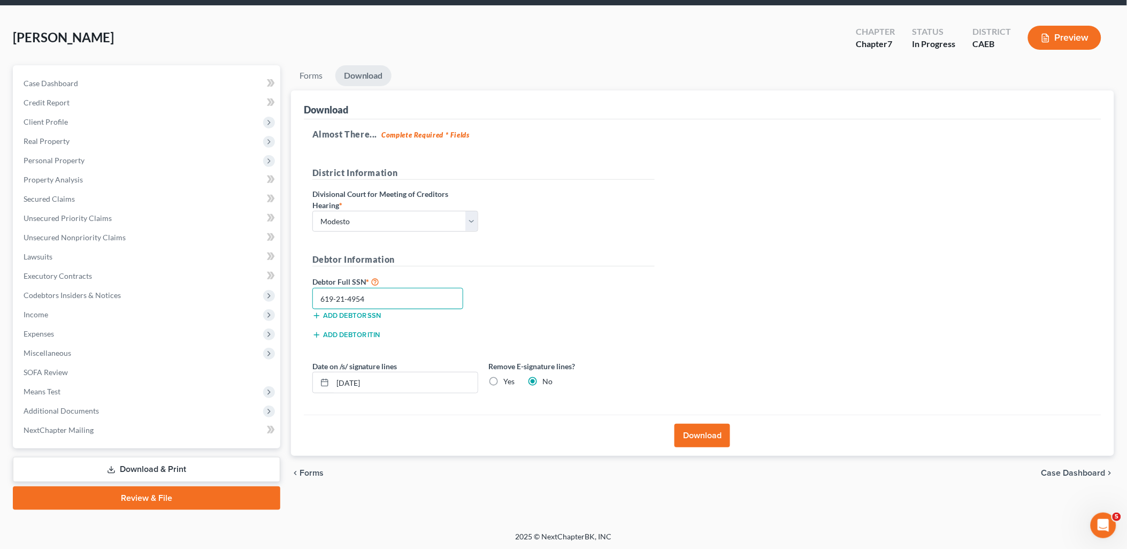
type input "619-21-4954"
click at [504, 382] on label "Yes" at bounding box center [509, 381] width 11 height 11
click at [508, 382] on input "Yes" at bounding box center [511, 379] width 7 height 7
radio input "true"
radio input "false"
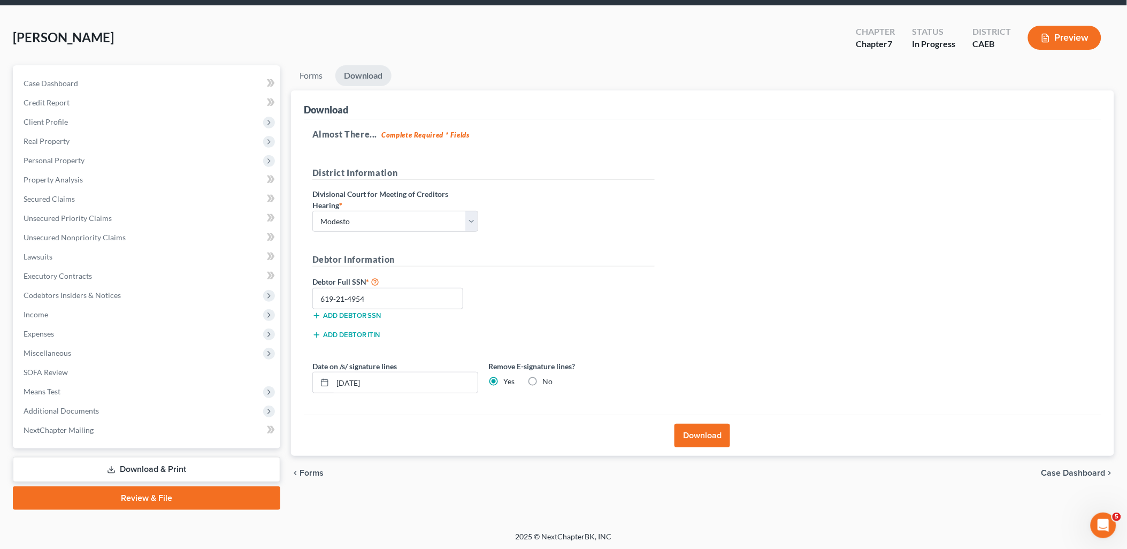
click at [709, 437] on button "Download" at bounding box center [702, 436] width 56 height 24
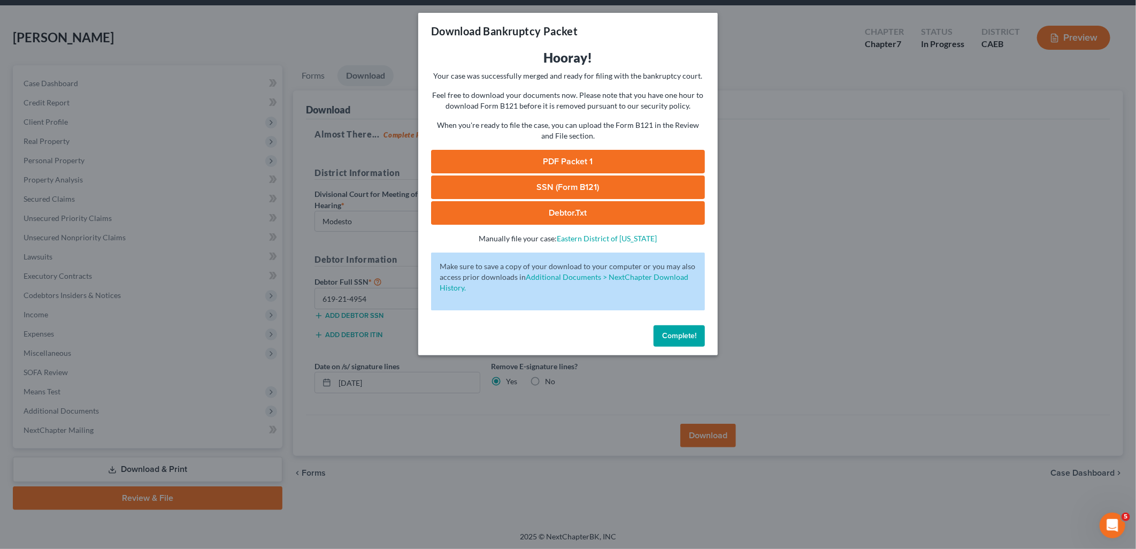
click at [576, 163] on link "PDF Packet 1" at bounding box center [568, 162] width 274 height 24
click at [536, 189] on link "SSN (Form B121)" at bounding box center [568, 187] width 274 height 24
drag, startPoint x: 667, startPoint y: 340, endPoint x: 212, endPoint y: 242, distance: 465.1
click at [667, 340] on button "Complete!" at bounding box center [678, 335] width 51 height 21
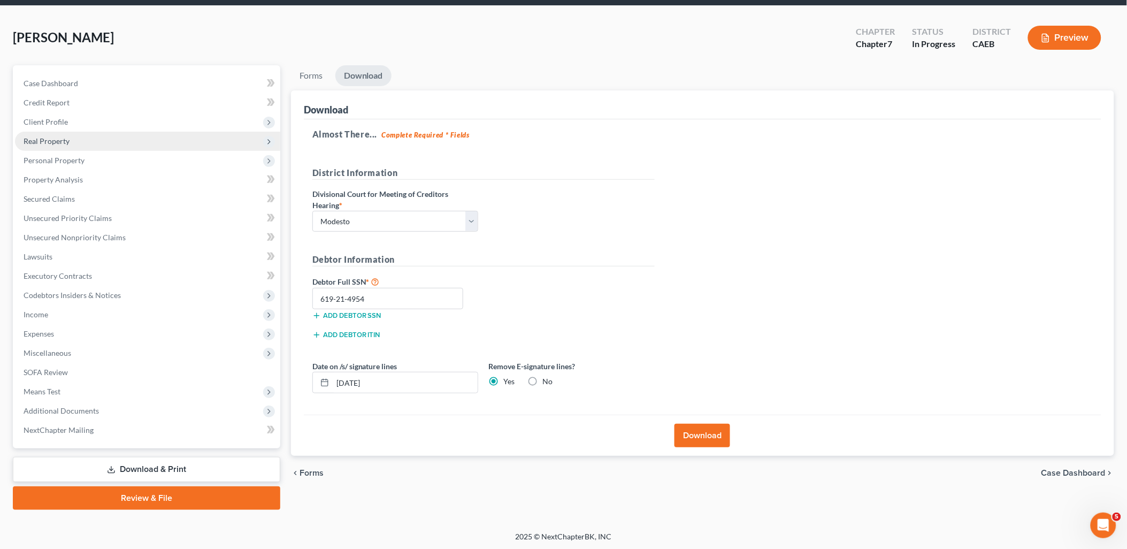
click at [55, 141] on span "Real Property" at bounding box center [47, 140] width 46 height 9
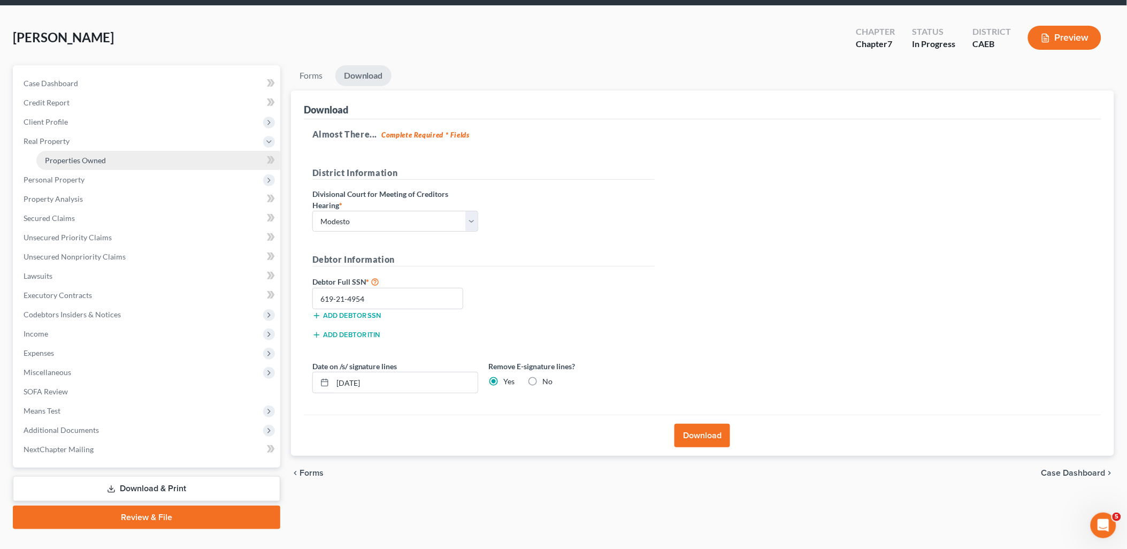
click at [79, 163] on span "Properties Owned" at bounding box center [75, 160] width 61 height 9
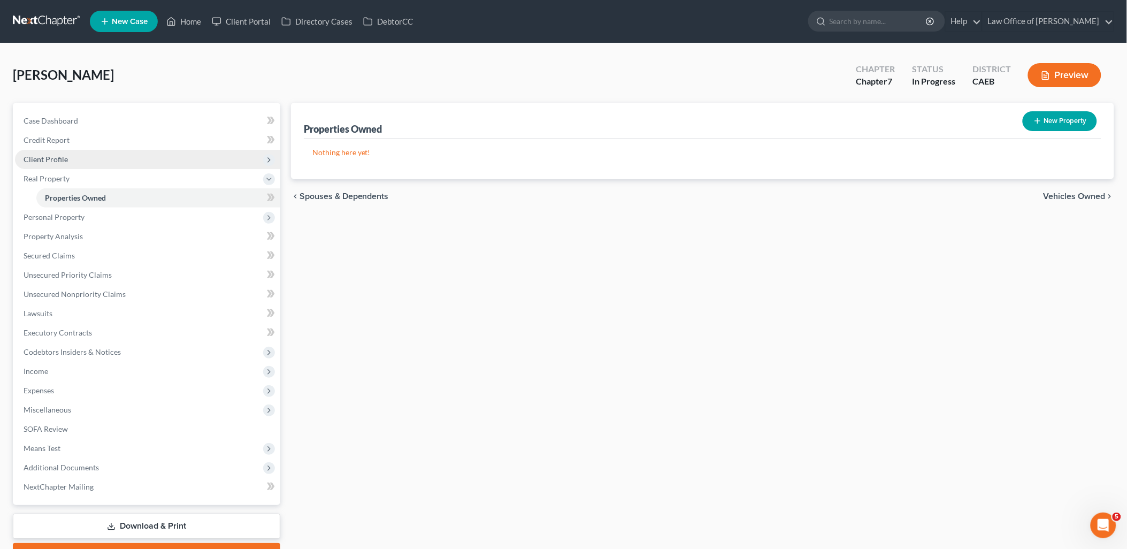
click at [42, 159] on span "Client Profile" at bounding box center [46, 159] width 44 height 9
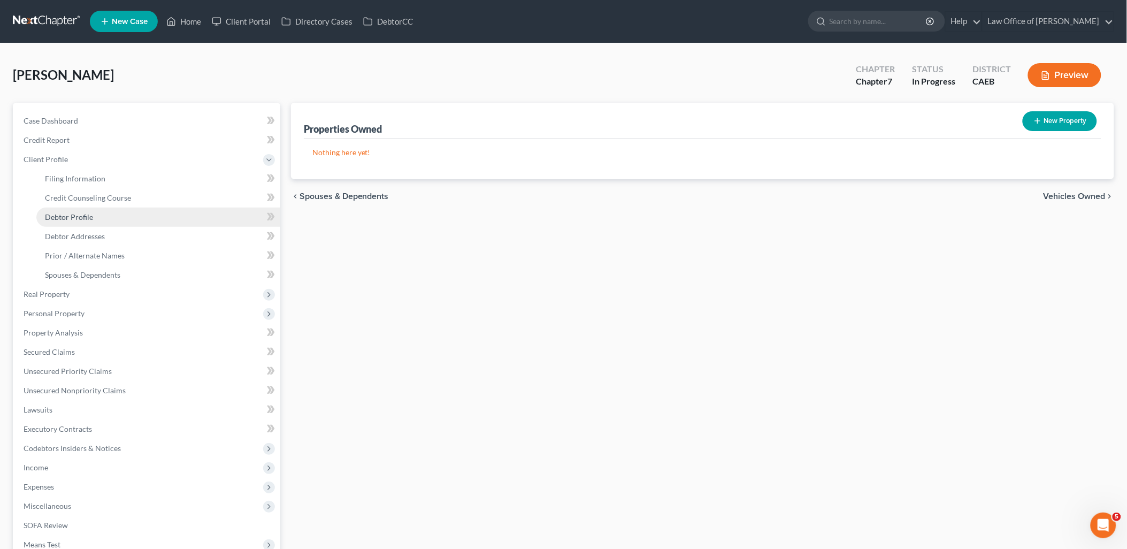
click at [73, 212] on span "Debtor Profile" at bounding box center [69, 216] width 48 height 9
select select "0"
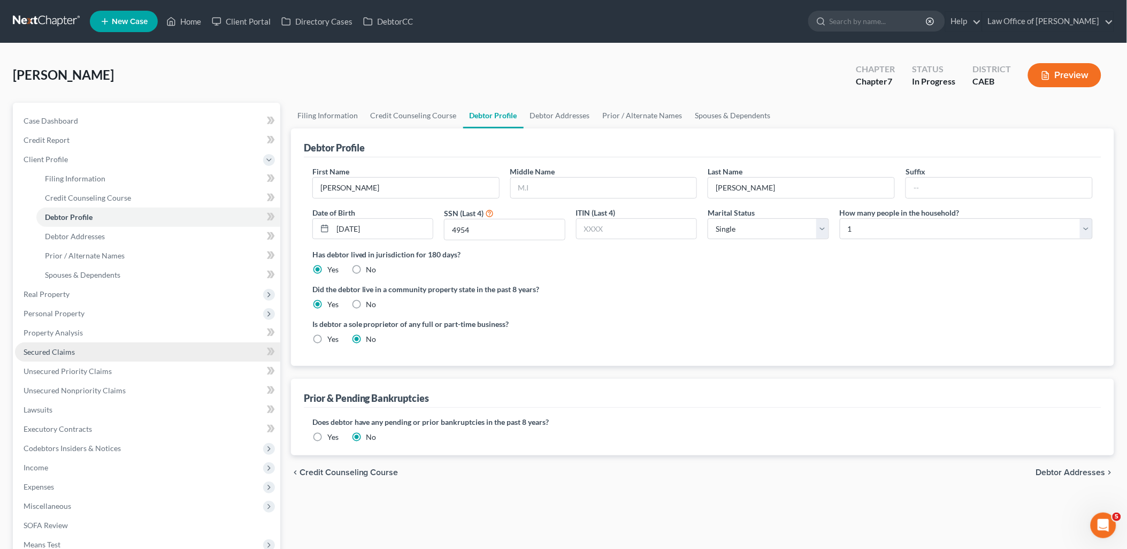
click at [42, 345] on link "Secured Claims" at bounding box center [147, 351] width 265 height 19
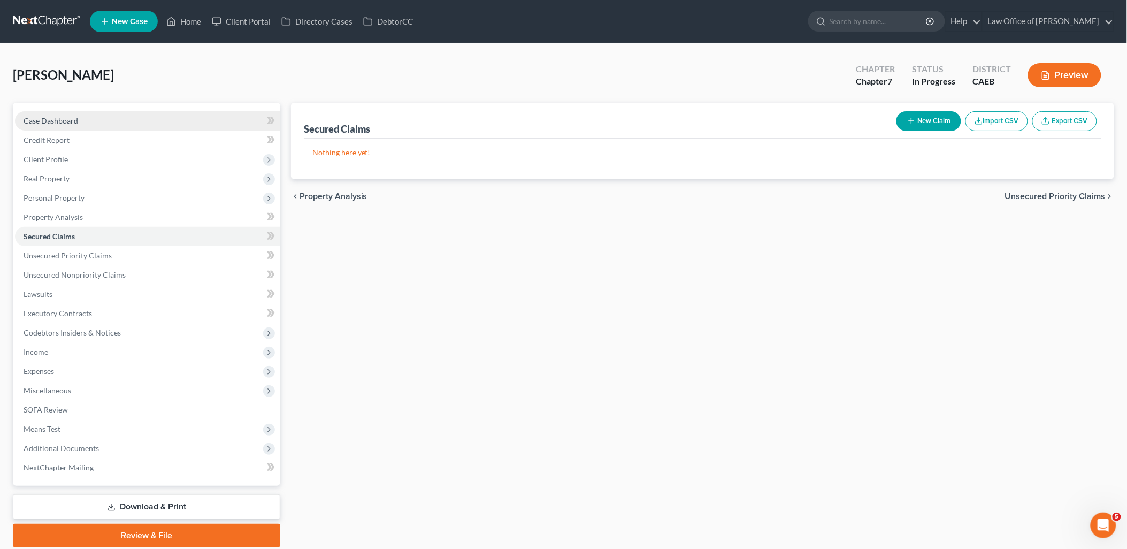
drag, startPoint x: 66, startPoint y: 119, endPoint x: 73, endPoint y: 119, distance: 7.0
click at [66, 119] on span "Case Dashboard" at bounding box center [51, 120] width 55 height 9
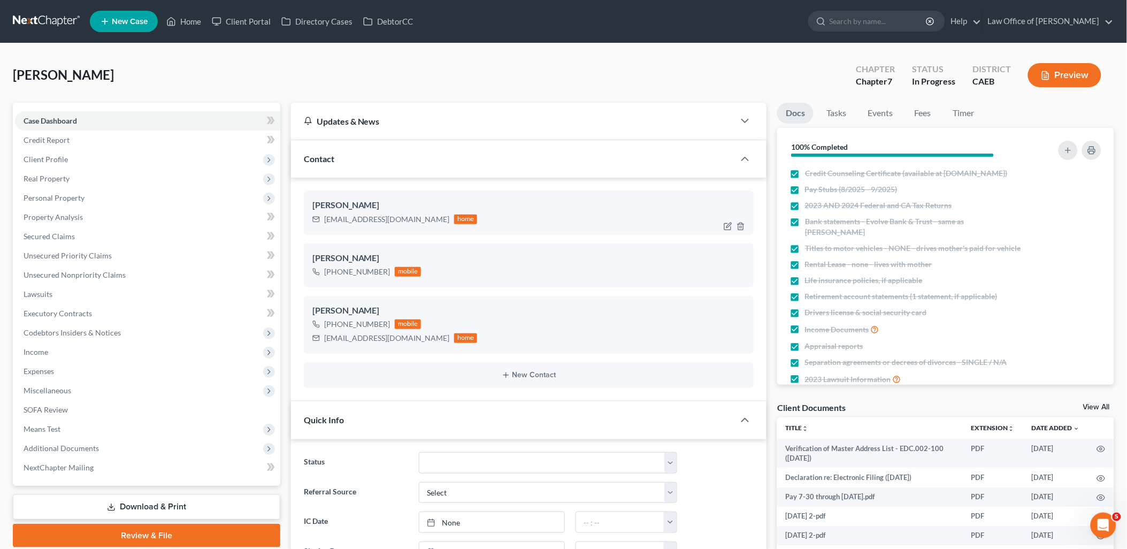
scroll to position [1308, 0]
drag, startPoint x: 325, startPoint y: 216, endPoint x: 444, endPoint y: 222, distance: 119.5
click at [444, 222] on div "[EMAIL_ADDRESS][DOMAIN_NAME] home" at bounding box center [394, 219] width 165 height 14
copy div "[EMAIL_ADDRESS][DOMAIN_NAME]"
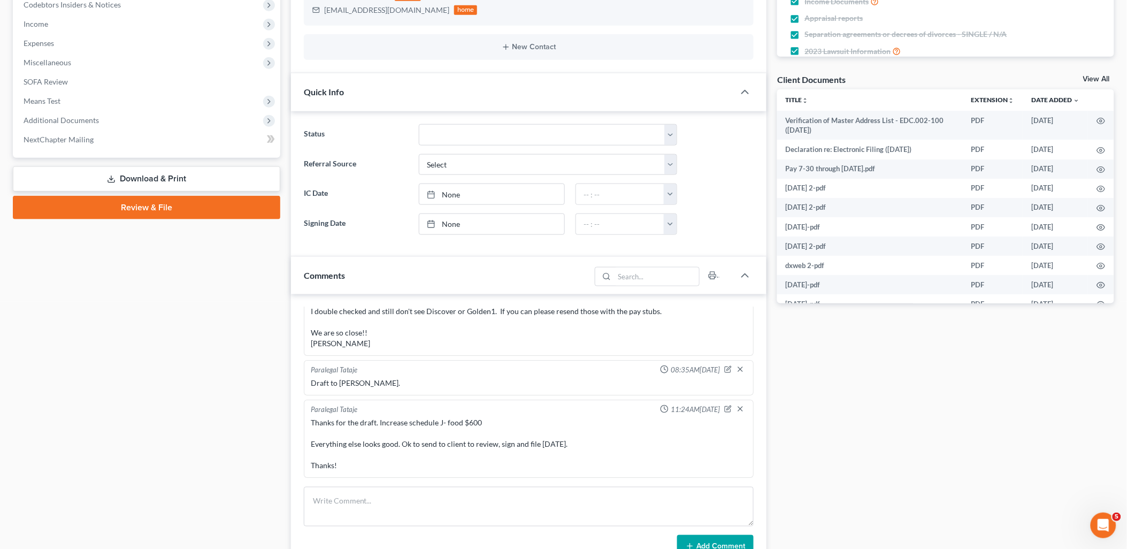
scroll to position [475, 0]
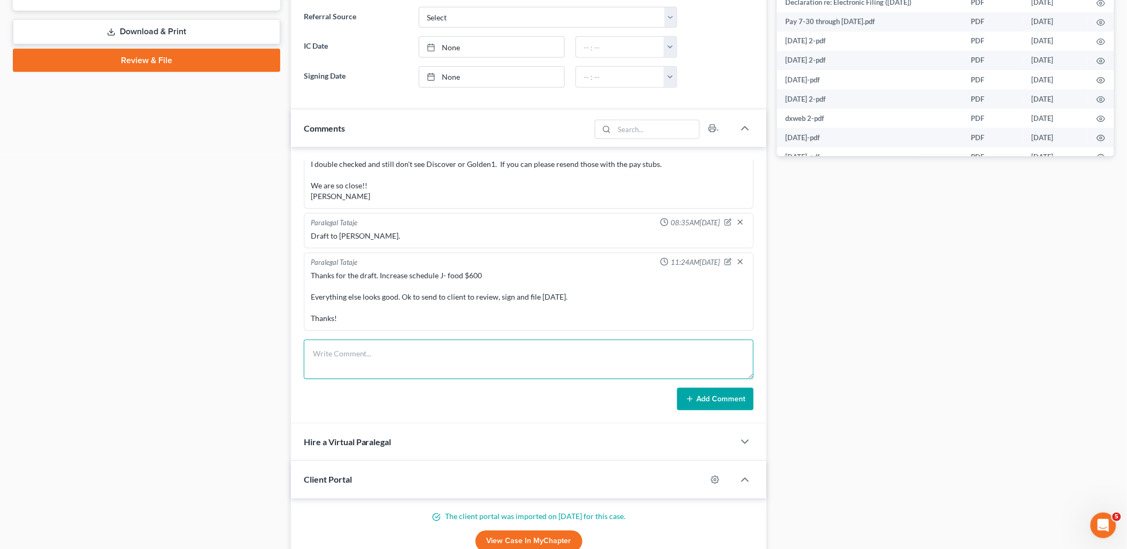
drag, startPoint x: 392, startPoint y: 346, endPoint x: 578, endPoint y: 361, distance: 186.7
click at [392, 346] on textarea at bounding box center [529, 360] width 450 height 40
paste textarea "Good Morning [PERSON_NAME], Attached please find the draft of your petition whi…"
type textarea "Good Morning [PERSON_NAME], Attached please find the draft of your petition whi…"
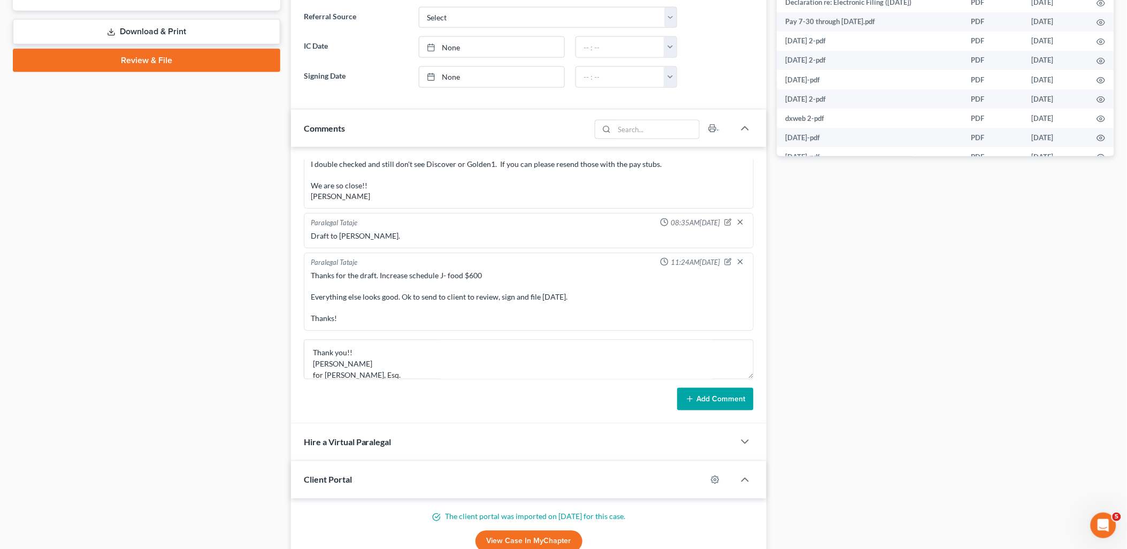
click at [721, 397] on button "Add Comment" at bounding box center [715, 399] width 76 height 22
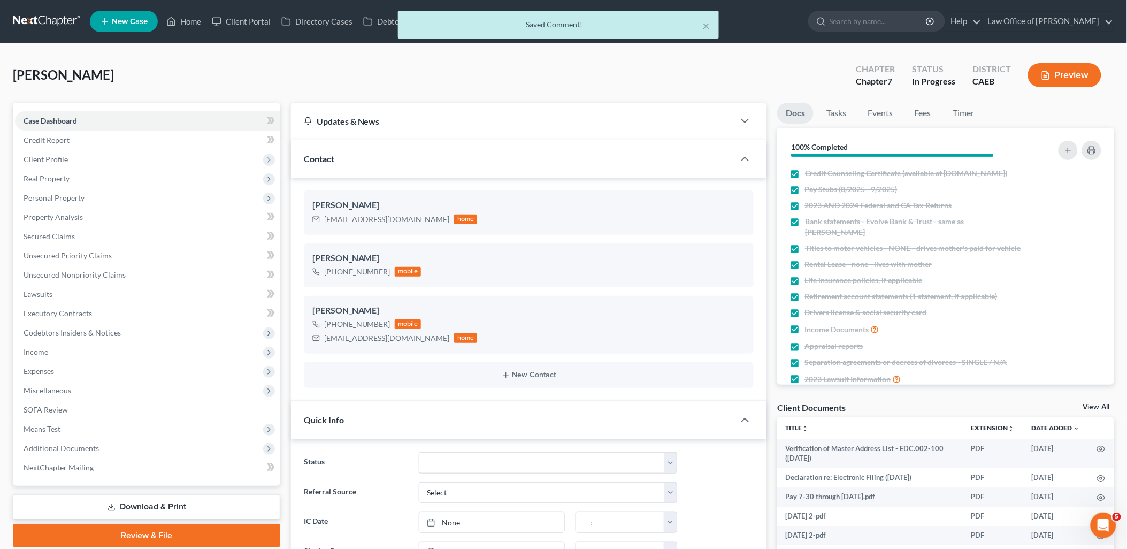
scroll to position [1562, 0]
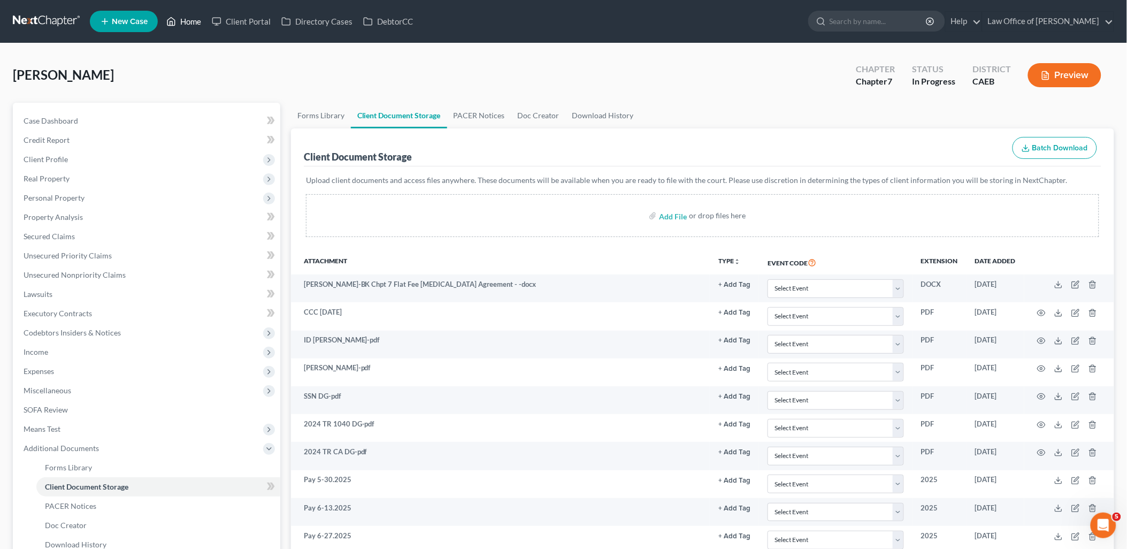
click at [198, 20] on link "Home" at bounding box center [183, 21] width 45 height 19
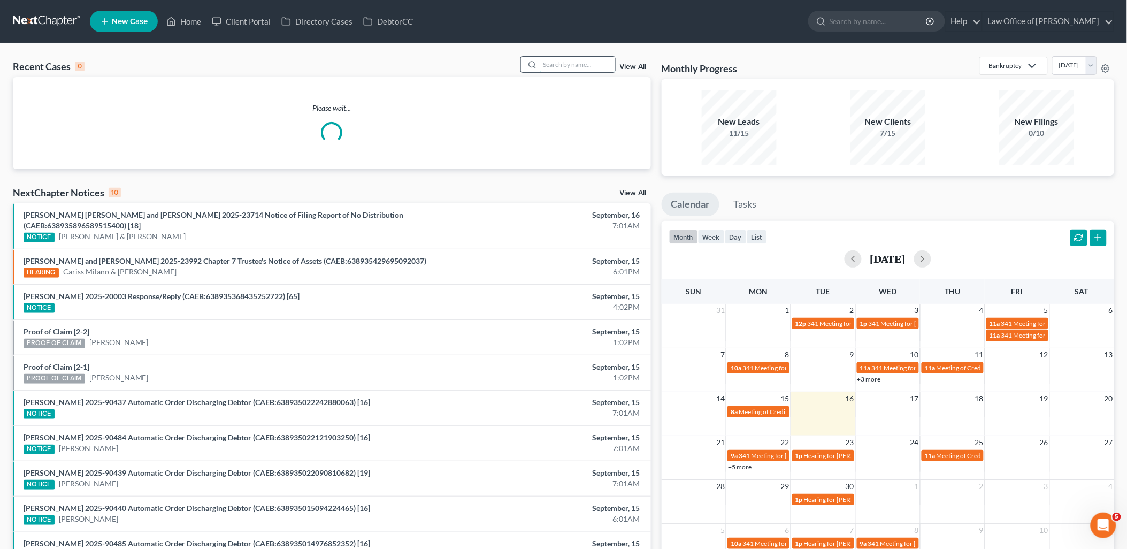
click at [584, 61] on input "search" at bounding box center [577, 65] width 75 height 16
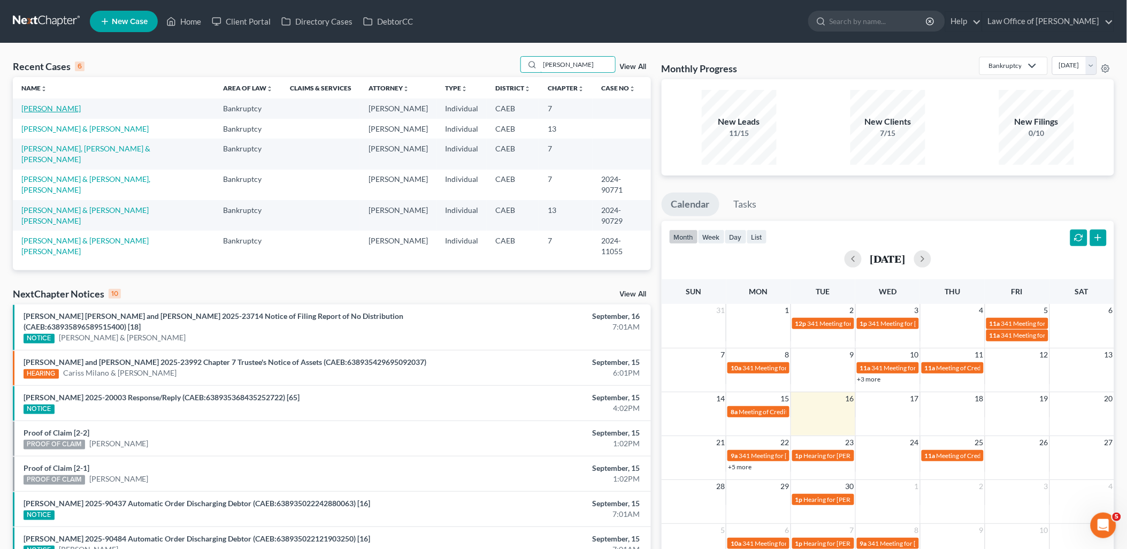
type input "lopez"
click at [36, 111] on link "[PERSON_NAME]" at bounding box center [50, 108] width 59 height 9
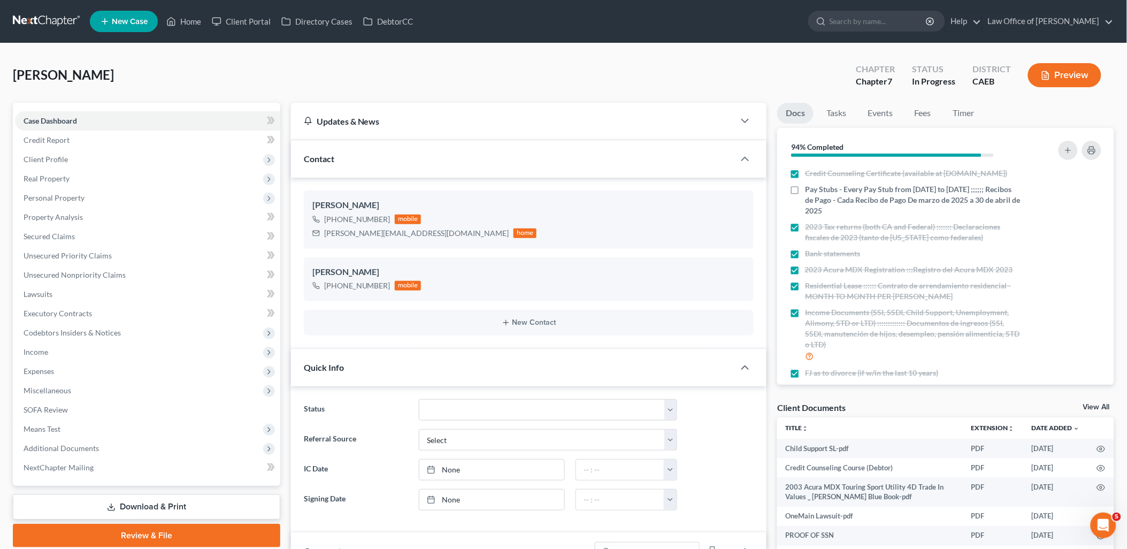
scroll to position [543, 0]
click at [1102, 406] on link "View All" at bounding box center [1096, 406] width 27 height 7
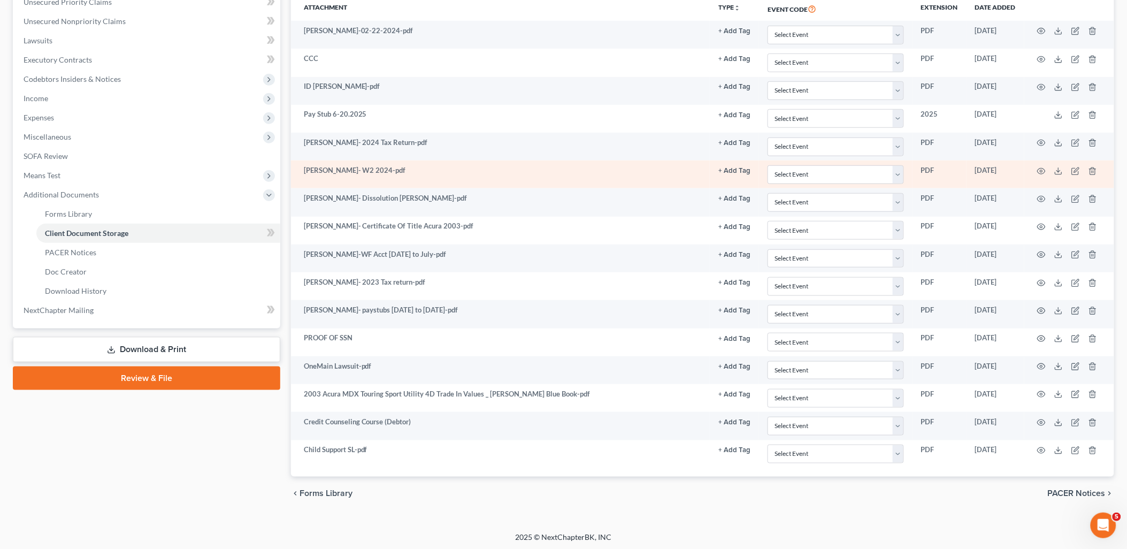
scroll to position [257, 0]
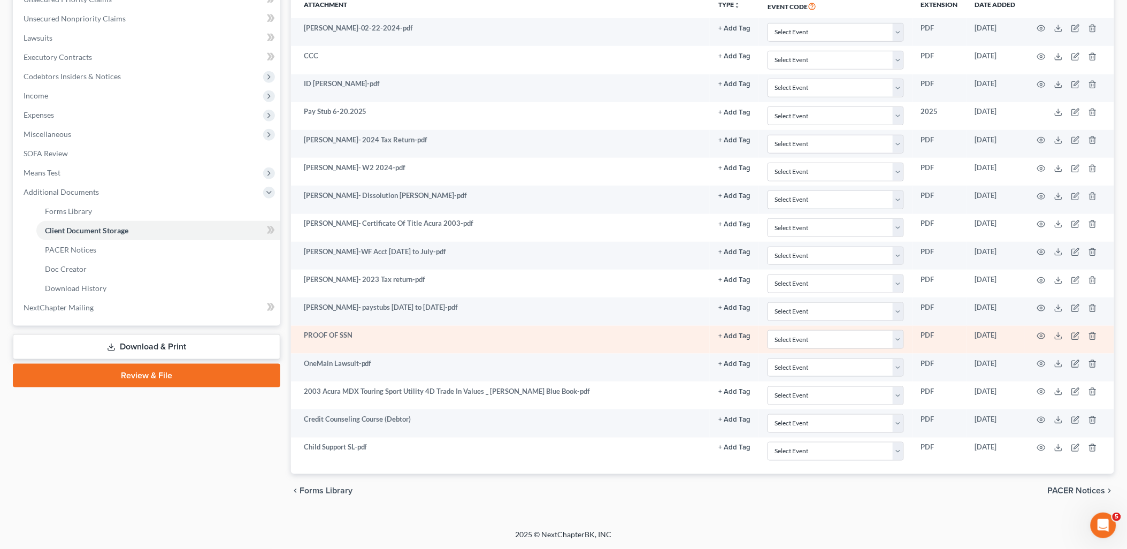
click at [1039, 330] on td at bounding box center [1069, 340] width 90 height 28
click at [1040, 332] on icon "button" at bounding box center [1041, 336] width 9 height 9
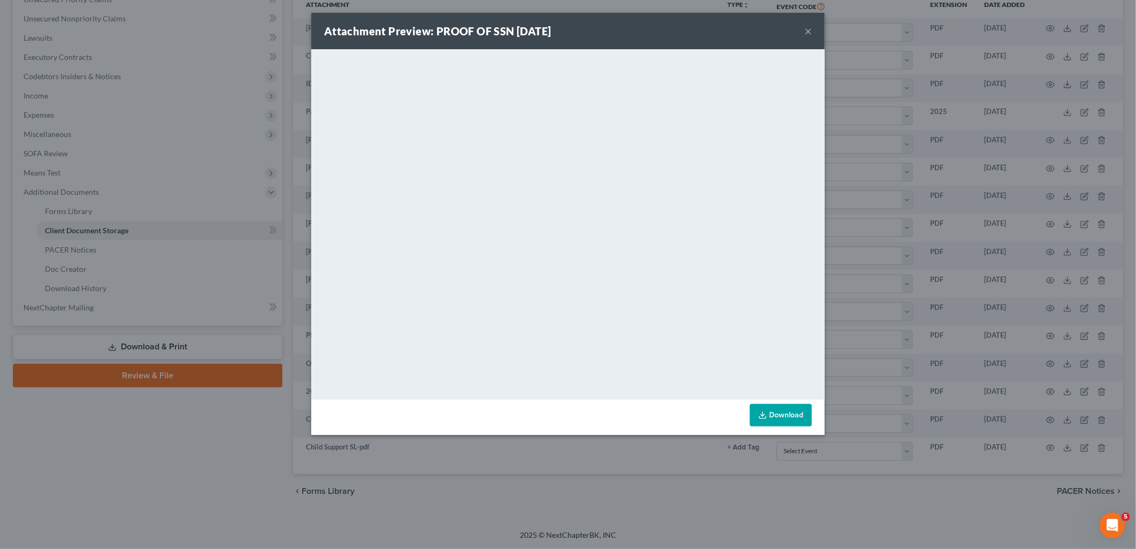
drag, startPoint x: 805, startPoint y: 33, endPoint x: 800, endPoint y: 24, distance: 10.3
click at [805, 33] on button "×" at bounding box center [807, 31] width 7 height 13
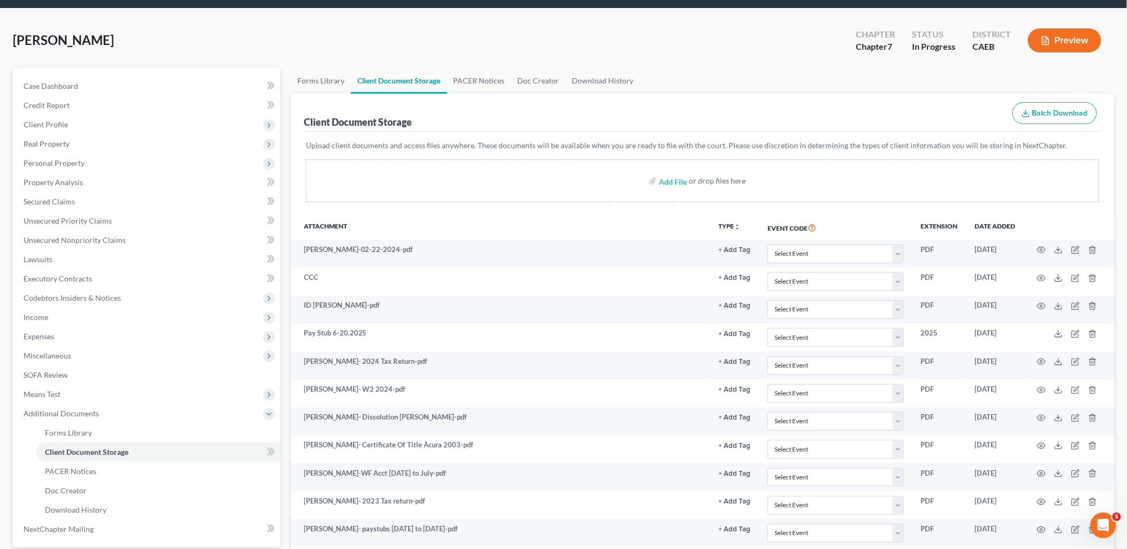
scroll to position [0, 0]
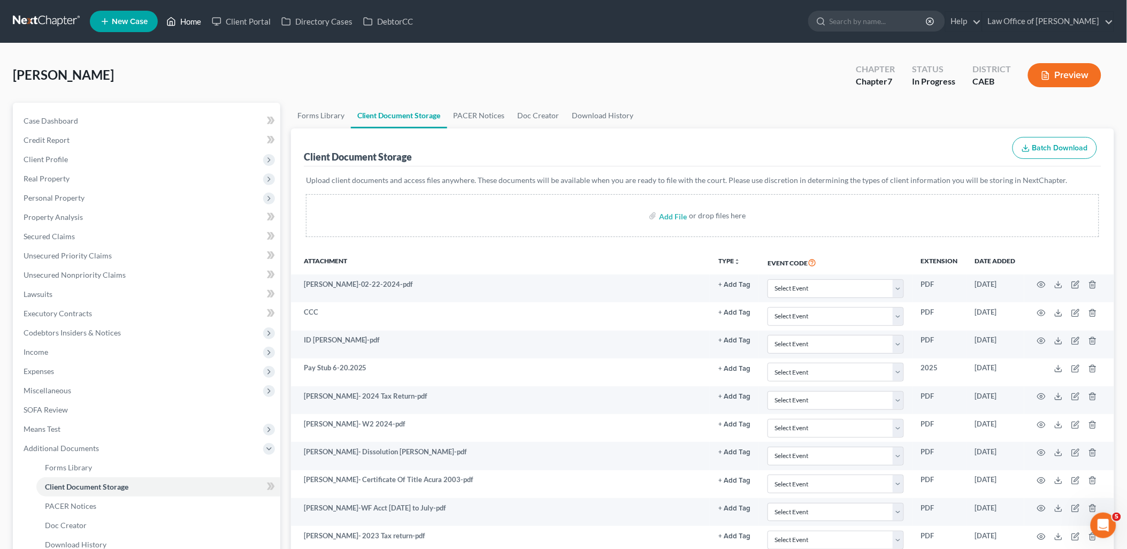
click at [182, 20] on link "Home" at bounding box center [183, 21] width 45 height 19
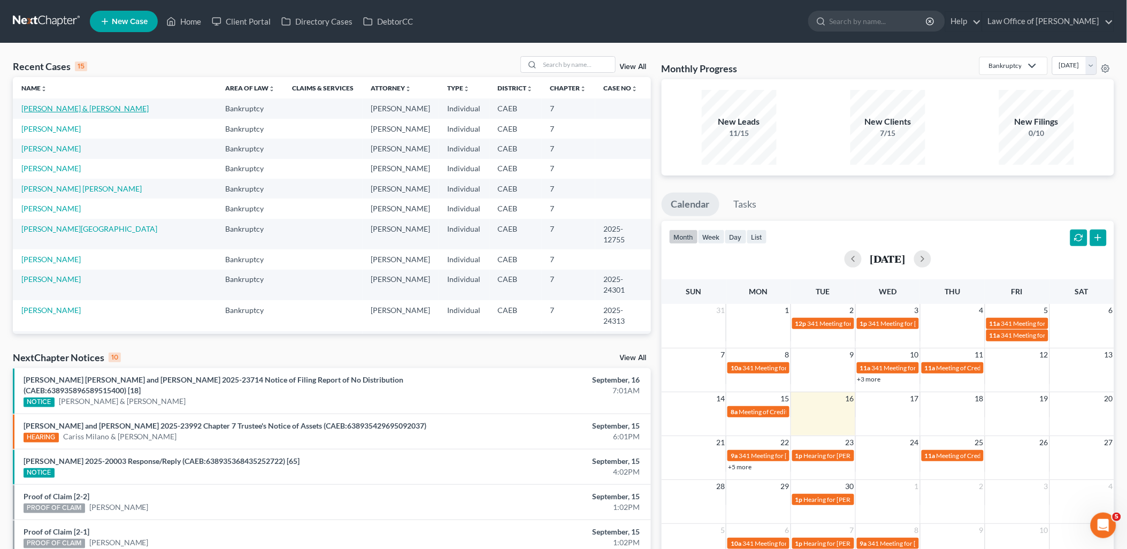
click at [76, 105] on link "[PERSON_NAME] & [PERSON_NAME]" at bounding box center [84, 108] width 127 height 9
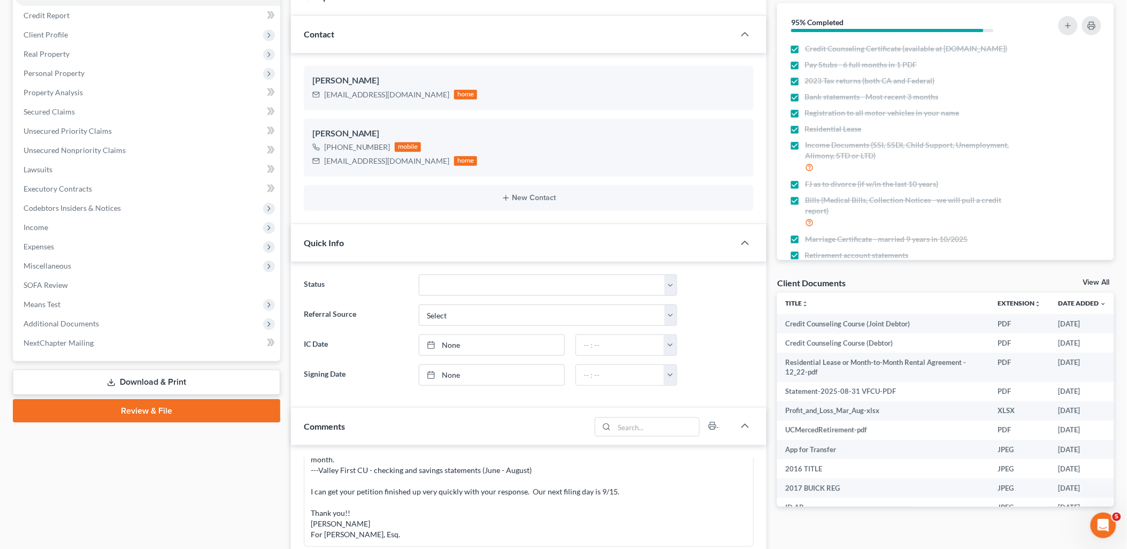
scroll to position [237, 0]
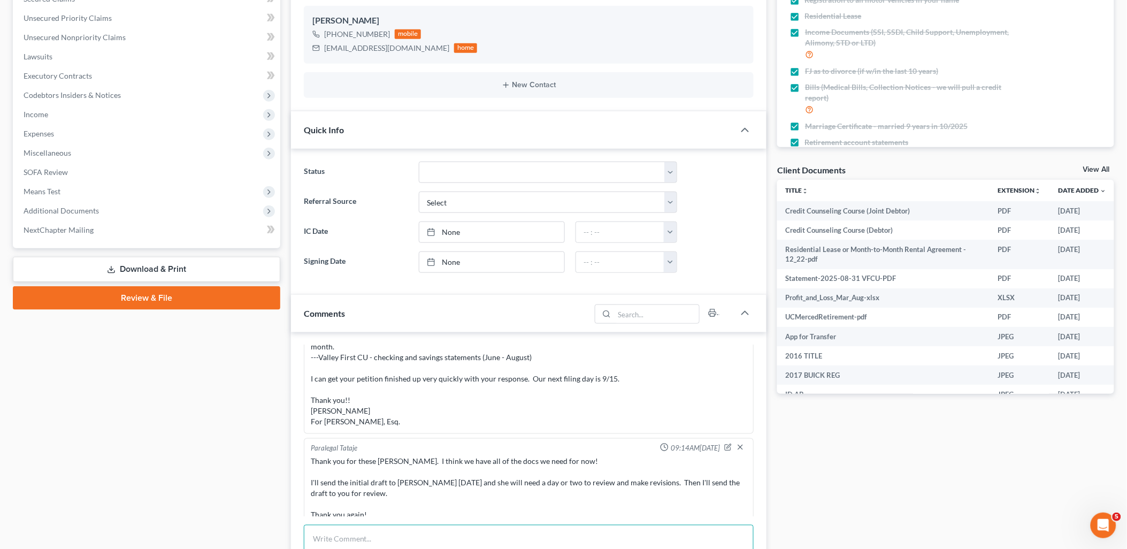
click at [389, 529] on textarea at bounding box center [529, 545] width 450 height 40
paste textarea "Thanks for the draft. Where is the summary of schedules. Petition - says they r…"
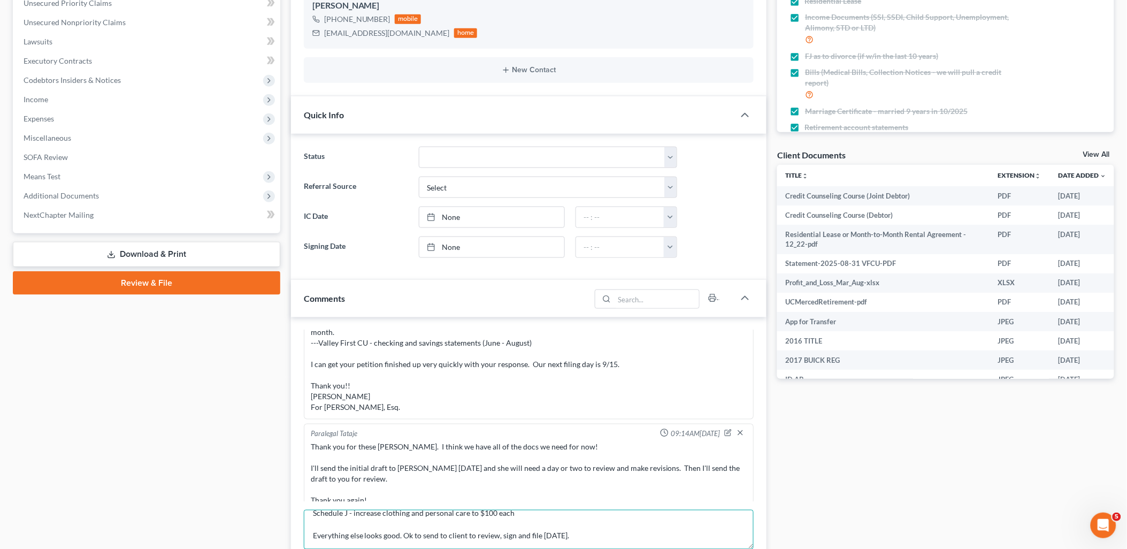
scroll to position [601, 0]
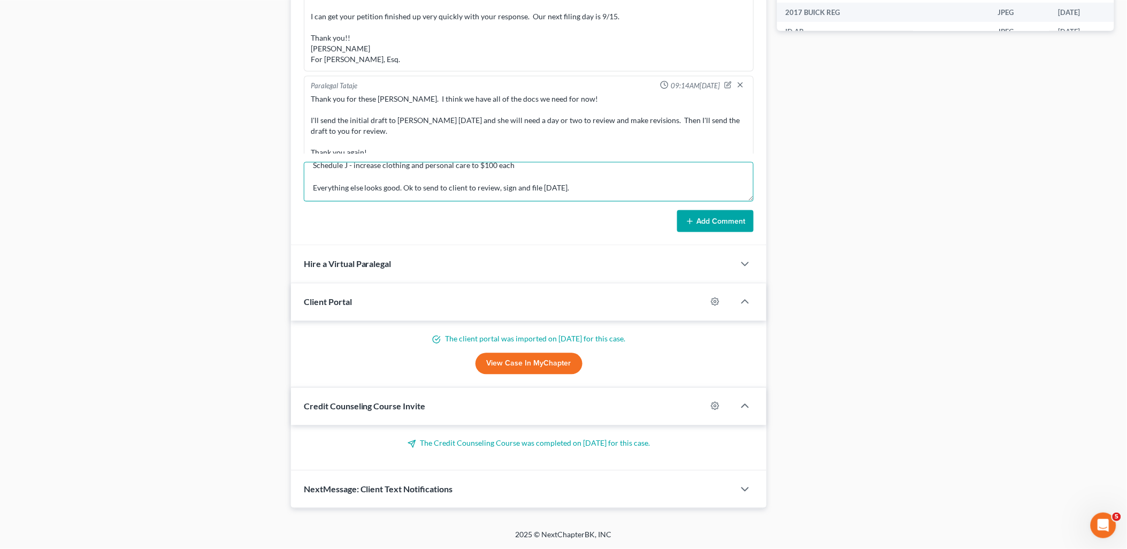
type textarea "Thanks for the draft. Where is the summary of schedules. Petition - says they r…"
click at [702, 224] on button "Add Comment" at bounding box center [715, 221] width 76 height 22
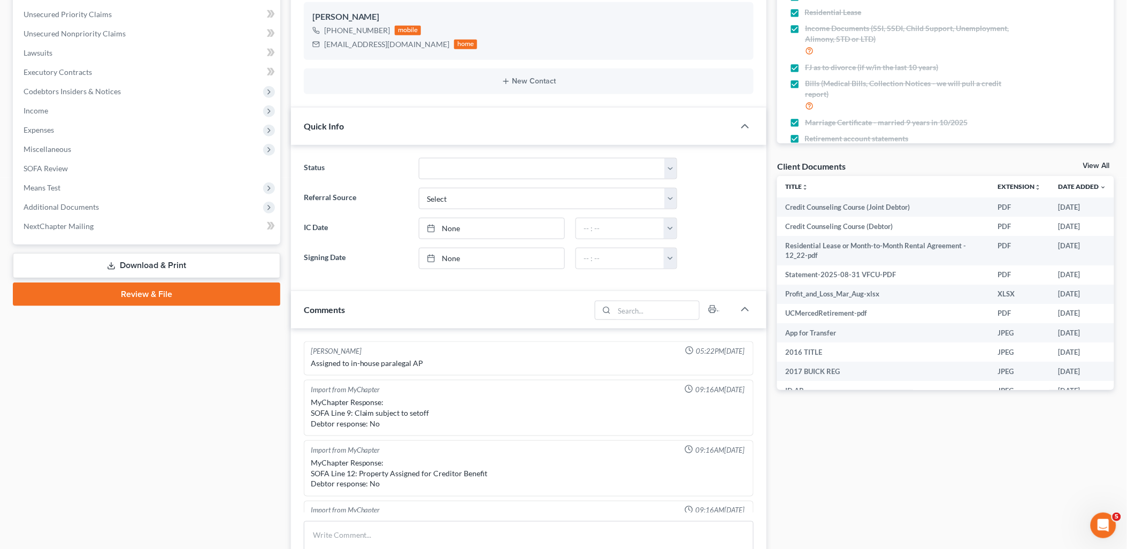
scroll to position [0, 0]
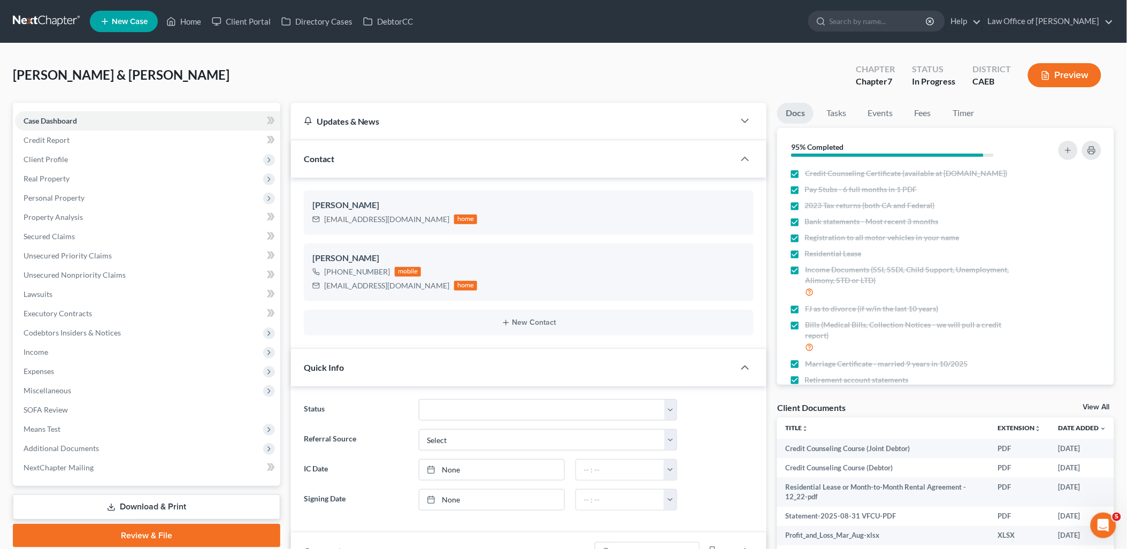
drag, startPoint x: 1095, startPoint y: 406, endPoint x: 942, endPoint y: 398, distance: 153.1
click at [1095, 405] on link "View All" at bounding box center [1096, 406] width 27 height 7
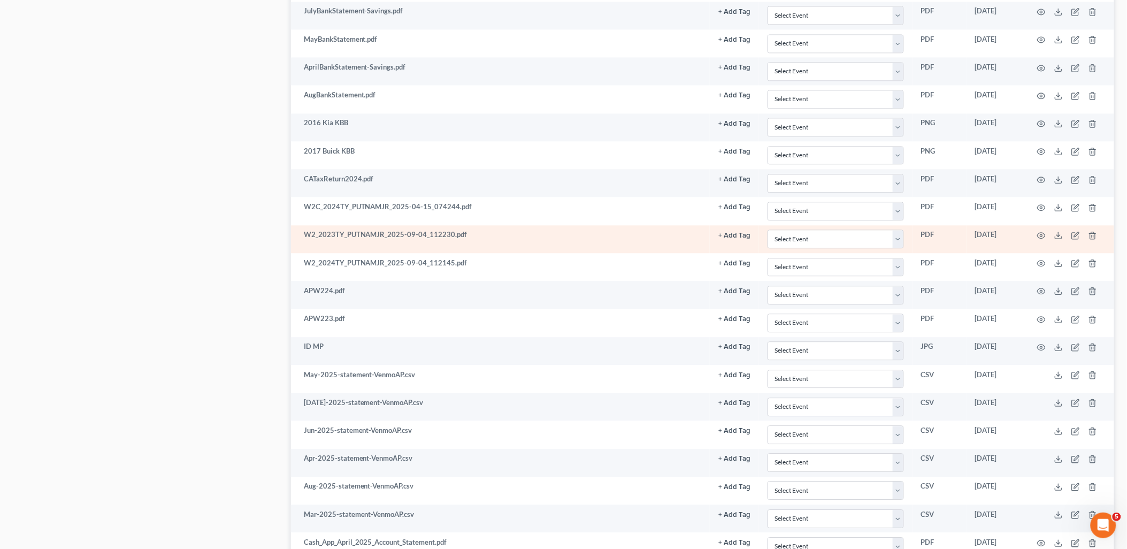
scroll to position [950, 0]
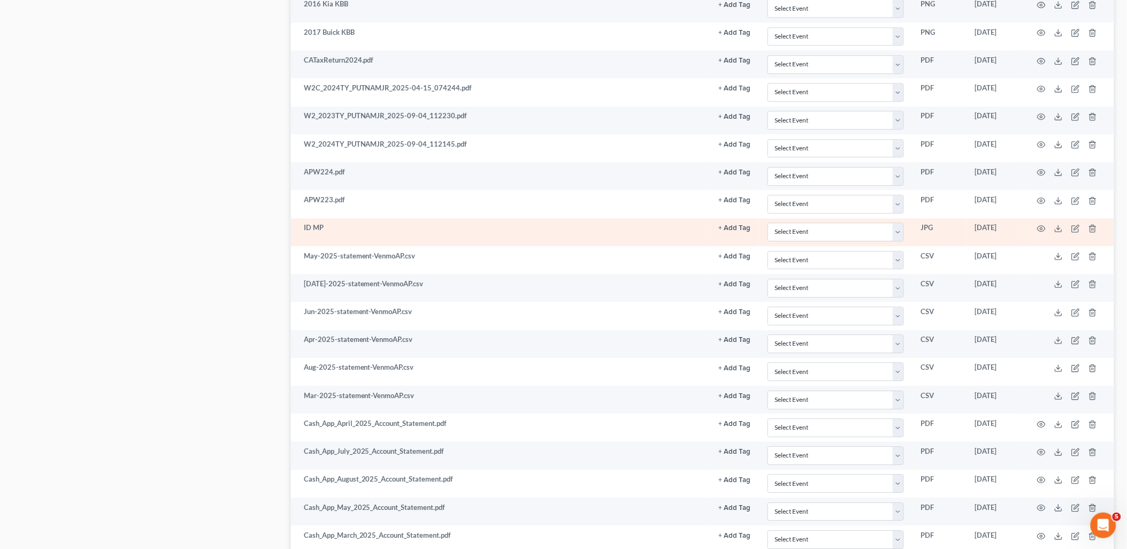
click at [1046, 232] on td at bounding box center [1069, 232] width 90 height 28
click at [1040, 230] on icon "button" at bounding box center [1041, 228] width 9 height 9
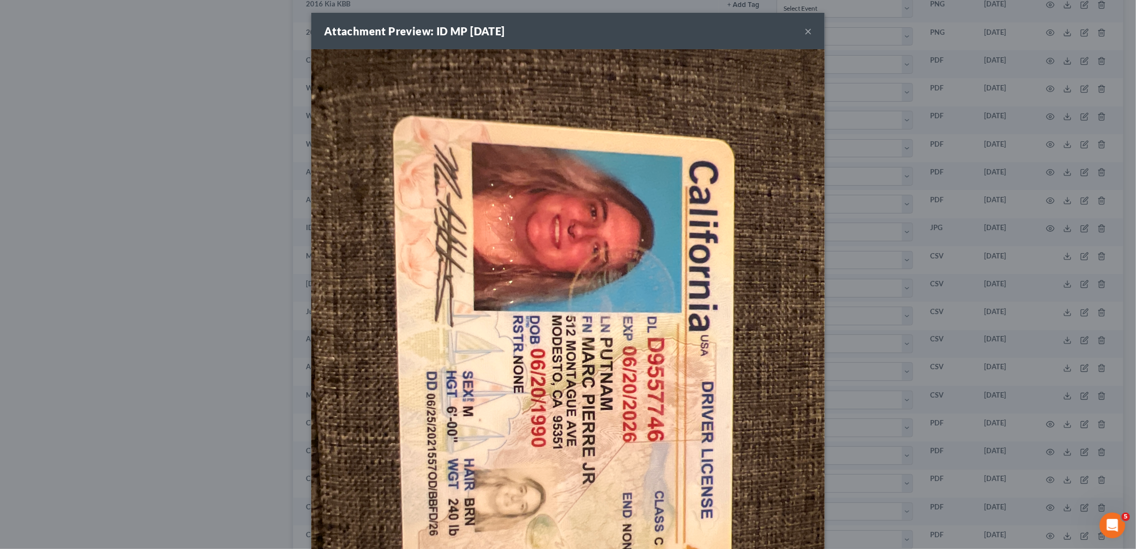
click at [804, 32] on button "×" at bounding box center [807, 31] width 7 height 13
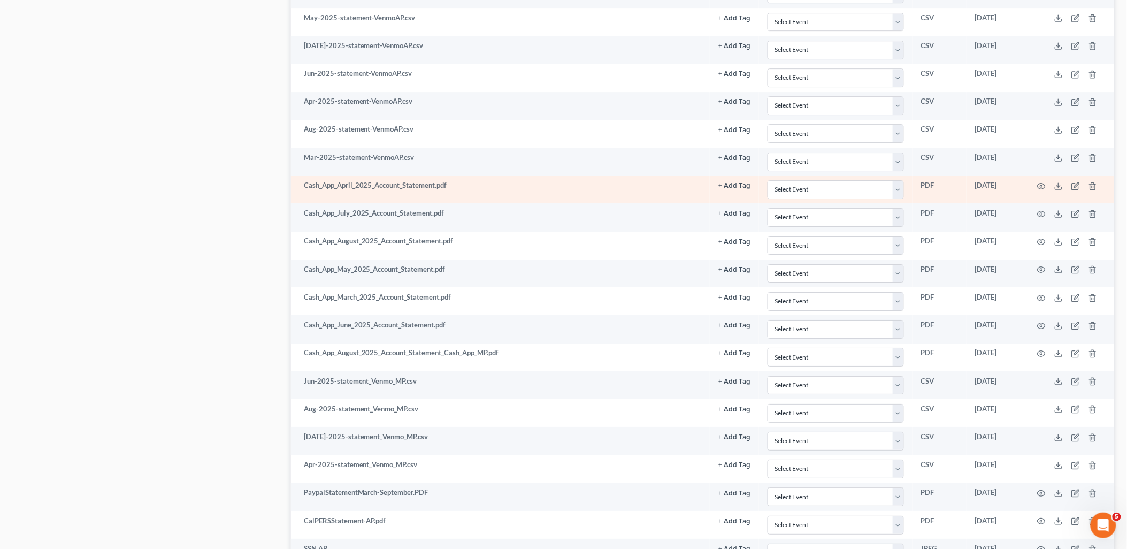
scroll to position [1307, 0]
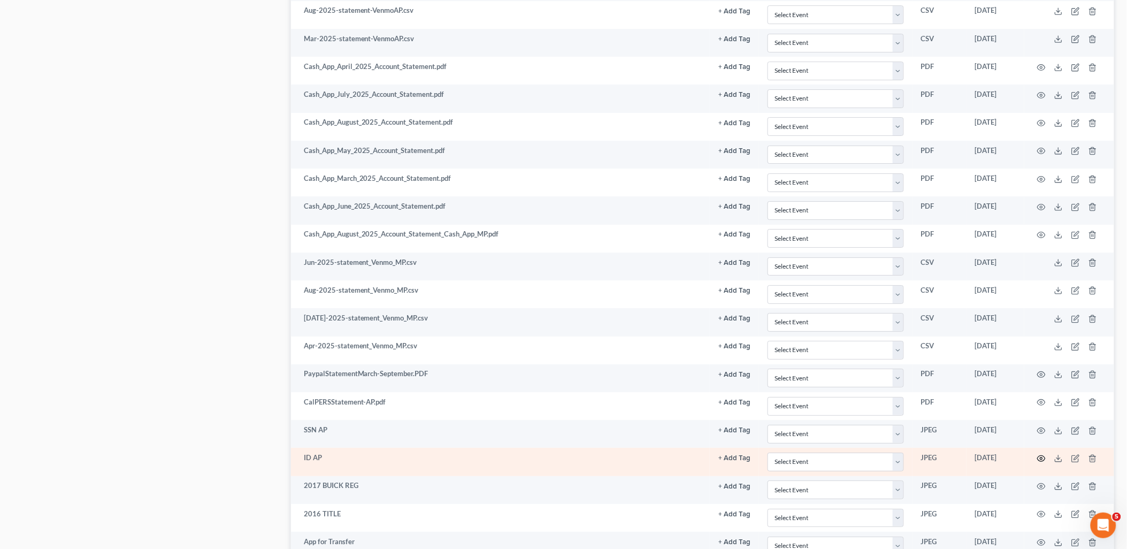
click at [1041, 459] on circle "button" at bounding box center [1041, 458] width 2 height 2
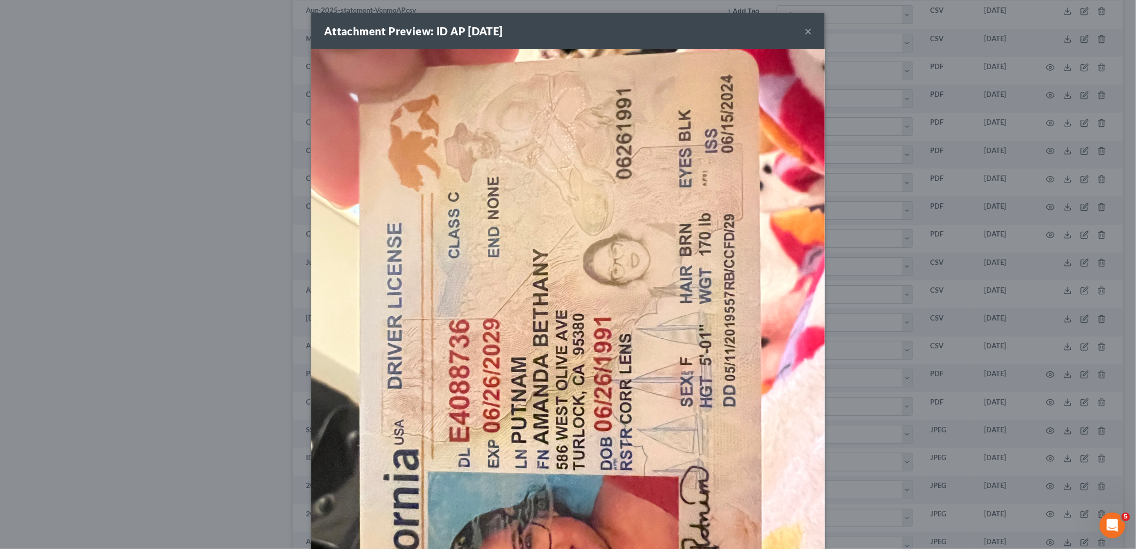
click at [804, 30] on button "×" at bounding box center [807, 31] width 7 height 13
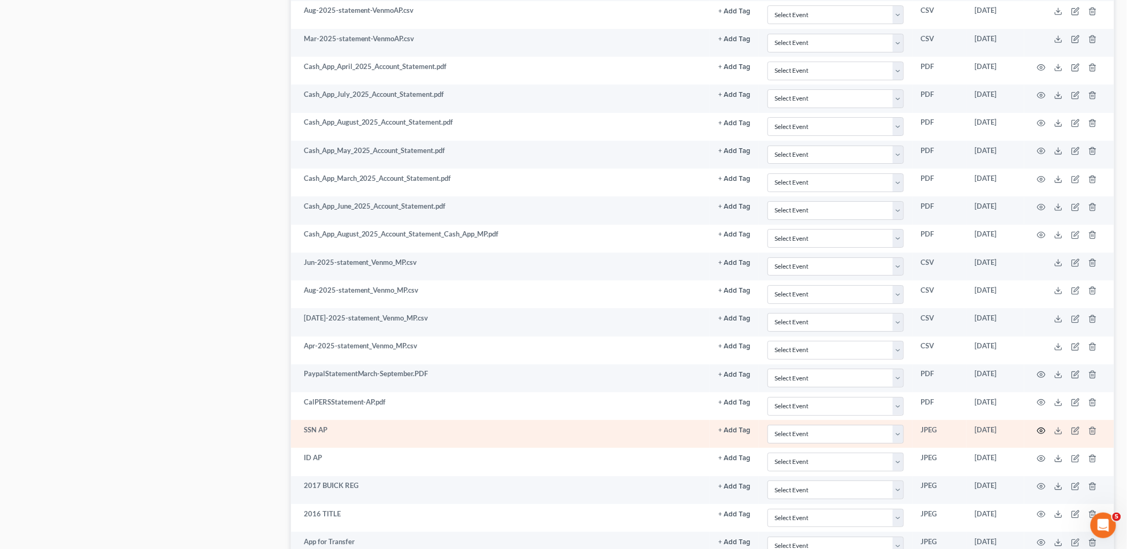
click at [1038, 434] on icon "button" at bounding box center [1041, 430] width 9 height 9
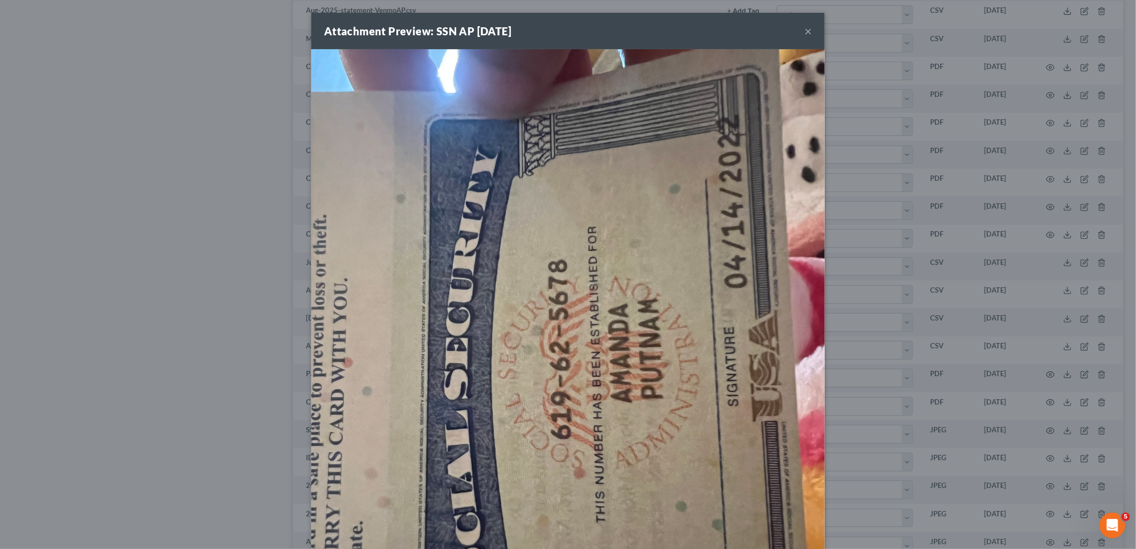
click at [804, 30] on button "×" at bounding box center [807, 31] width 7 height 13
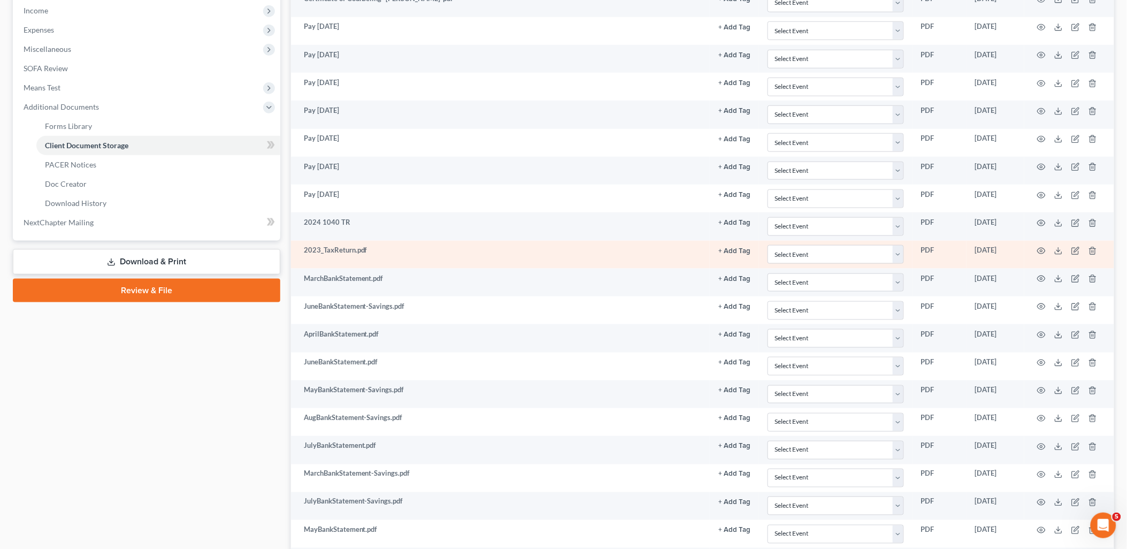
scroll to position [356, 0]
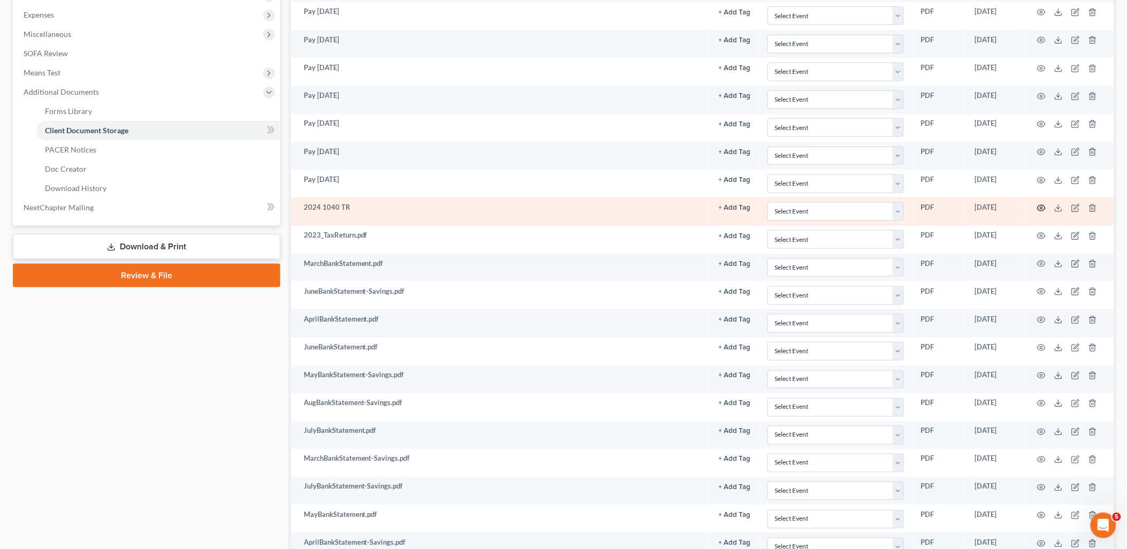
click at [1043, 207] on icon "button" at bounding box center [1041, 208] width 9 height 9
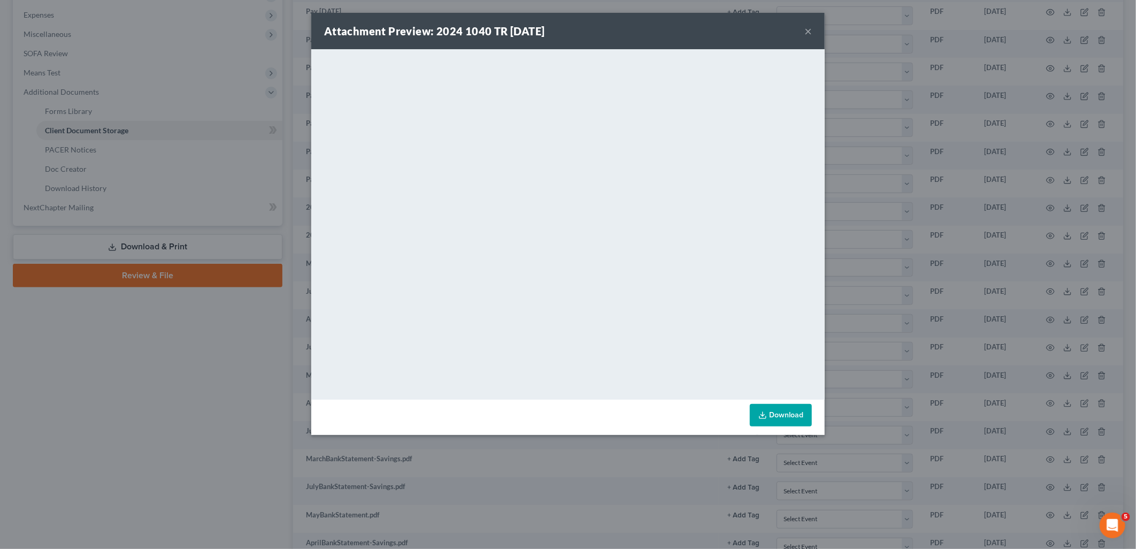
drag, startPoint x: 809, startPoint y: 32, endPoint x: 686, endPoint y: 7, distance: 125.0
click at [809, 32] on button "×" at bounding box center [807, 31] width 7 height 13
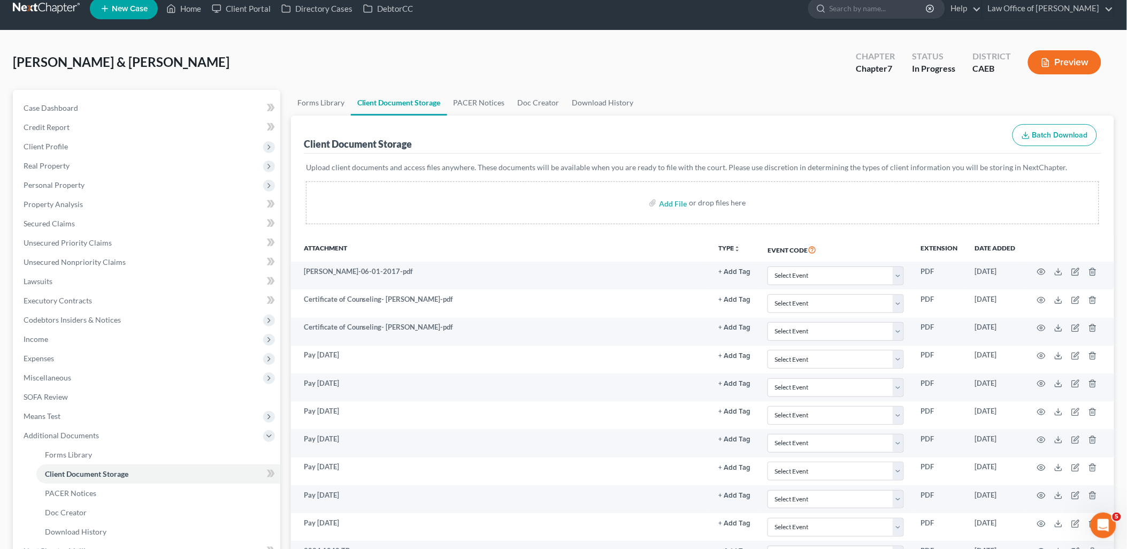
scroll to position [0, 0]
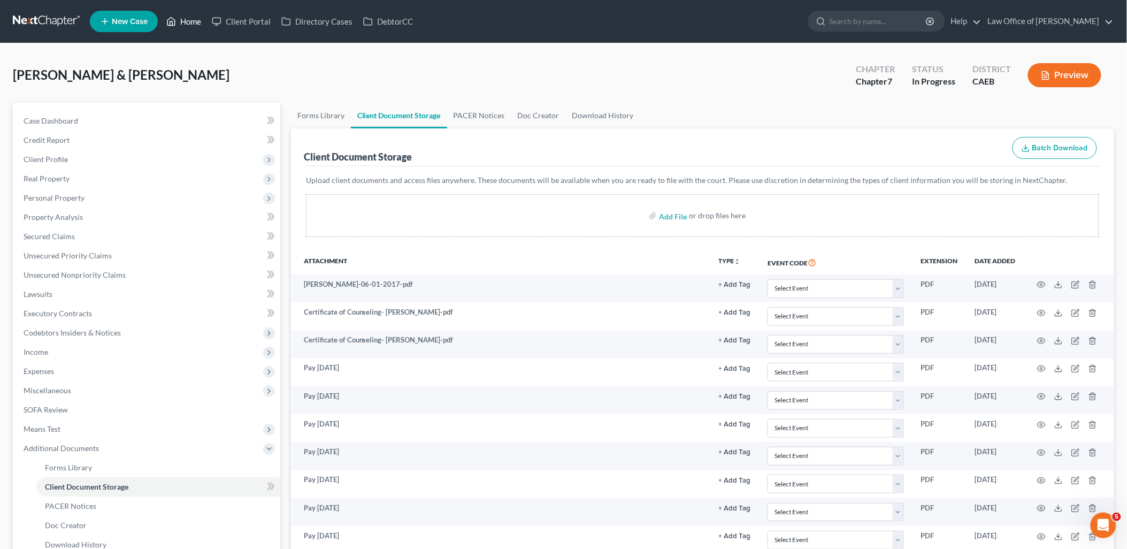
click at [196, 21] on link "Home" at bounding box center [183, 21] width 45 height 19
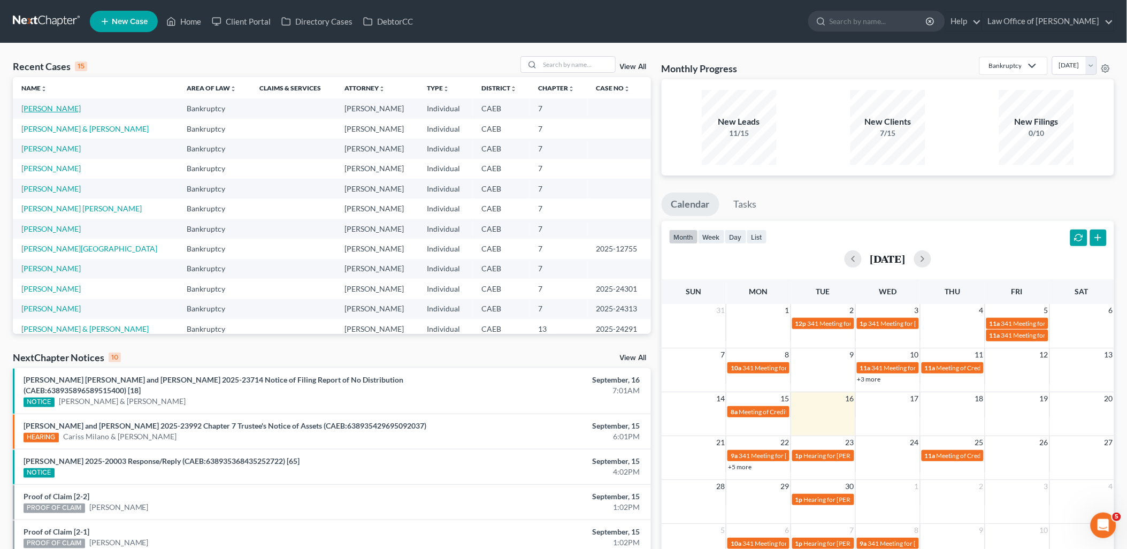
click at [49, 106] on link "[PERSON_NAME]" at bounding box center [50, 108] width 59 height 9
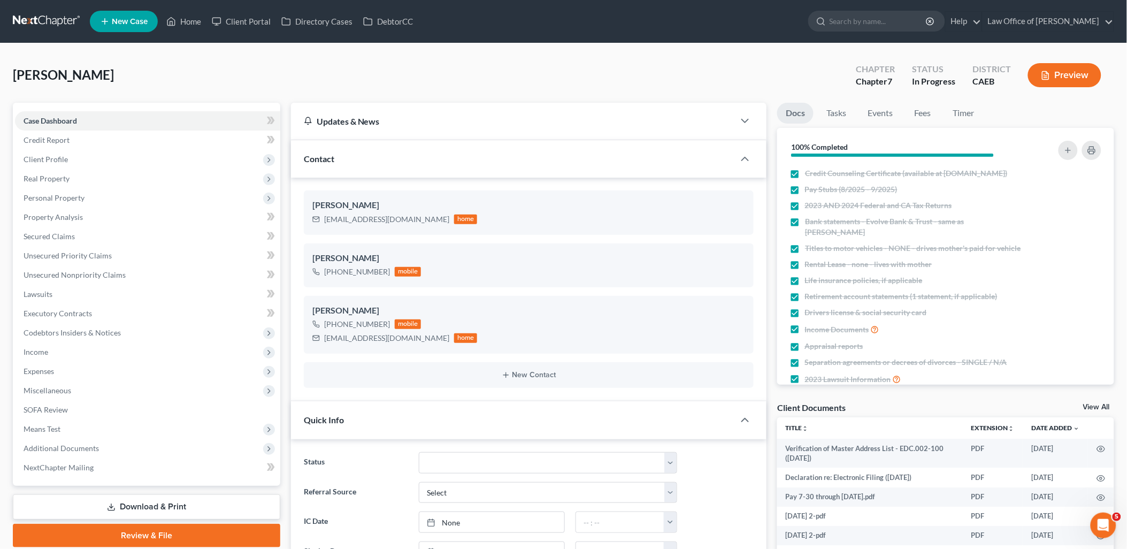
scroll to position [1308, 0]
click at [1097, 405] on link "View All" at bounding box center [1096, 406] width 27 height 7
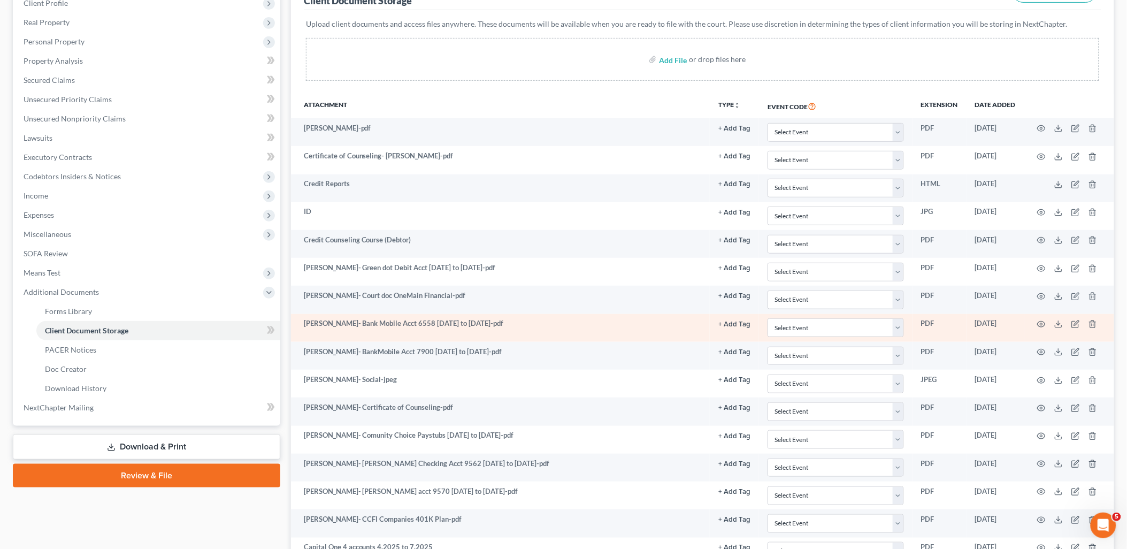
scroll to position [237, 0]
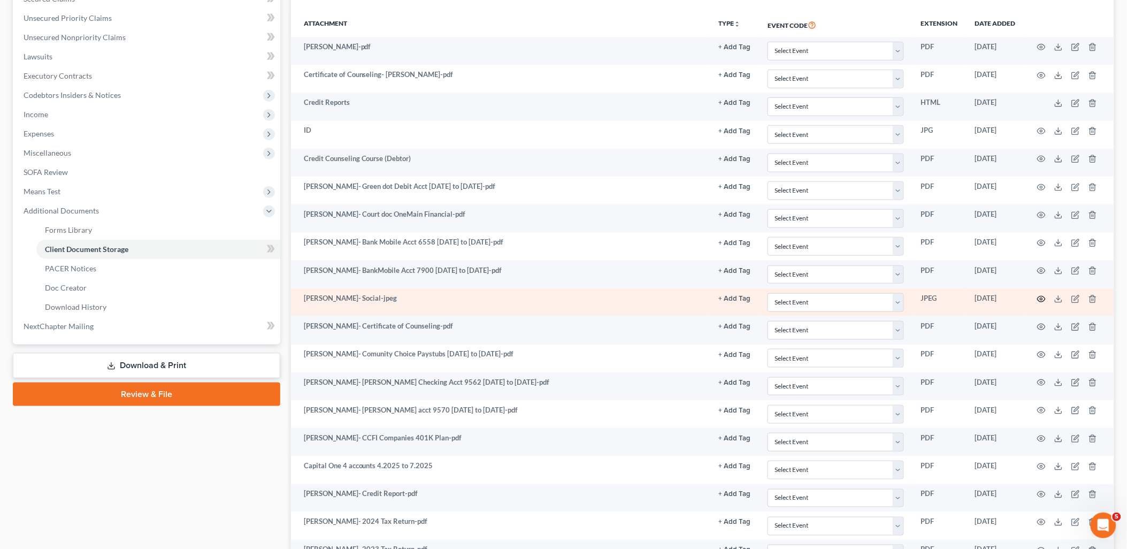
click at [1044, 298] on icon "button" at bounding box center [1041, 299] width 9 height 9
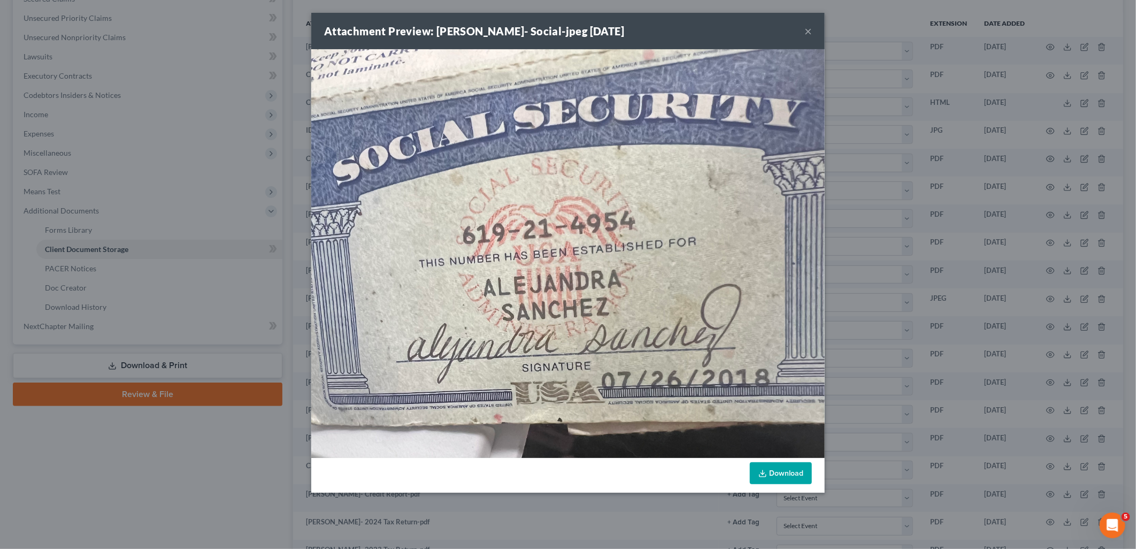
click at [808, 29] on button "×" at bounding box center [807, 31] width 7 height 13
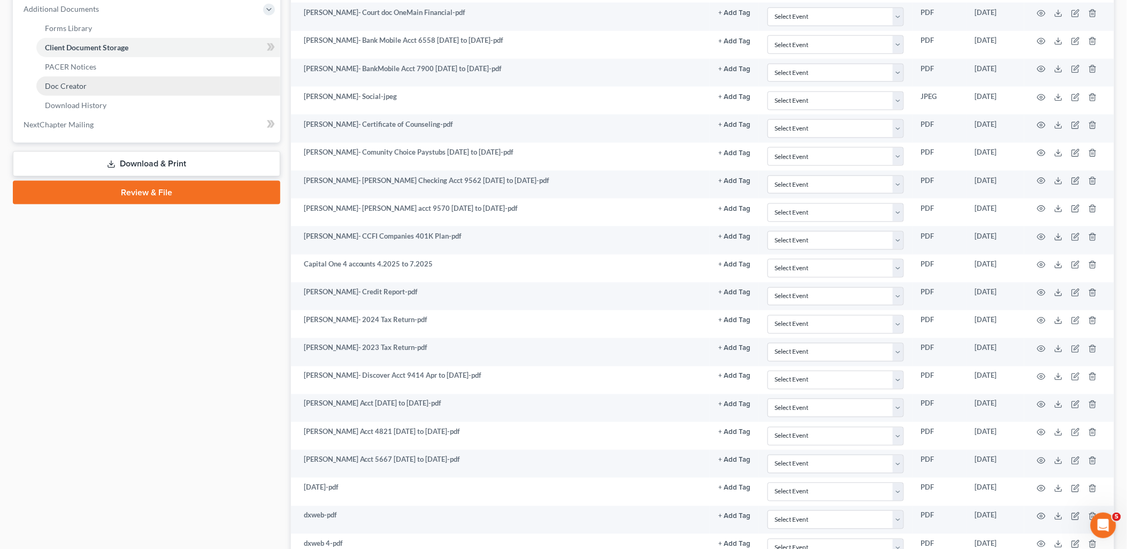
scroll to position [252, 0]
